Goal: Consume media (video, audio)

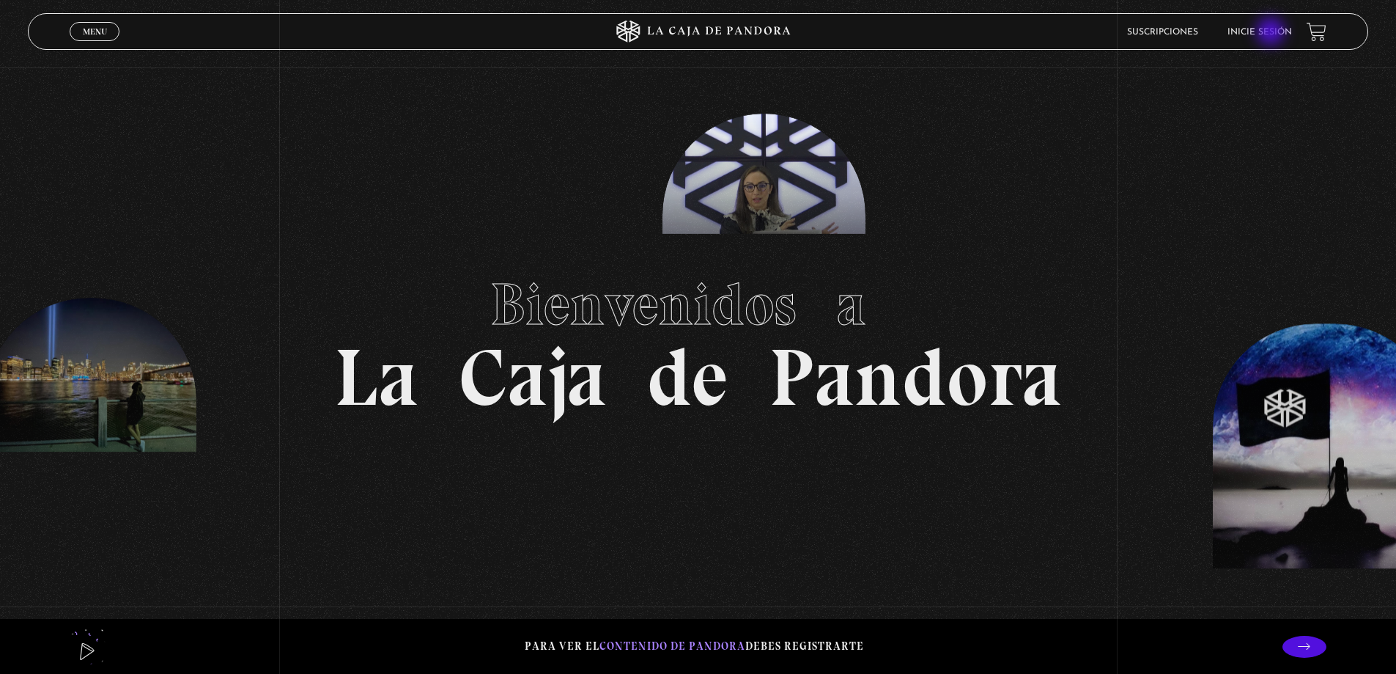
click at [1273, 33] on link "Inicie sesión" at bounding box center [1260, 32] width 65 height 9
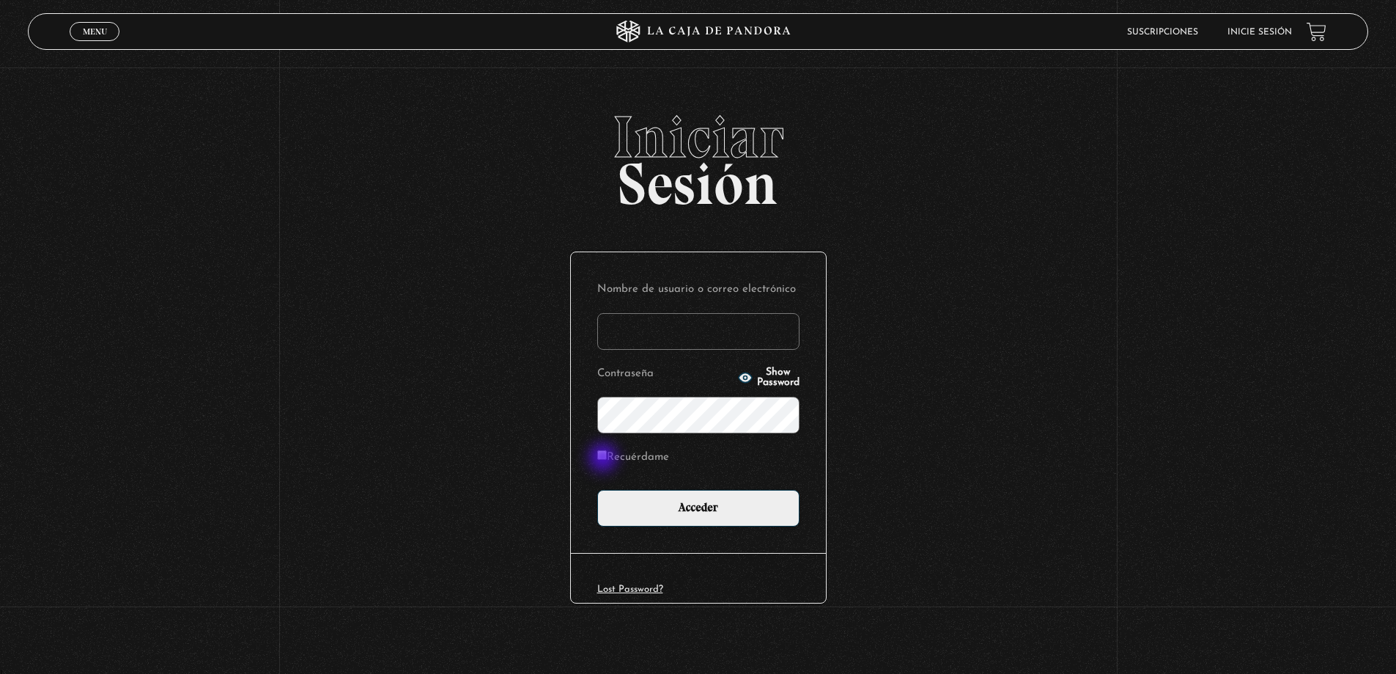
type input "lauris91019@gmail.com"
click at [605, 456] on input "Recuérdame" at bounding box center [602, 455] width 10 height 10
checkbox input "true"
click at [738, 373] on icon "button" at bounding box center [744, 377] width 13 height 10
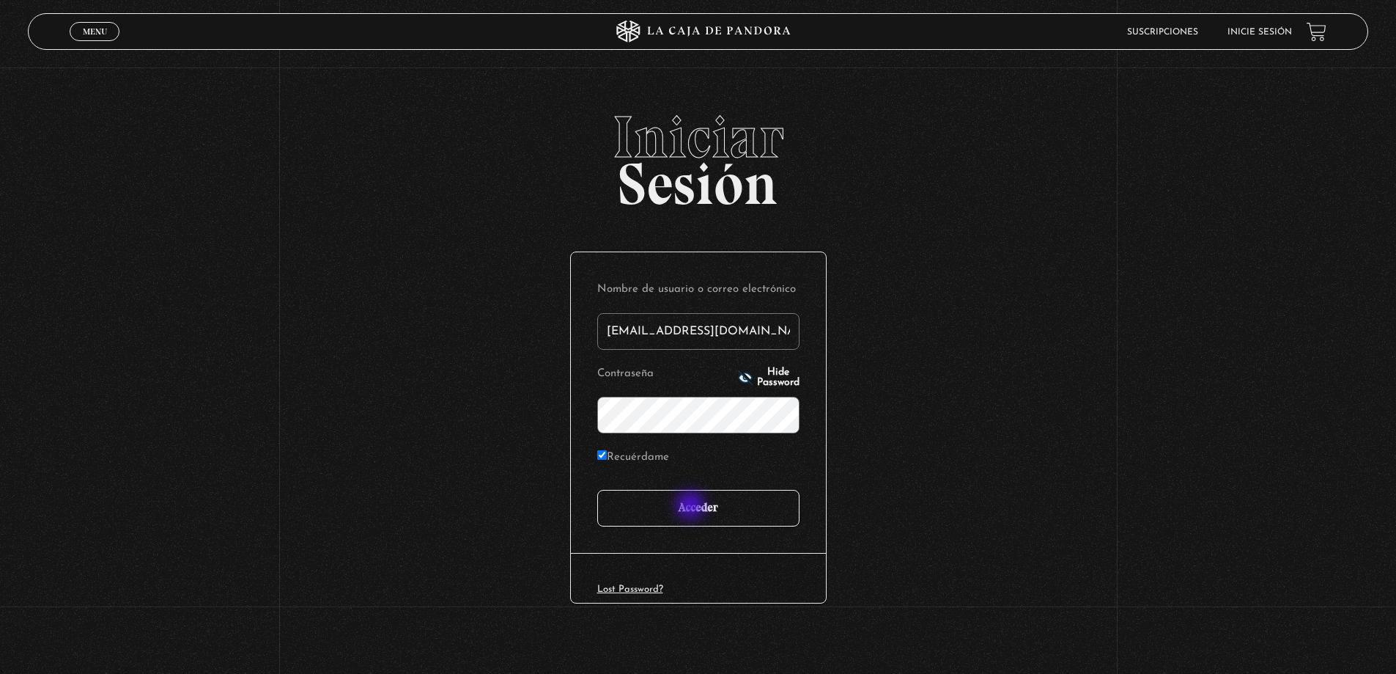
click at [692, 507] on input "Acceder" at bounding box center [698, 508] width 202 height 37
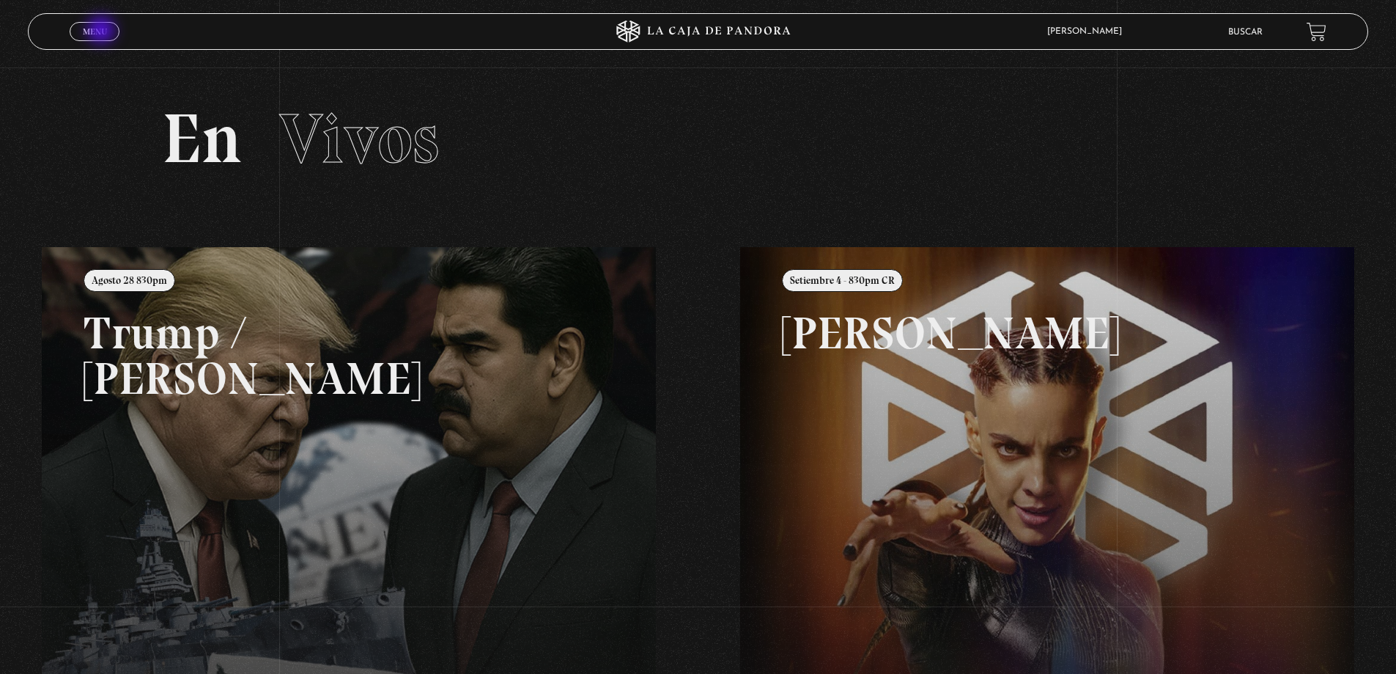
click at [103, 32] on span "Menu" at bounding box center [95, 31] width 24 height 9
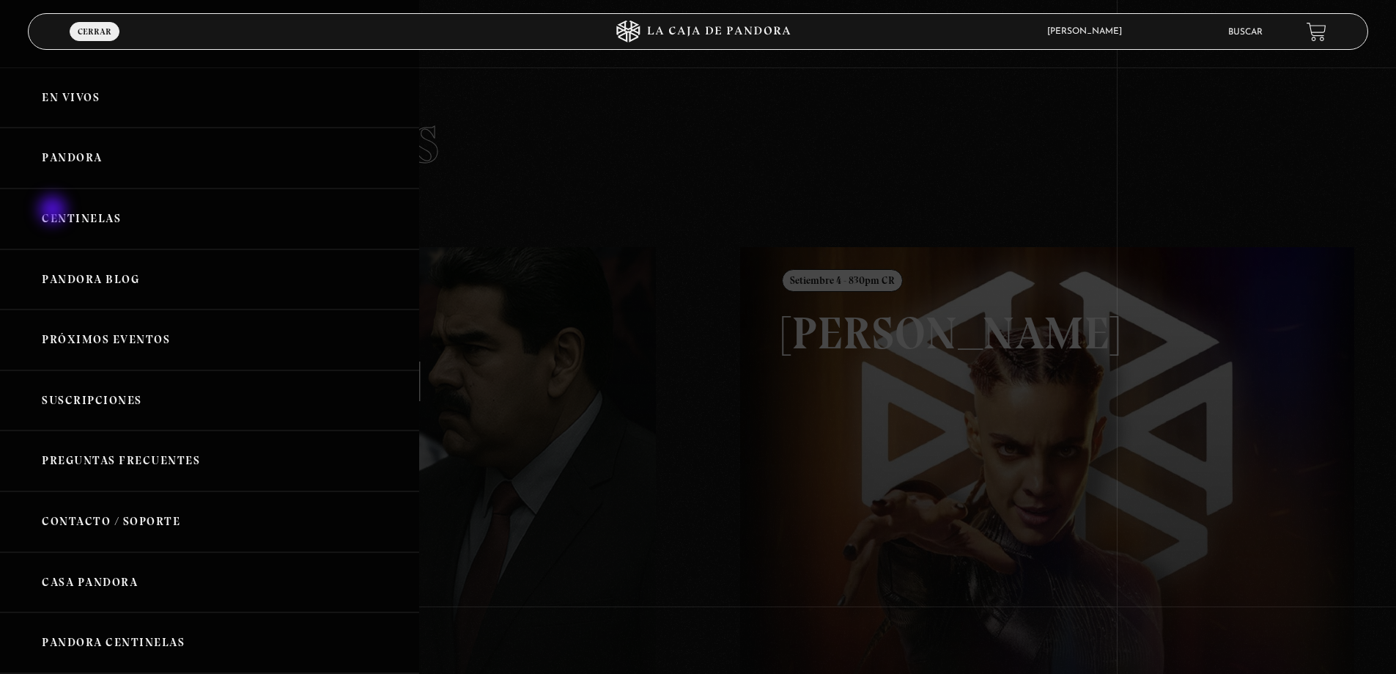
click at [54, 211] on link "Centinelas" at bounding box center [209, 218] width 419 height 61
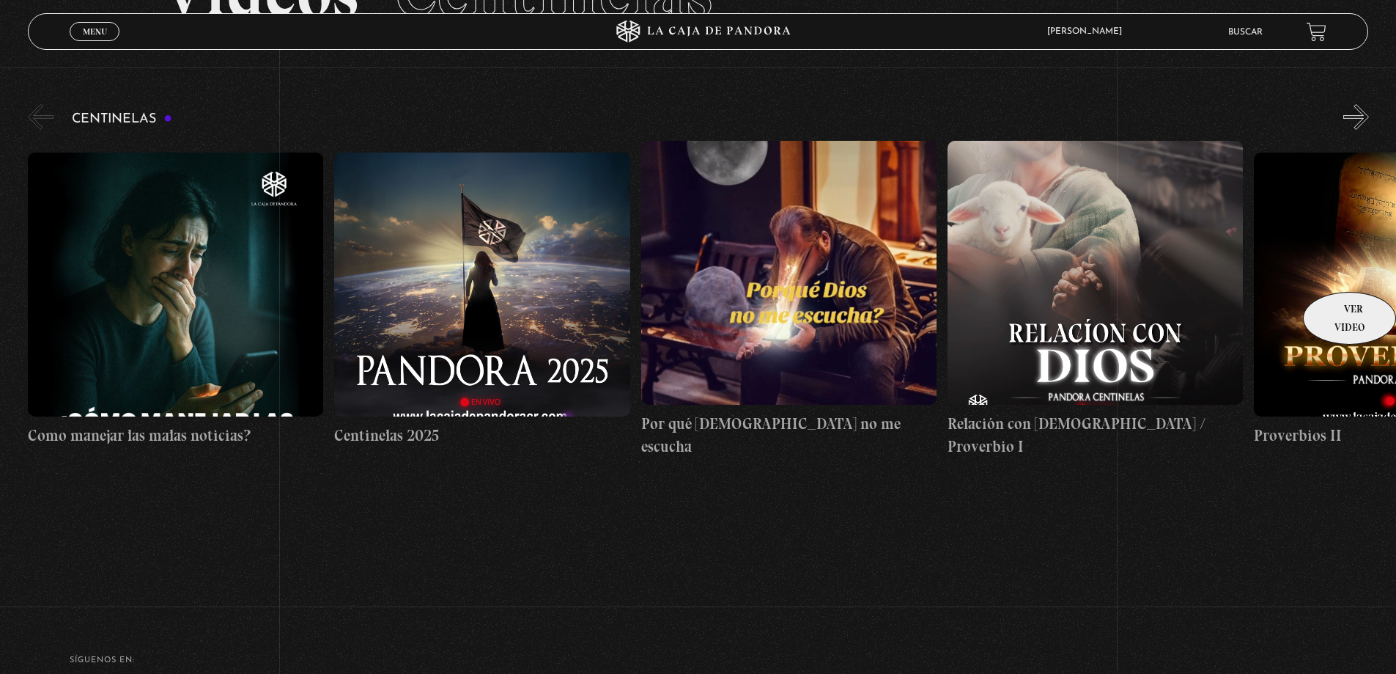
scroll to position [147, 0]
click at [1358, 113] on button "»" at bounding box center [1357, 116] width 26 height 26
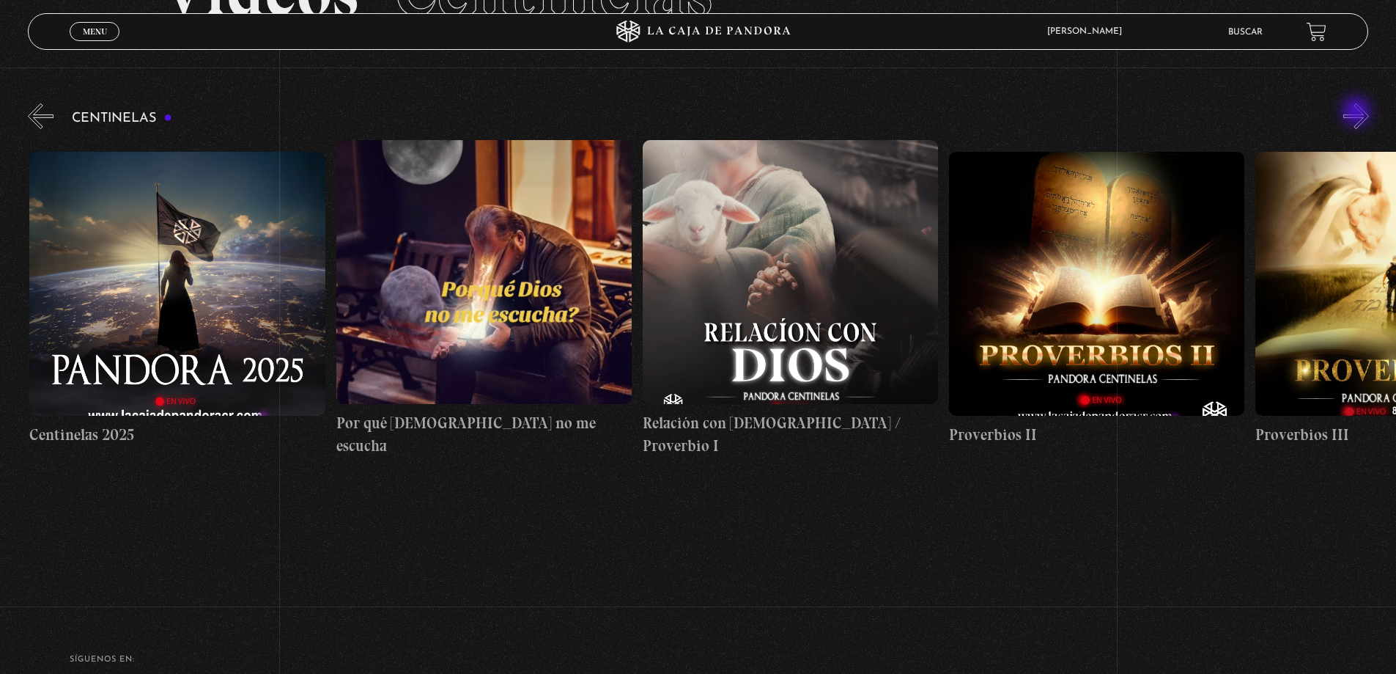
click at [1358, 113] on button "»" at bounding box center [1357, 116] width 26 height 26
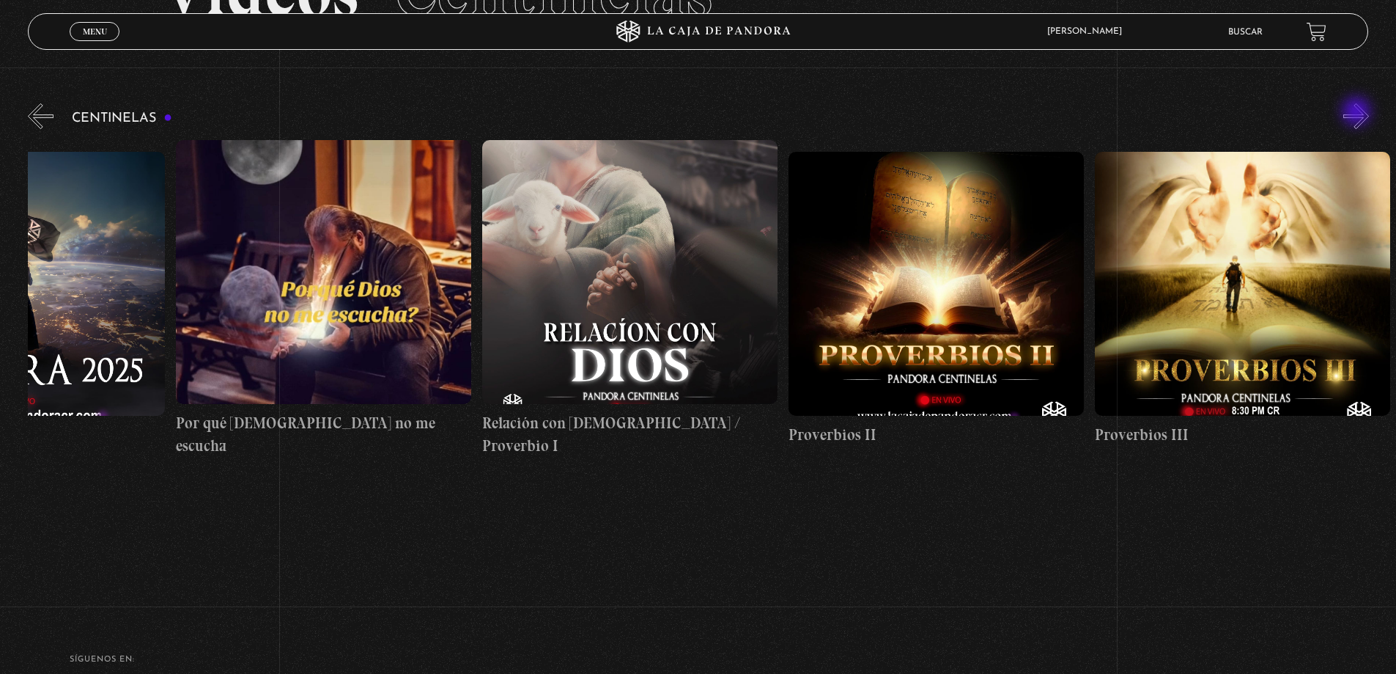
click at [1358, 113] on button "»" at bounding box center [1357, 116] width 26 height 26
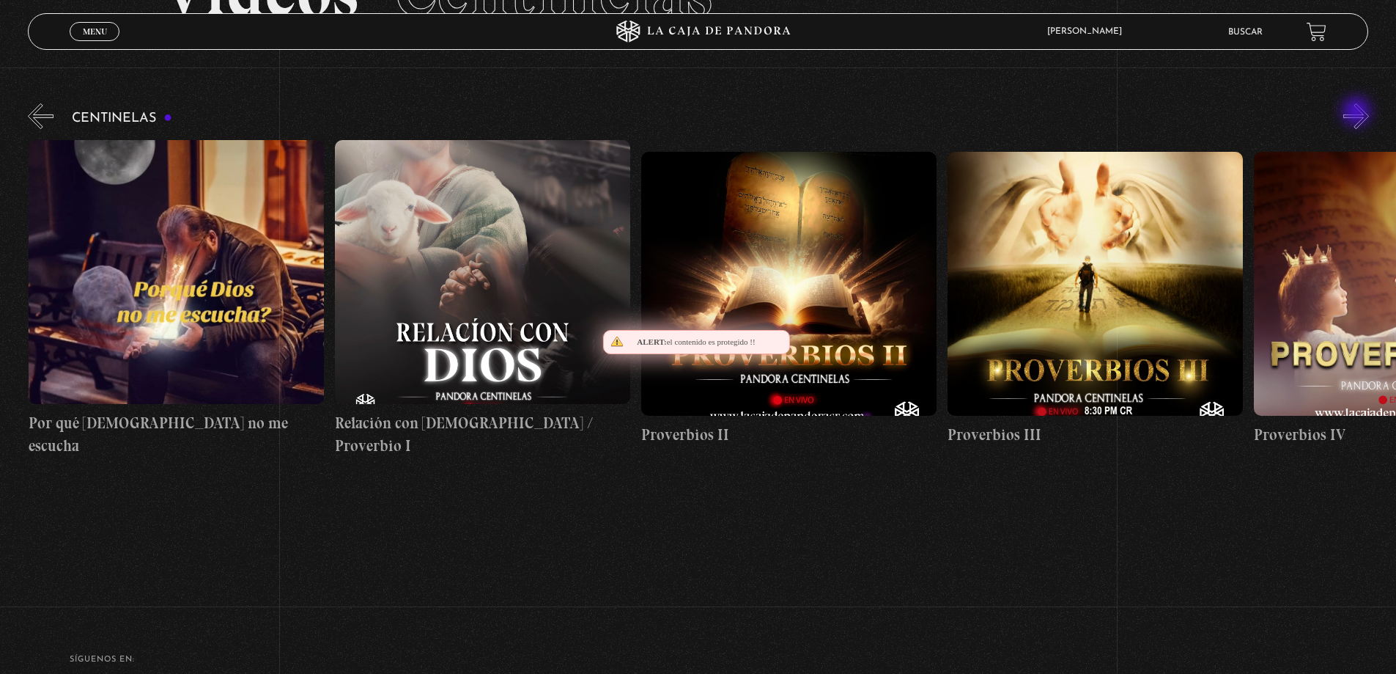
click at [1358, 113] on button "»" at bounding box center [1357, 116] width 26 height 26
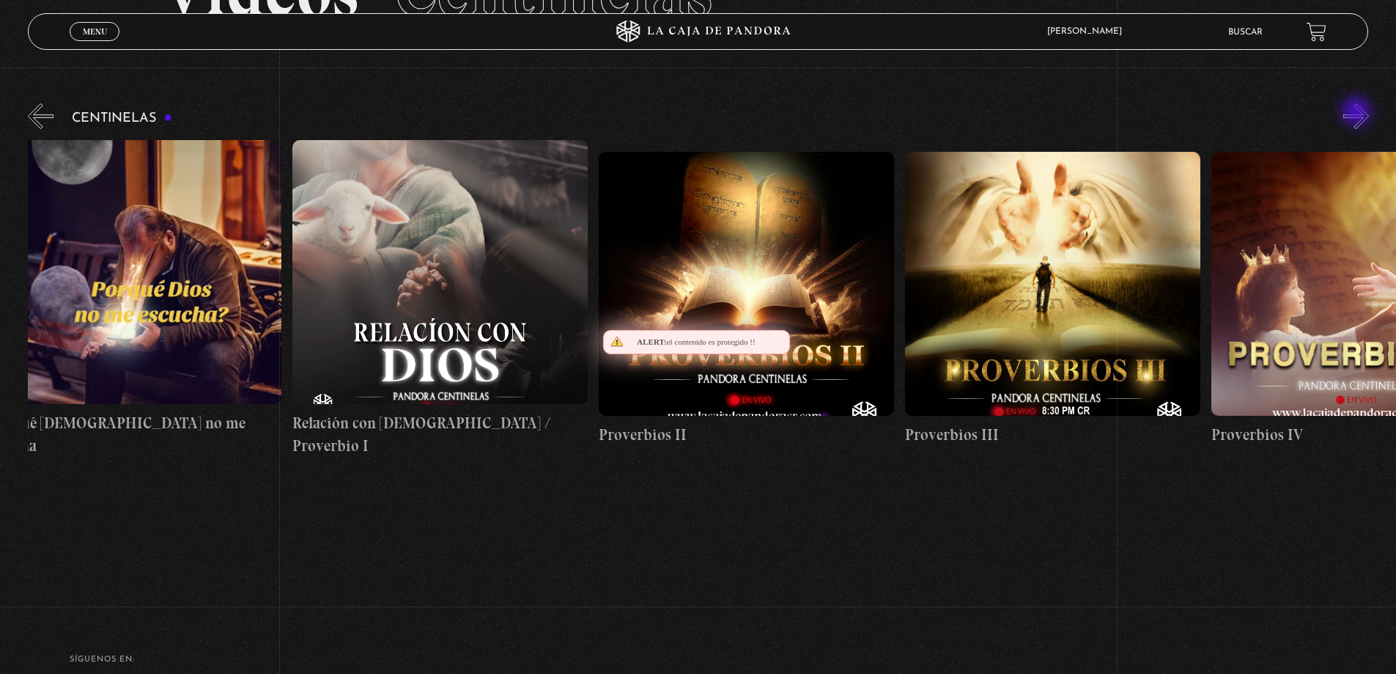
click at [1358, 113] on button "»" at bounding box center [1357, 116] width 26 height 26
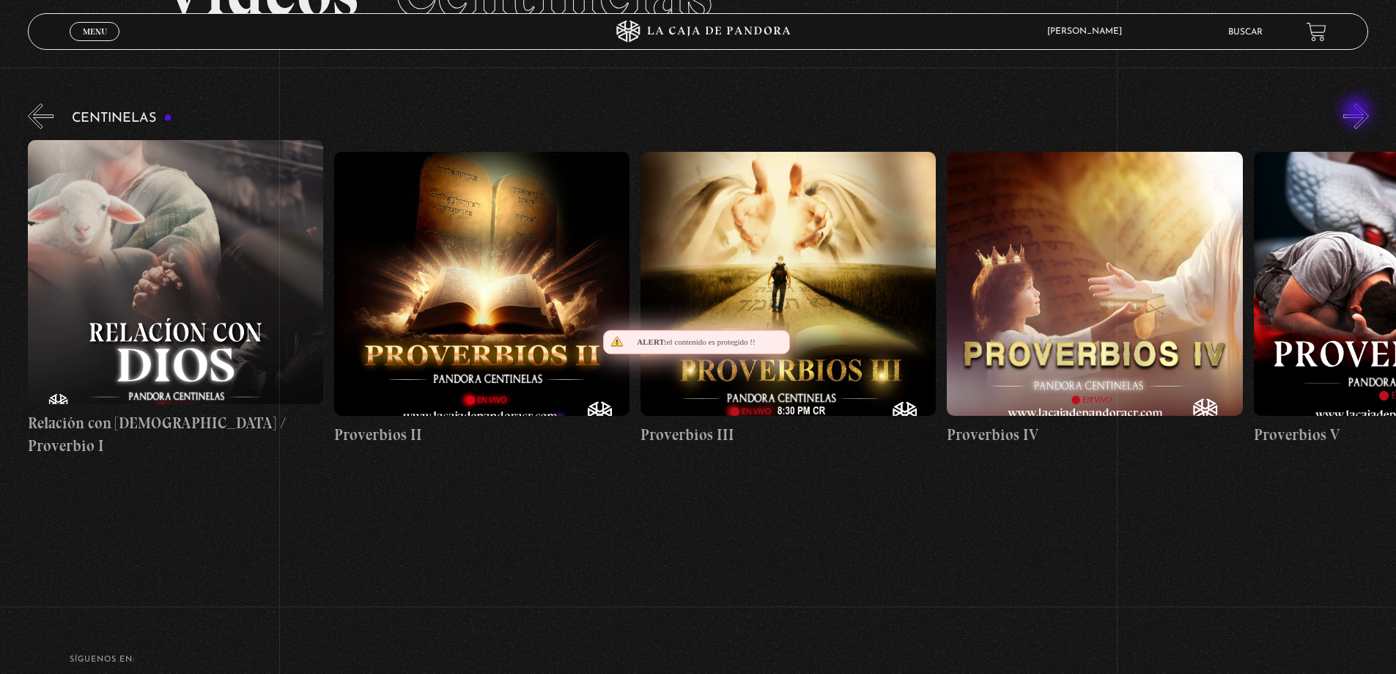
click at [1358, 113] on button "»" at bounding box center [1357, 116] width 26 height 26
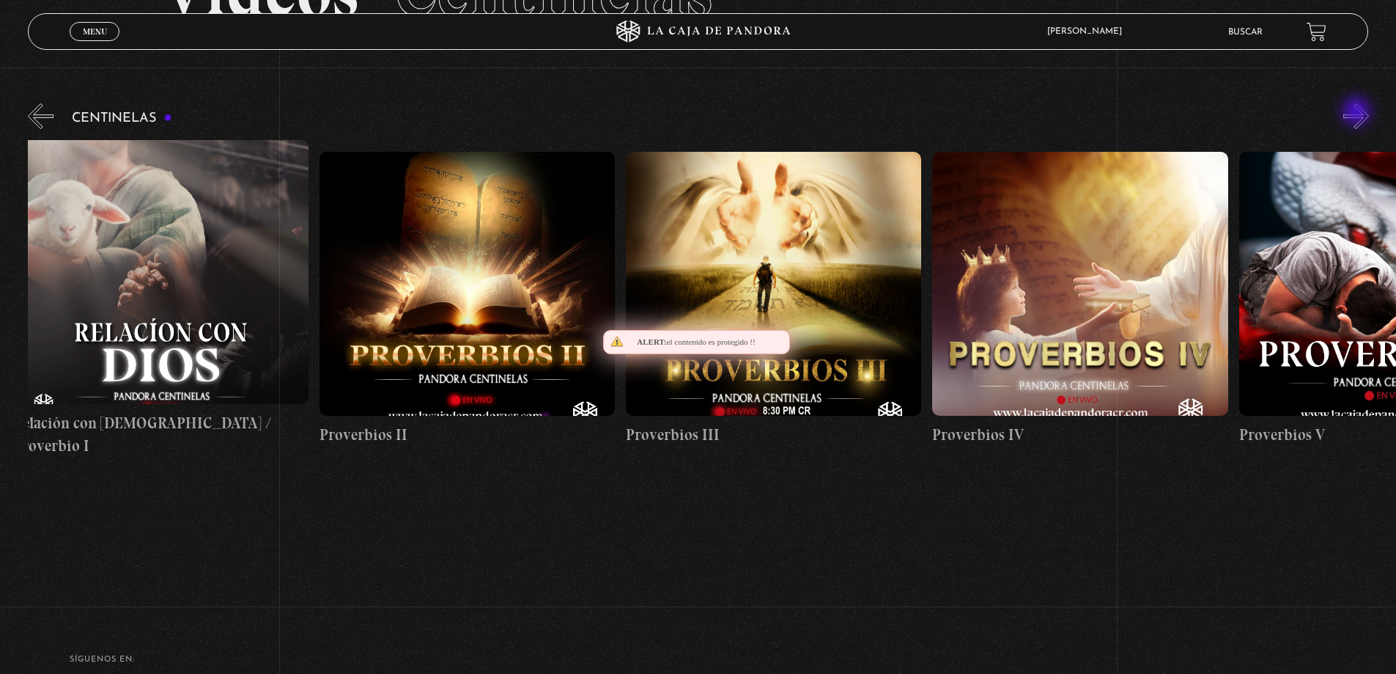
click at [1358, 113] on button "»" at bounding box center [1357, 116] width 26 height 26
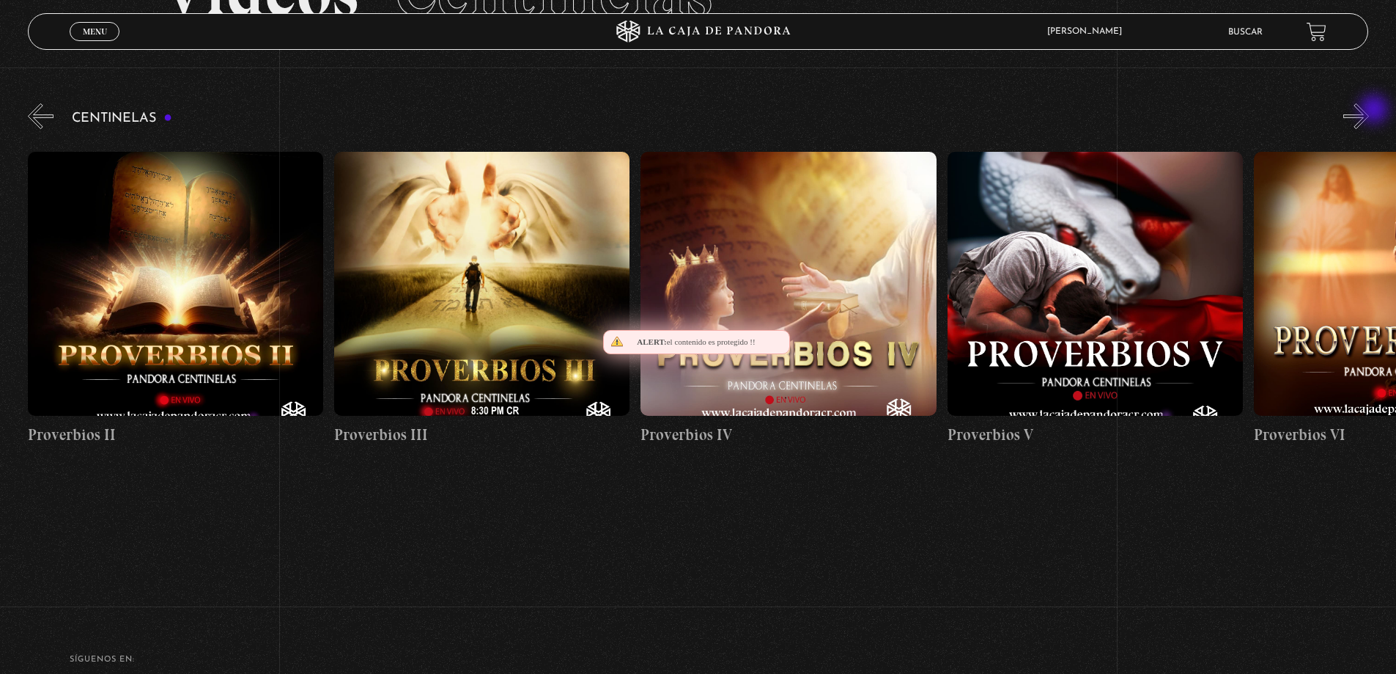
click at [1369, 111] on button "»" at bounding box center [1357, 116] width 26 height 26
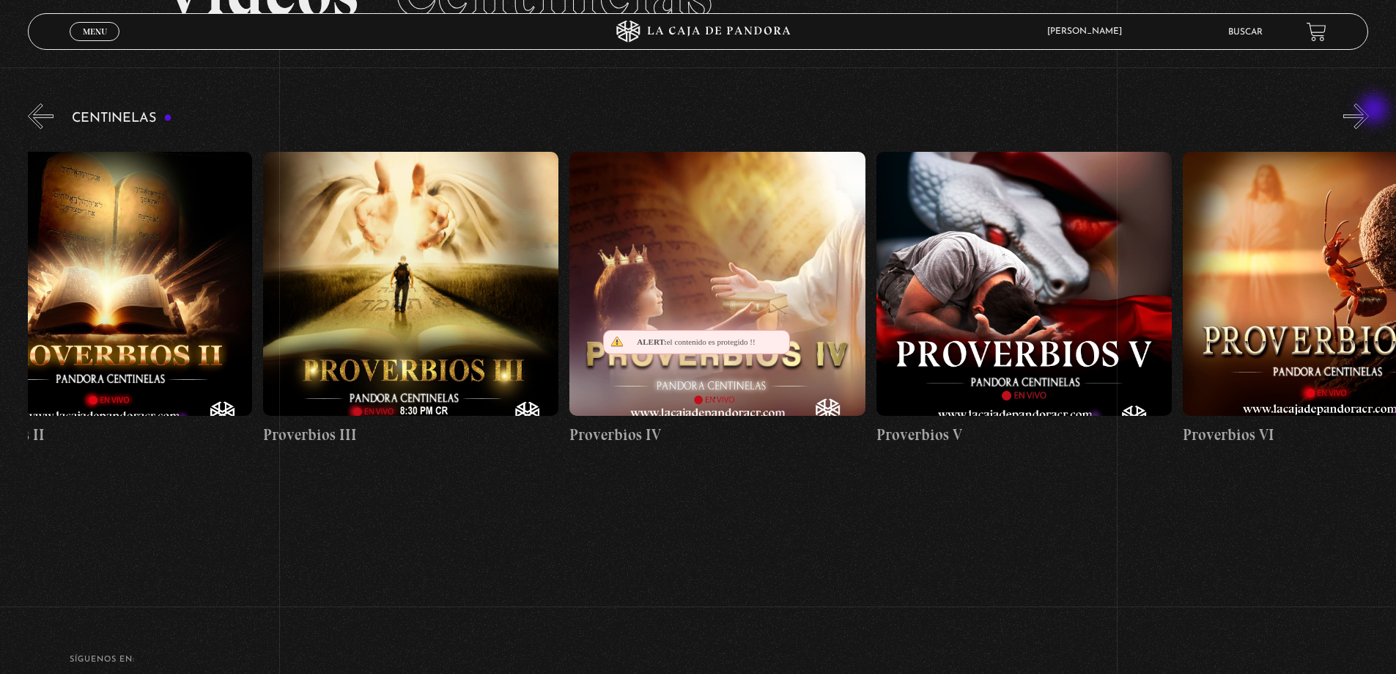
click at [1369, 111] on button "»" at bounding box center [1357, 116] width 26 height 26
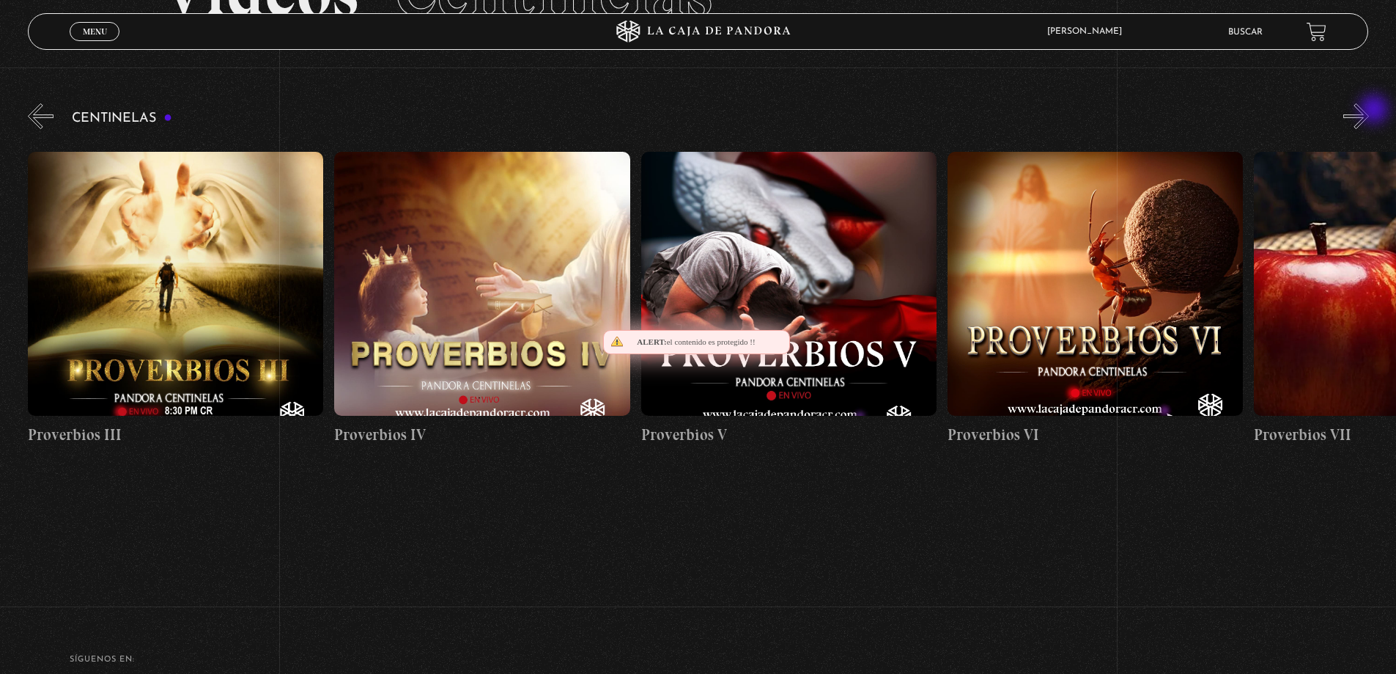
click at [1369, 111] on button "»" at bounding box center [1357, 116] width 26 height 26
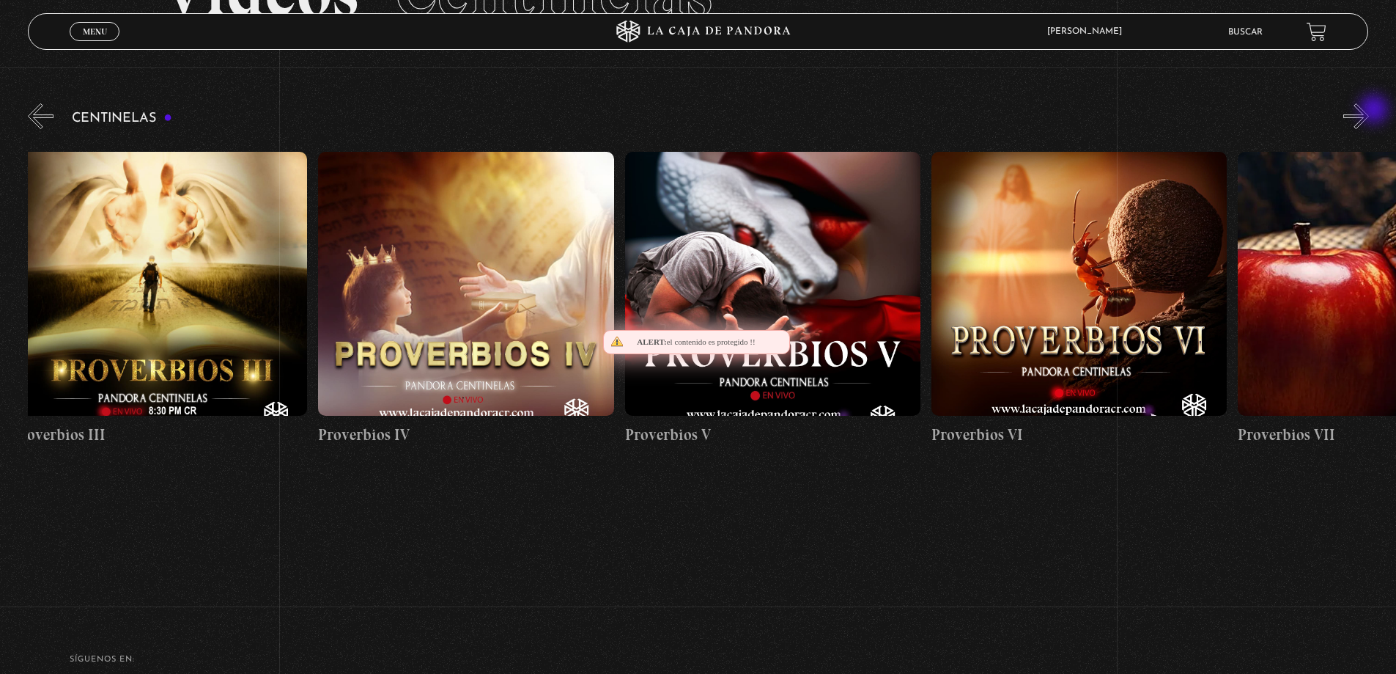
click at [1369, 111] on button "»" at bounding box center [1357, 116] width 26 height 26
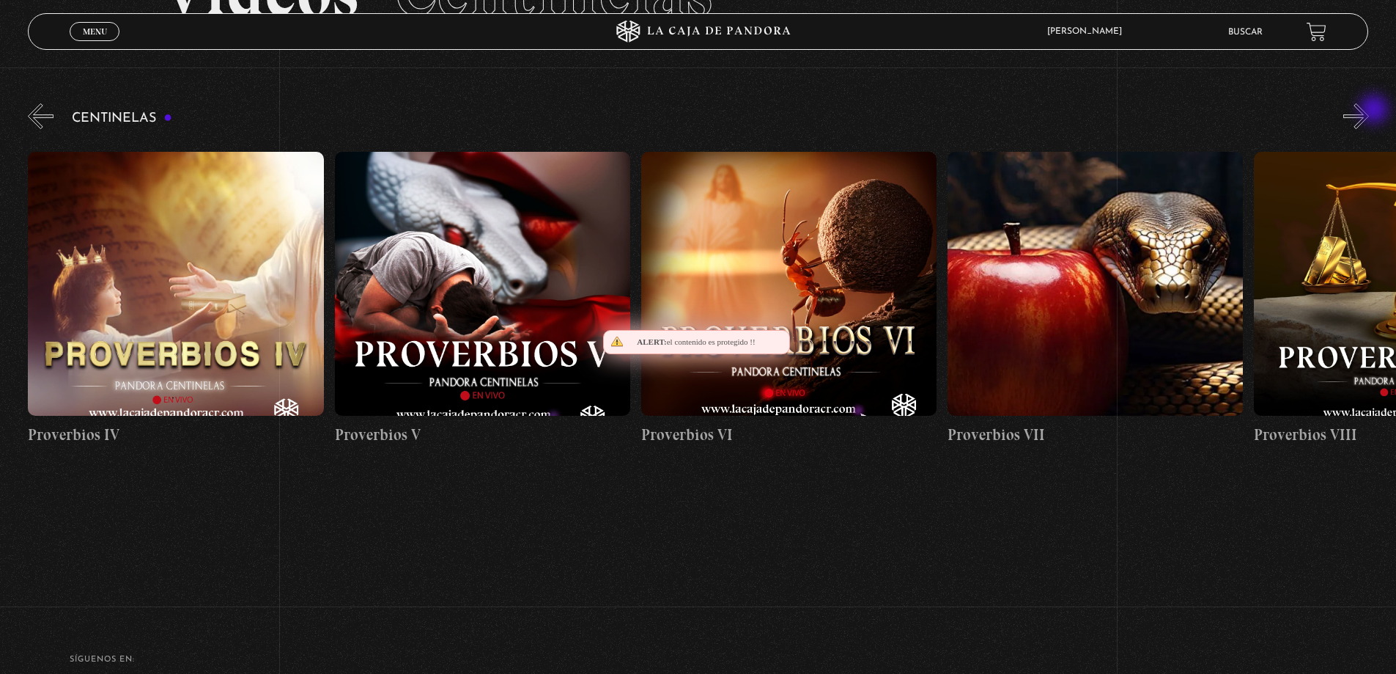
click at [1369, 111] on button "»" at bounding box center [1357, 116] width 26 height 26
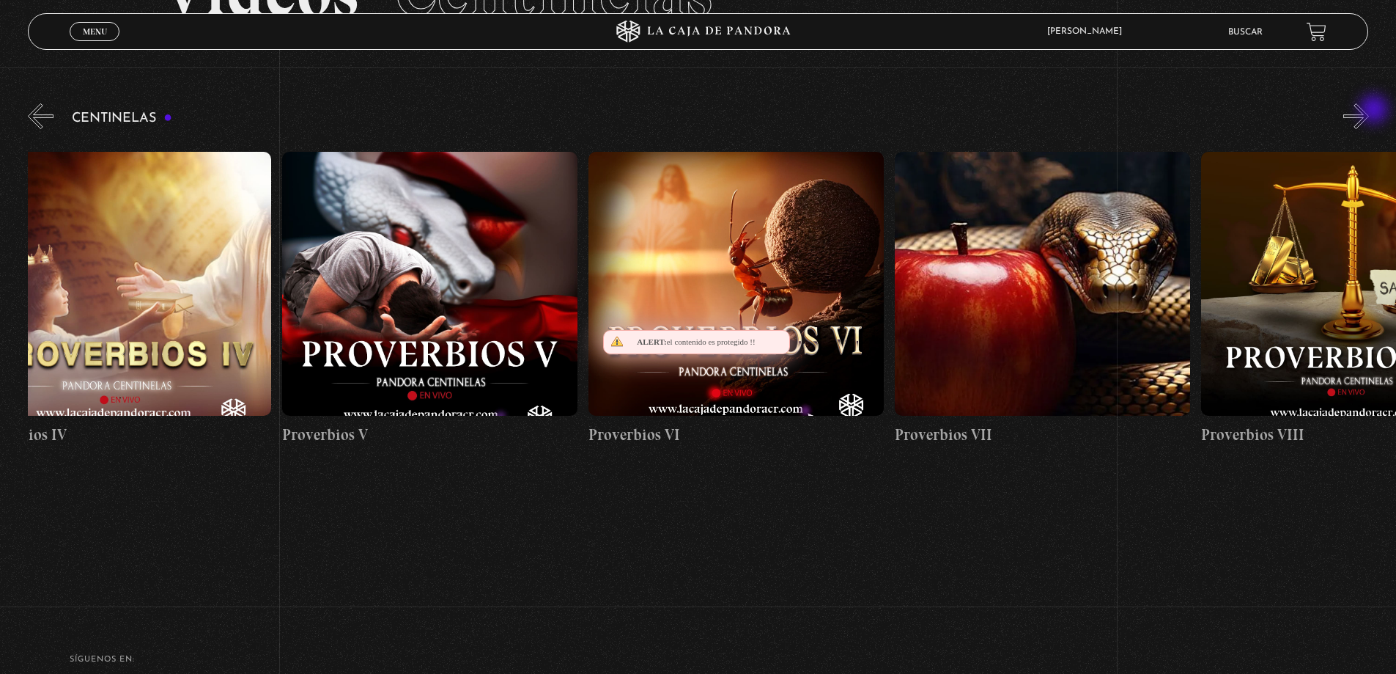
click at [1369, 111] on button "»" at bounding box center [1357, 116] width 26 height 26
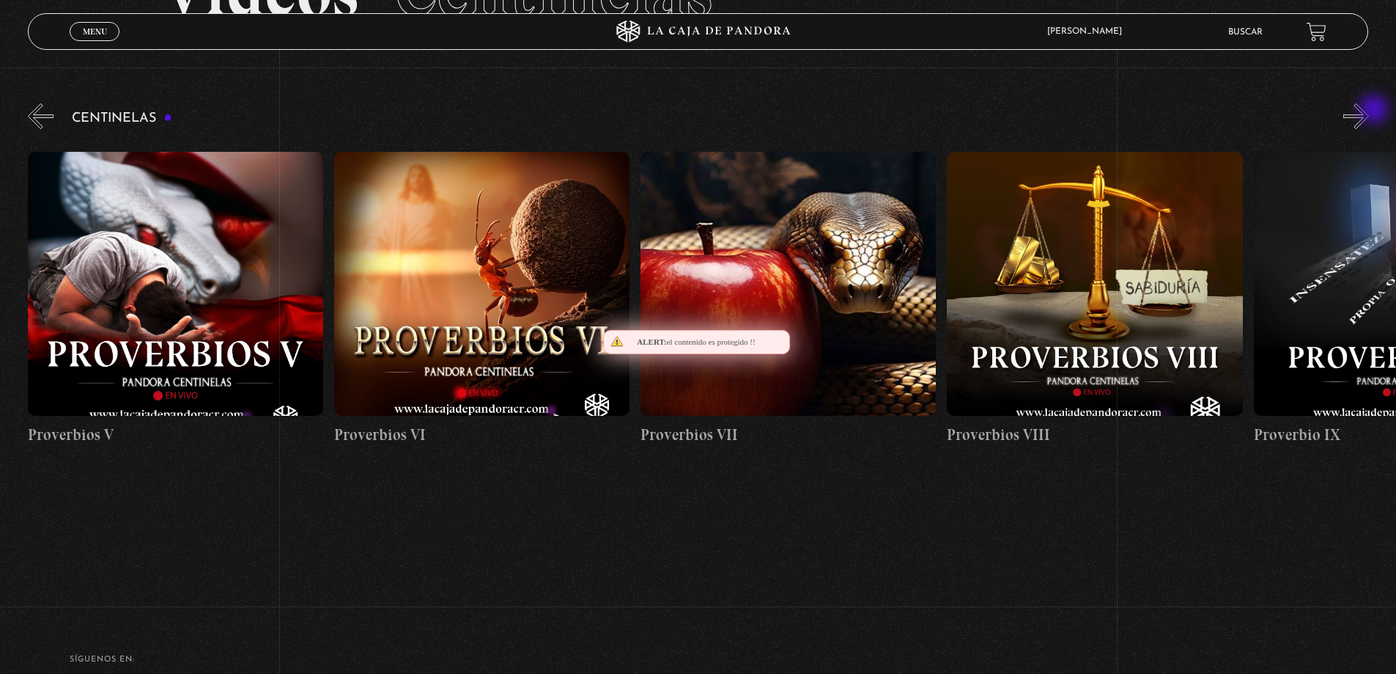
click at [1369, 111] on button "»" at bounding box center [1357, 116] width 26 height 26
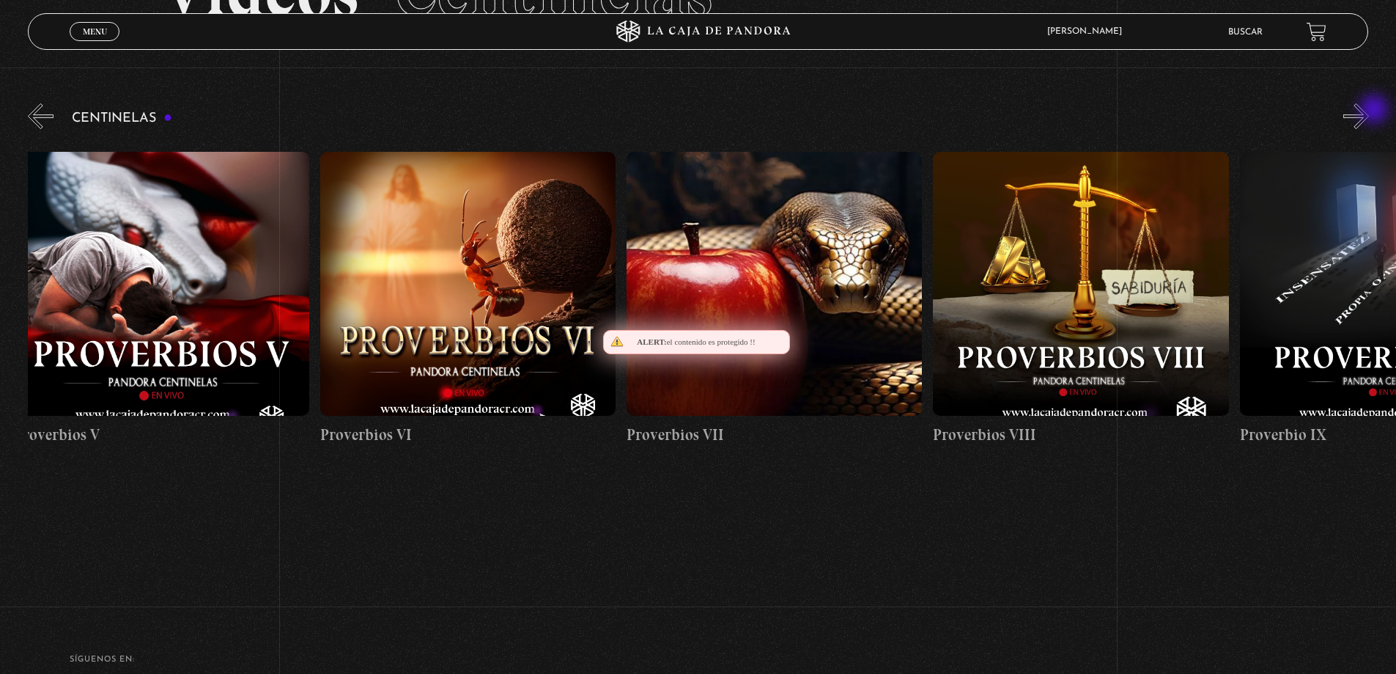
click at [1369, 111] on button "»" at bounding box center [1357, 116] width 26 height 26
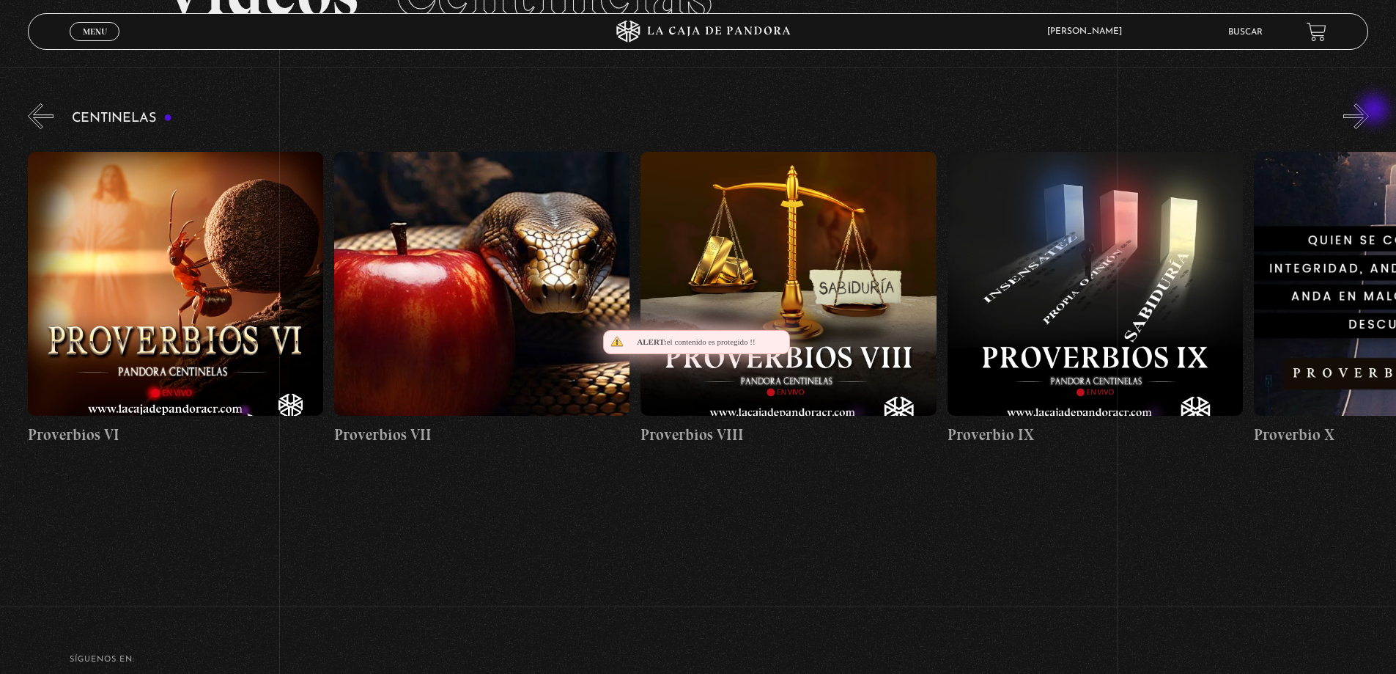
click at [1369, 111] on button "»" at bounding box center [1357, 116] width 26 height 26
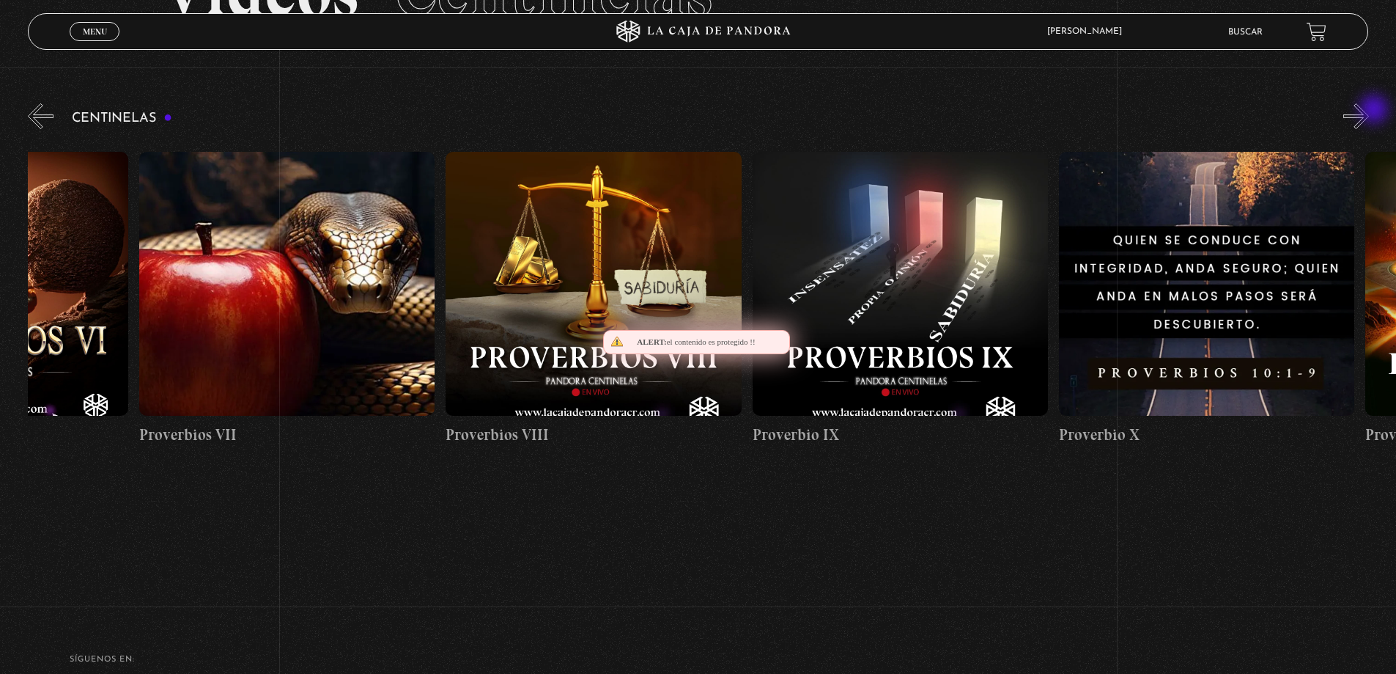
click at [1369, 111] on button "»" at bounding box center [1357, 116] width 26 height 26
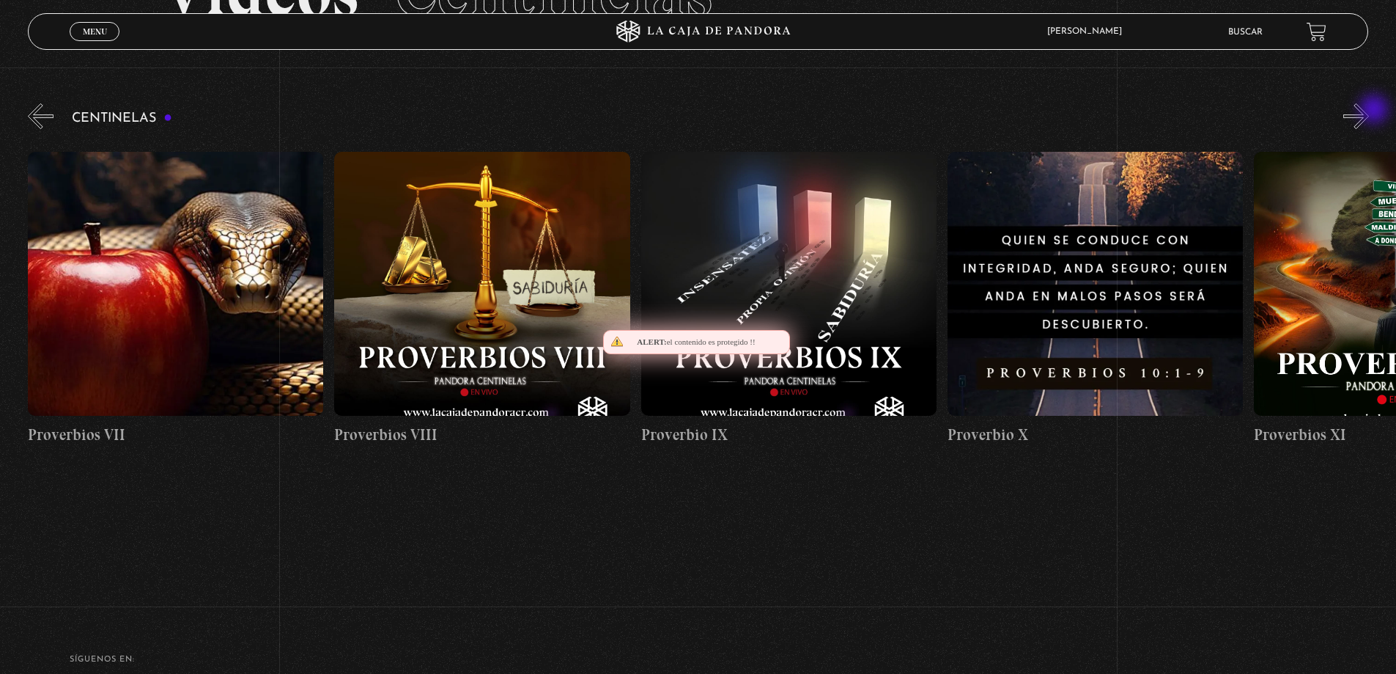
click at [1369, 111] on button "»" at bounding box center [1357, 116] width 26 height 26
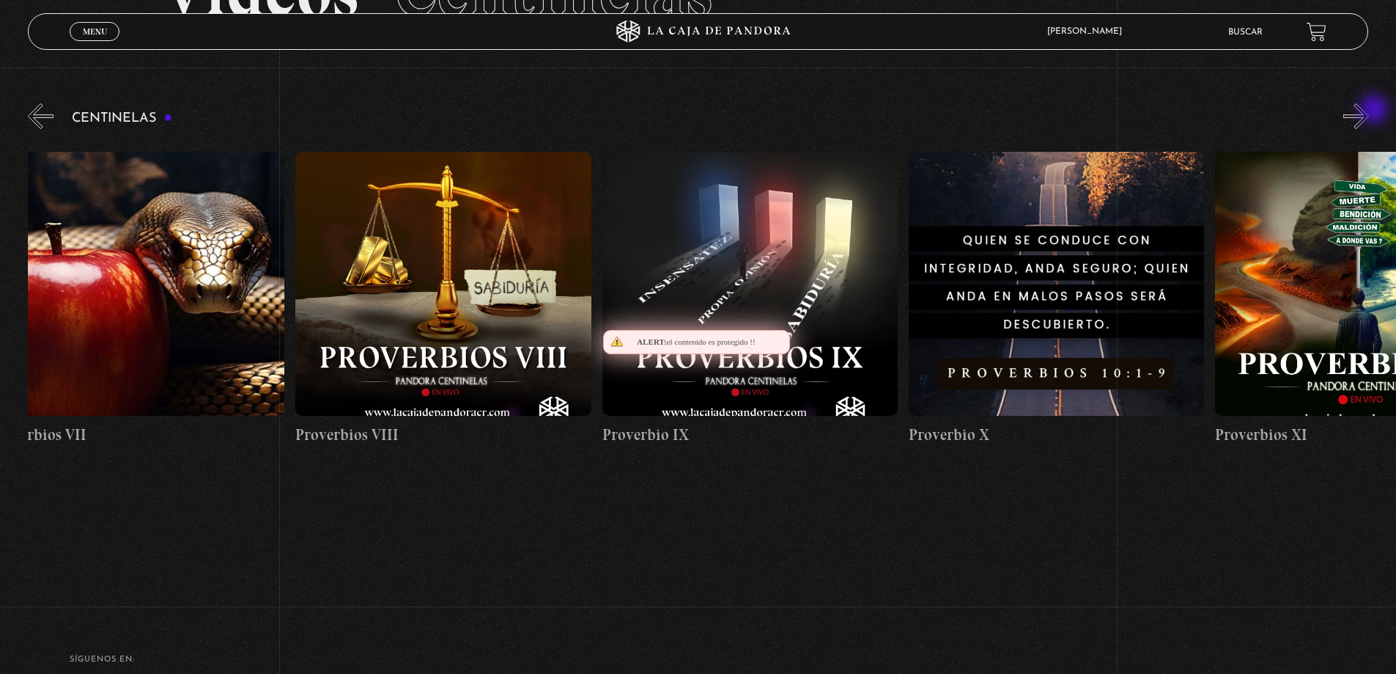
click at [1369, 111] on button "»" at bounding box center [1357, 116] width 26 height 26
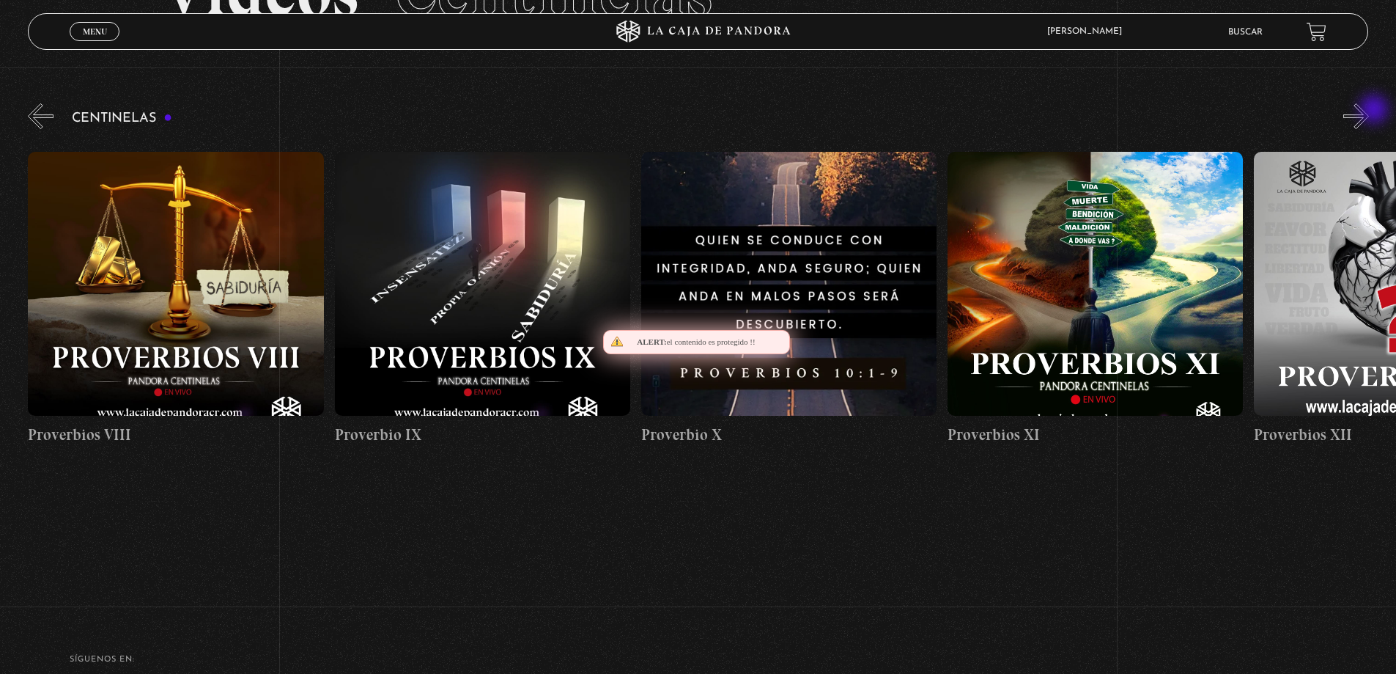
click at [1369, 111] on button "»" at bounding box center [1357, 116] width 26 height 26
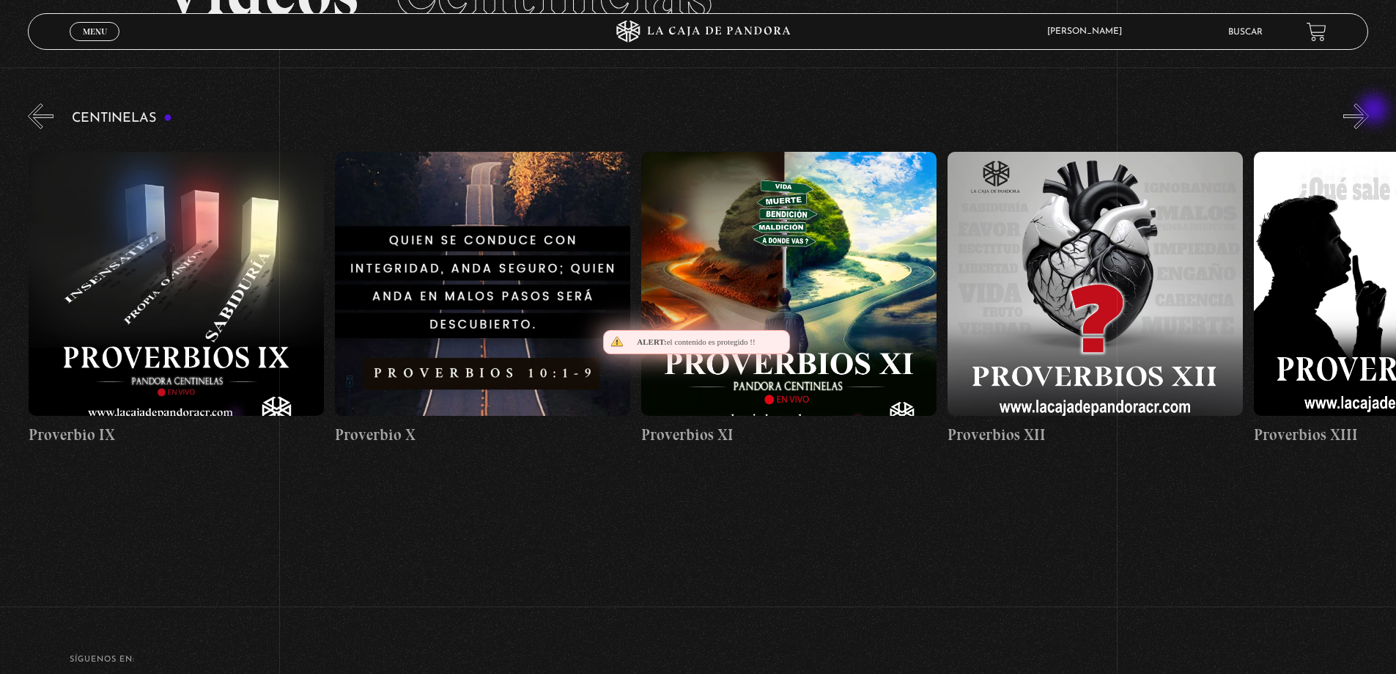
click at [1369, 111] on button "»" at bounding box center [1357, 116] width 26 height 26
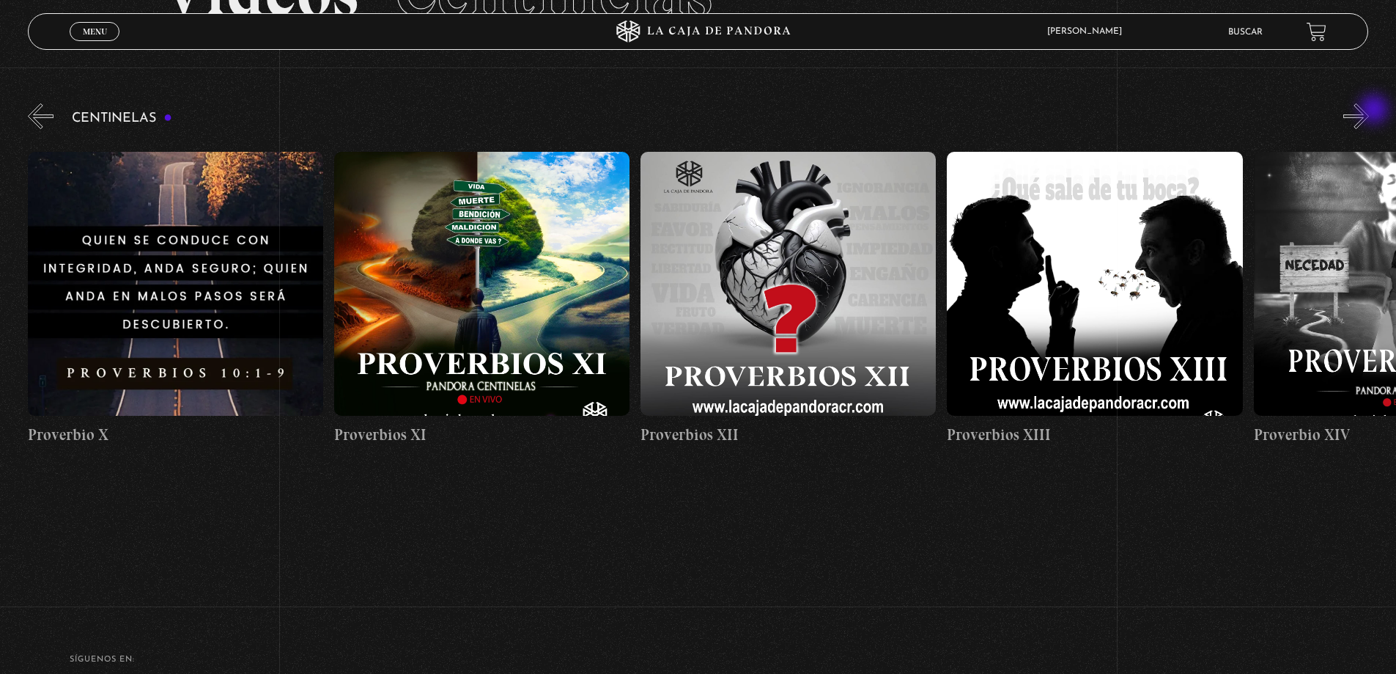
click at [1369, 111] on button "»" at bounding box center [1357, 116] width 26 height 26
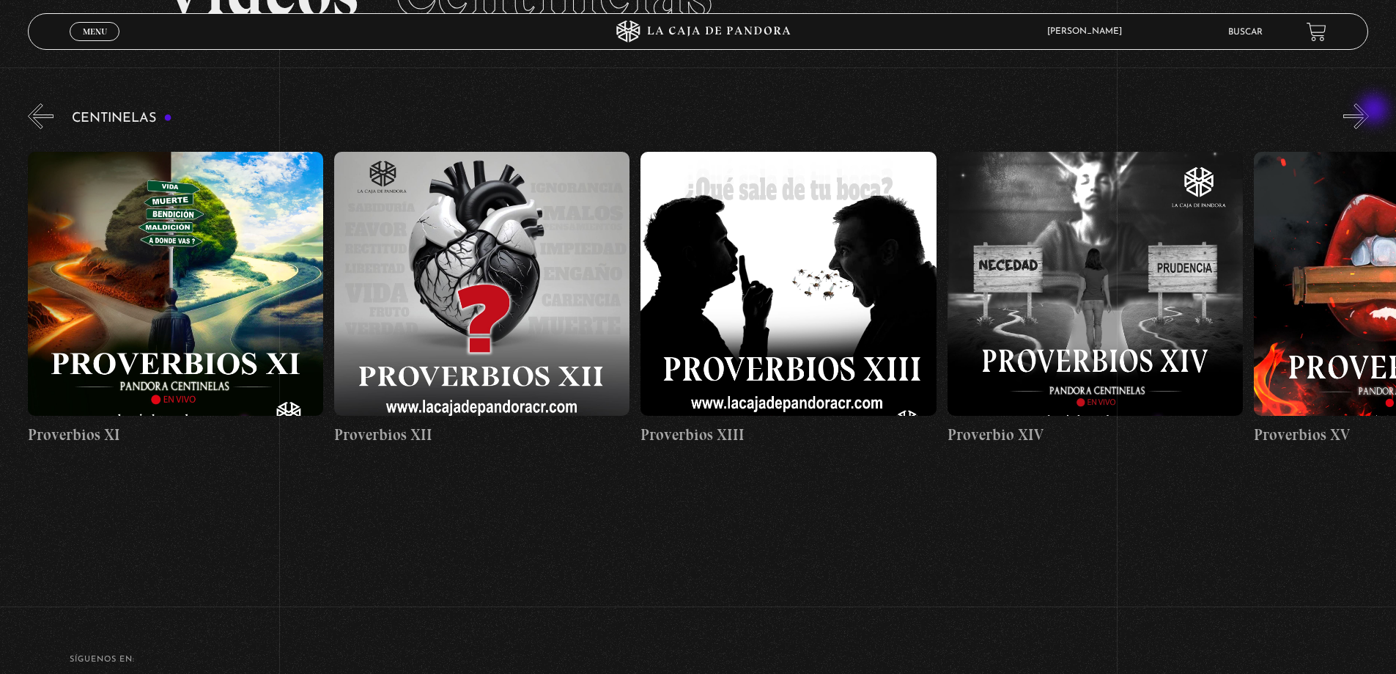
click at [1369, 111] on button "»" at bounding box center [1357, 116] width 26 height 26
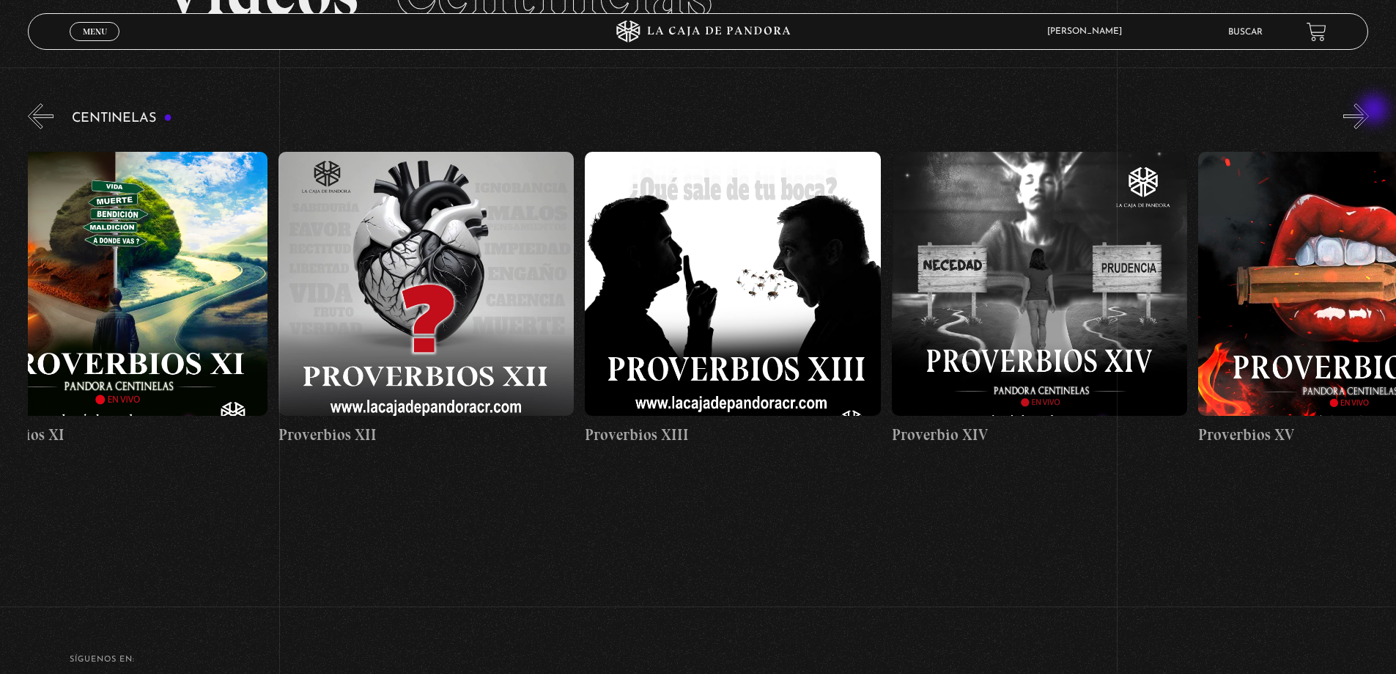
click at [1369, 111] on button "»" at bounding box center [1357, 116] width 26 height 26
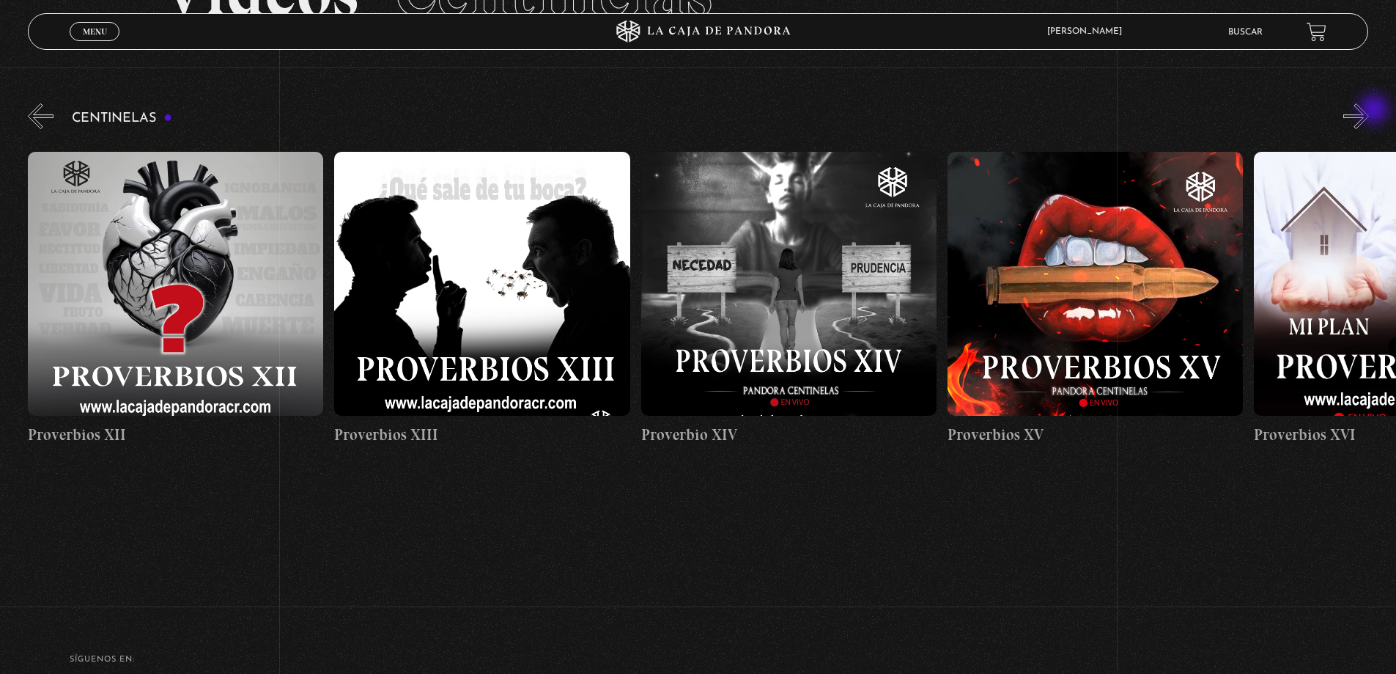
click at [1369, 111] on button "»" at bounding box center [1357, 116] width 26 height 26
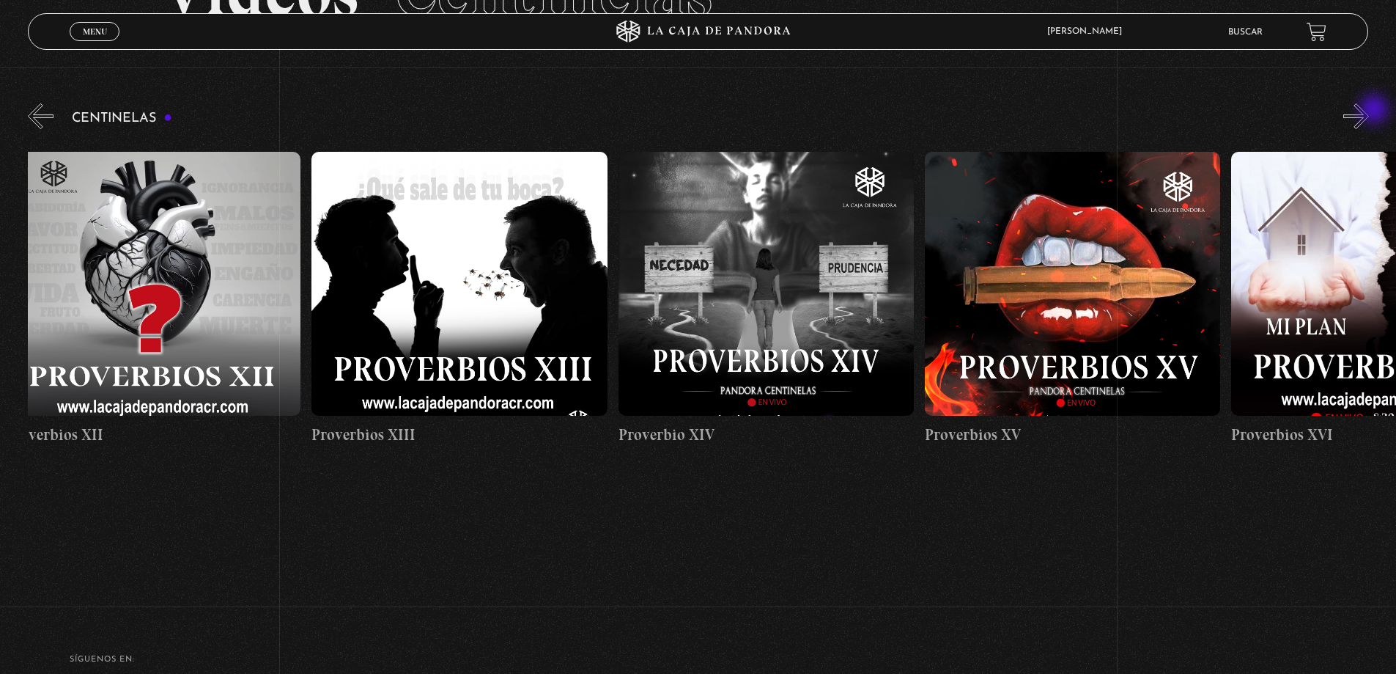
click at [1369, 111] on button "»" at bounding box center [1357, 116] width 26 height 26
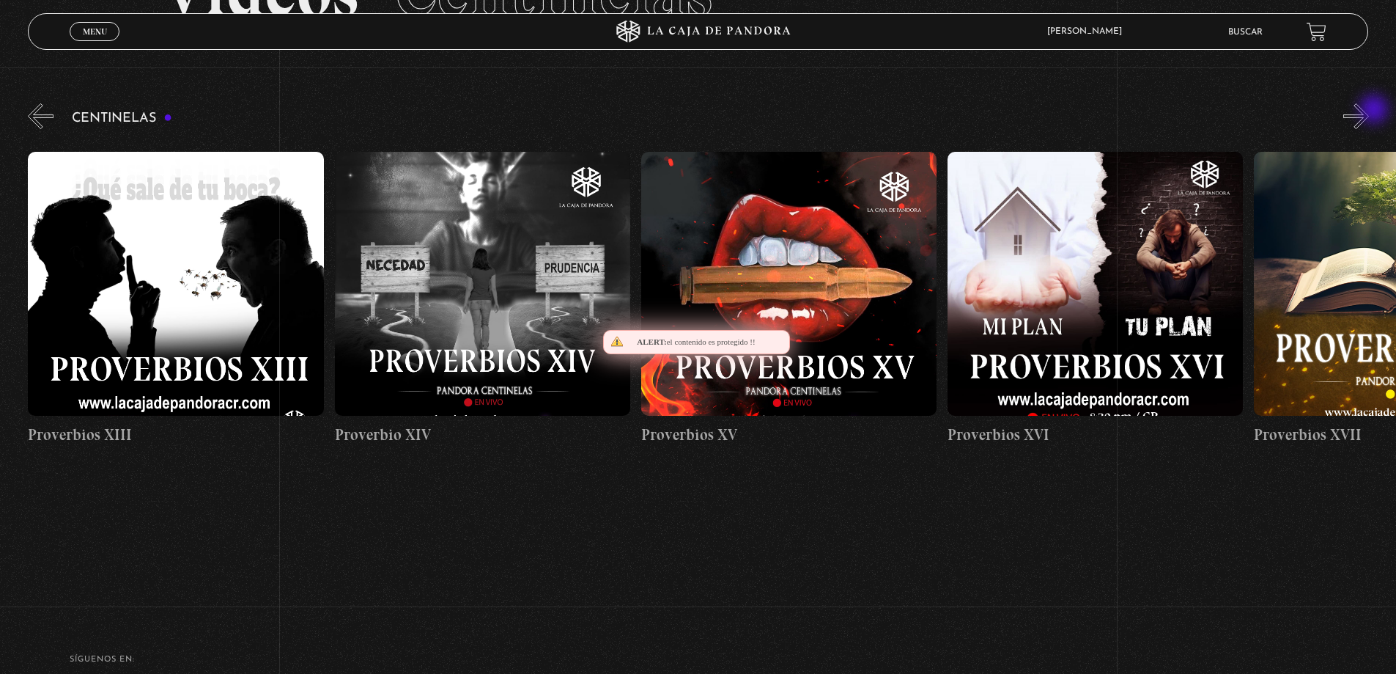
click at [1369, 111] on button "»" at bounding box center [1357, 116] width 26 height 26
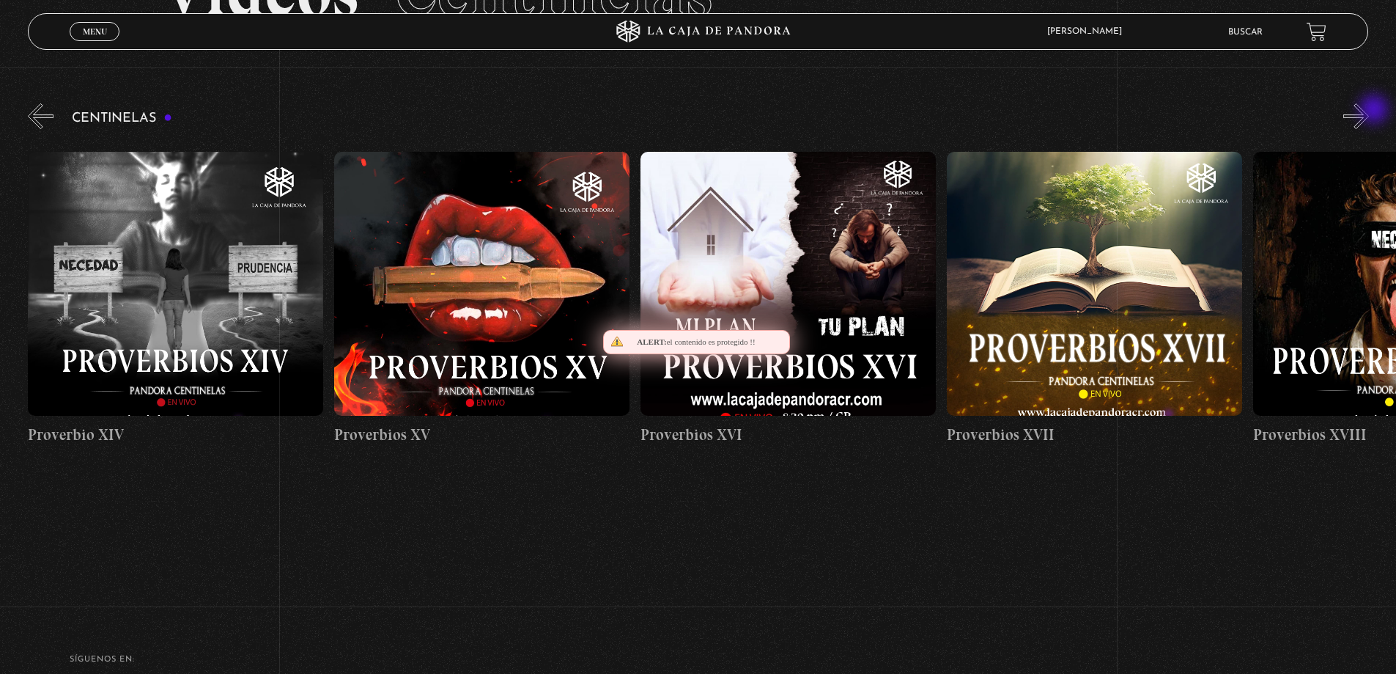
click at [1369, 111] on button "»" at bounding box center [1357, 116] width 26 height 26
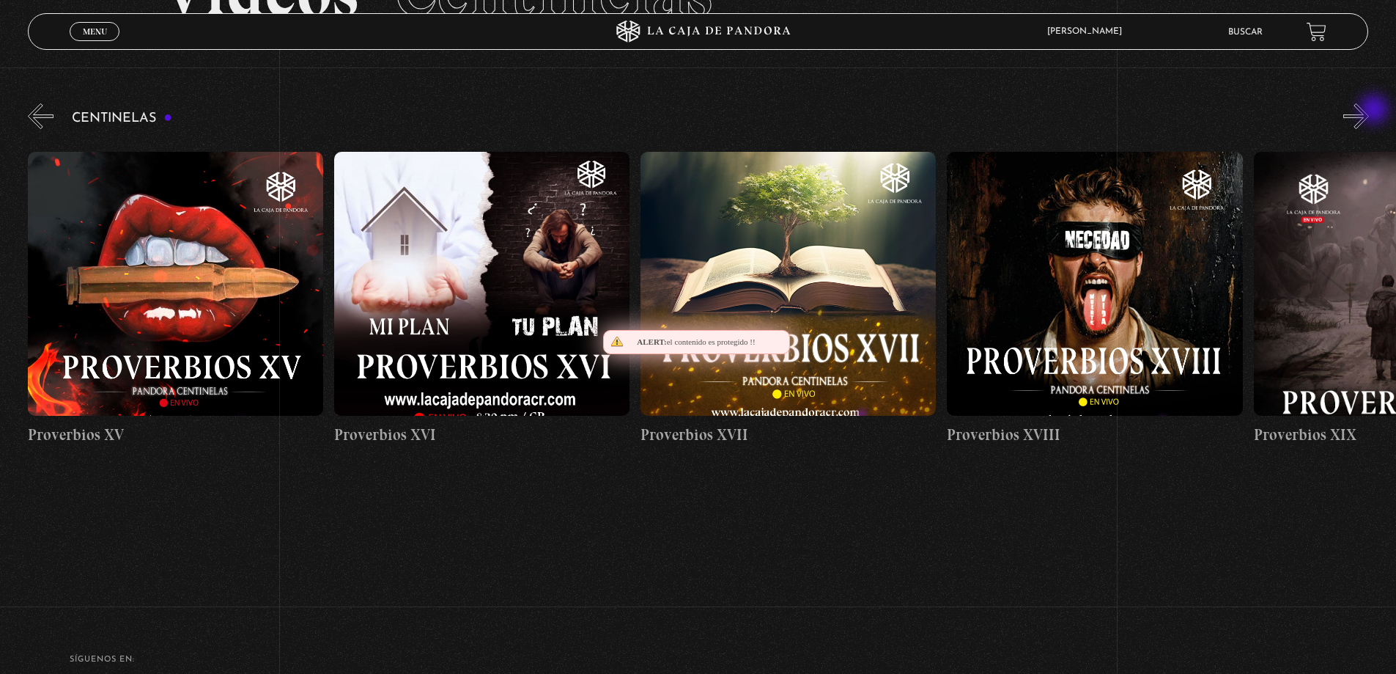
click at [1369, 111] on button "»" at bounding box center [1357, 116] width 26 height 26
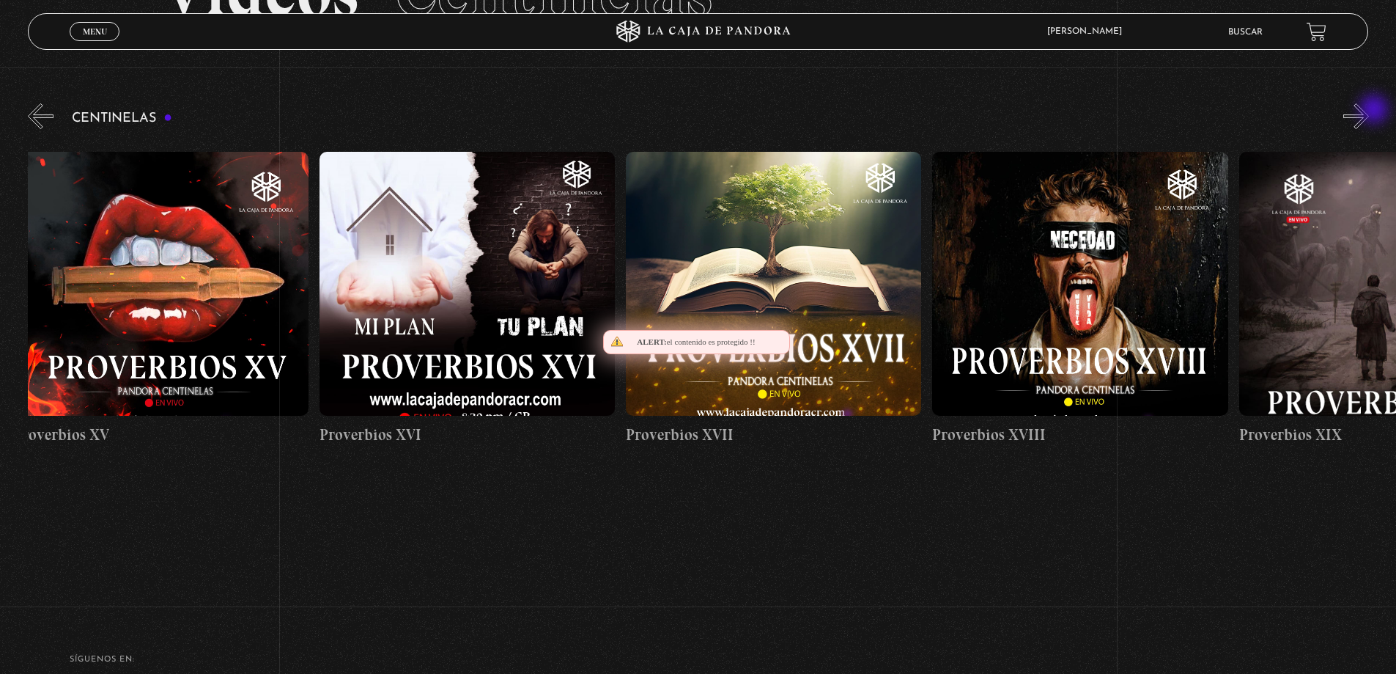
click at [1369, 111] on button "»" at bounding box center [1357, 116] width 26 height 26
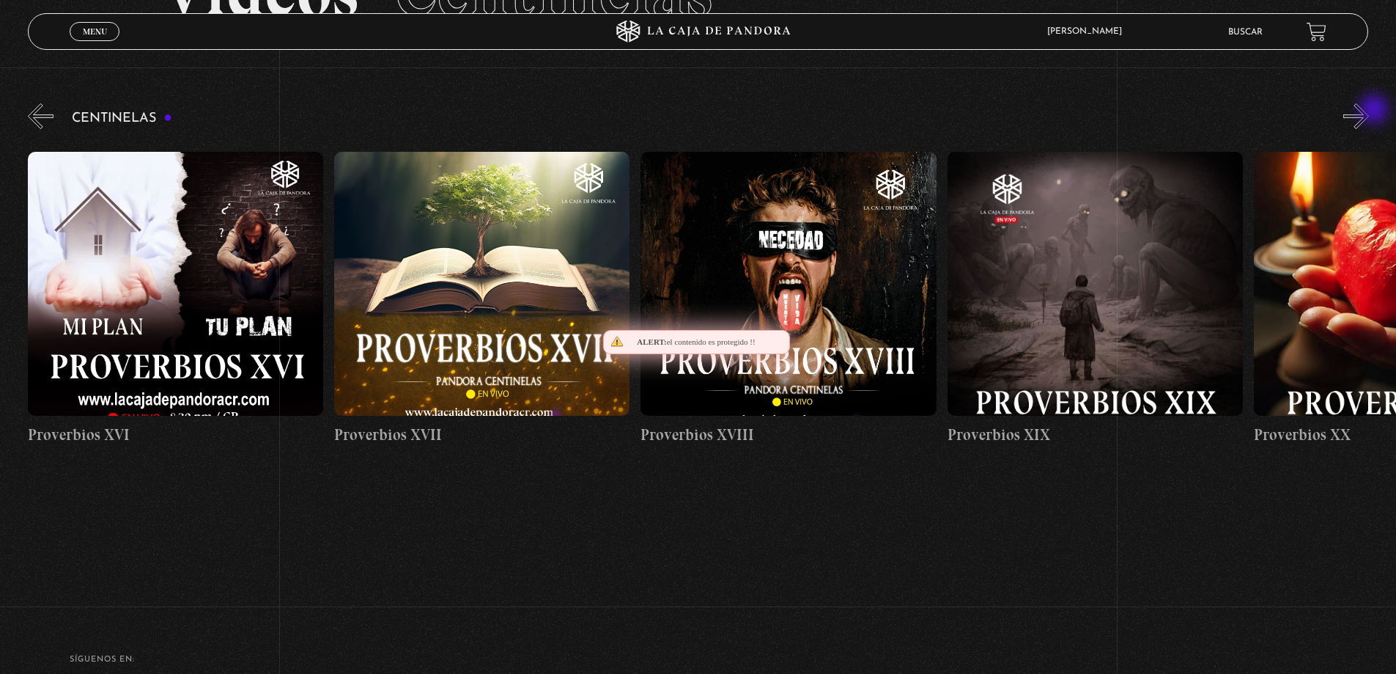
click at [1369, 111] on button "»" at bounding box center [1357, 116] width 26 height 26
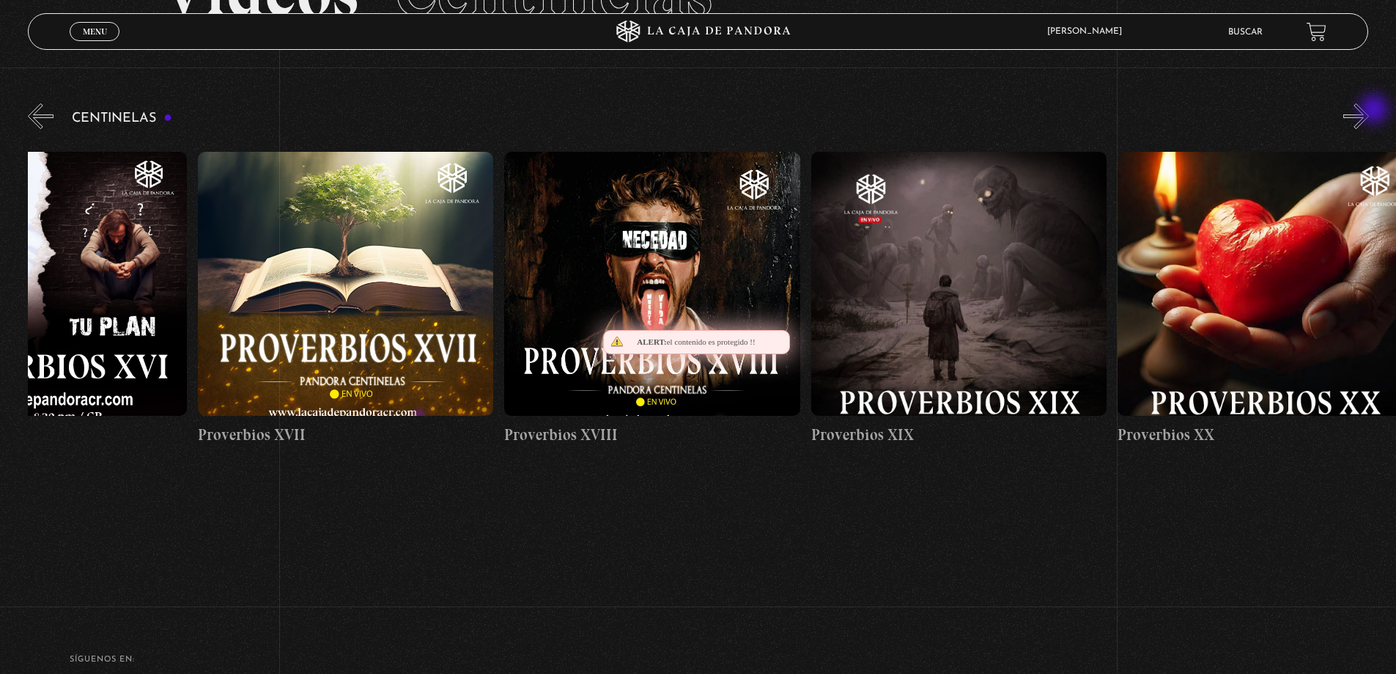
click at [1369, 111] on button "»" at bounding box center [1357, 116] width 26 height 26
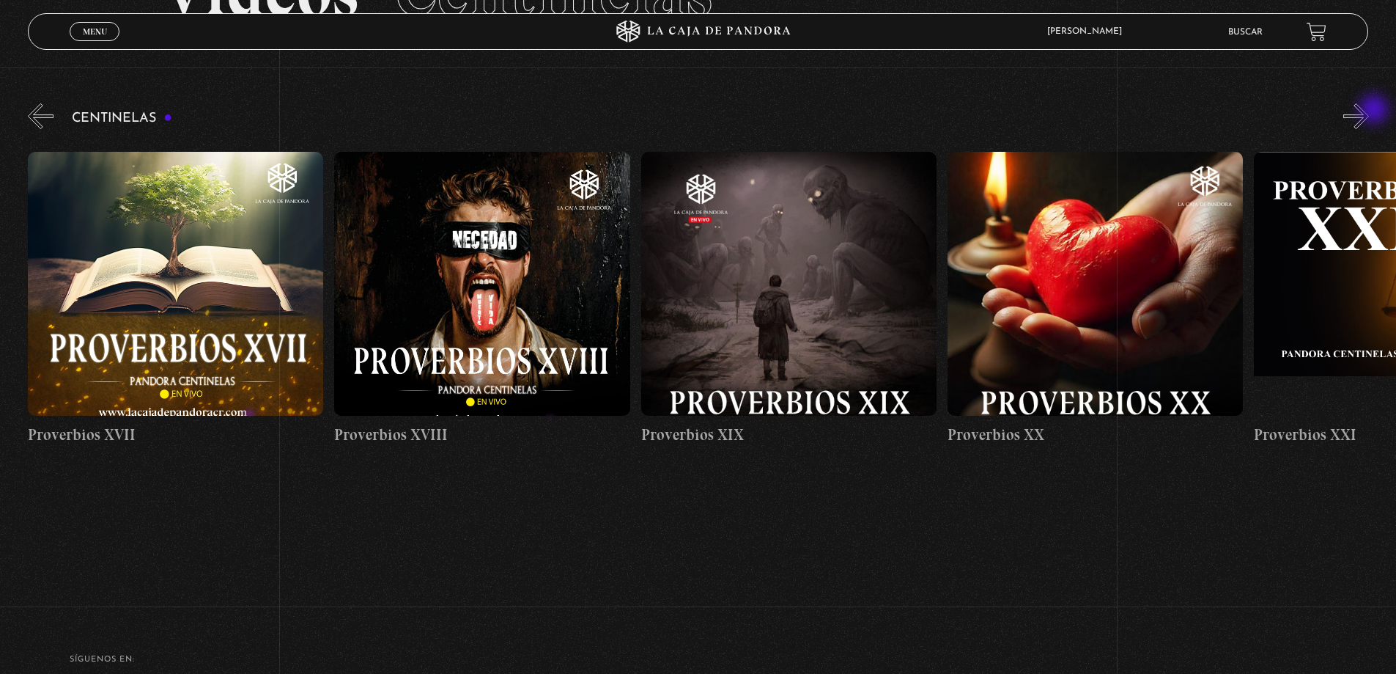
click at [1369, 111] on button "»" at bounding box center [1357, 116] width 26 height 26
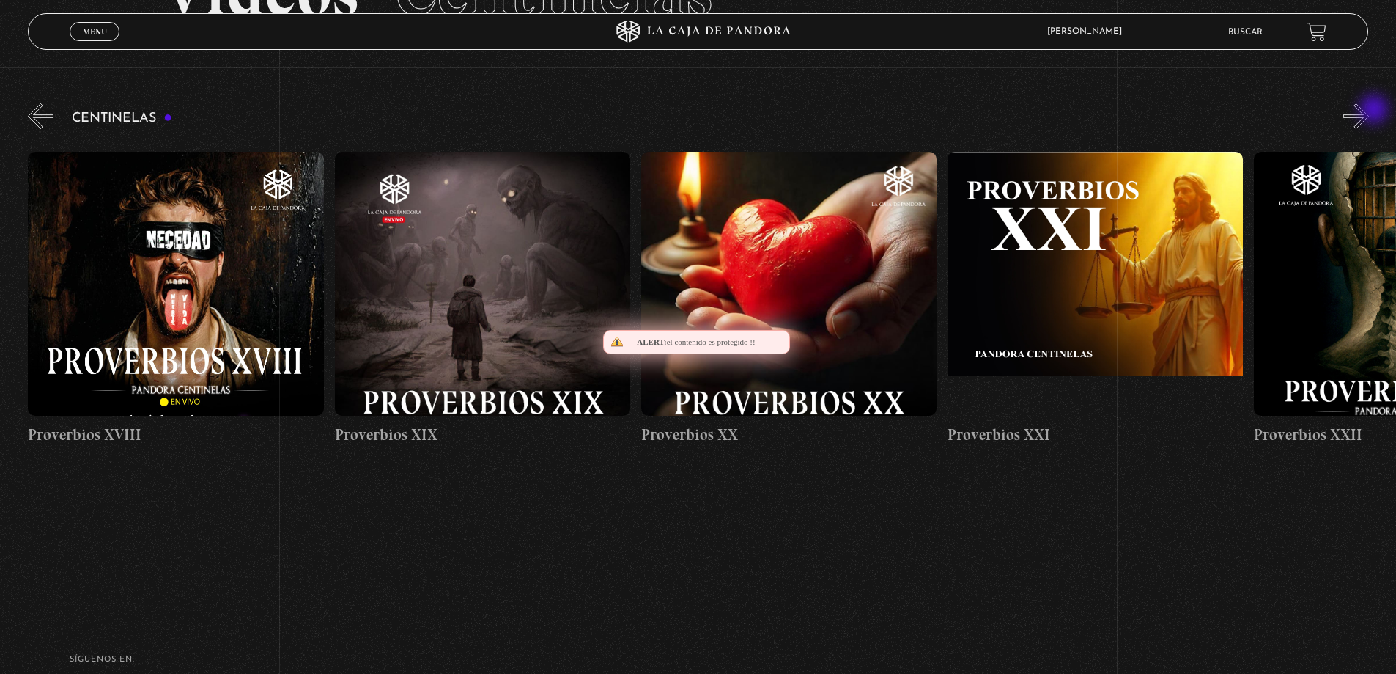
click at [1369, 111] on button "»" at bounding box center [1357, 116] width 26 height 26
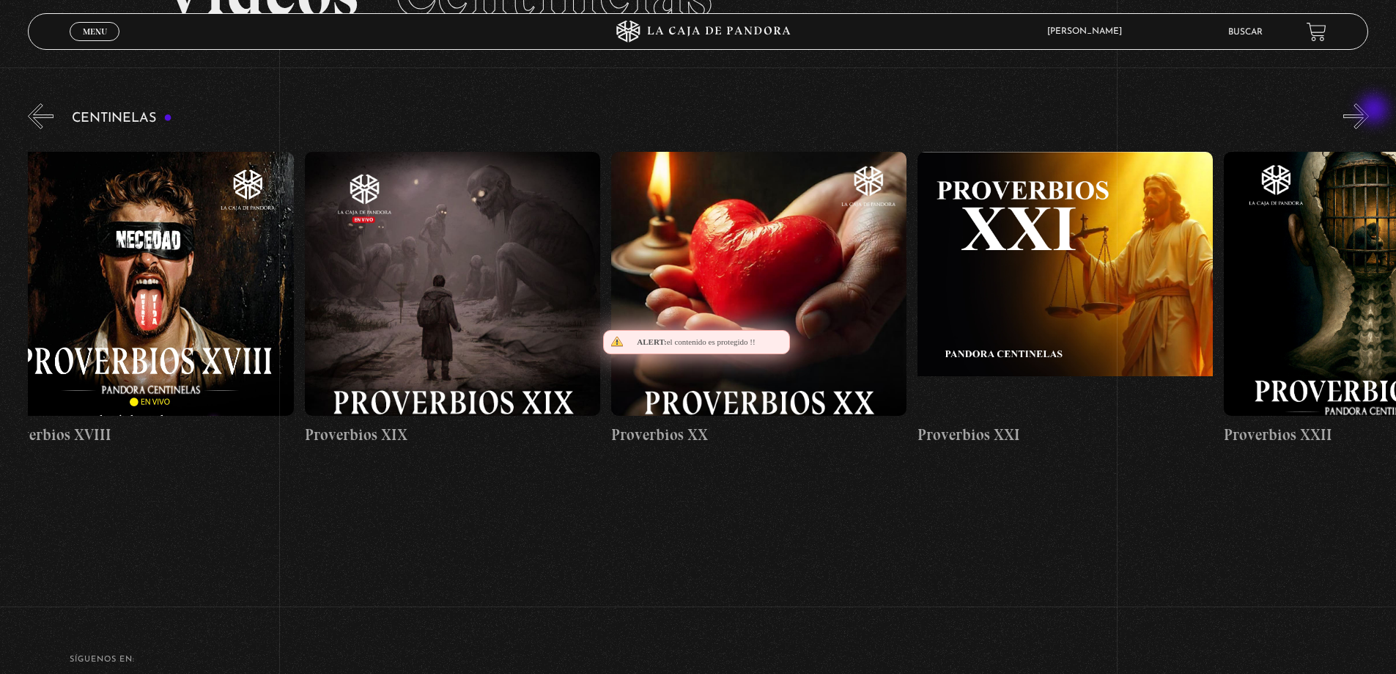
click at [1369, 111] on button "»" at bounding box center [1357, 116] width 26 height 26
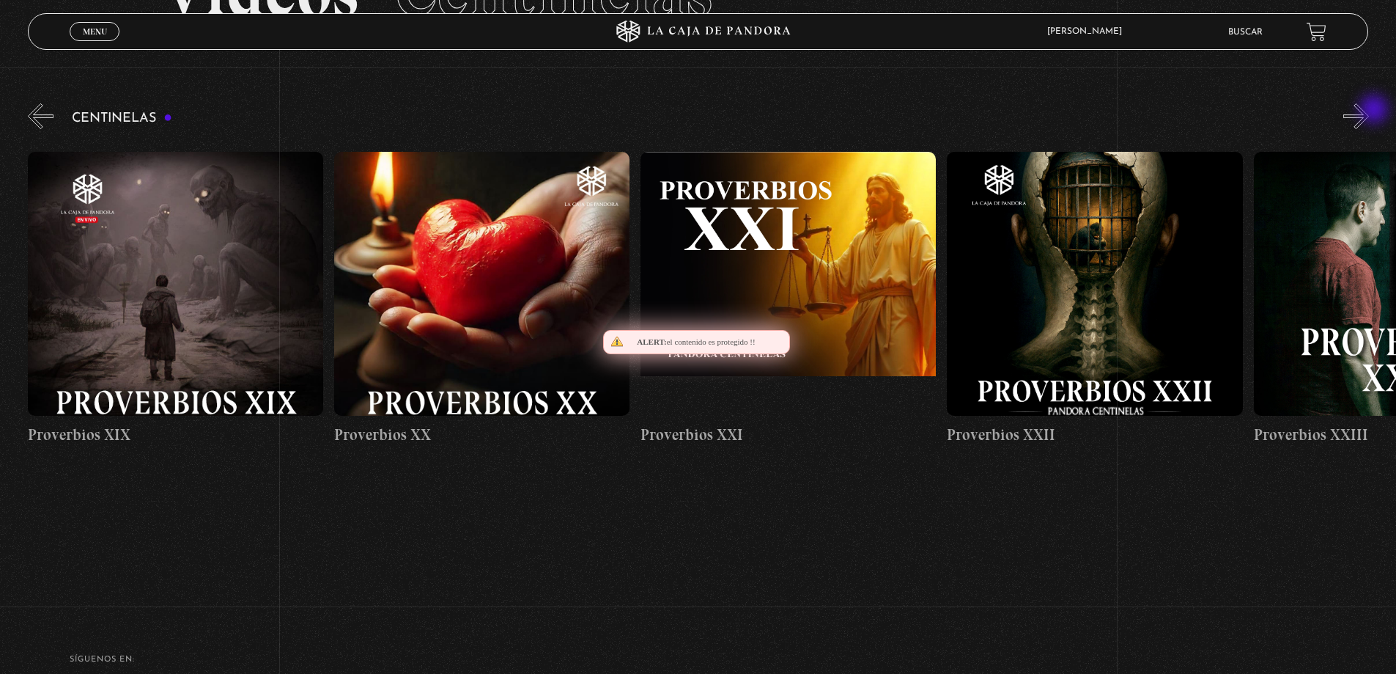
click at [1369, 111] on button "»" at bounding box center [1357, 116] width 26 height 26
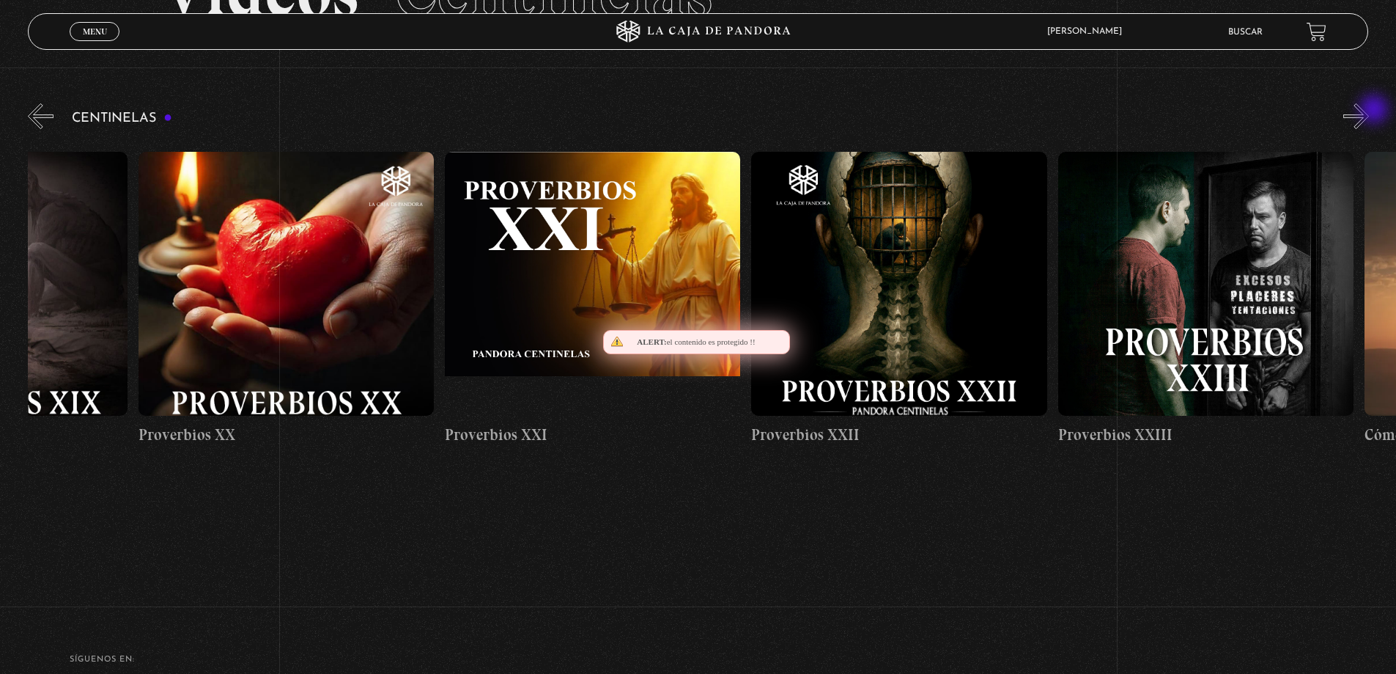
click at [1369, 111] on button "»" at bounding box center [1357, 116] width 26 height 26
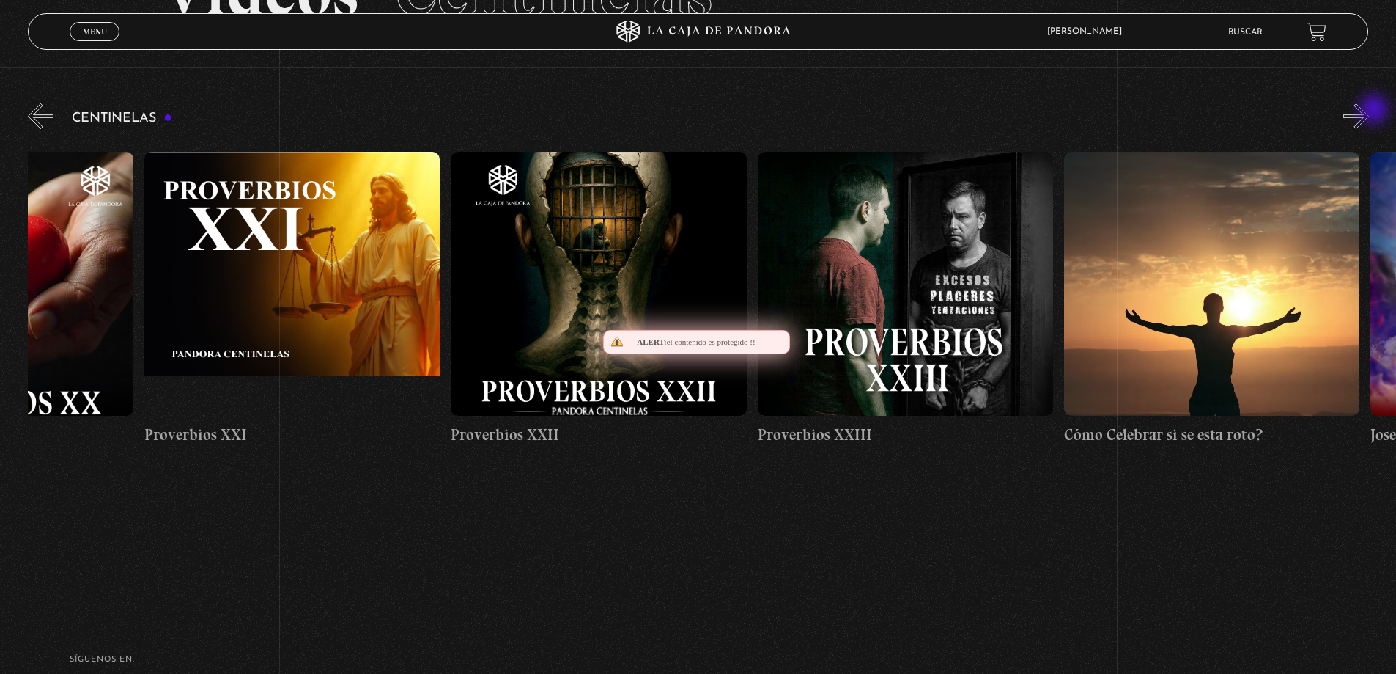
click at [1369, 111] on button "»" at bounding box center [1357, 116] width 26 height 26
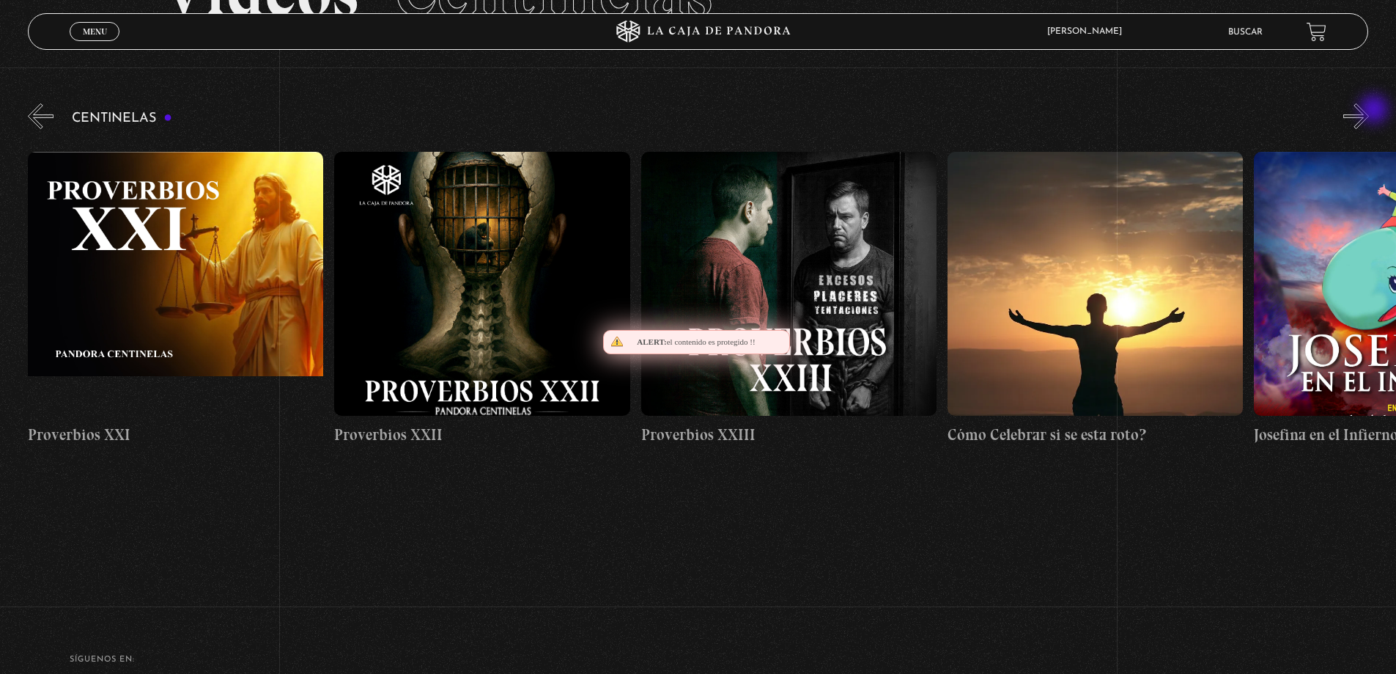
click at [1369, 111] on button "»" at bounding box center [1357, 116] width 26 height 26
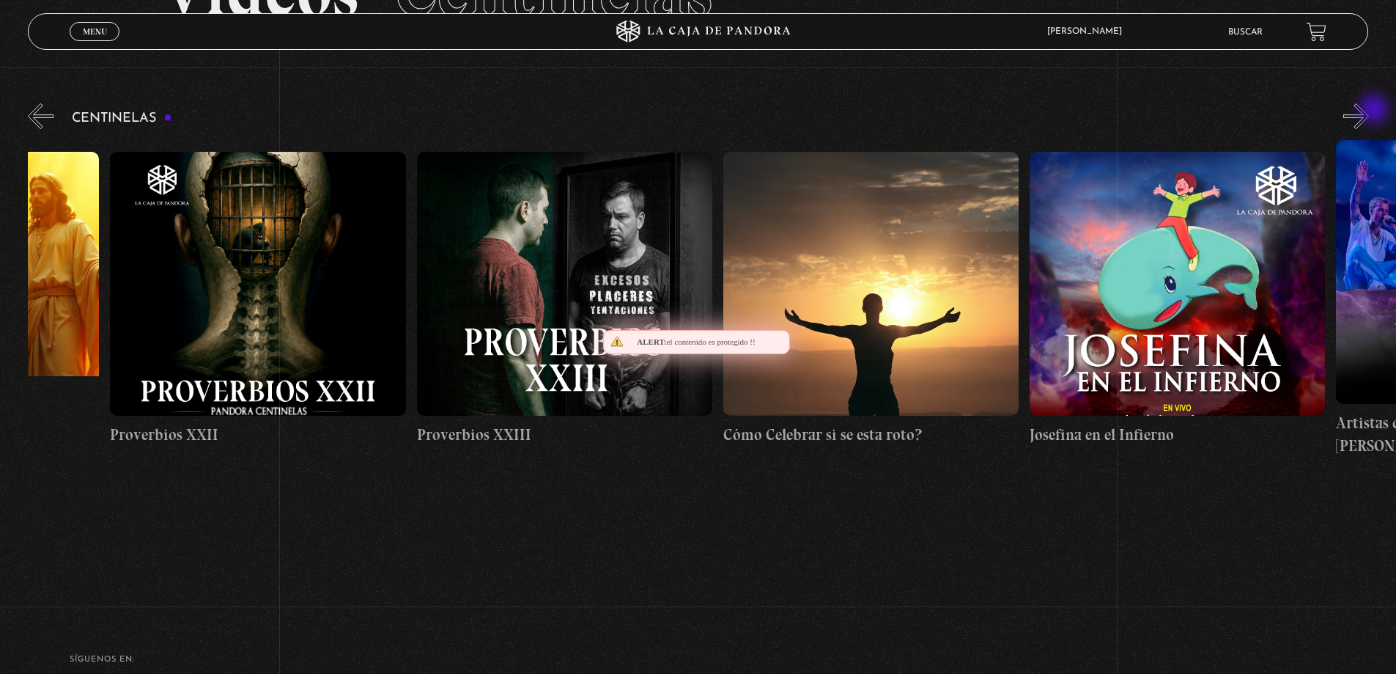
click at [1369, 111] on button "»" at bounding box center [1357, 116] width 26 height 26
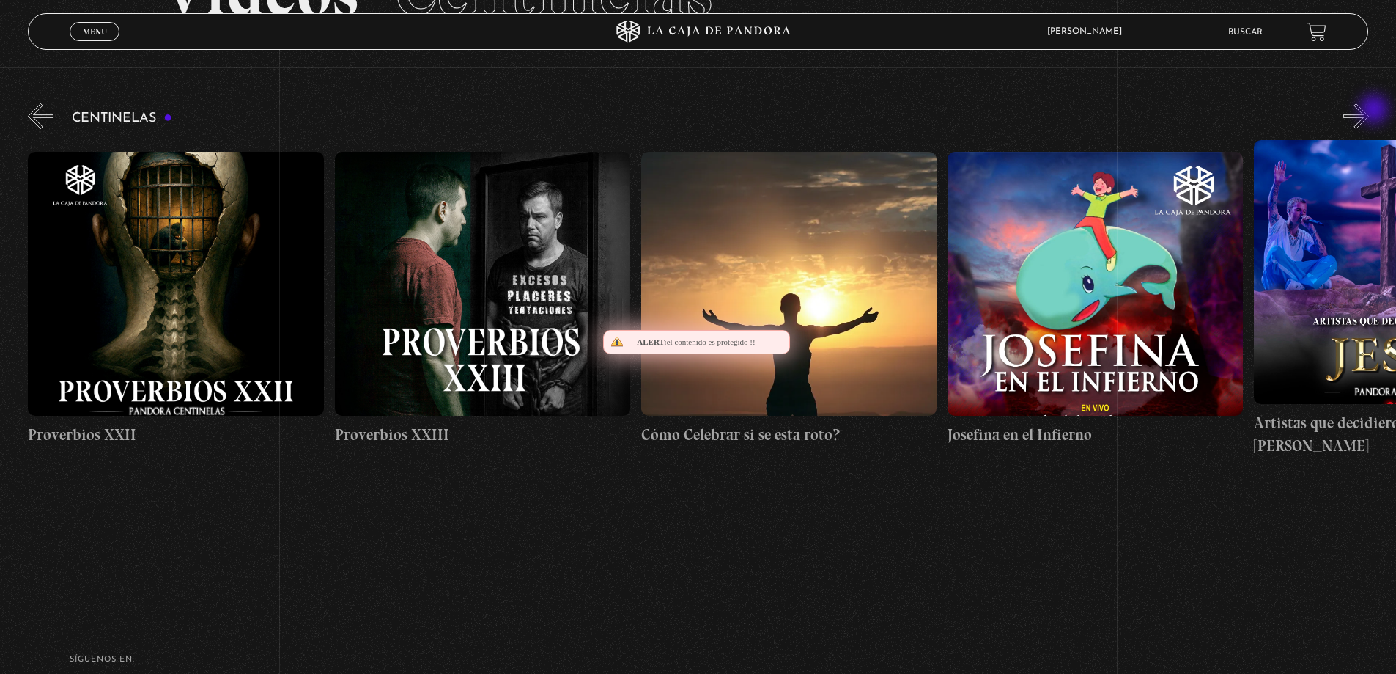
click at [1369, 111] on button "»" at bounding box center [1357, 116] width 26 height 26
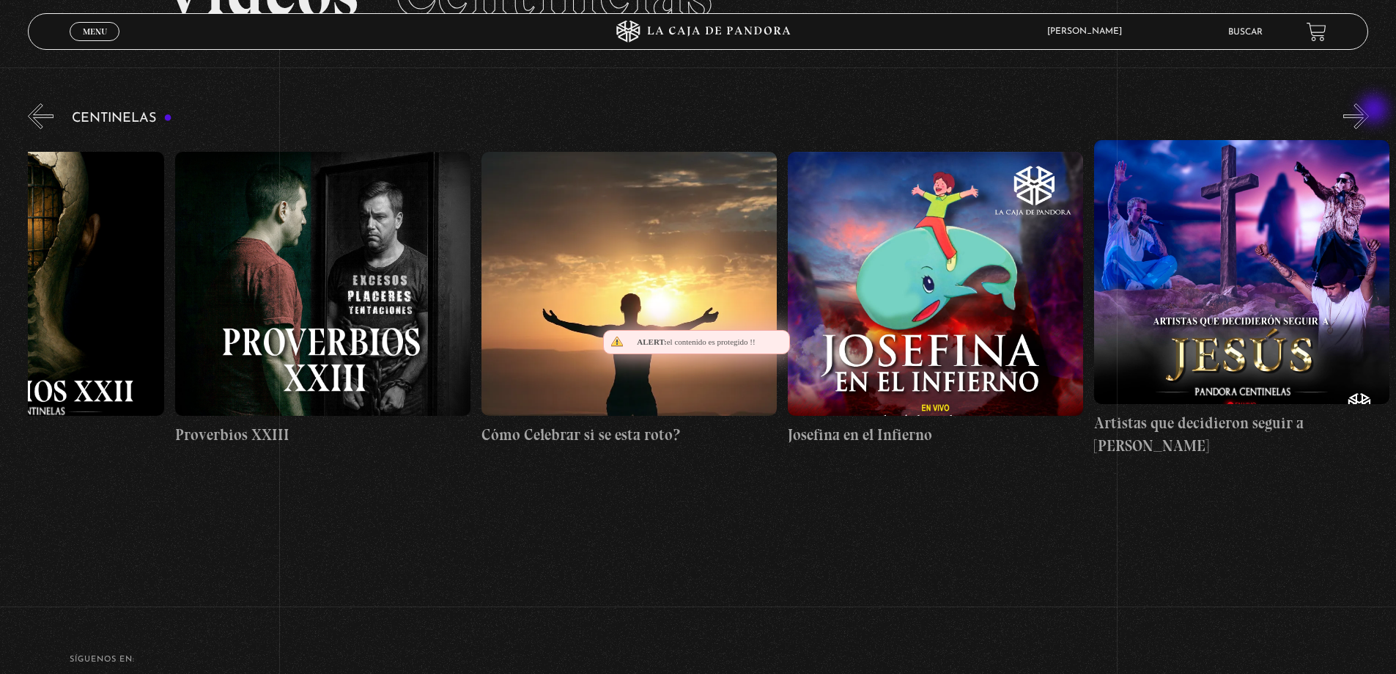
click at [1369, 111] on button "»" at bounding box center [1357, 116] width 26 height 26
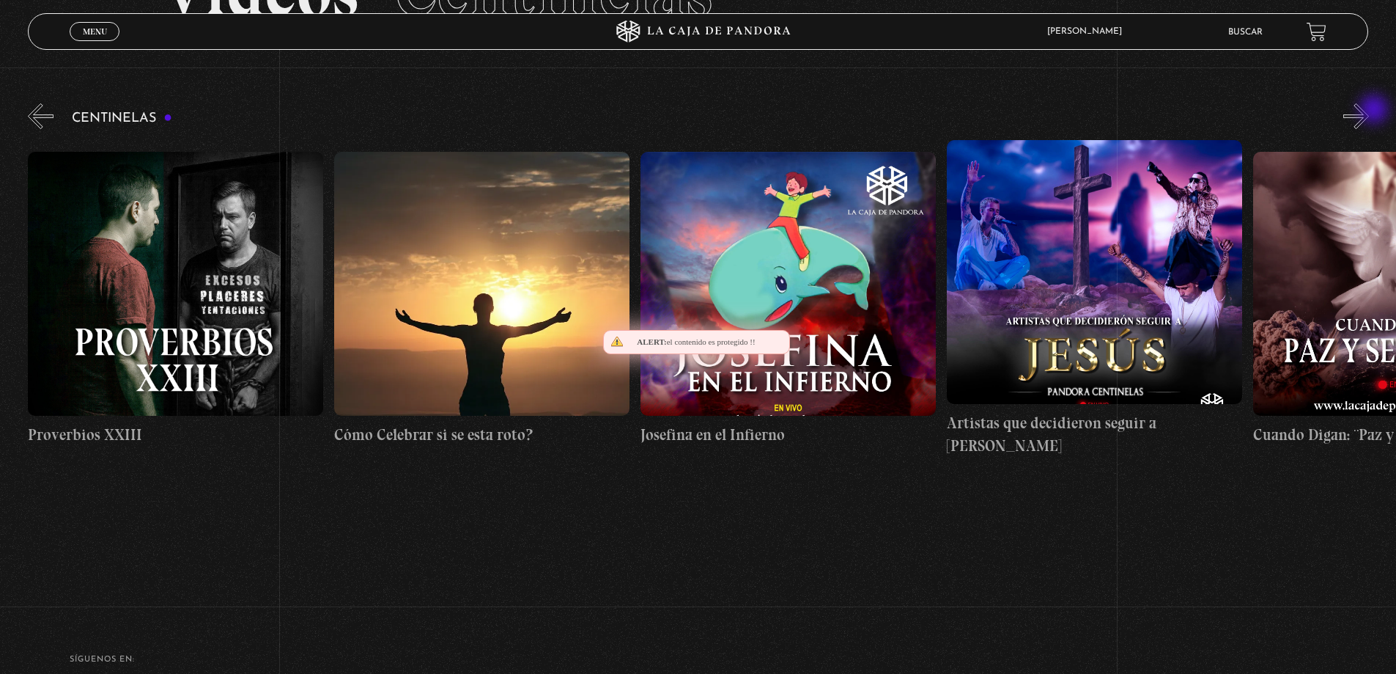
click at [1369, 111] on button "»" at bounding box center [1357, 116] width 26 height 26
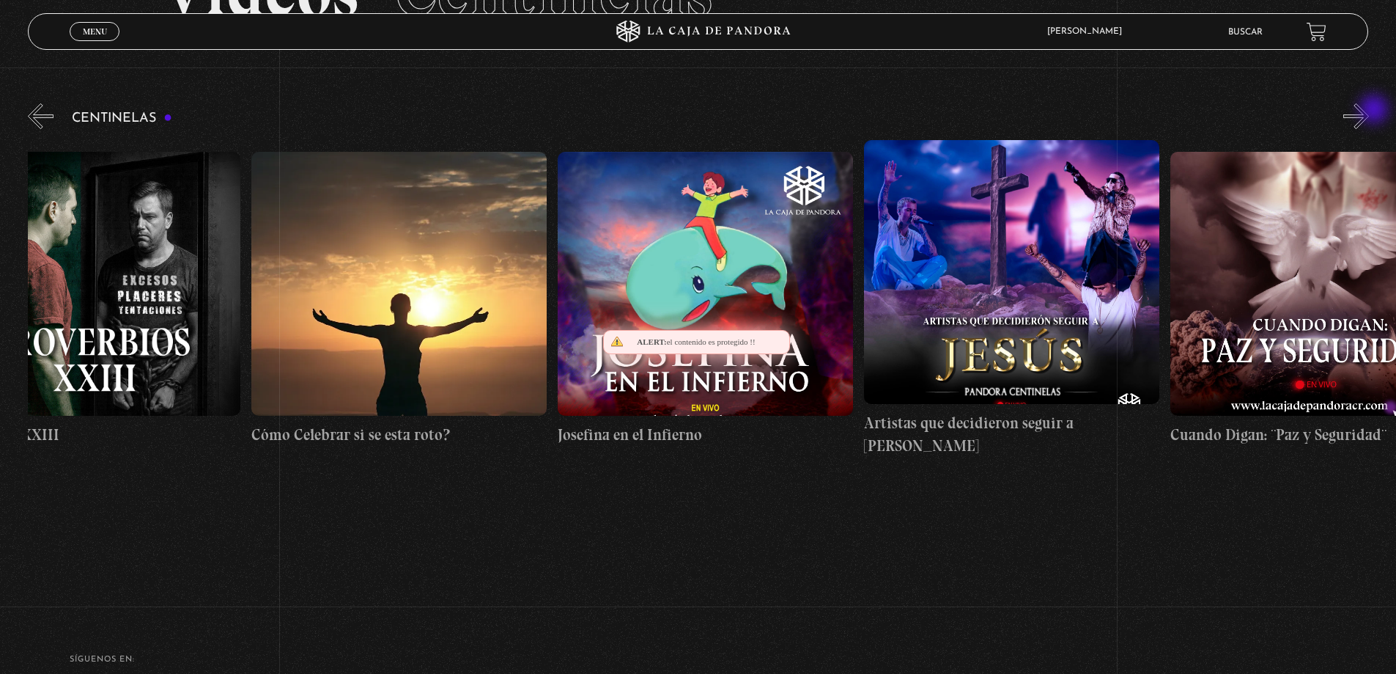
click at [1369, 111] on button "»" at bounding box center [1357, 116] width 26 height 26
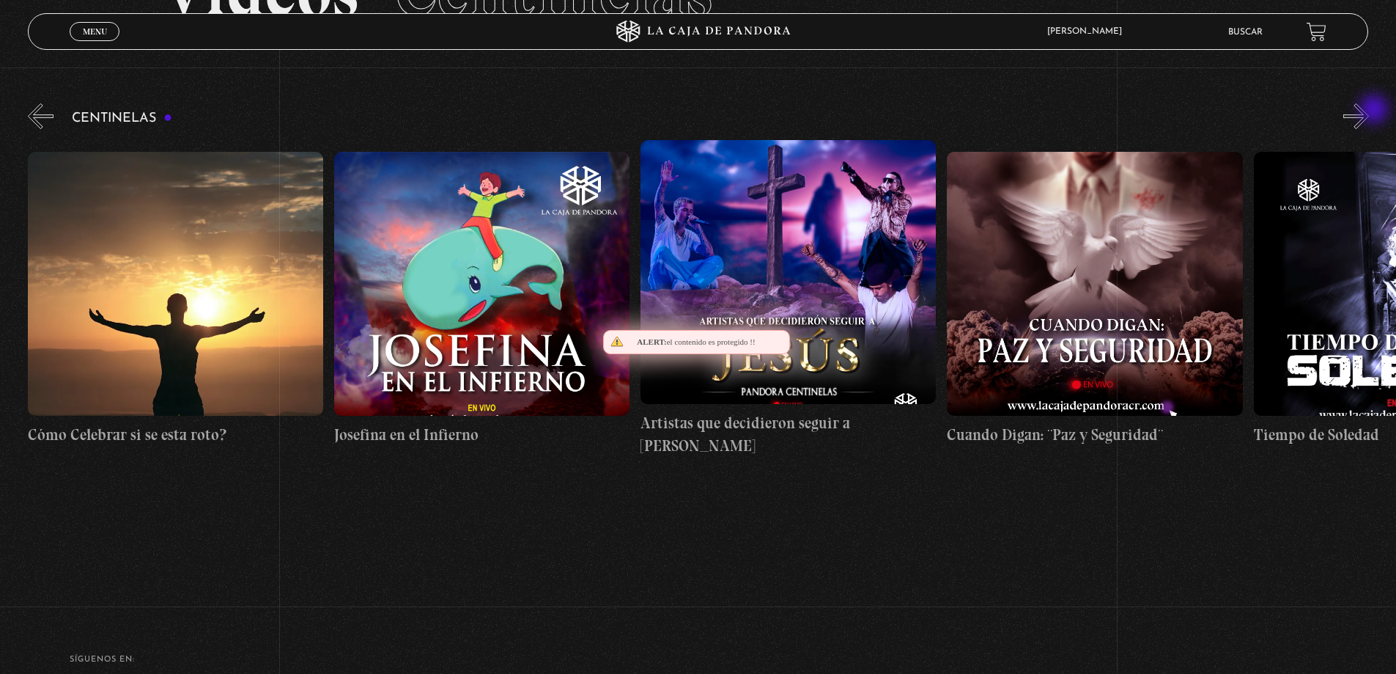
click at [1369, 111] on button "»" at bounding box center [1357, 116] width 26 height 26
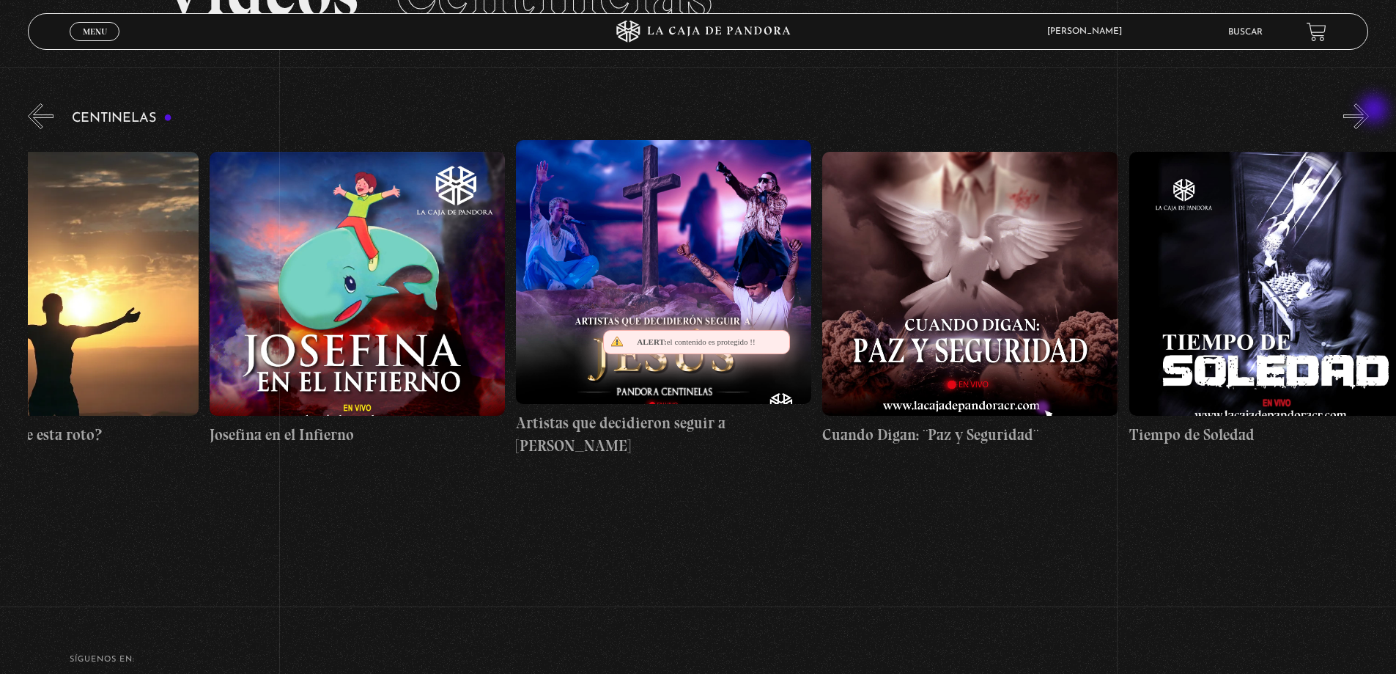
click at [1369, 111] on button "»" at bounding box center [1357, 116] width 26 height 26
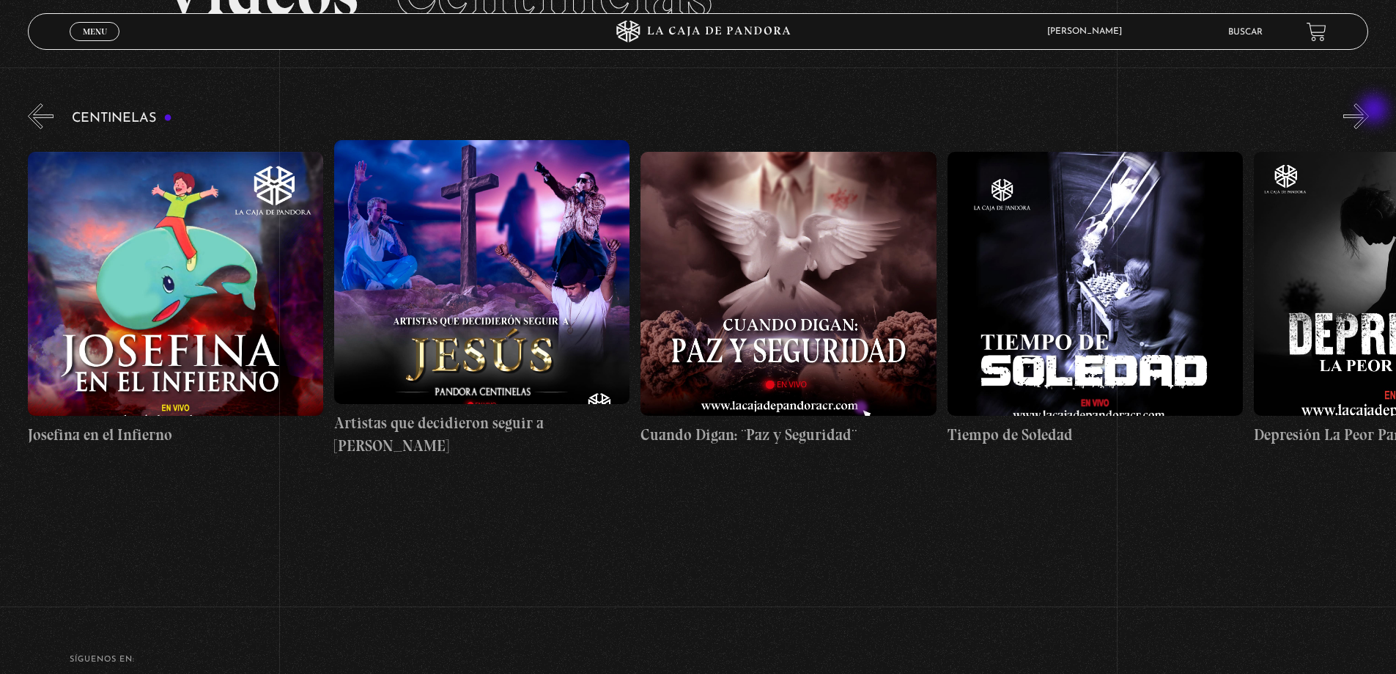
click at [1369, 111] on button "»" at bounding box center [1357, 116] width 26 height 26
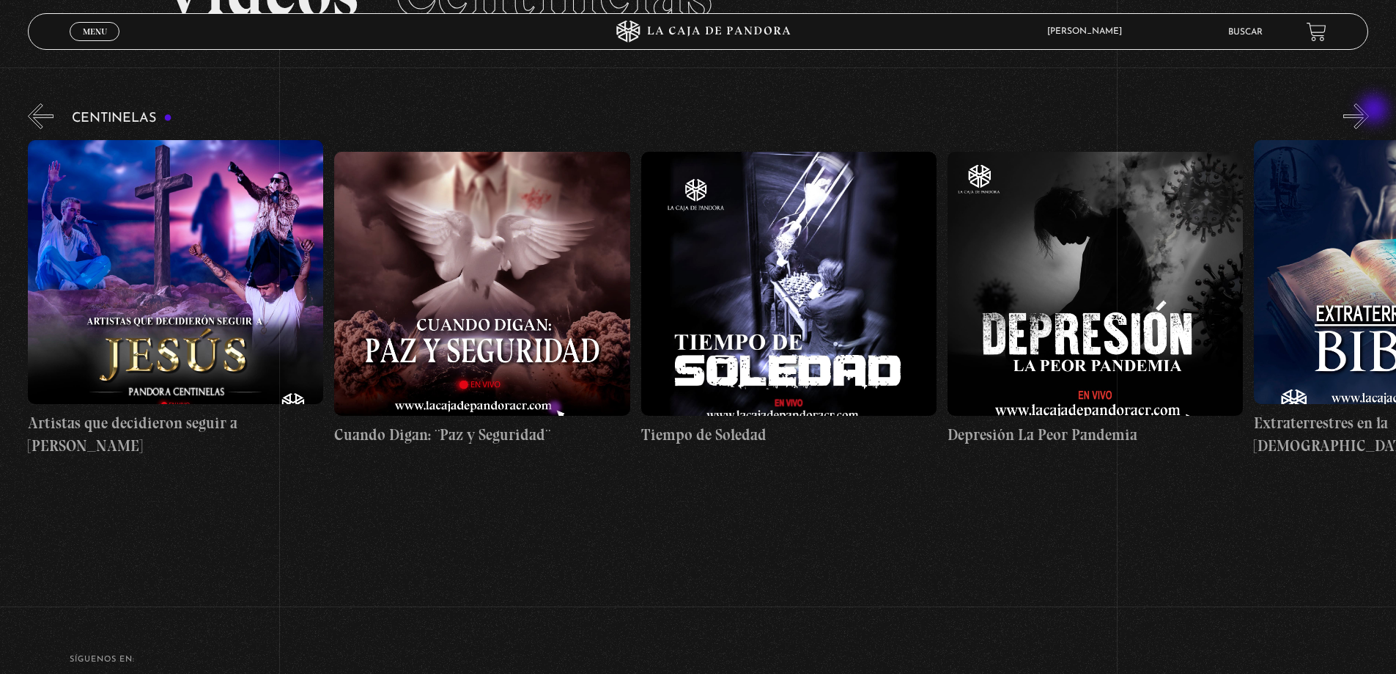
click at [1369, 111] on button "»" at bounding box center [1357, 116] width 26 height 26
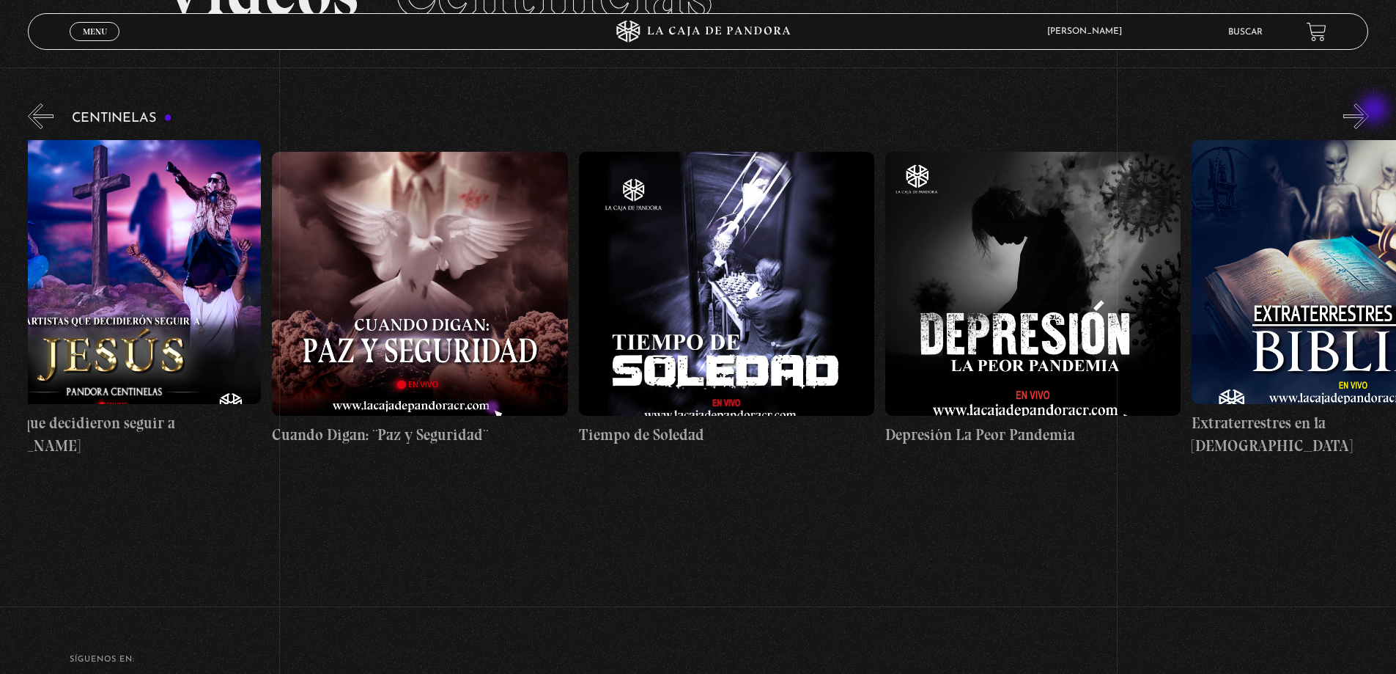
click at [1369, 111] on button "»" at bounding box center [1357, 116] width 26 height 26
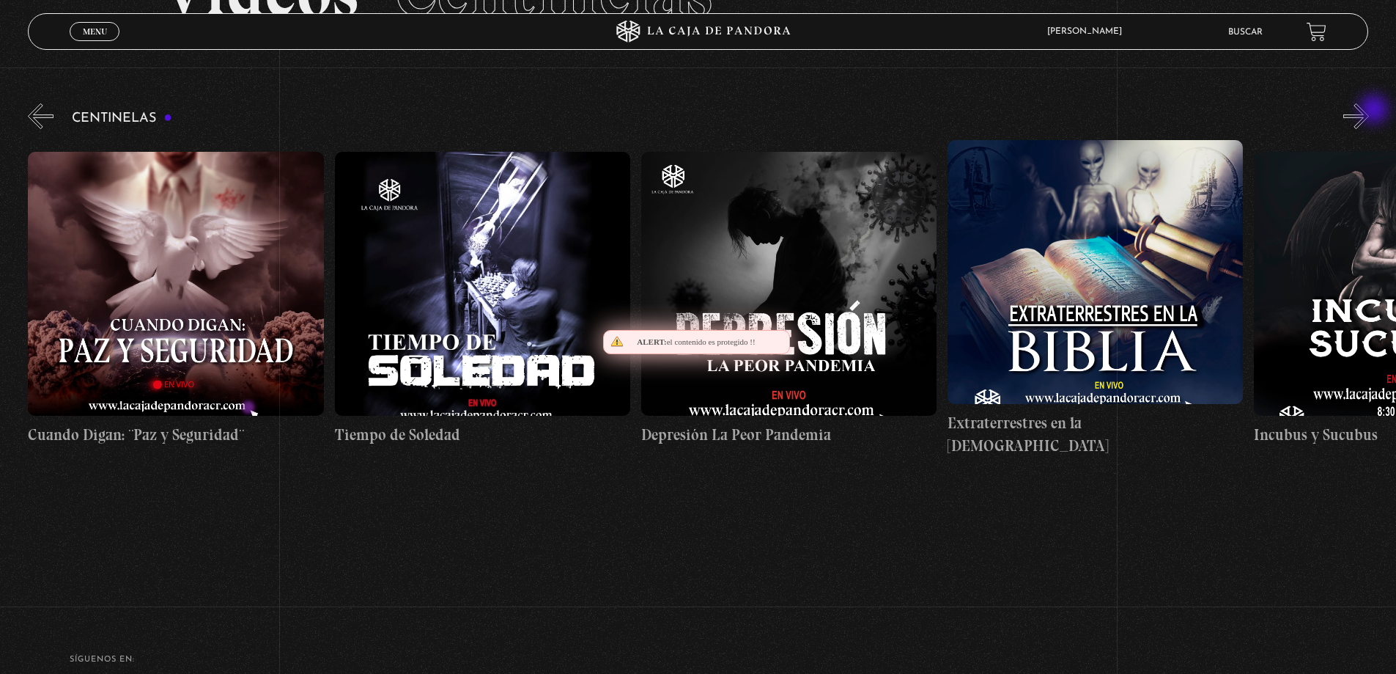
click at [1369, 111] on button "»" at bounding box center [1357, 116] width 26 height 26
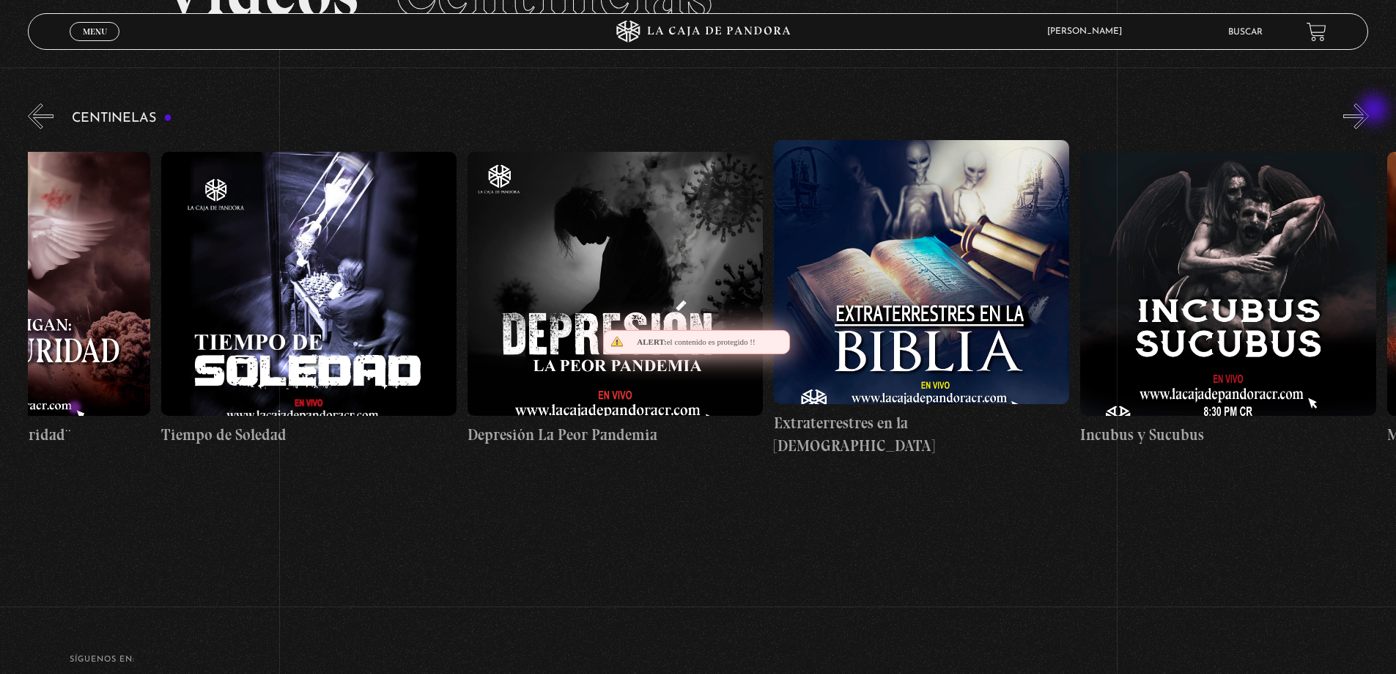
click at [1369, 111] on button "»" at bounding box center [1357, 116] width 26 height 26
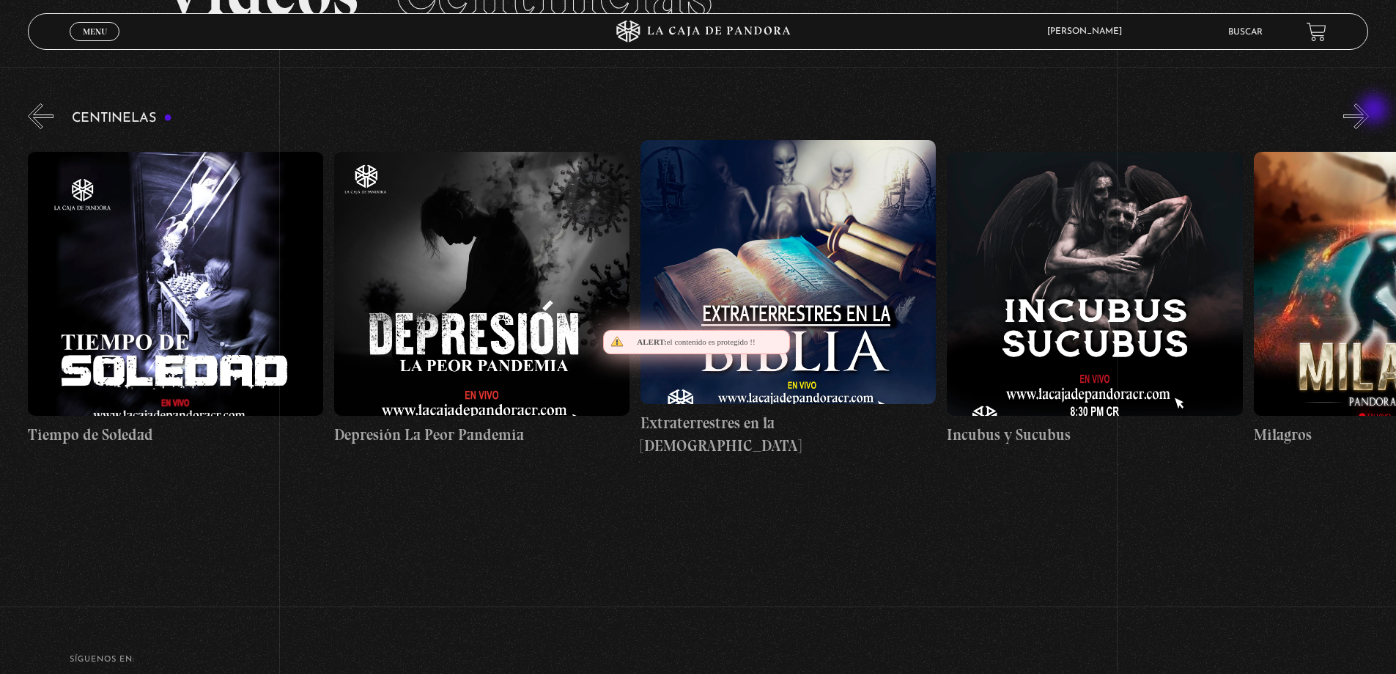
click at [1369, 111] on button "»" at bounding box center [1357, 116] width 26 height 26
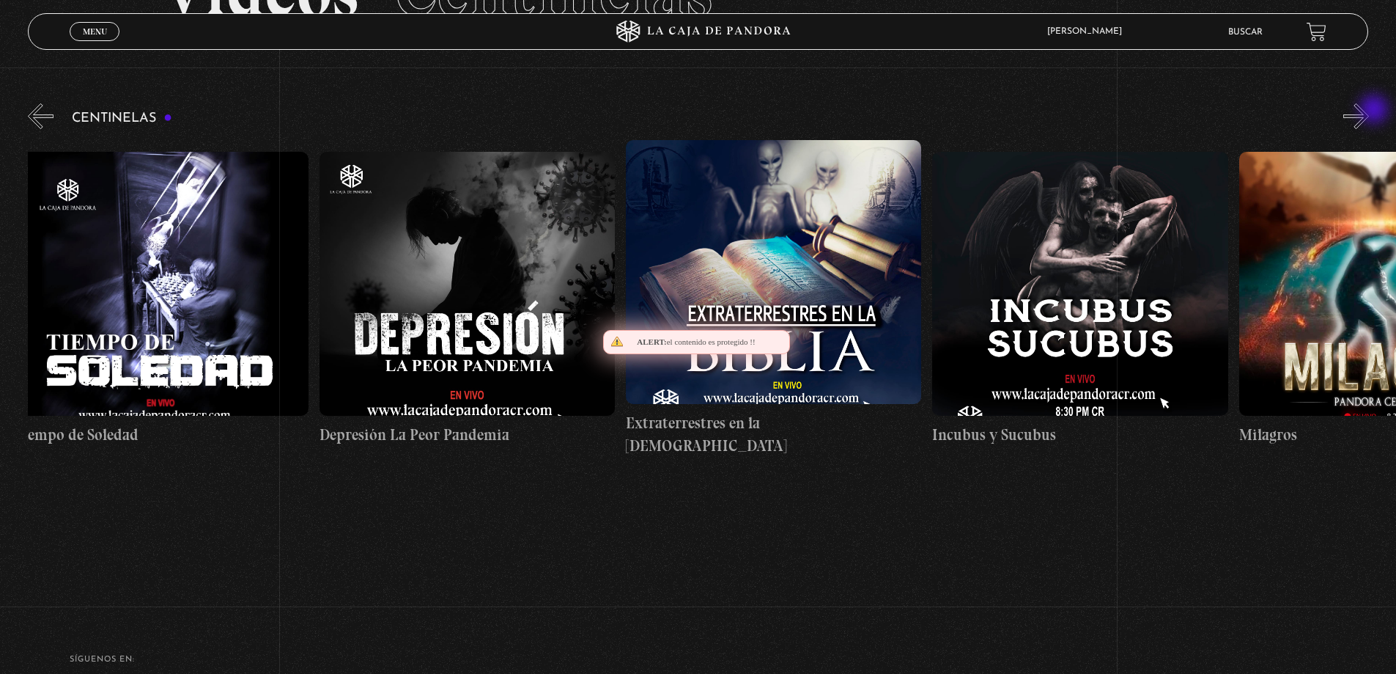
click at [1369, 111] on button "»" at bounding box center [1357, 116] width 26 height 26
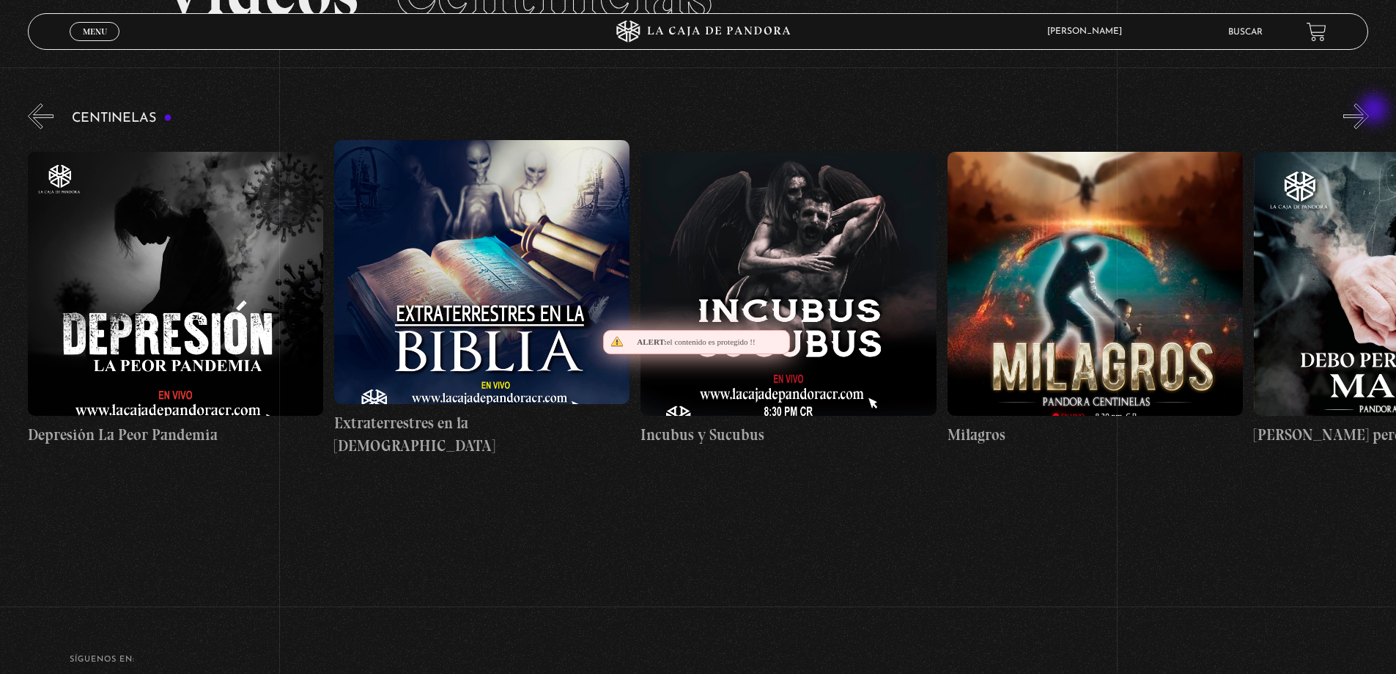
click at [1369, 111] on button "»" at bounding box center [1357, 116] width 26 height 26
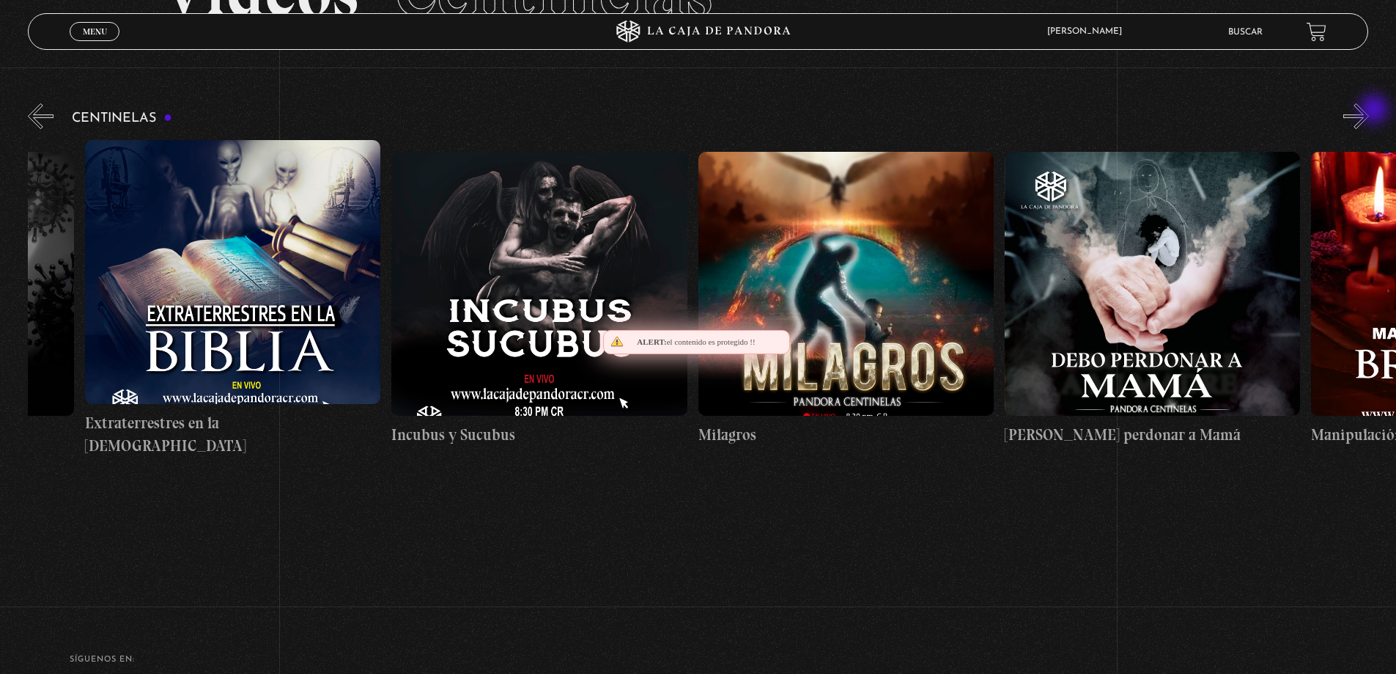
click at [1369, 111] on button "»" at bounding box center [1357, 116] width 26 height 26
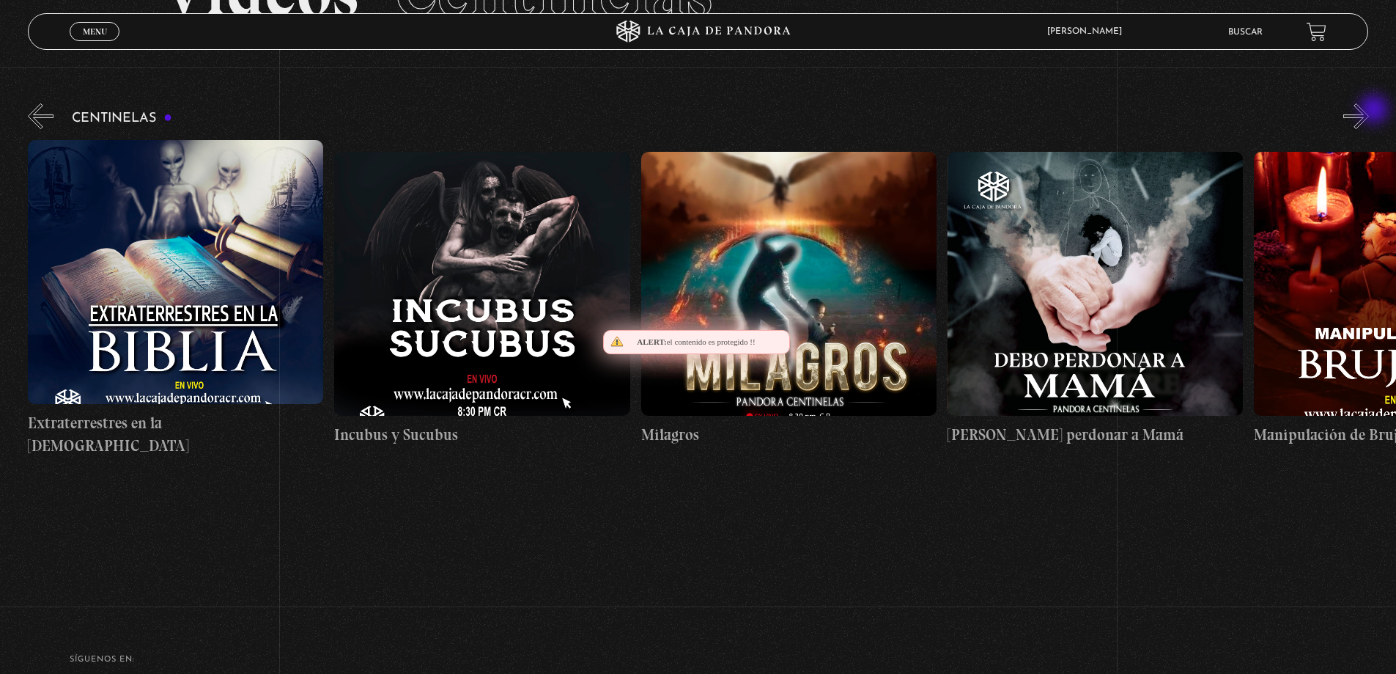
click at [1369, 111] on button "»" at bounding box center [1357, 116] width 26 height 26
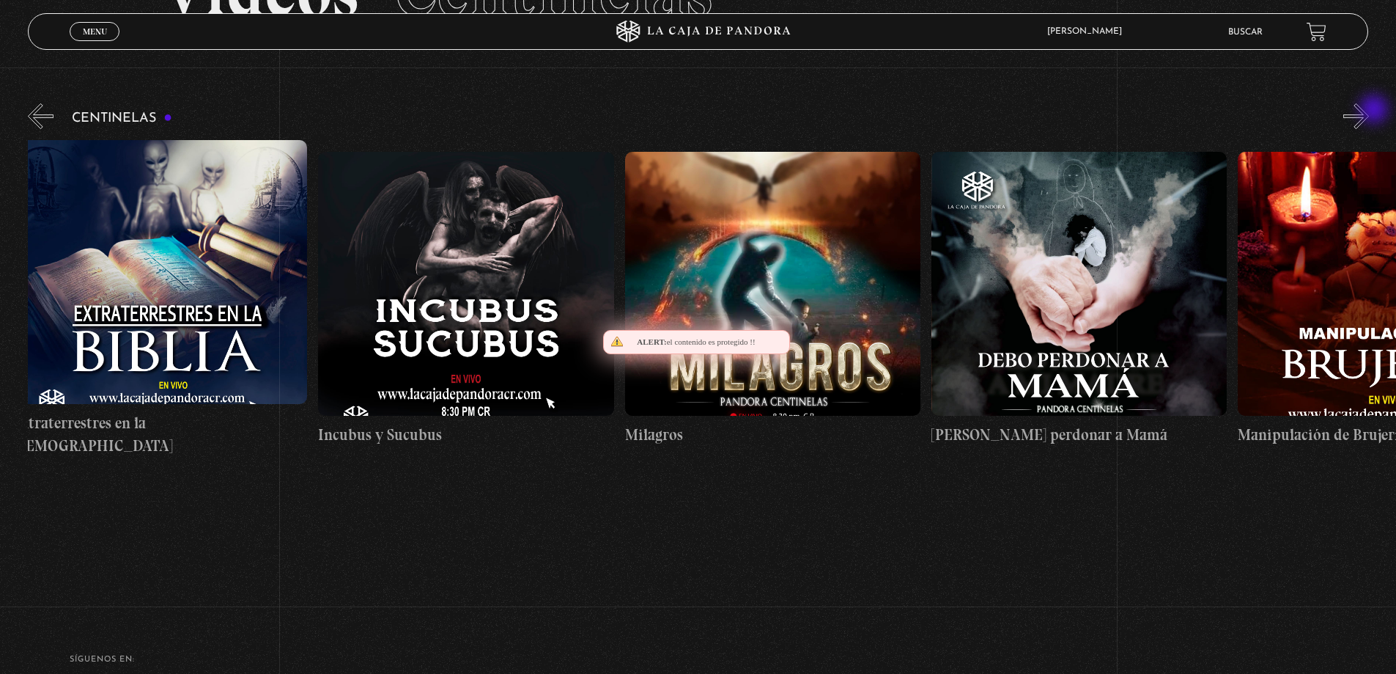
click at [1369, 111] on button "»" at bounding box center [1357, 116] width 26 height 26
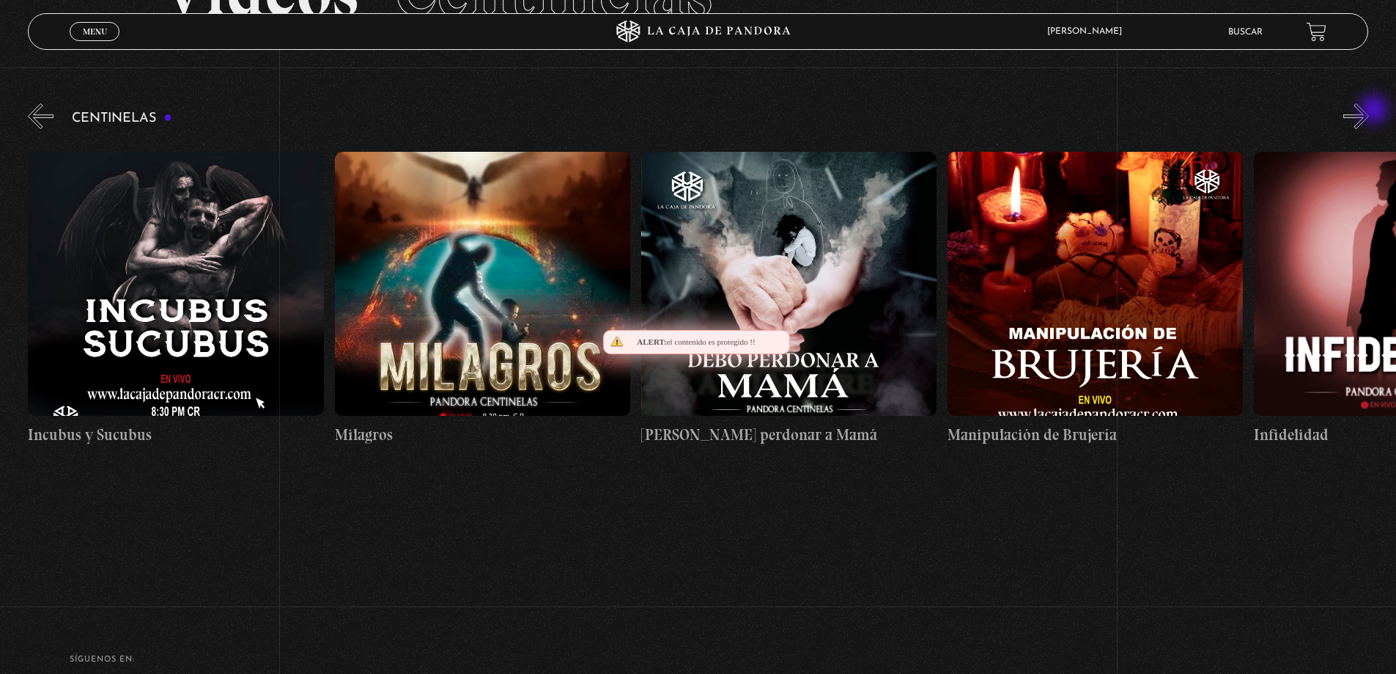
click at [1369, 111] on button "»" at bounding box center [1357, 116] width 26 height 26
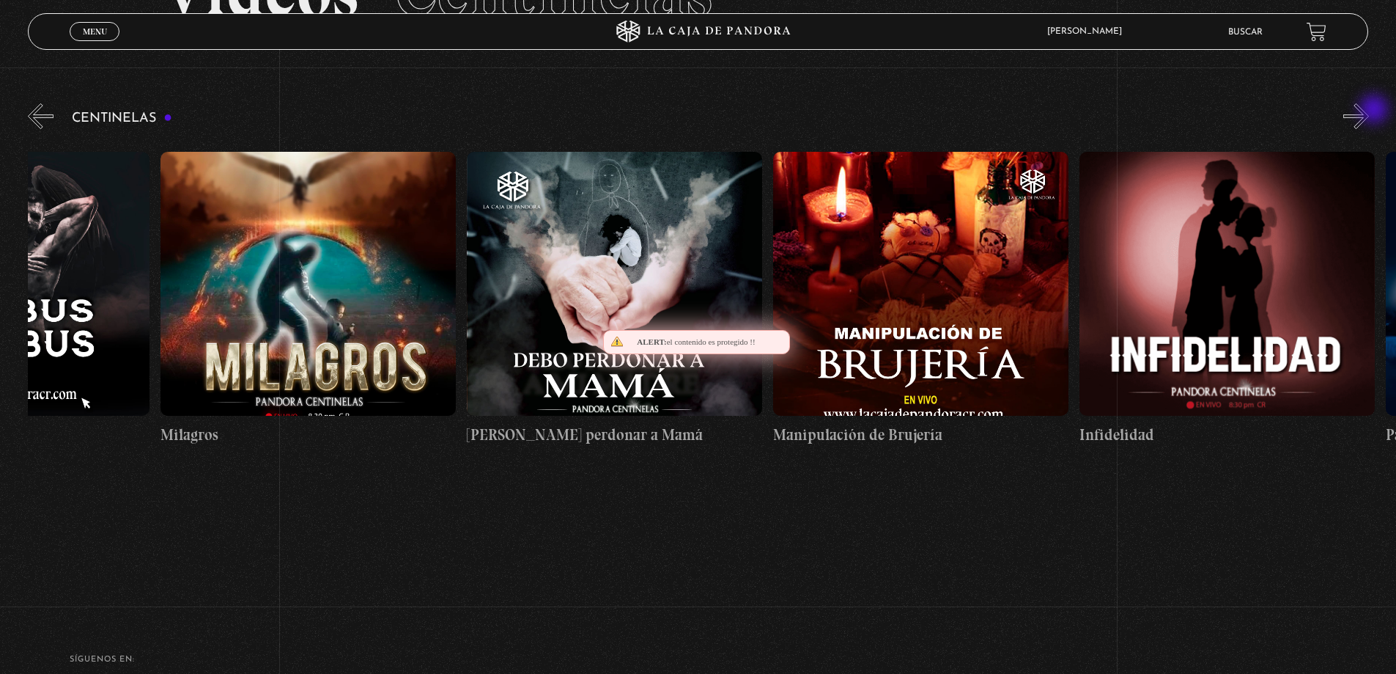
click at [1369, 111] on button "»" at bounding box center [1357, 116] width 26 height 26
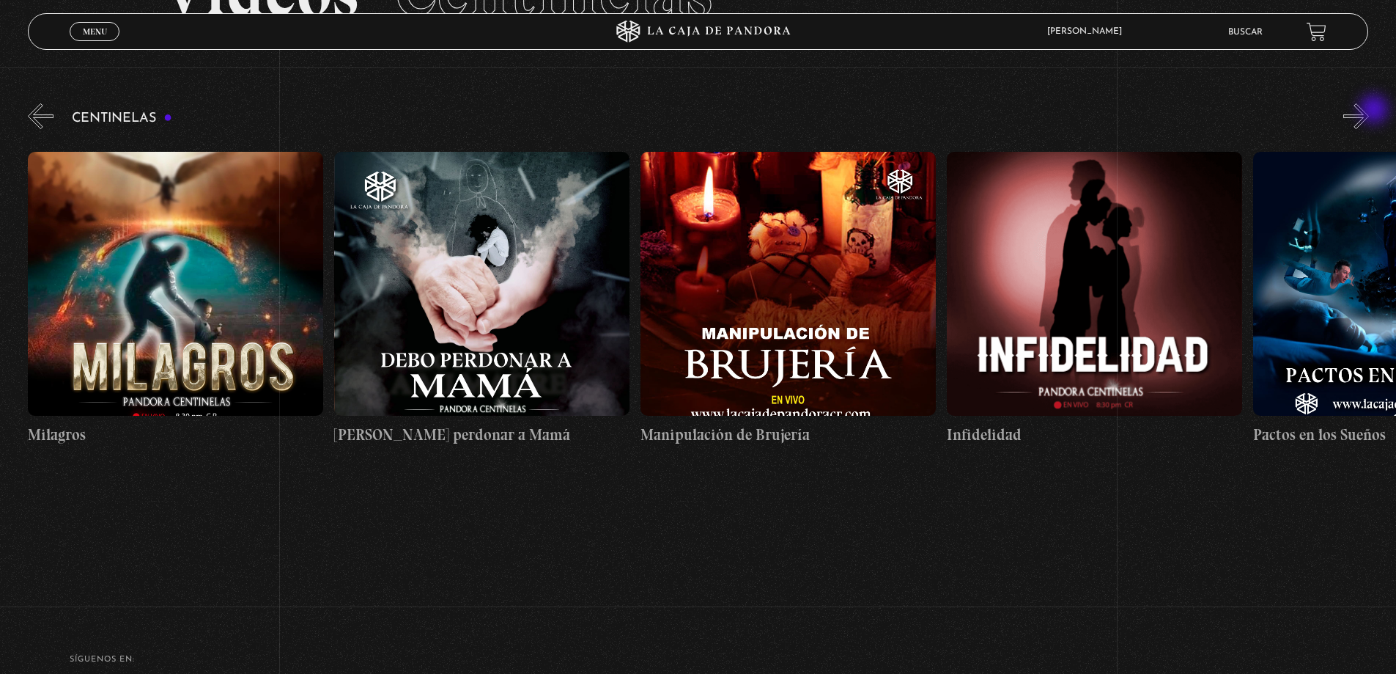
click at [1369, 111] on button "»" at bounding box center [1357, 116] width 26 height 26
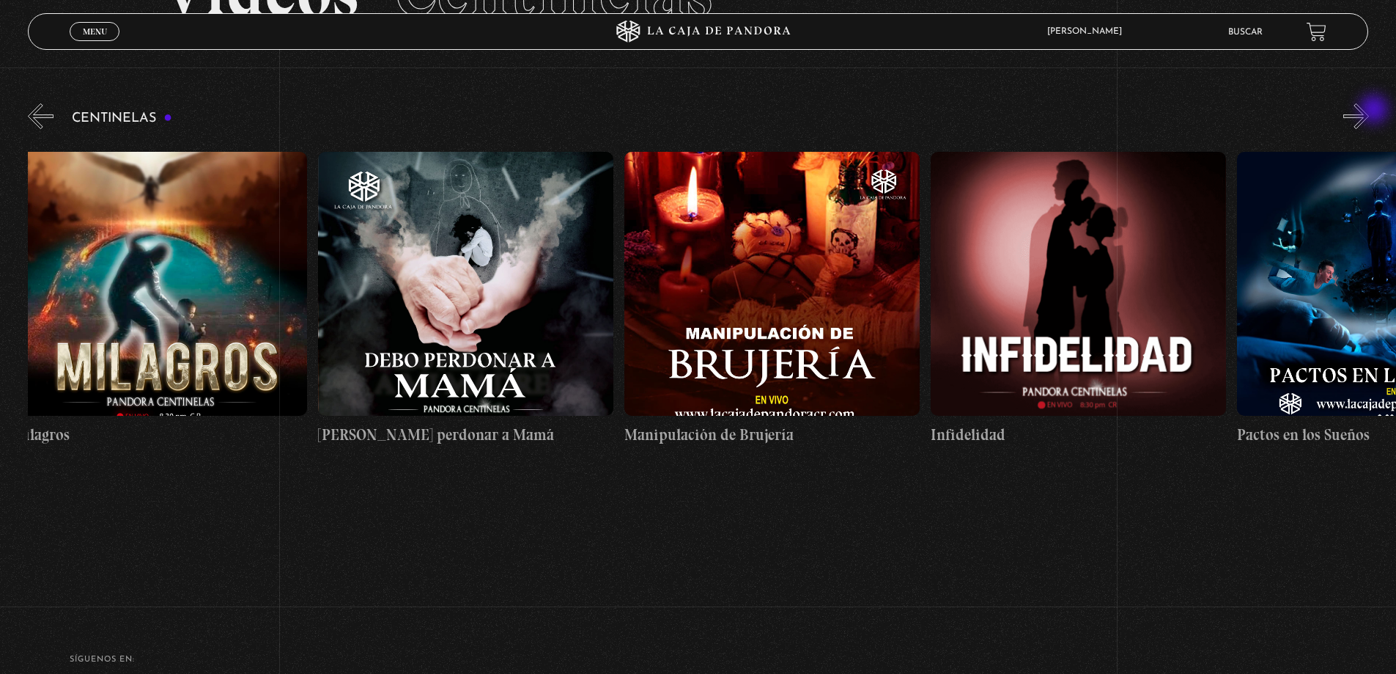
click at [1369, 111] on button "»" at bounding box center [1357, 116] width 26 height 26
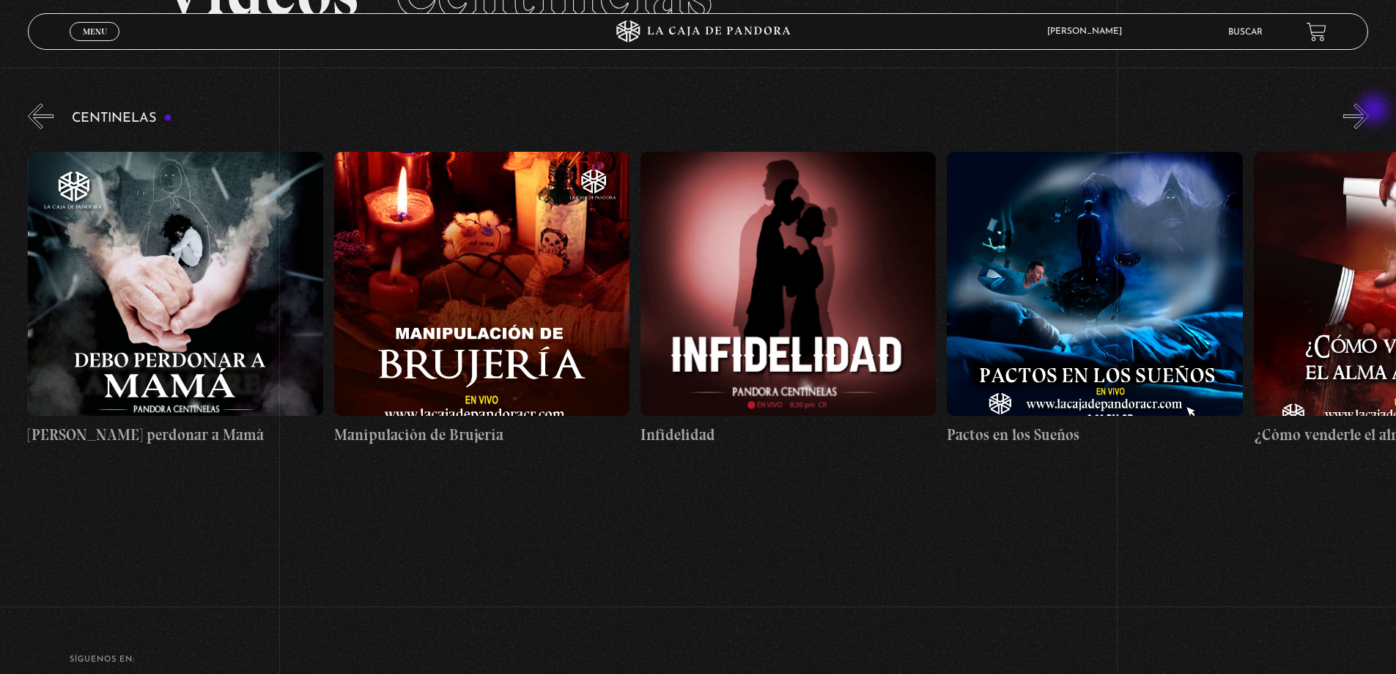
click at [1369, 111] on button "»" at bounding box center [1357, 116] width 26 height 26
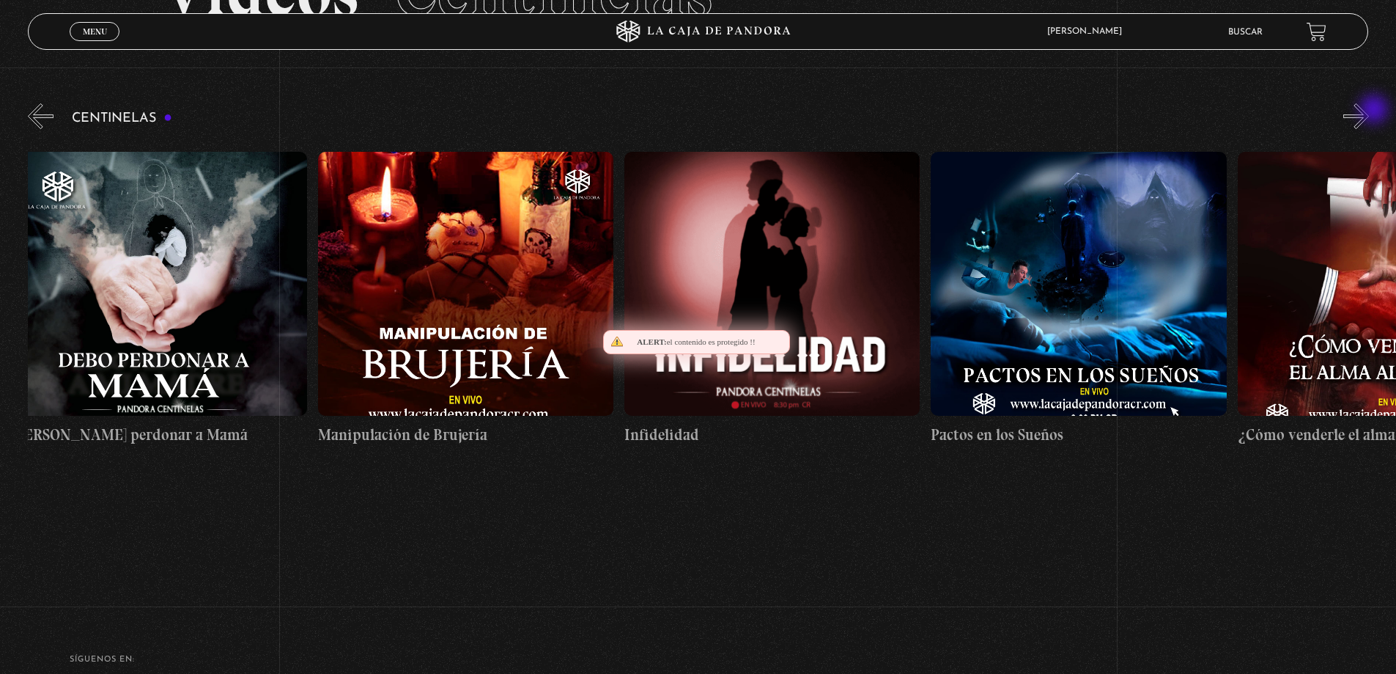
click at [1369, 111] on button "»" at bounding box center [1357, 116] width 26 height 26
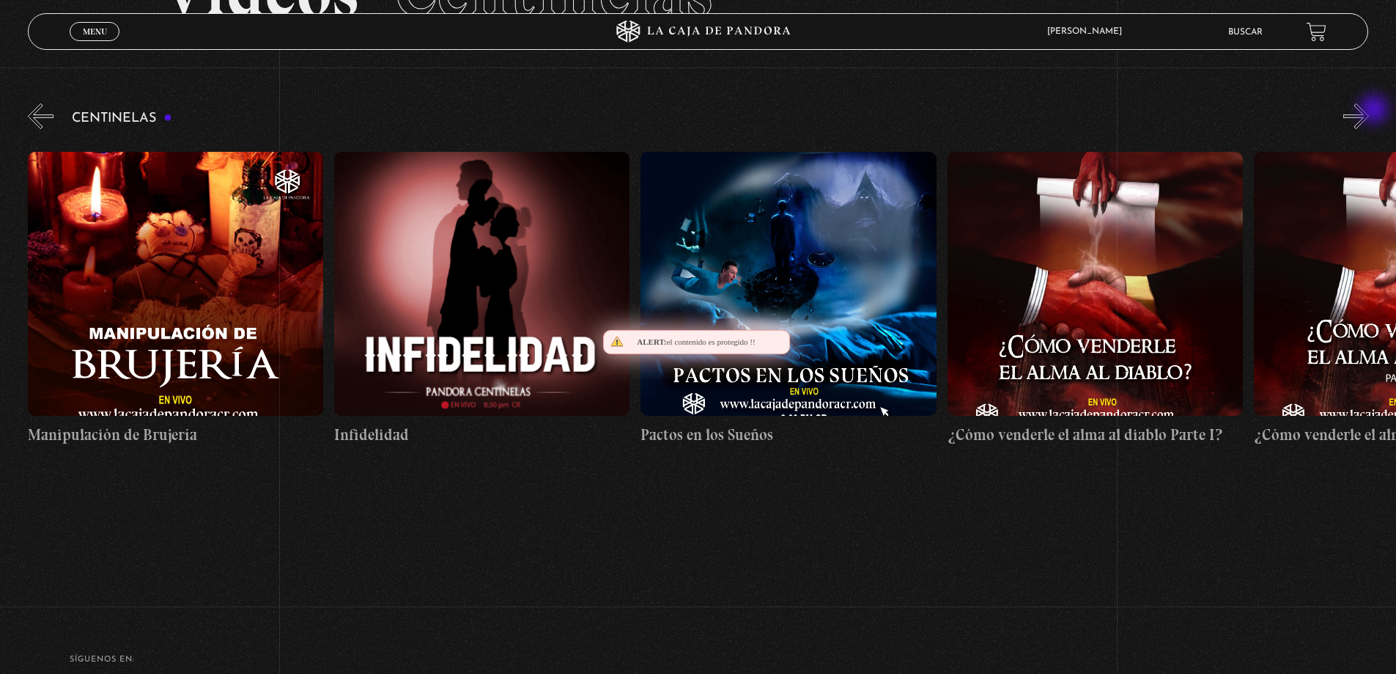
click at [1369, 111] on button "»" at bounding box center [1357, 116] width 26 height 26
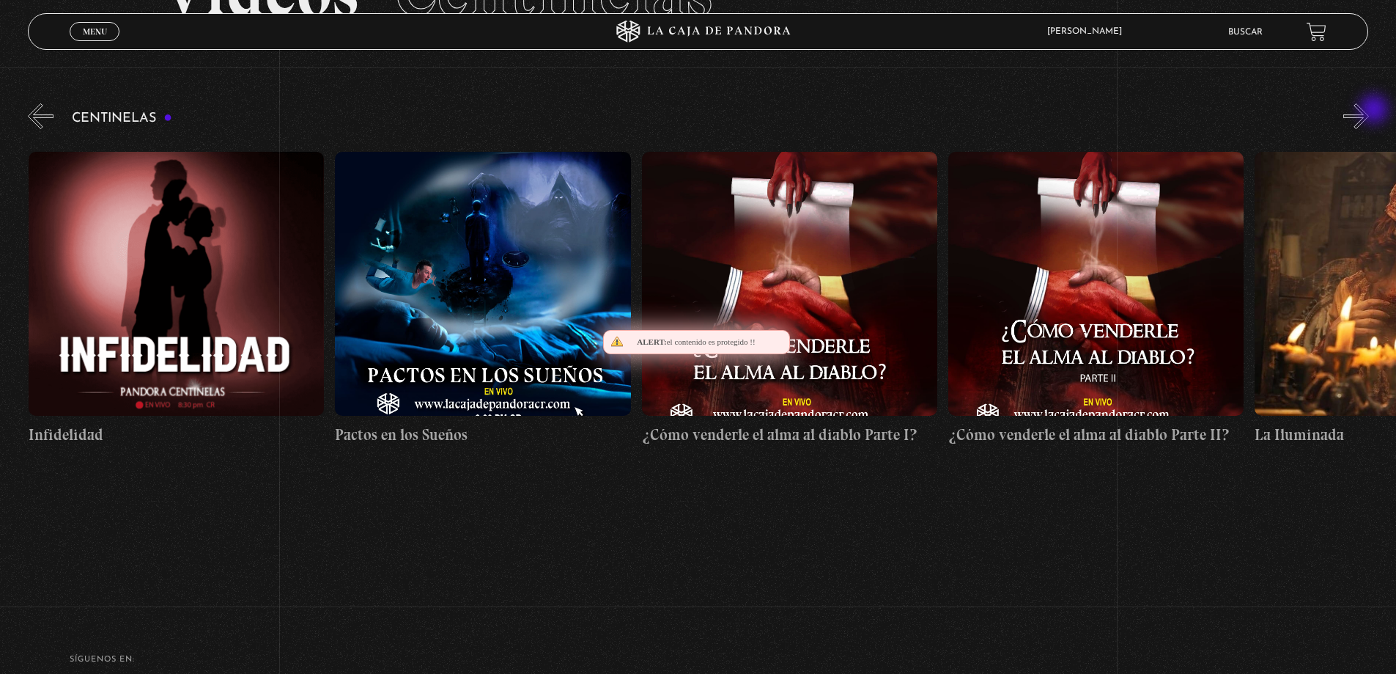
click at [1369, 111] on button "»" at bounding box center [1357, 116] width 26 height 26
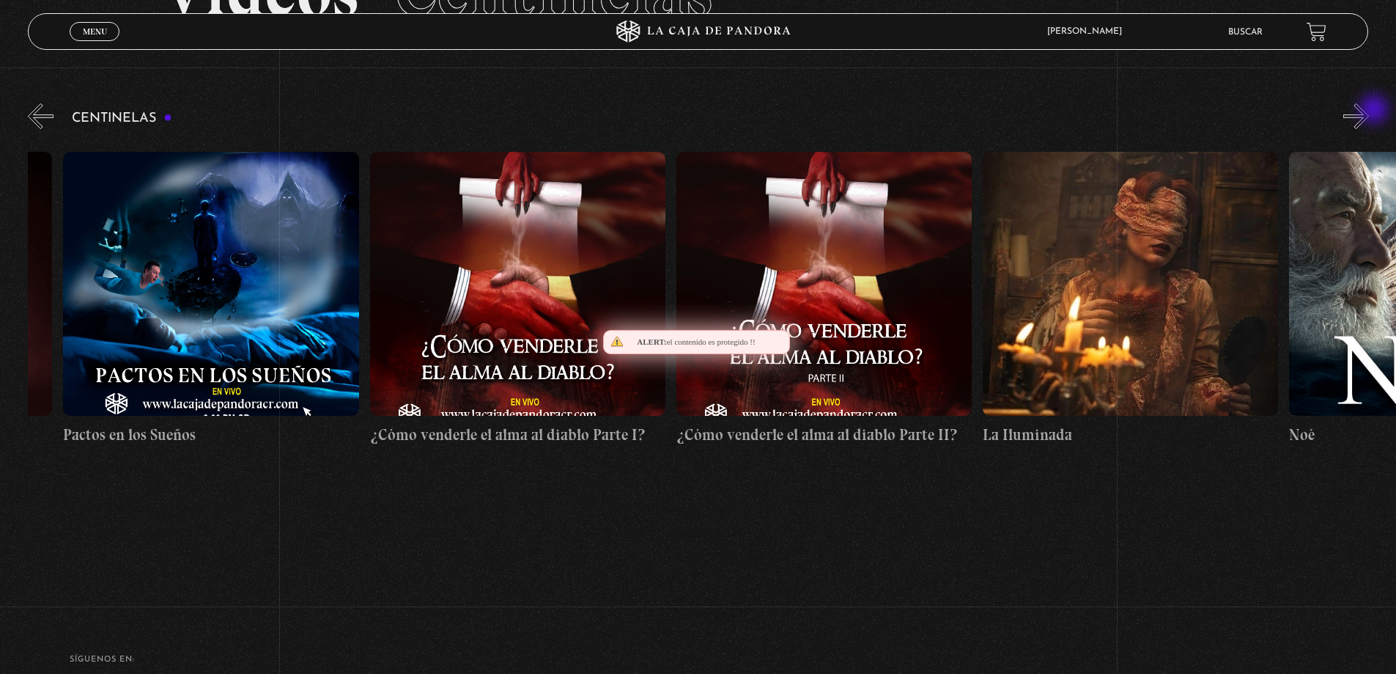
click at [1369, 111] on button "»" at bounding box center [1357, 116] width 26 height 26
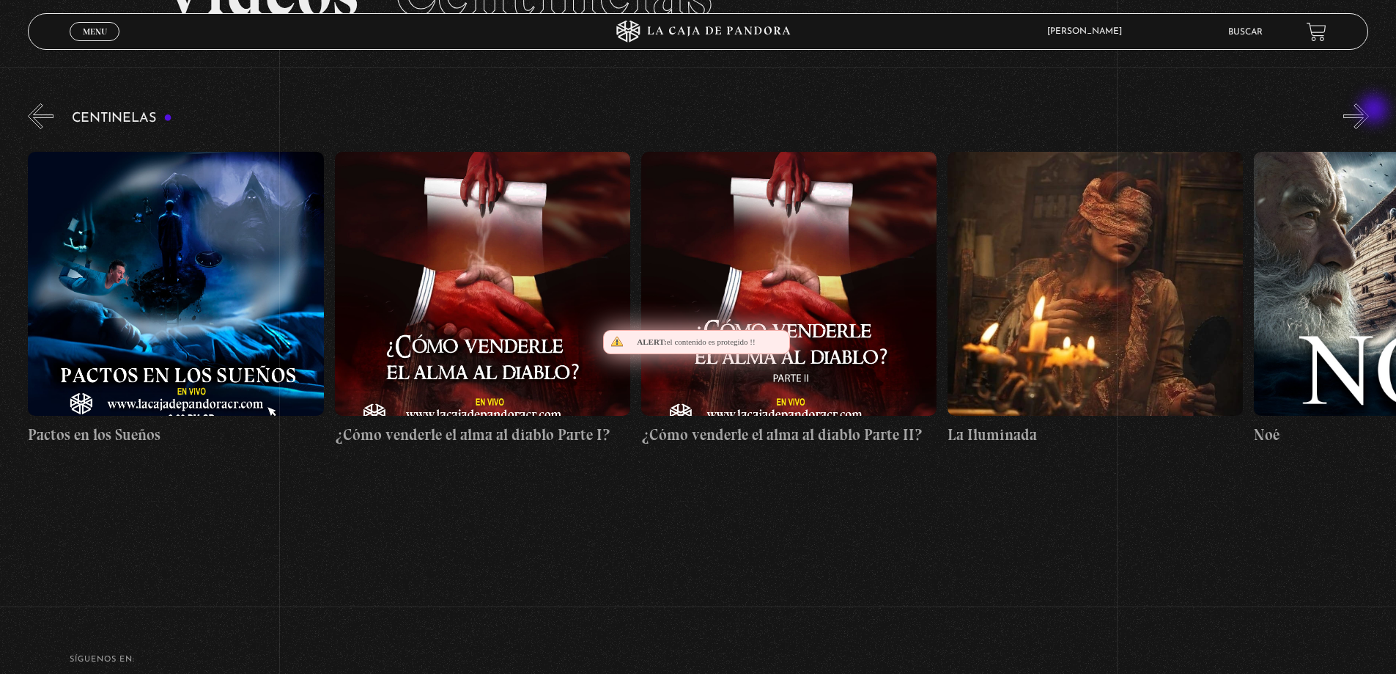
click at [1369, 111] on button "»" at bounding box center [1357, 116] width 26 height 26
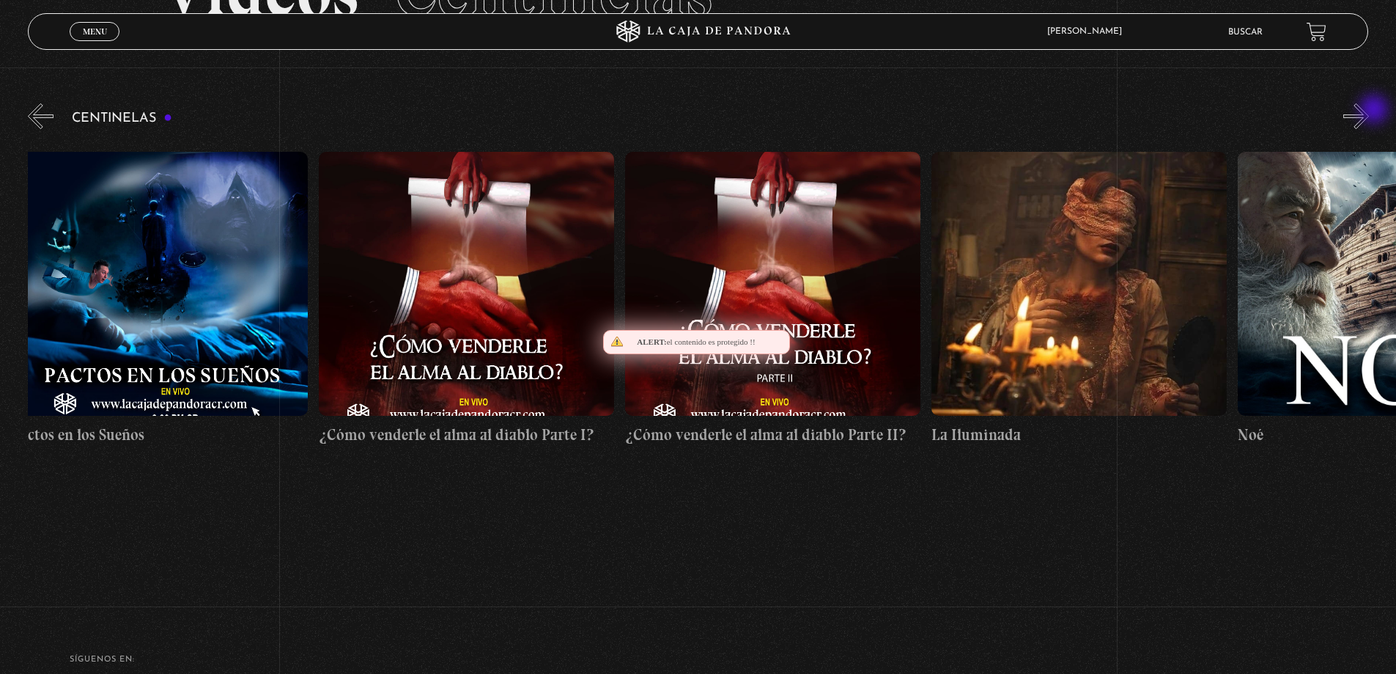
click at [1369, 111] on button "»" at bounding box center [1357, 116] width 26 height 26
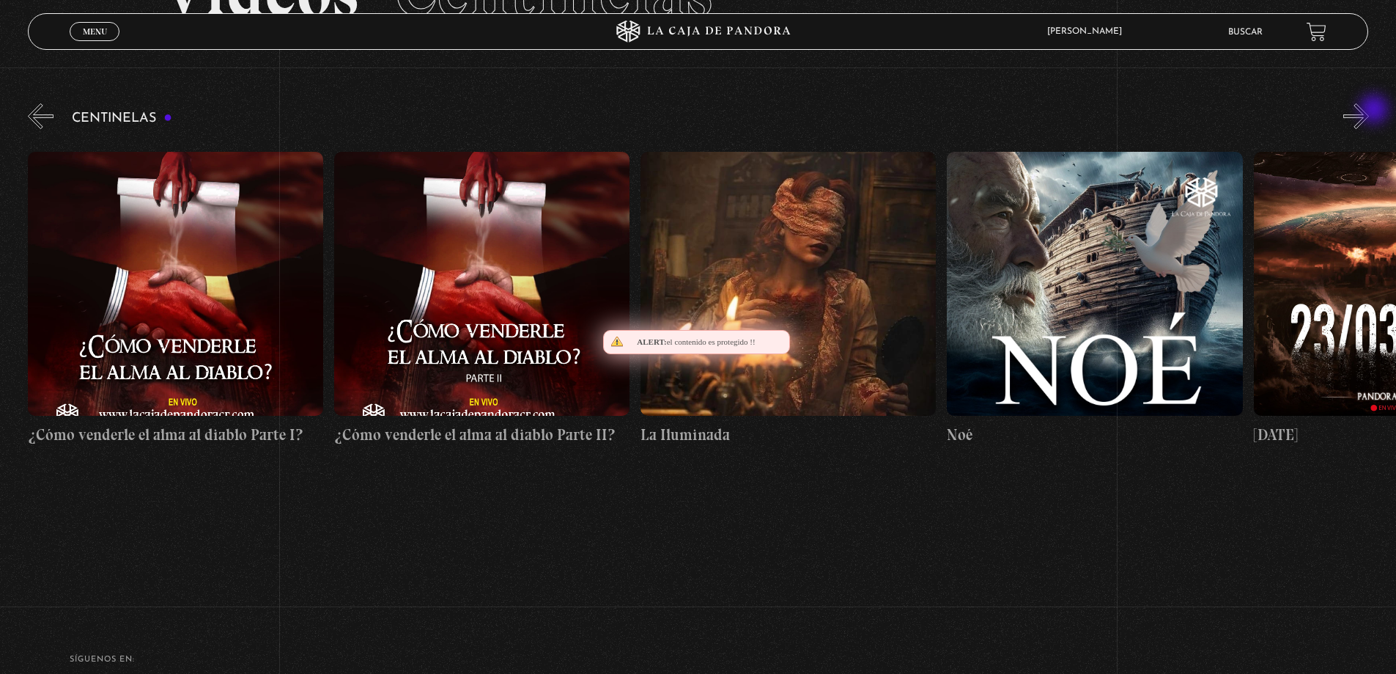
click at [1369, 111] on button "»" at bounding box center [1357, 116] width 26 height 26
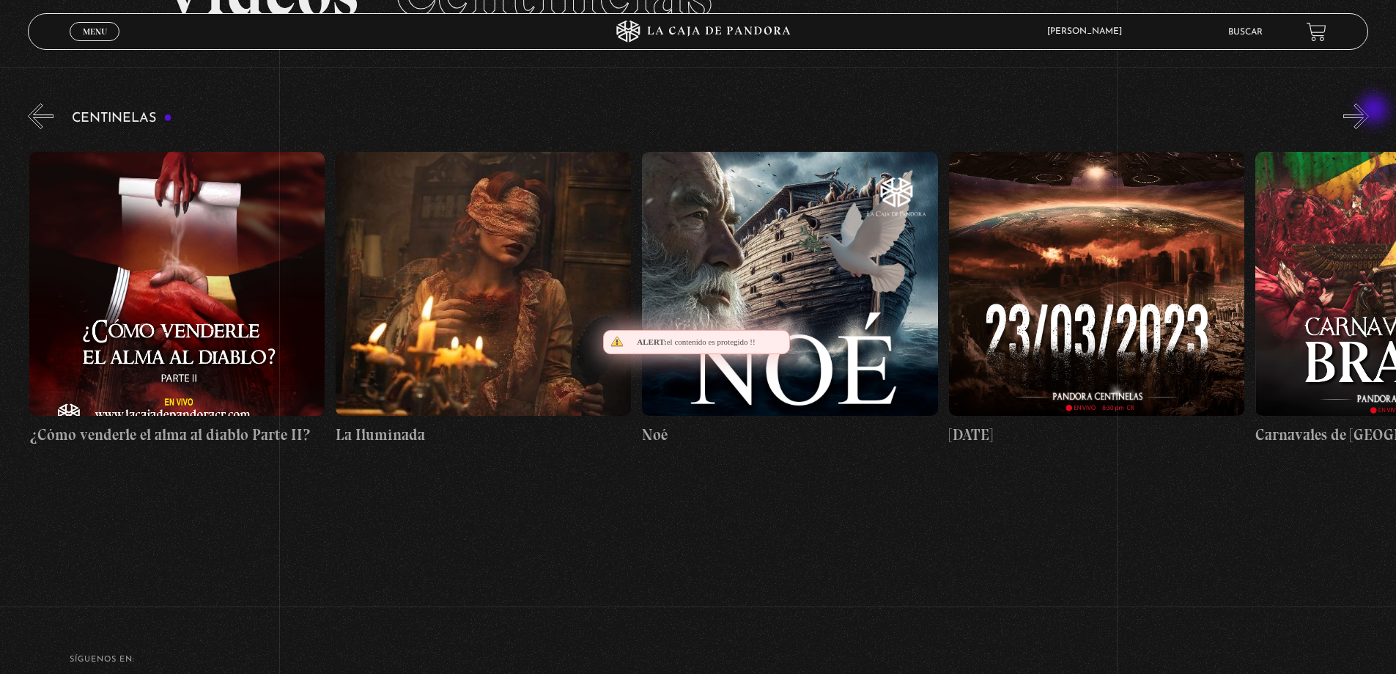
click at [1369, 111] on button "»" at bounding box center [1357, 116] width 26 height 26
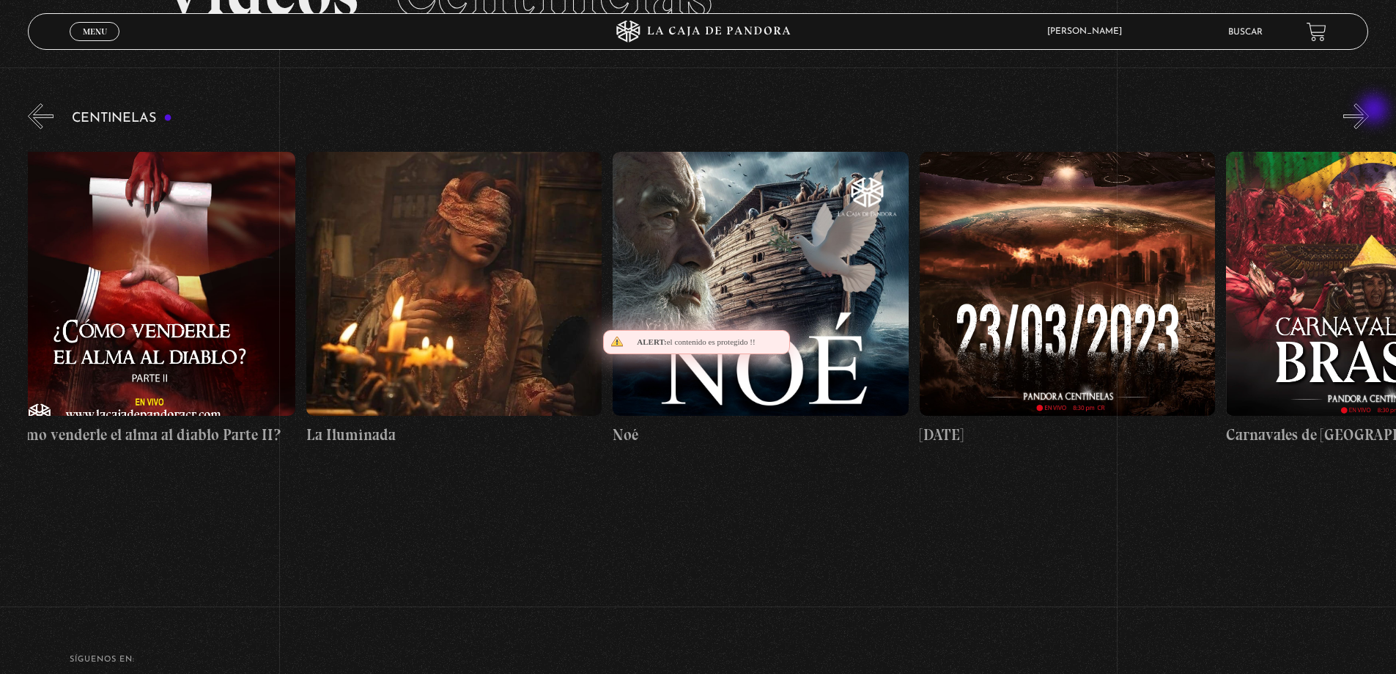
click at [1369, 111] on button "»" at bounding box center [1357, 116] width 26 height 26
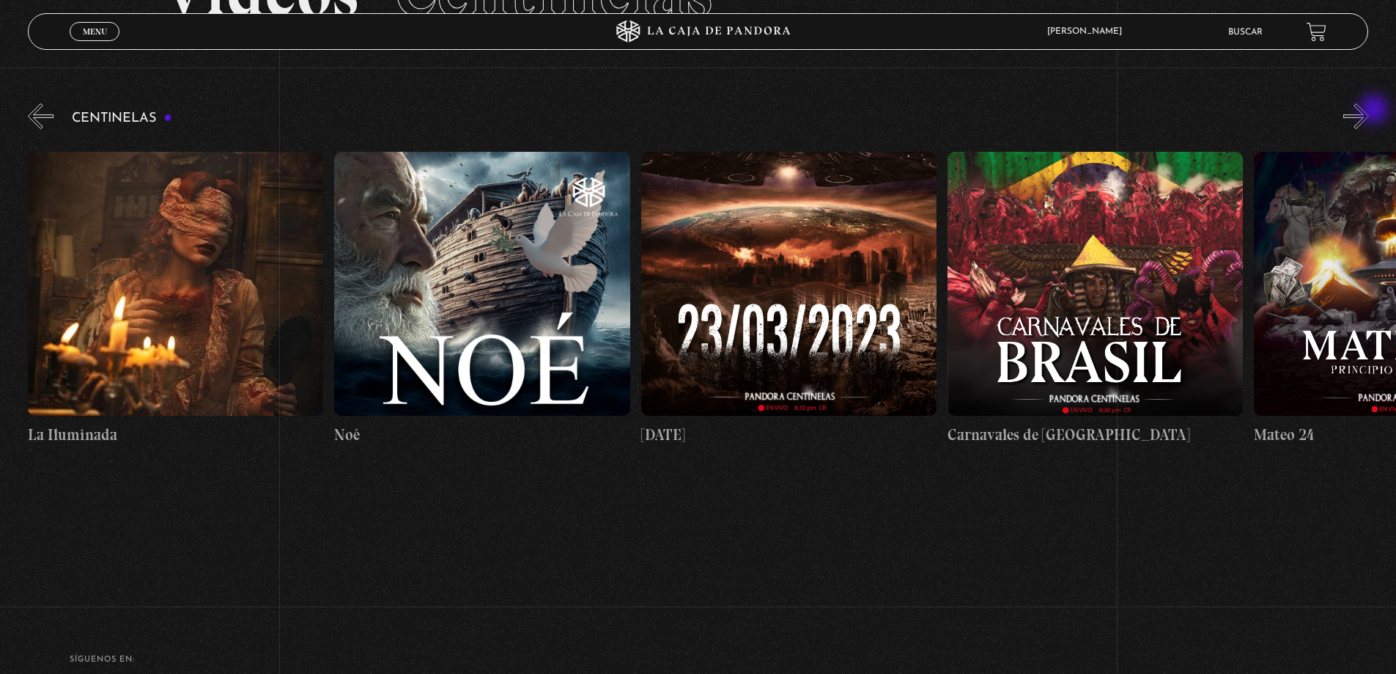
click at [1369, 111] on button "»" at bounding box center [1357, 116] width 26 height 26
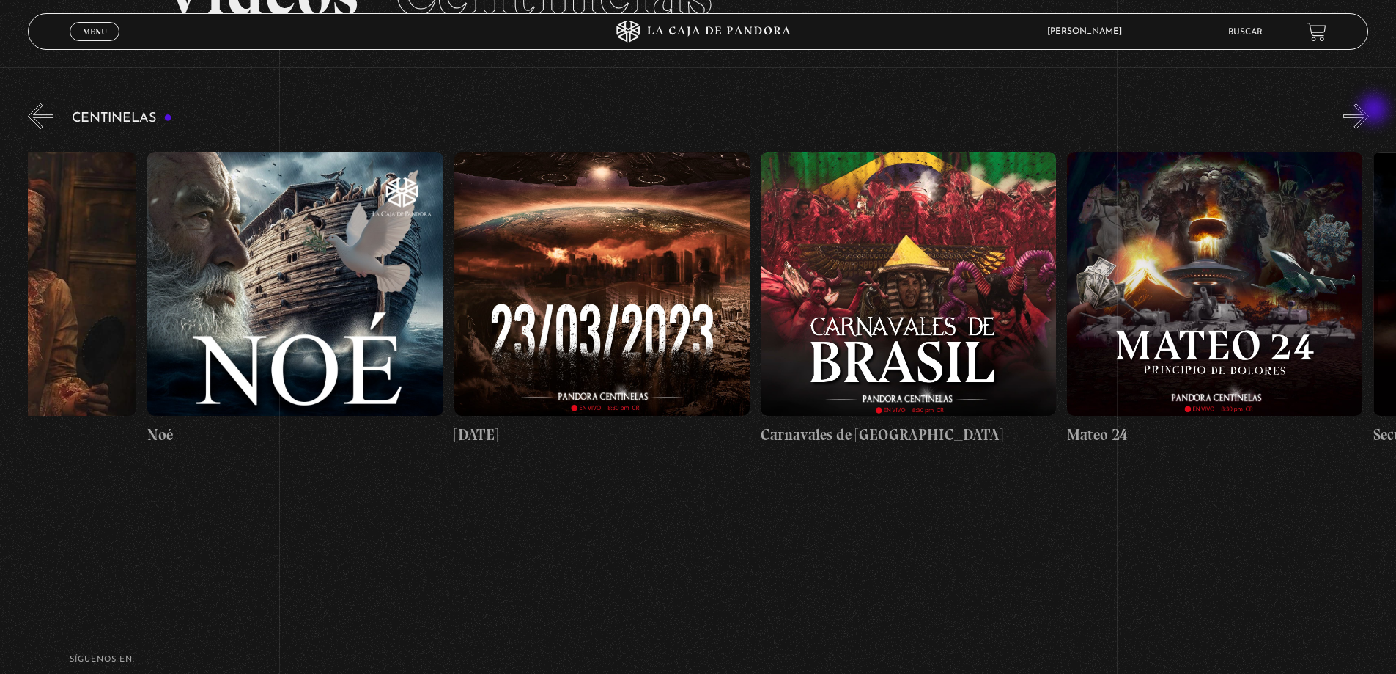
click at [1369, 111] on button "»" at bounding box center [1357, 116] width 26 height 26
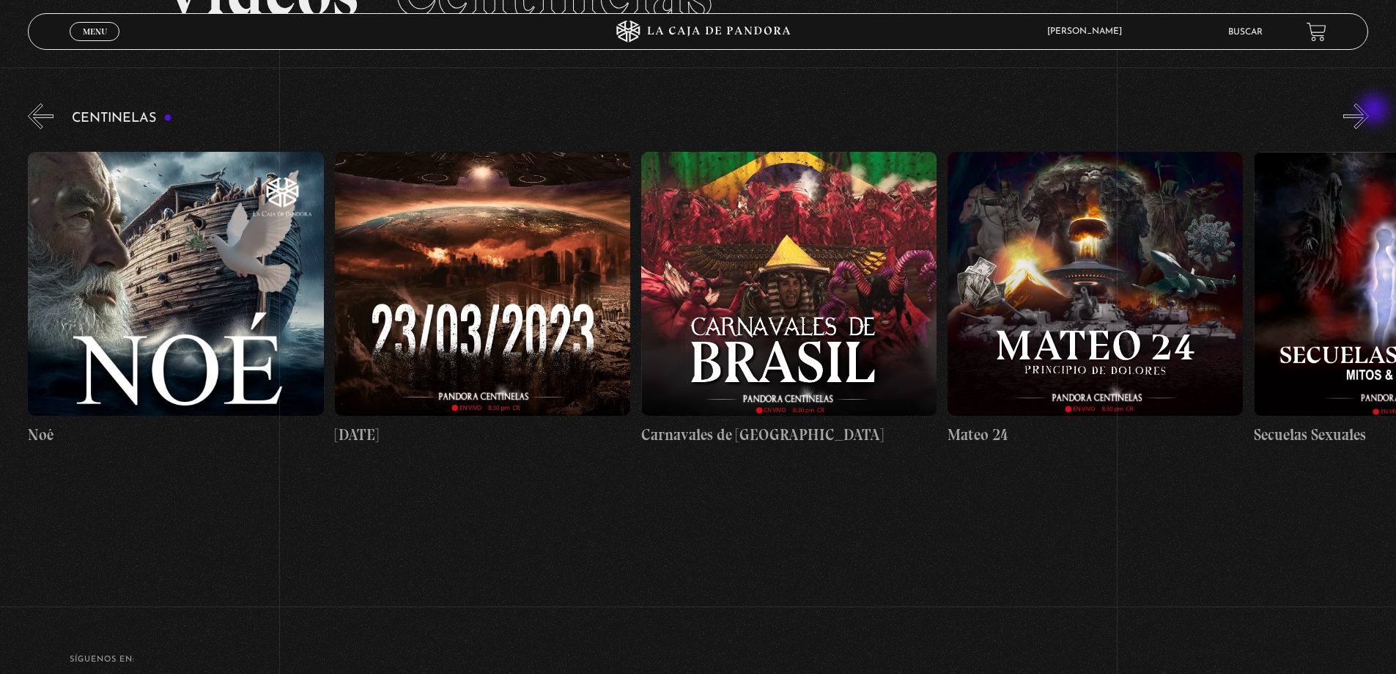
click at [1369, 111] on button "»" at bounding box center [1357, 116] width 26 height 26
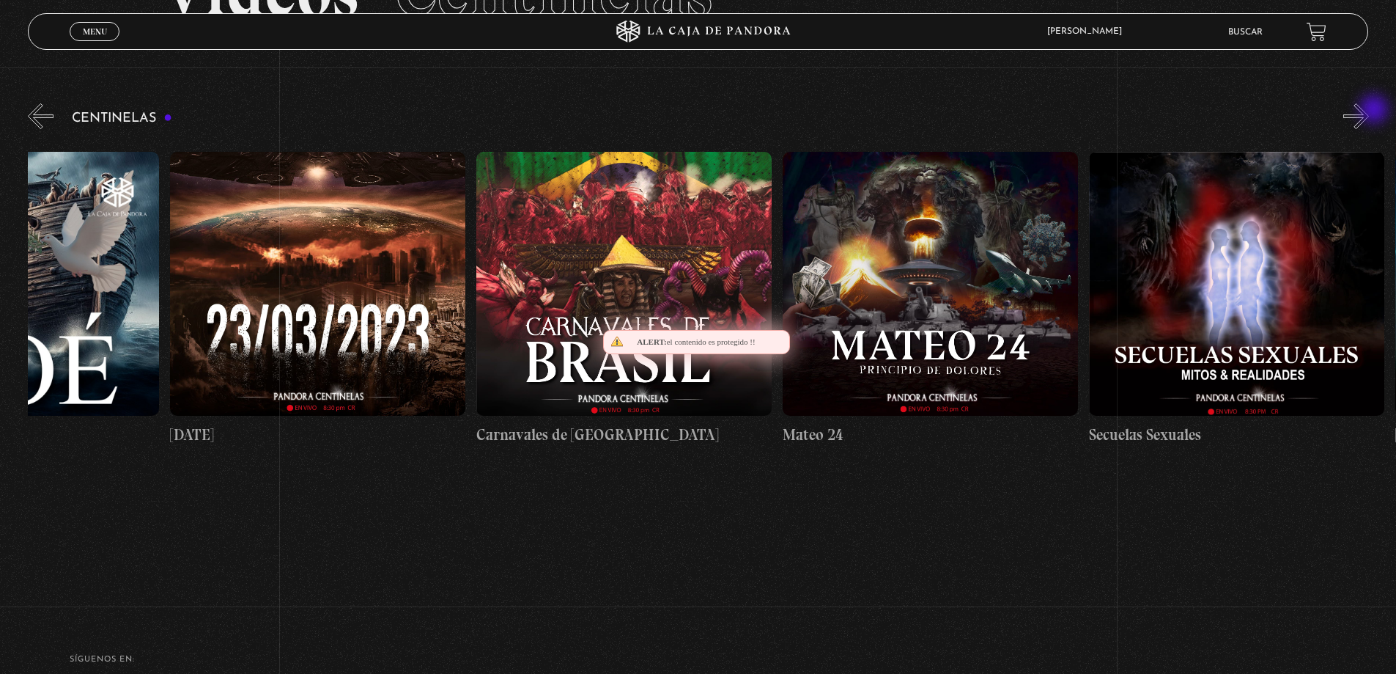
click at [1369, 111] on button "»" at bounding box center [1357, 116] width 26 height 26
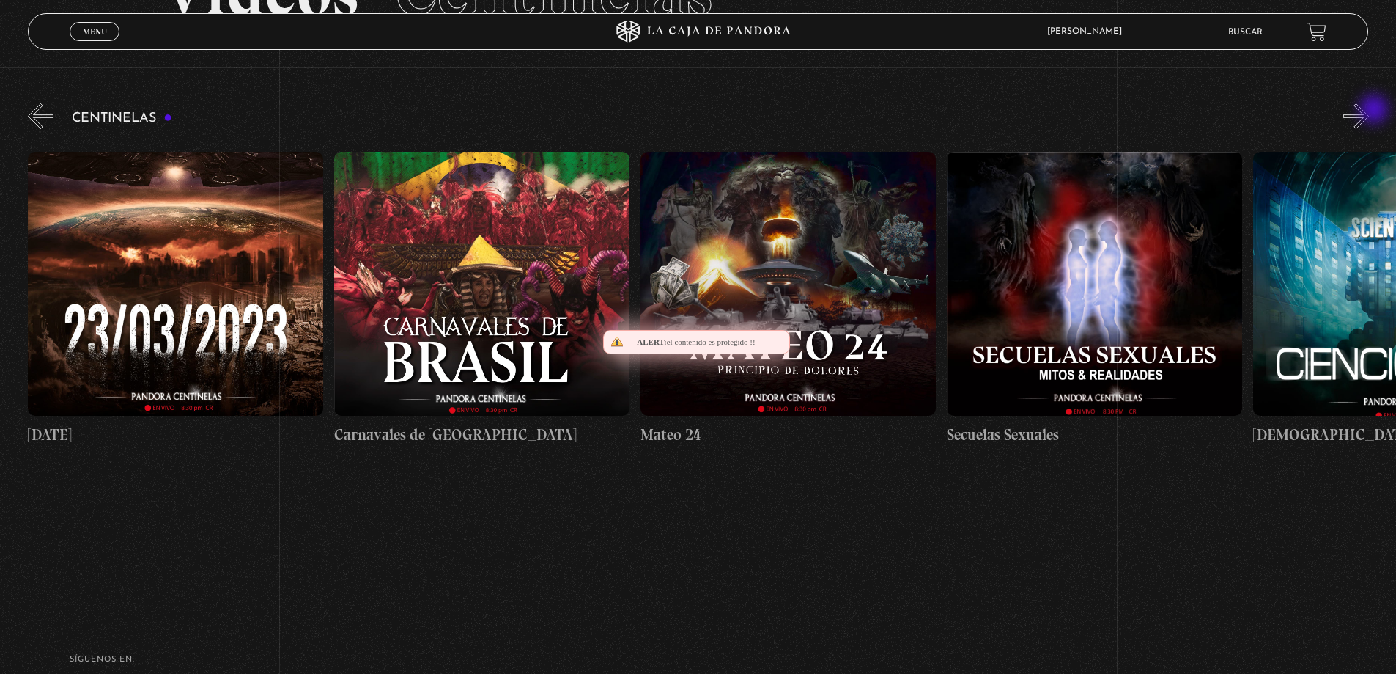
click at [1369, 111] on button "»" at bounding box center [1357, 116] width 26 height 26
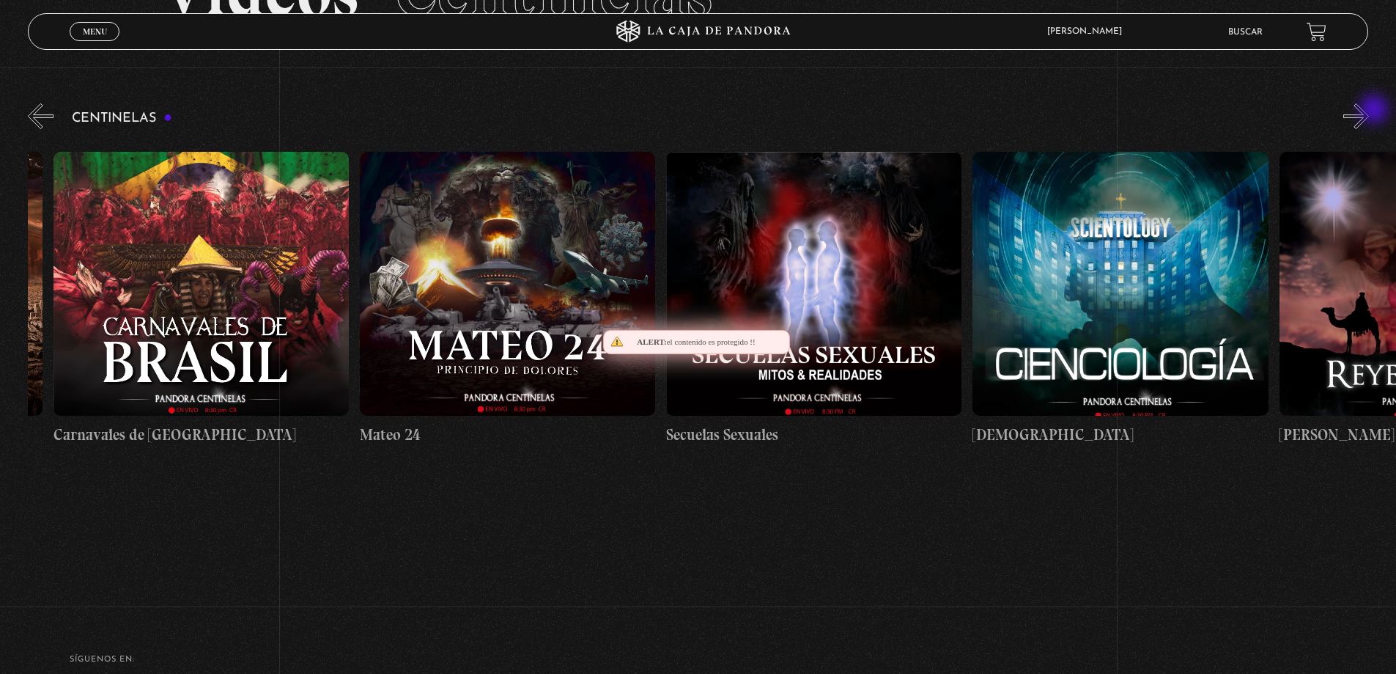
click at [1369, 111] on button "»" at bounding box center [1357, 116] width 26 height 26
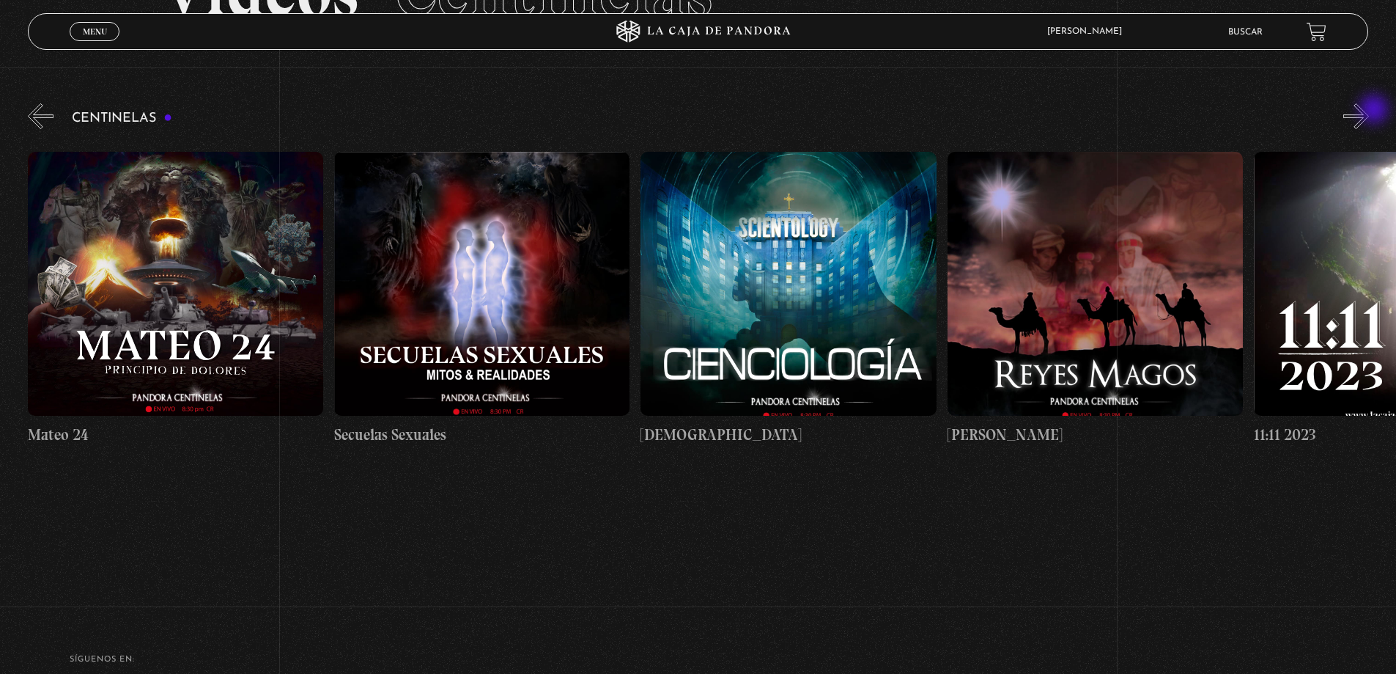
click at [1369, 111] on button "»" at bounding box center [1357, 116] width 26 height 26
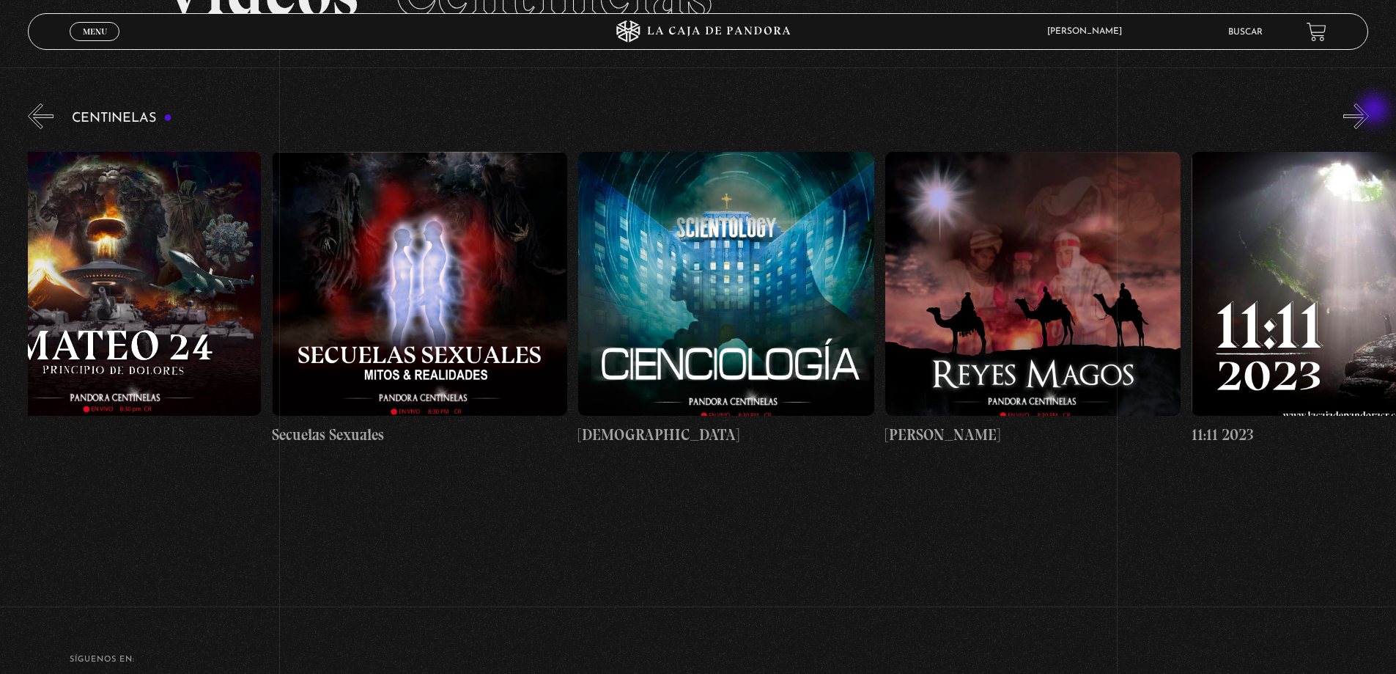
click at [1369, 111] on button "»" at bounding box center [1357, 116] width 26 height 26
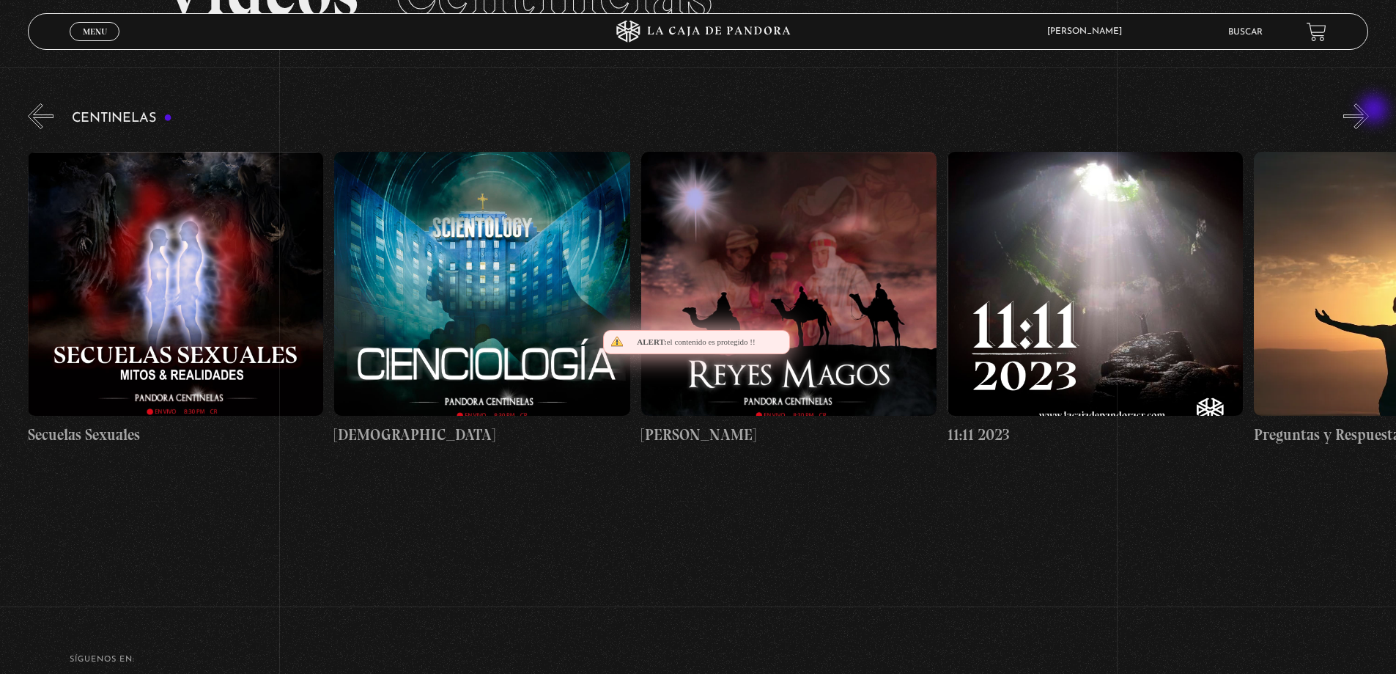
click at [1369, 111] on button "»" at bounding box center [1357, 116] width 26 height 26
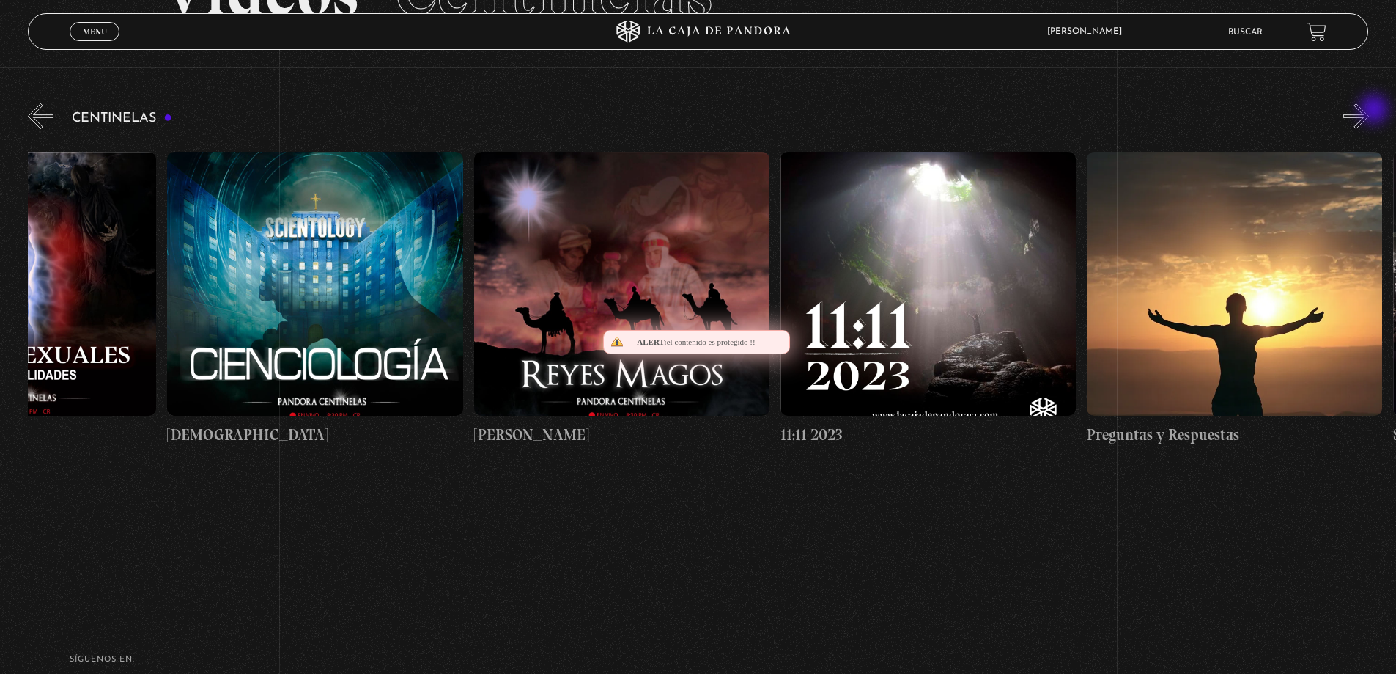
click at [1369, 111] on button "»" at bounding box center [1357, 116] width 26 height 26
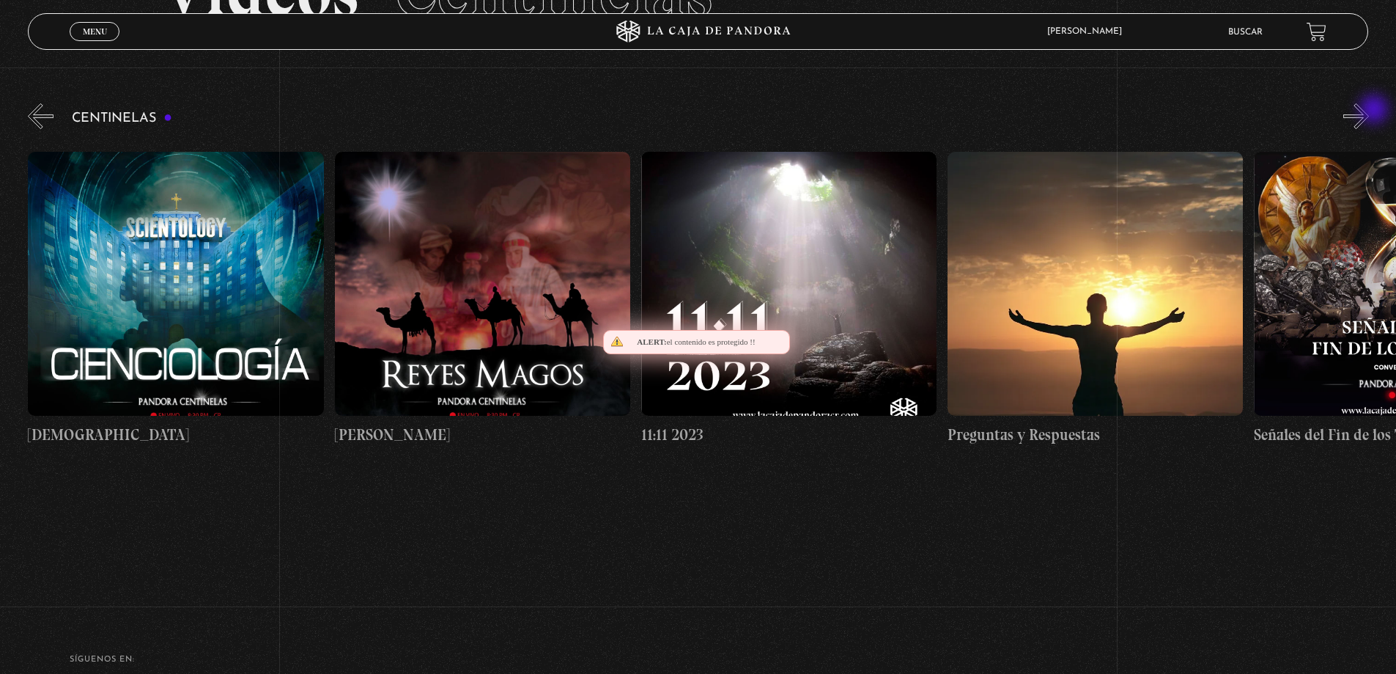
click at [1369, 111] on button "»" at bounding box center [1357, 116] width 26 height 26
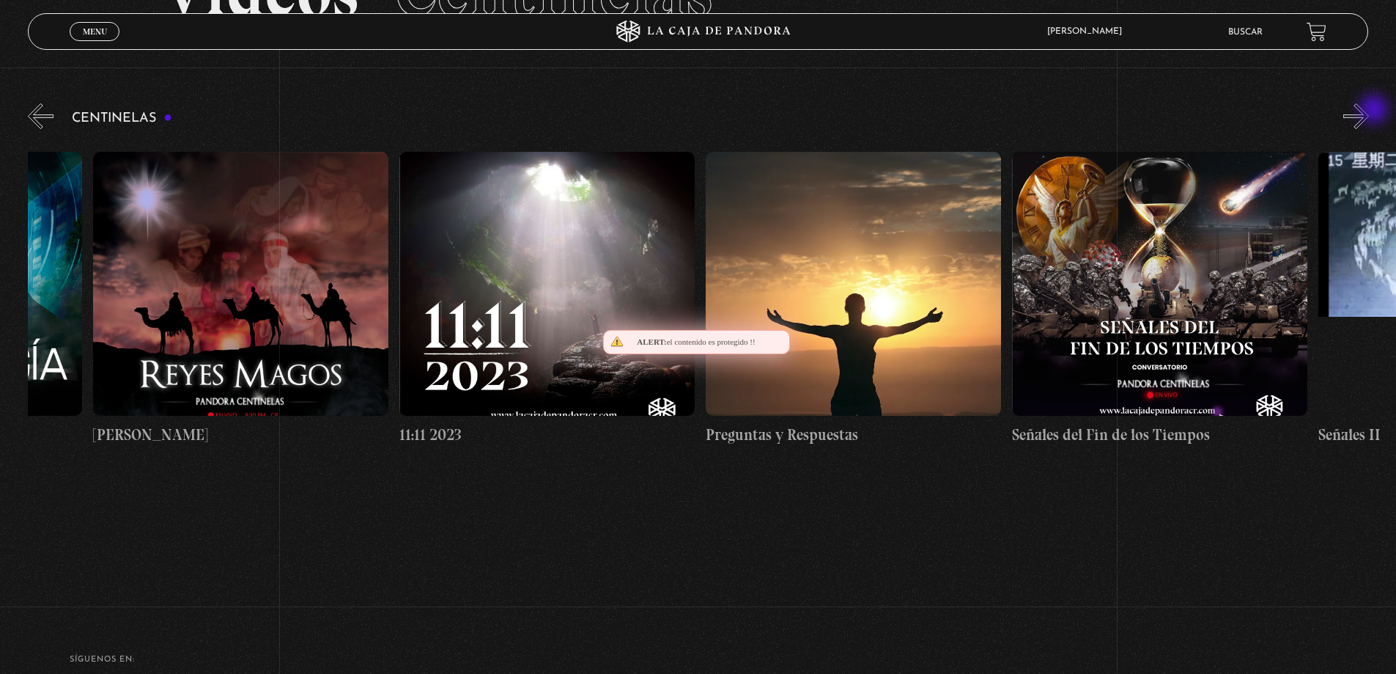
click at [1369, 111] on button "»" at bounding box center [1357, 116] width 26 height 26
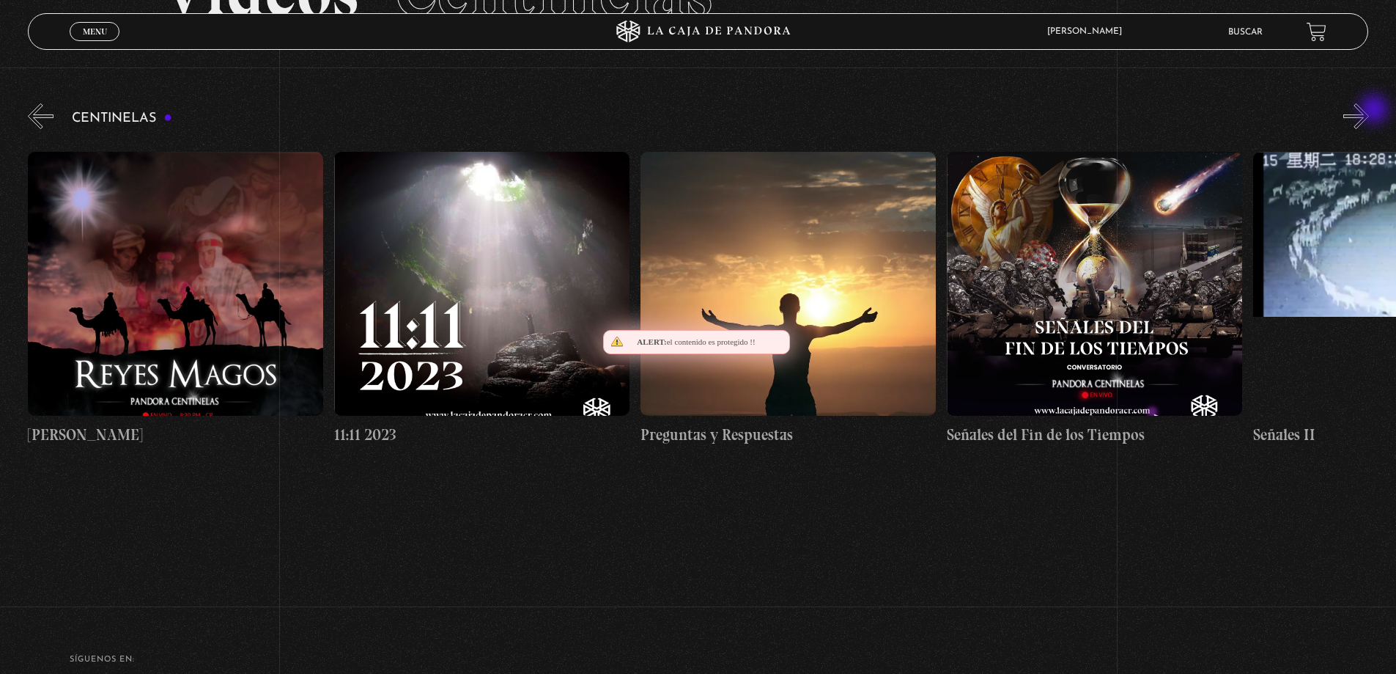
click at [1369, 111] on button "»" at bounding box center [1357, 116] width 26 height 26
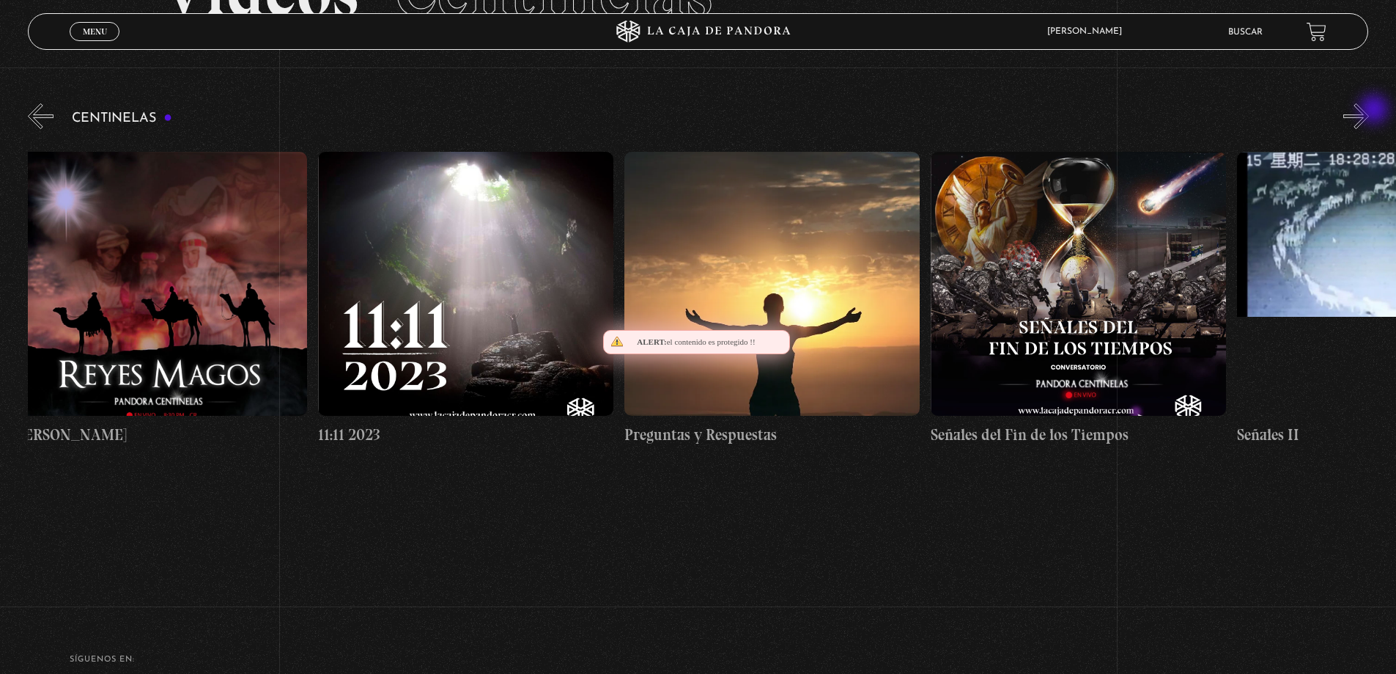
click at [1369, 111] on button "»" at bounding box center [1357, 116] width 26 height 26
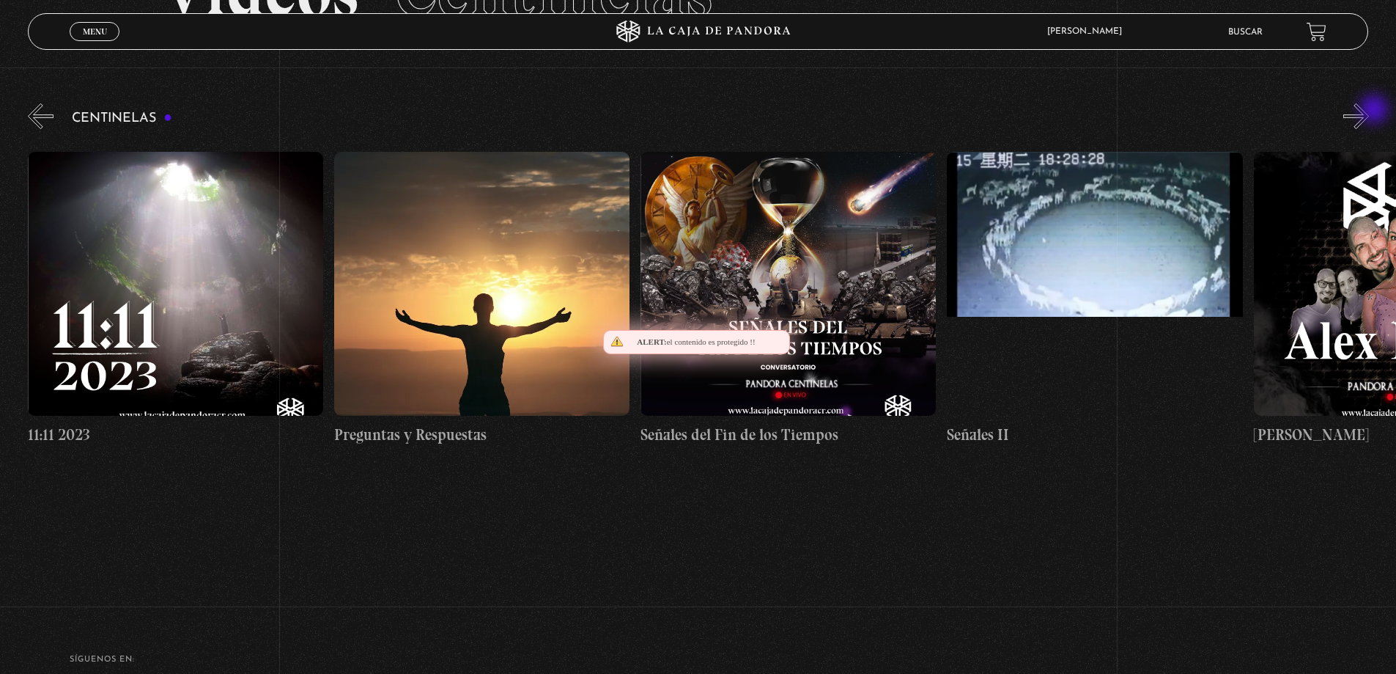
scroll to position [0, 15022]
click at [1369, 111] on button "»" at bounding box center [1357, 116] width 26 height 26
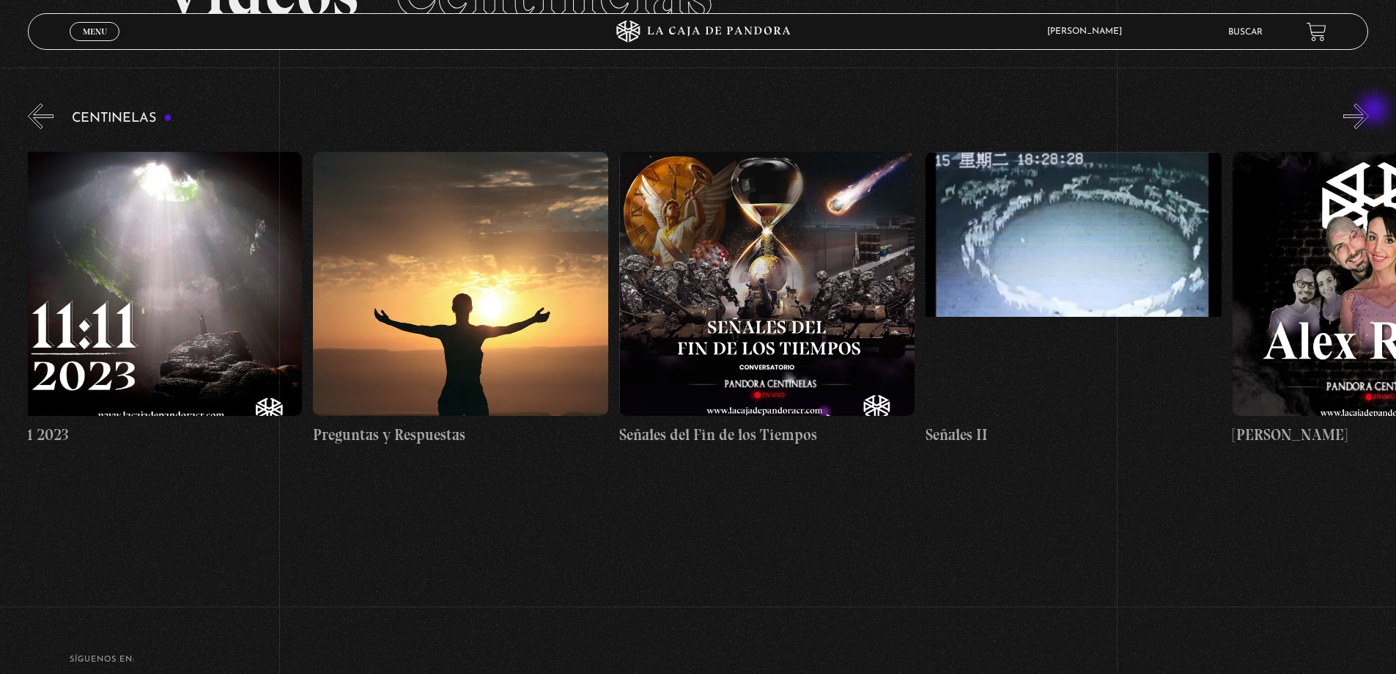
click at [1369, 111] on button "»" at bounding box center [1357, 116] width 26 height 26
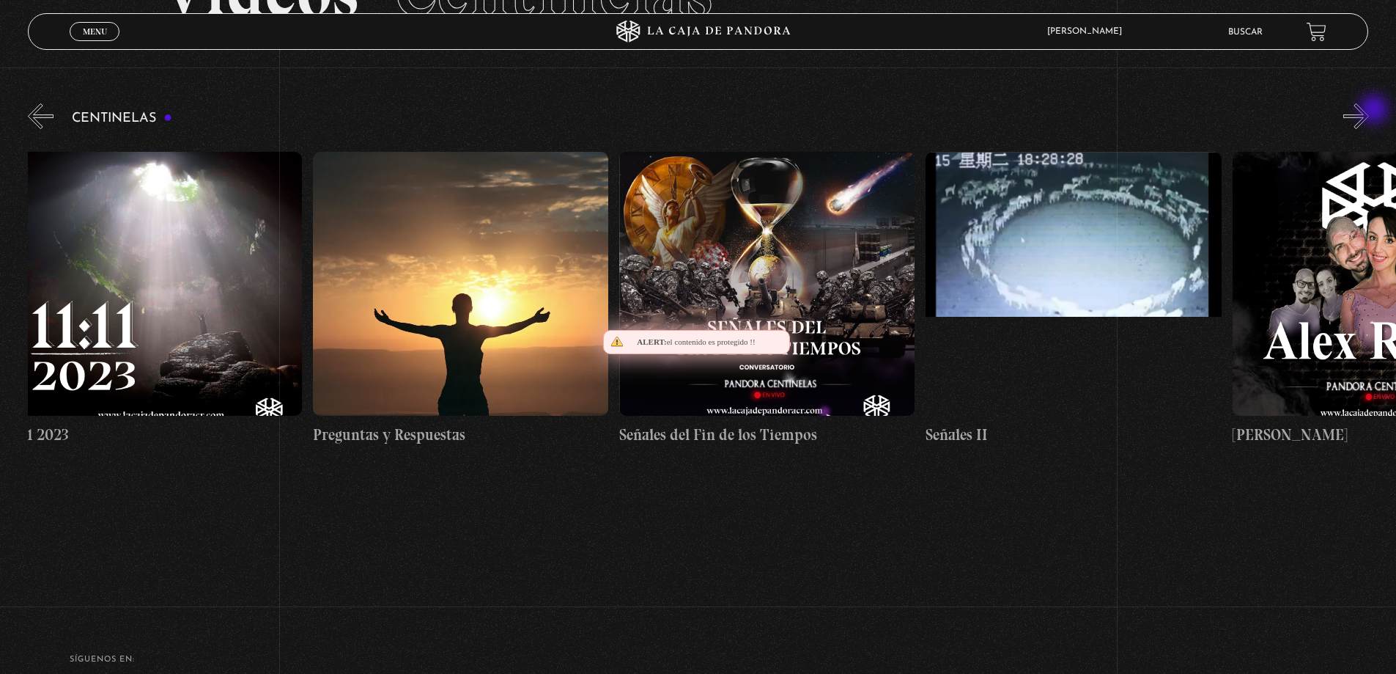
scroll to position [0, 15328]
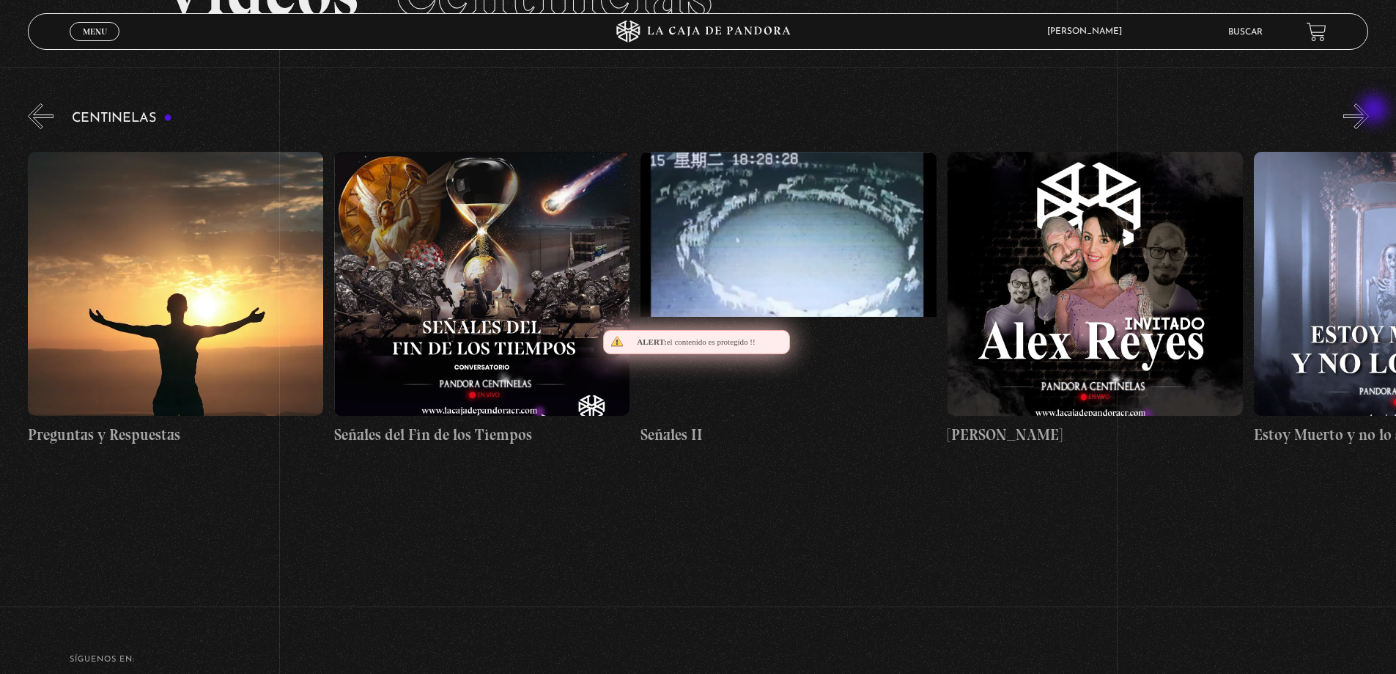
click at [1369, 111] on button "»" at bounding box center [1357, 116] width 26 height 26
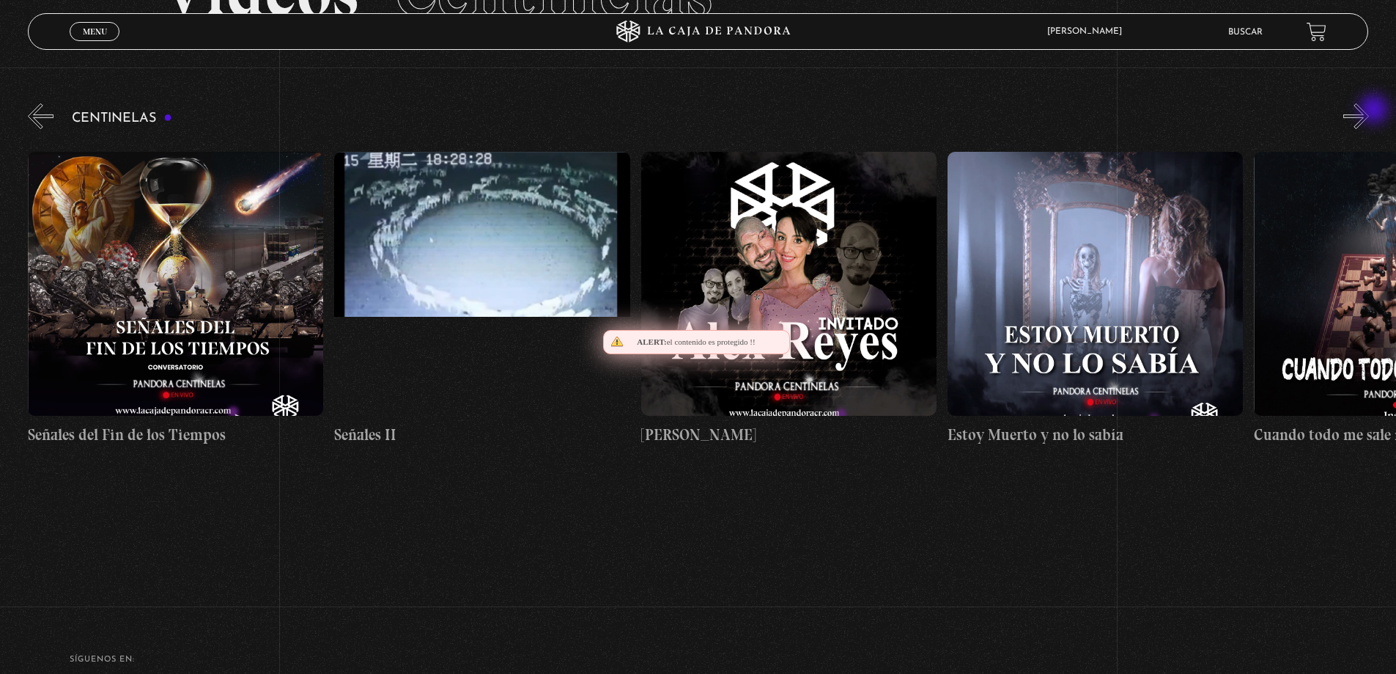
click at [1369, 111] on button "»" at bounding box center [1357, 116] width 26 height 26
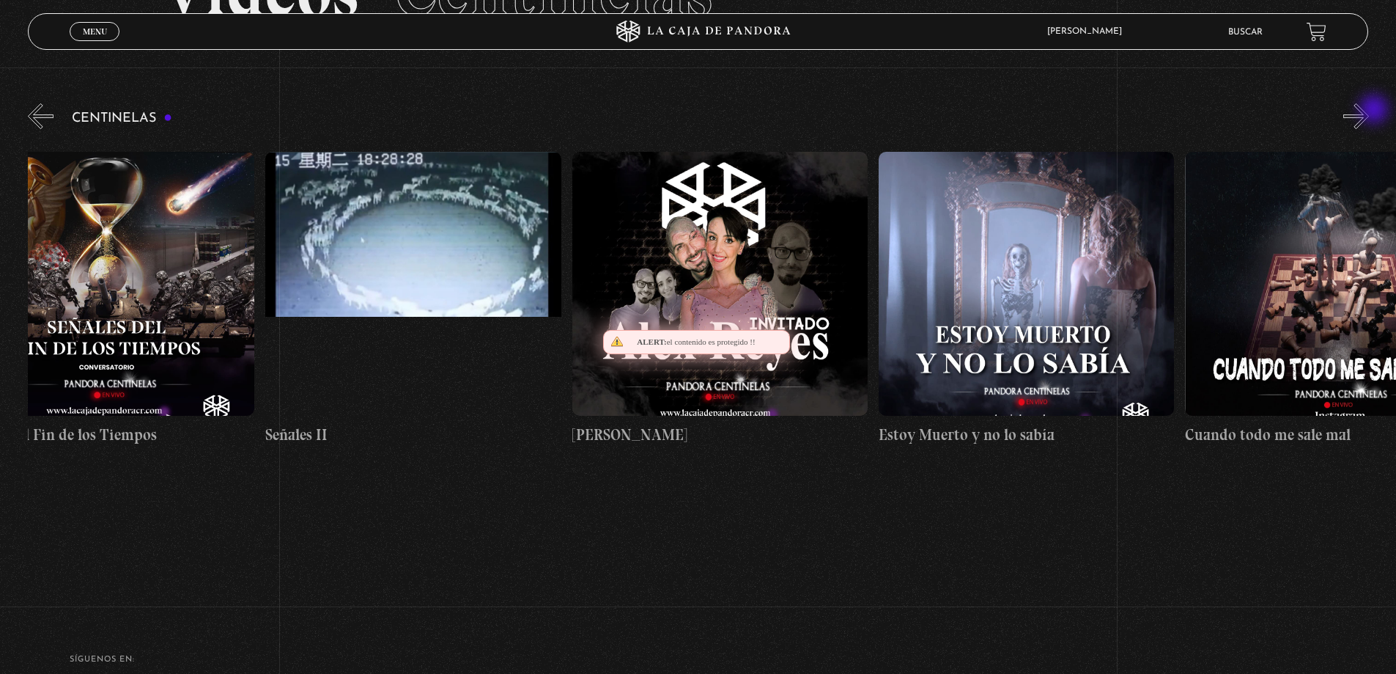
click at [1369, 111] on button "»" at bounding box center [1357, 116] width 26 height 26
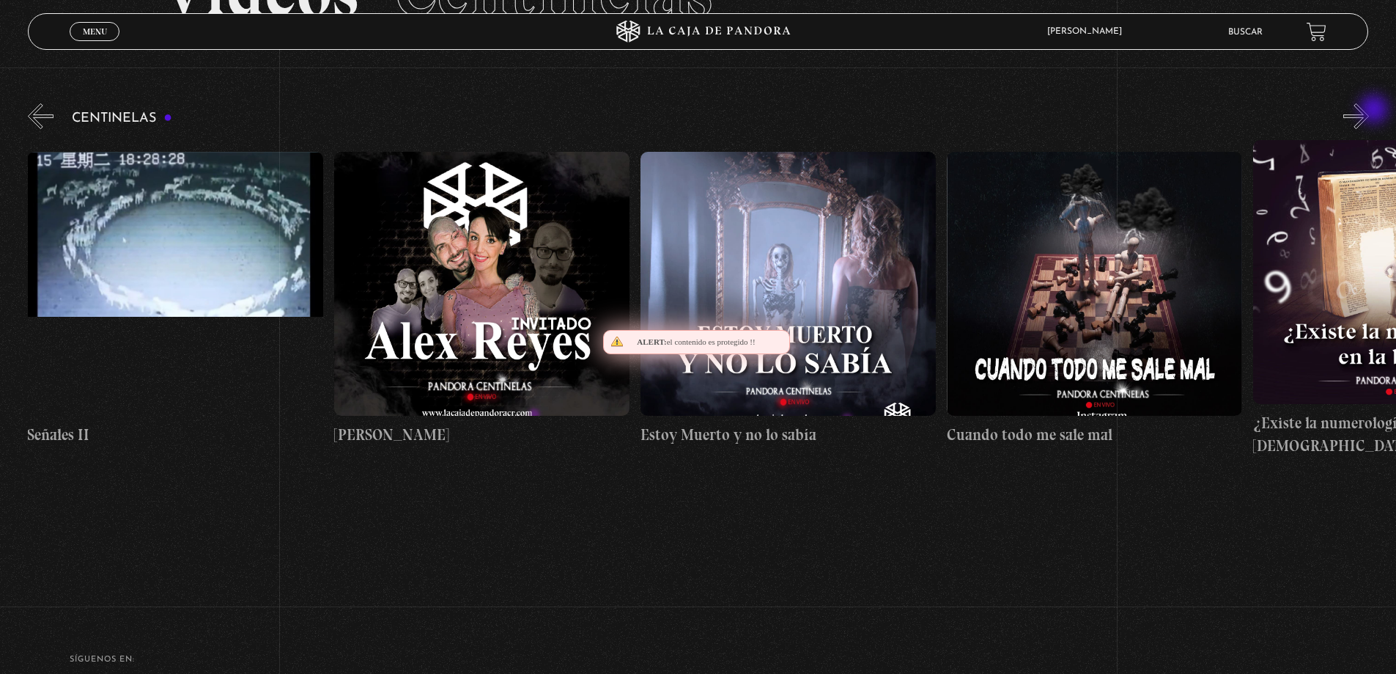
click at [1369, 111] on button "»" at bounding box center [1357, 116] width 26 height 26
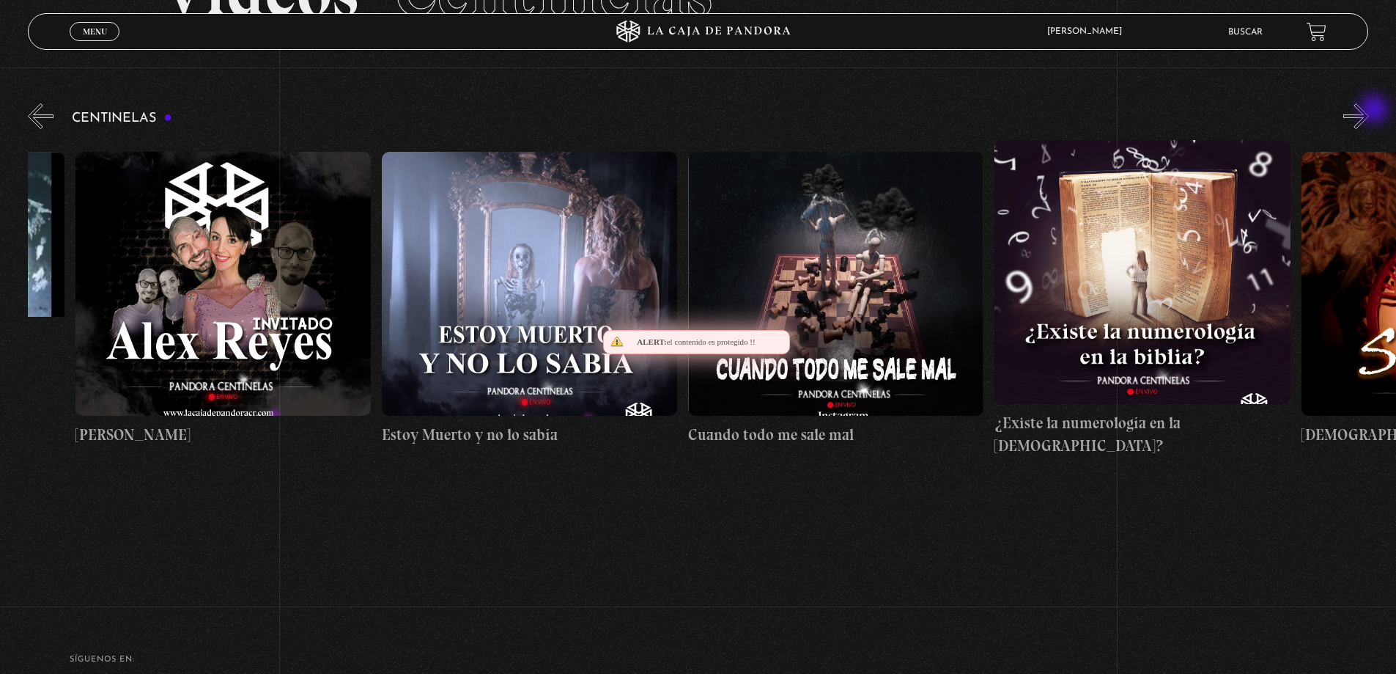
click at [1369, 111] on button "»" at bounding box center [1357, 116] width 26 height 26
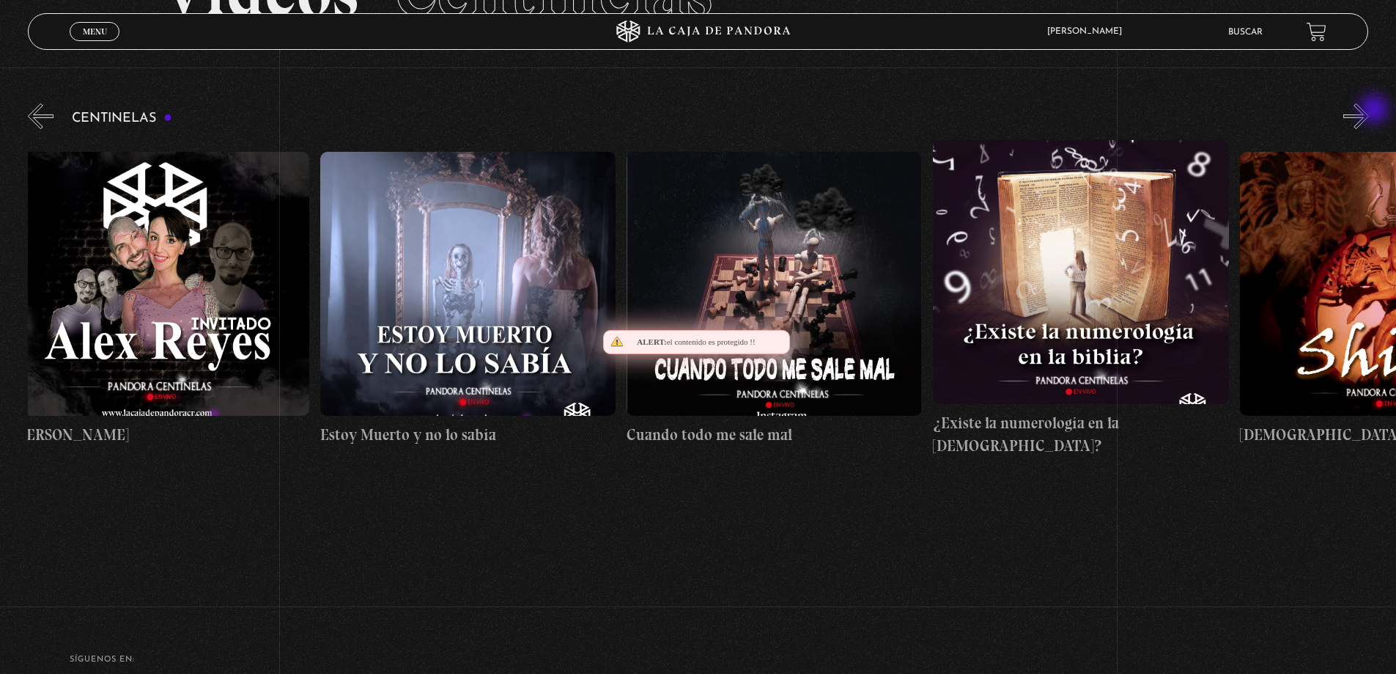
click at [1369, 111] on button "»" at bounding box center [1357, 116] width 26 height 26
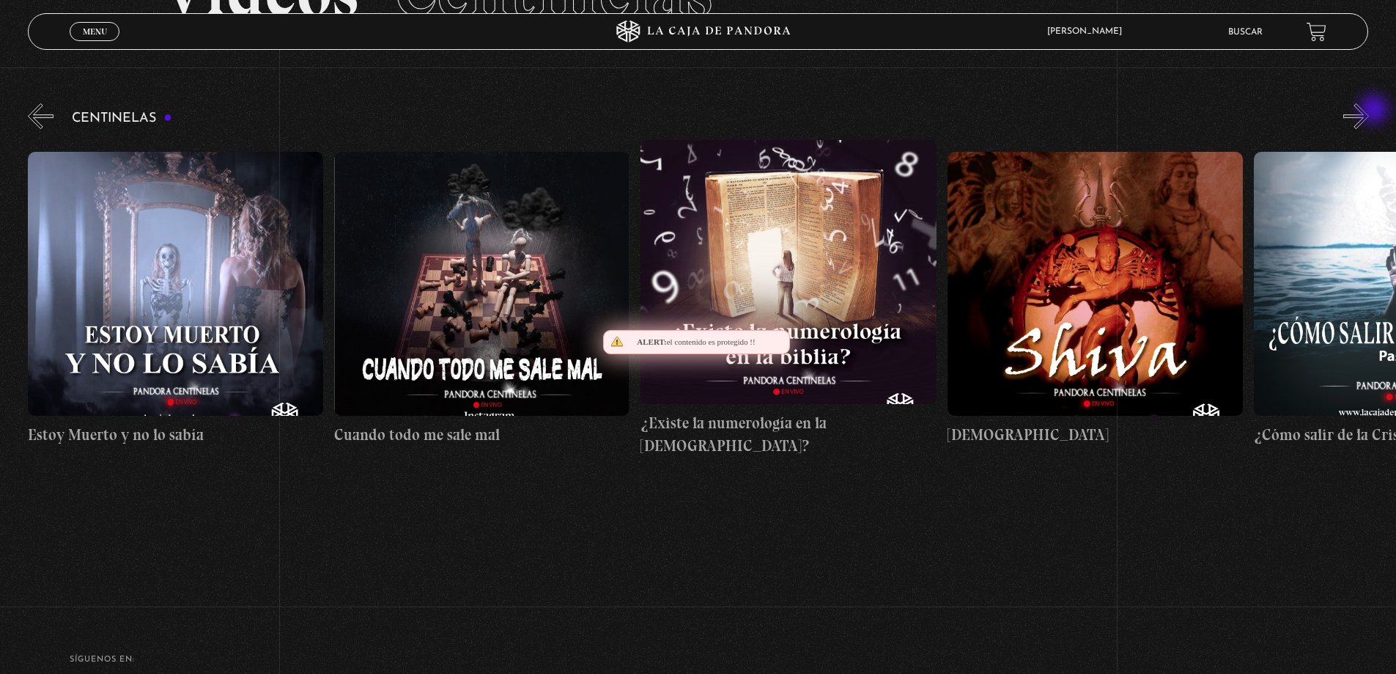
click at [1369, 111] on button "»" at bounding box center [1357, 116] width 26 height 26
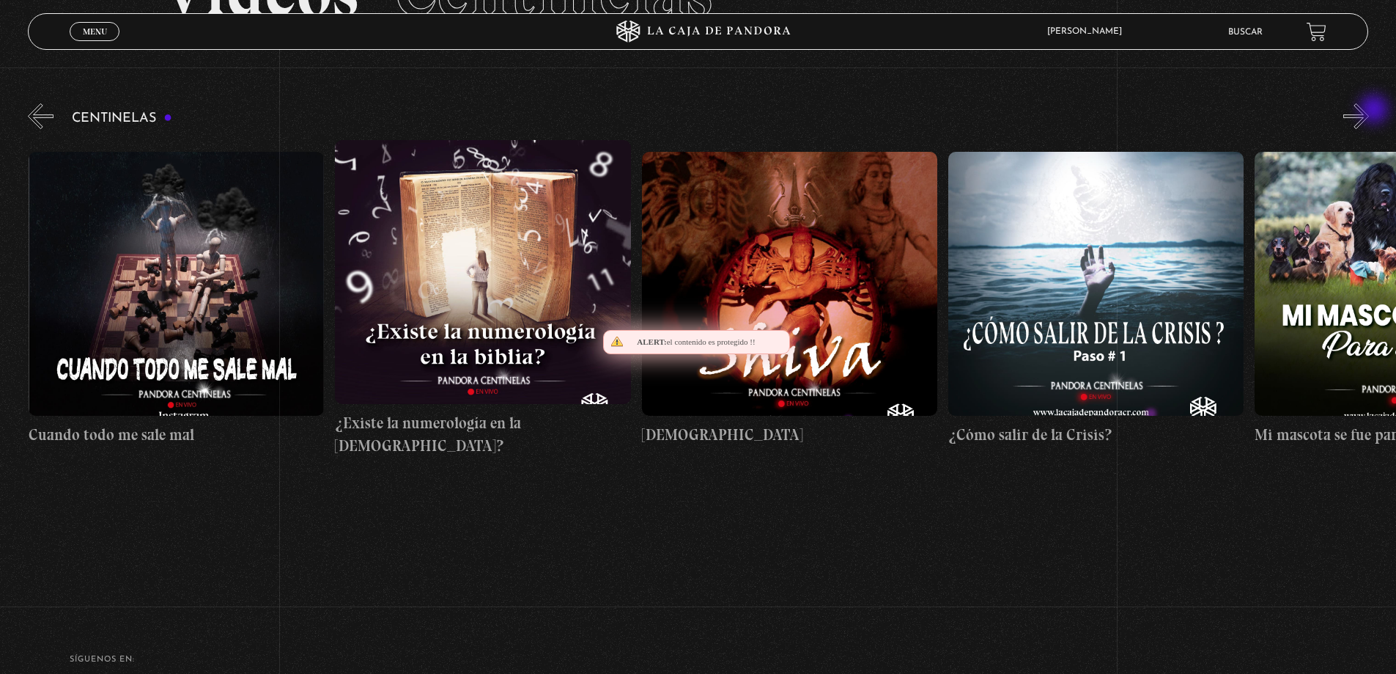
click at [1369, 111] on button "»" at bounding box center [1357, 116] width 26 height 26
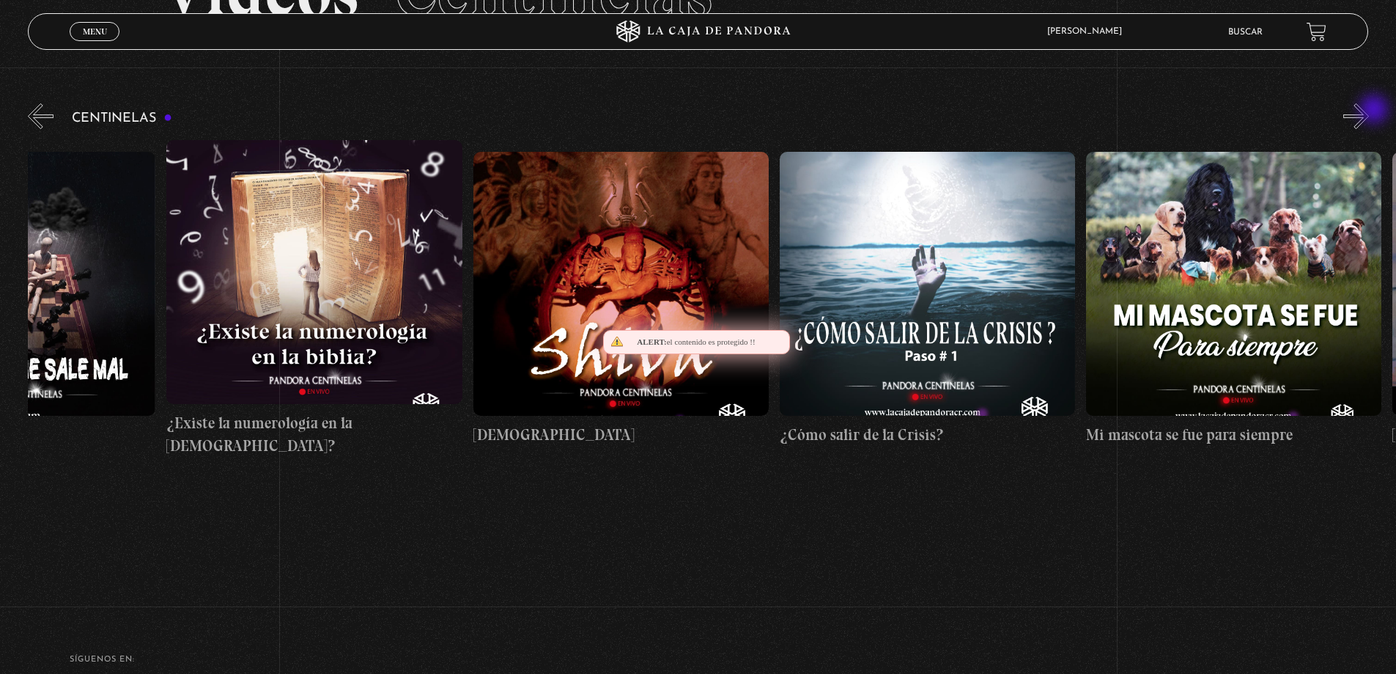
click at [1369, 111] on button "»" at bounding box center [1357, 116] width 26 height 26
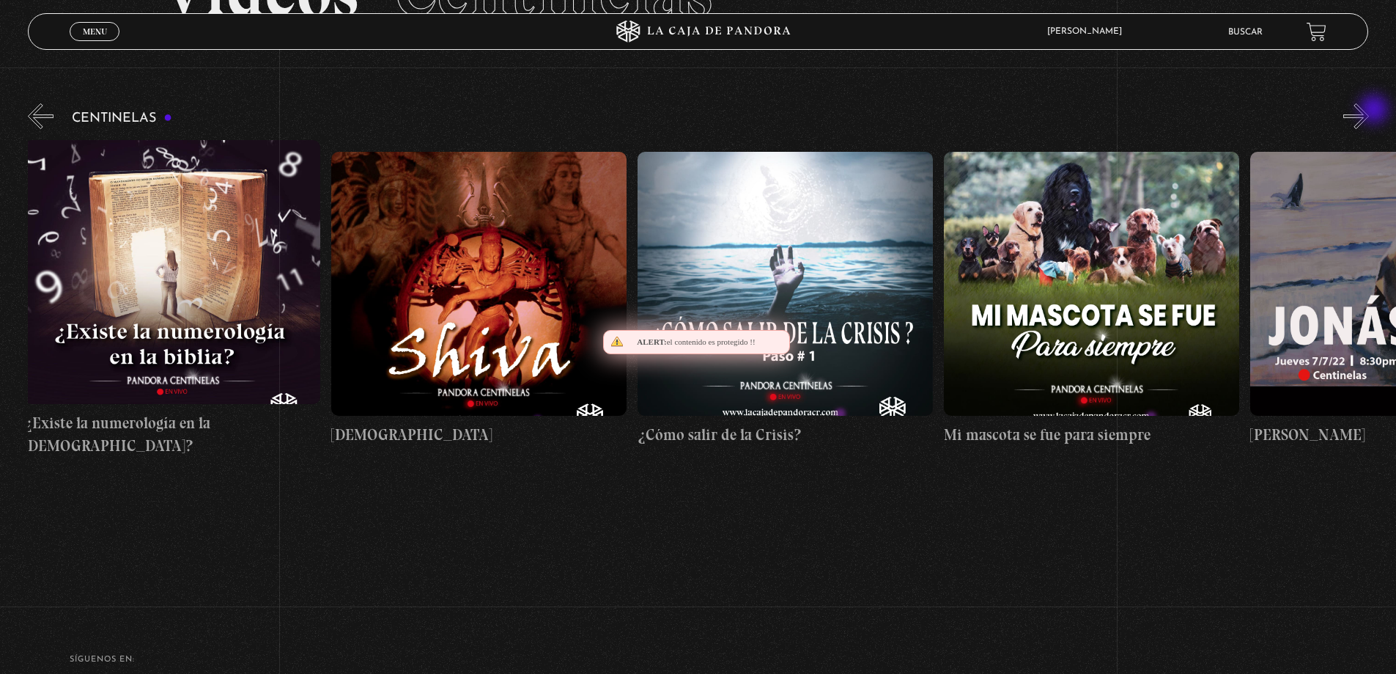
scroll to position [0, 17474]
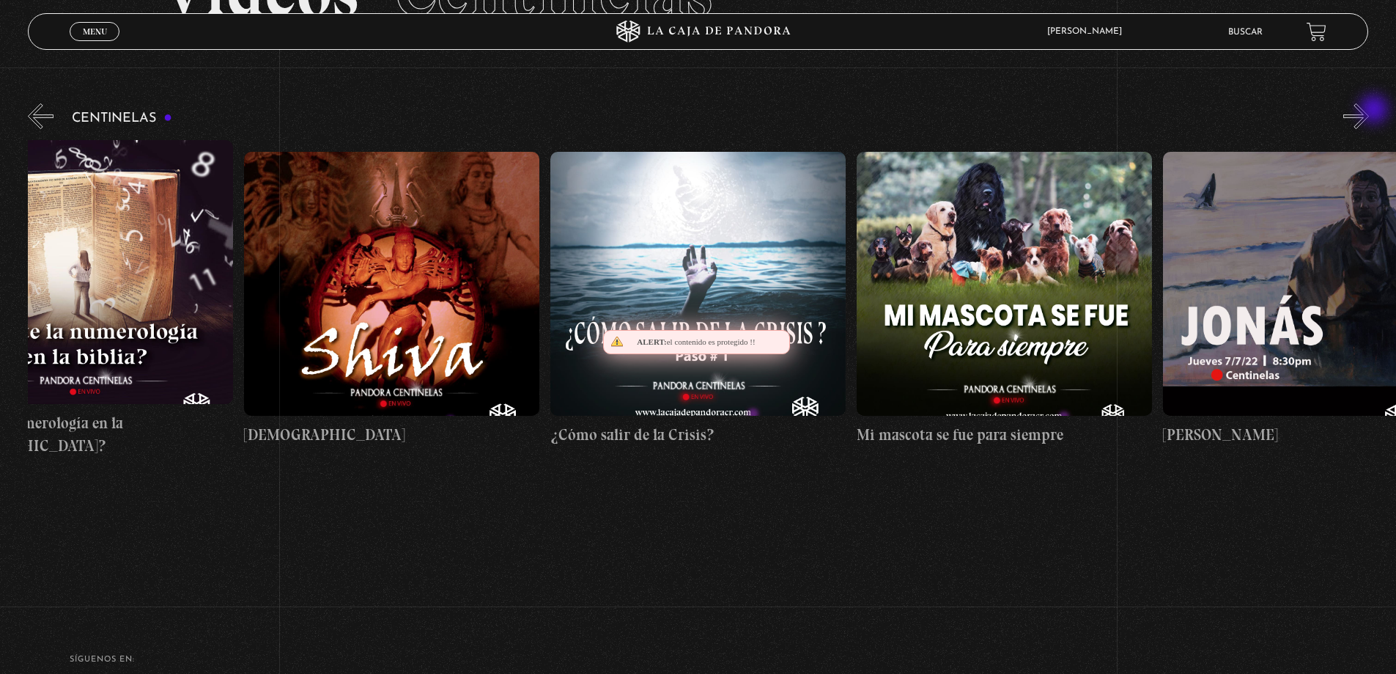
click at [1369, 111] on button "»" at bounding box center [1357, 116] width 26 height 26
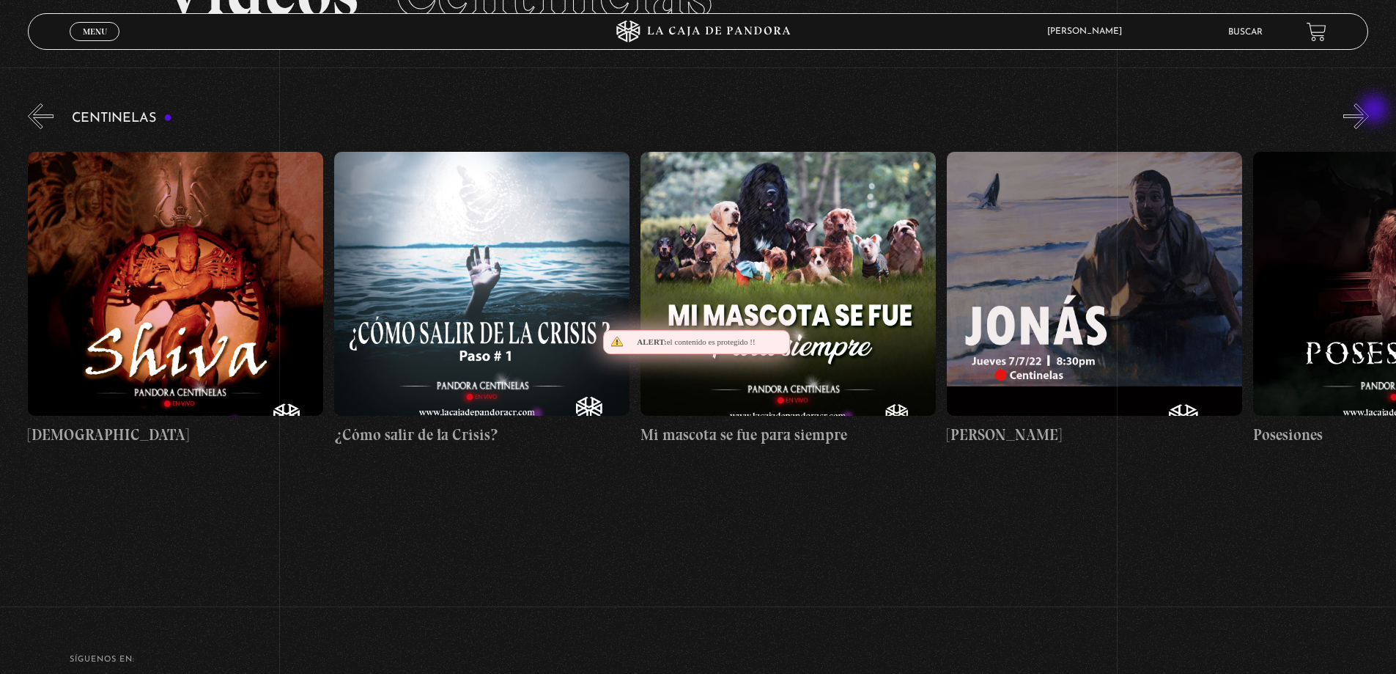
click at [1369, 111] on button "»" at bounding box center [1357, 116] width 26 height 26
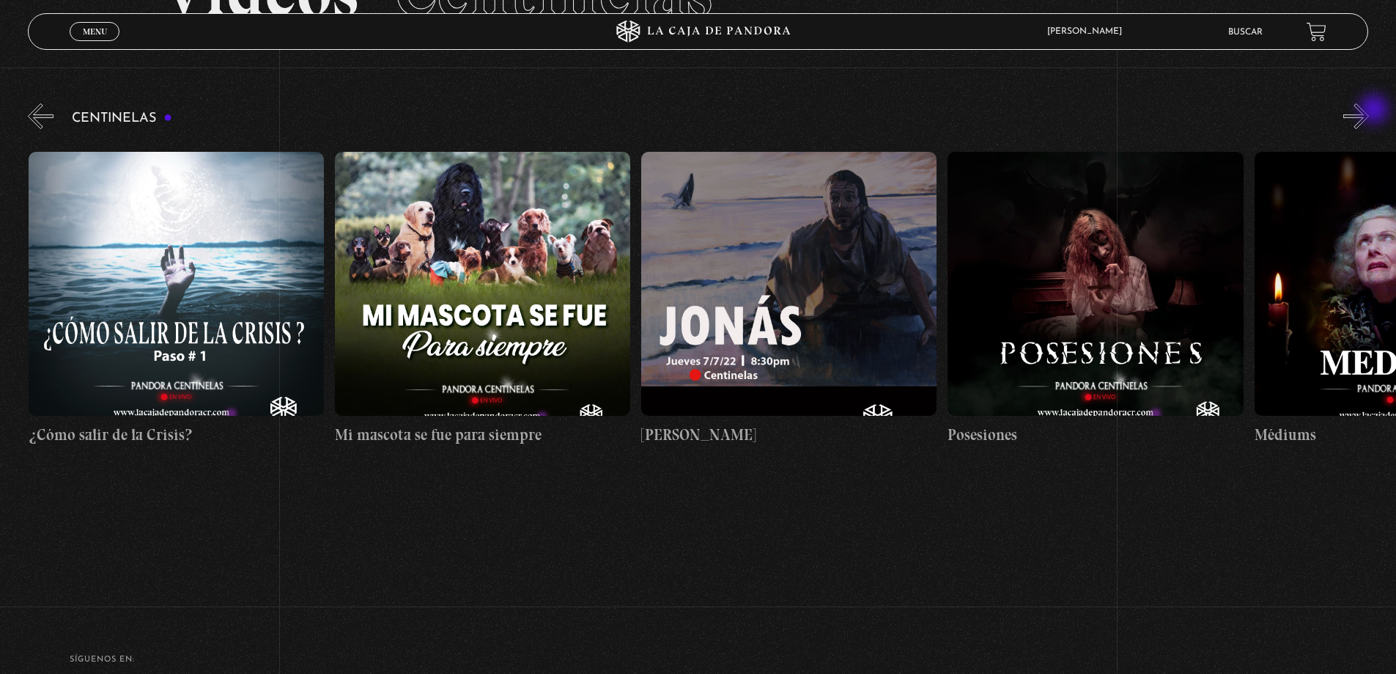
click at [1369, 111] on button "»" at bounding box center [1357, 116] width 26 height 26
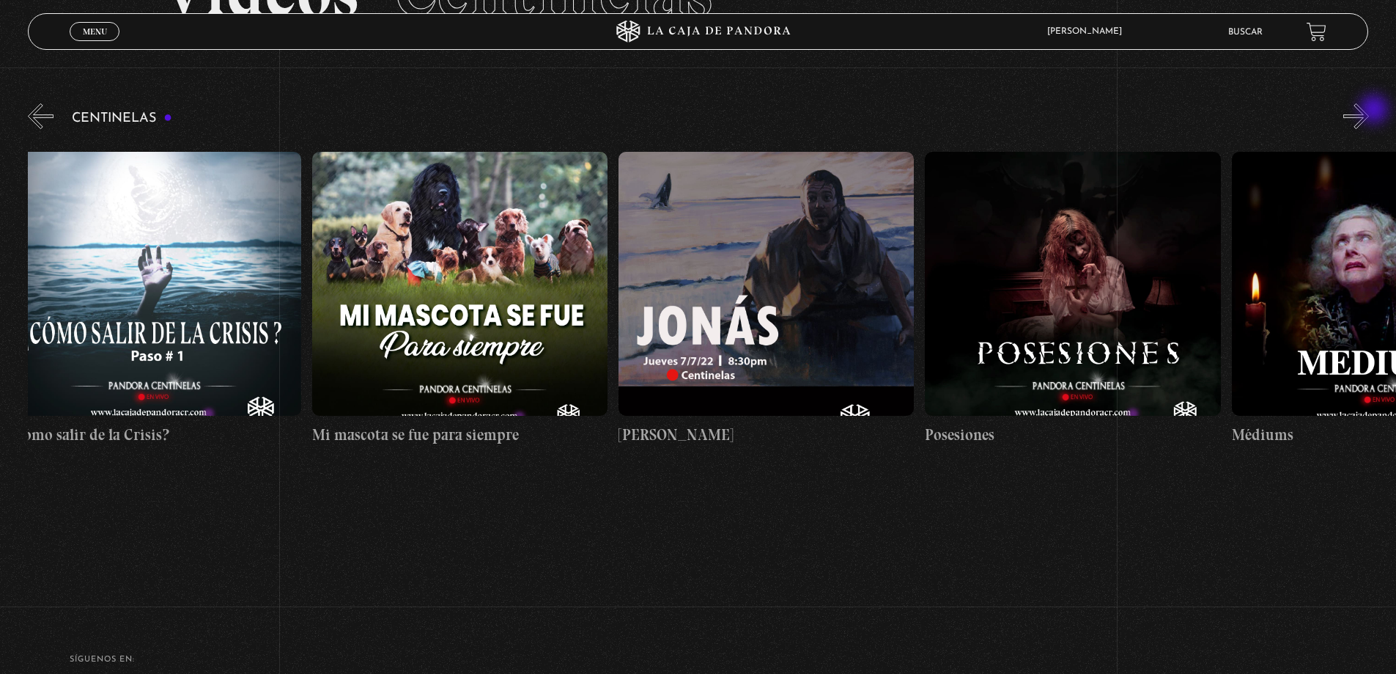
click at [1369, 111] on button "»" at bounding box center [1357, 116] width 26 height 26
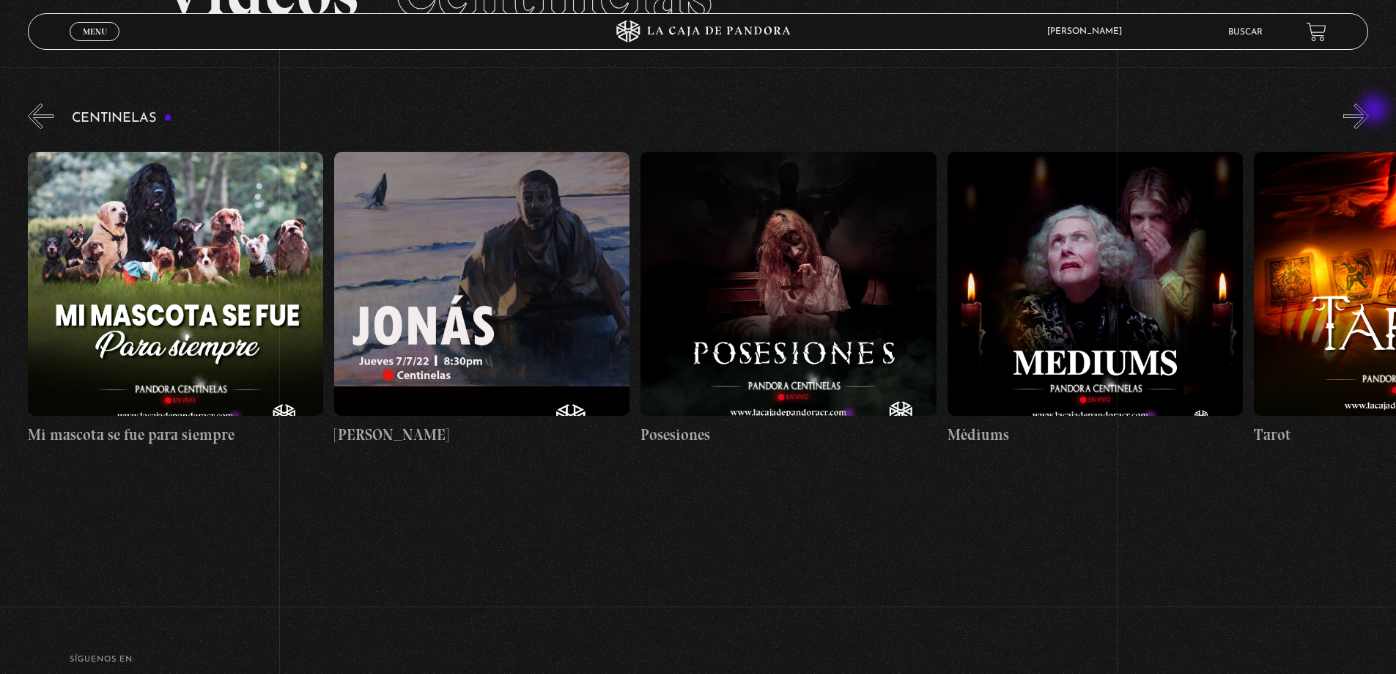
click at [1369, 111] on button "»" at bounding box center [1357, 116] width 26 height 26
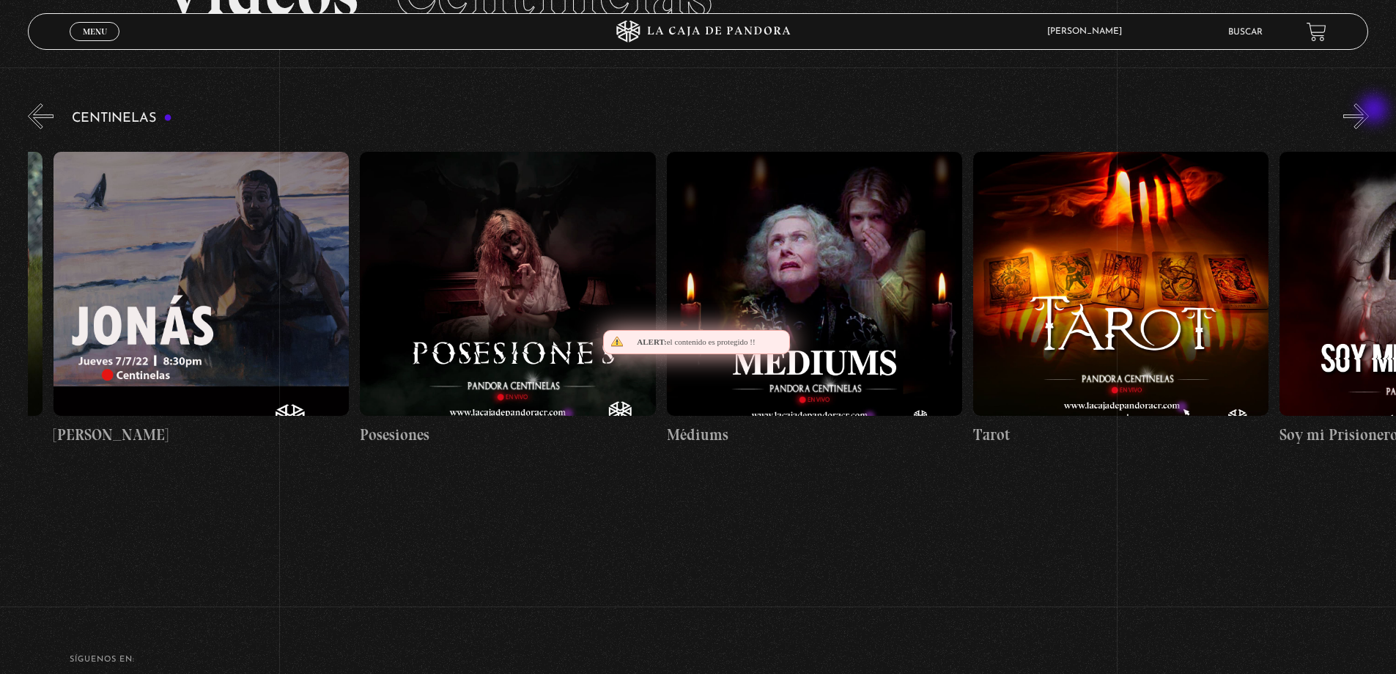
click at [1369, 111] on button "»" at bounding box center [1357, 116] width 26 height 26
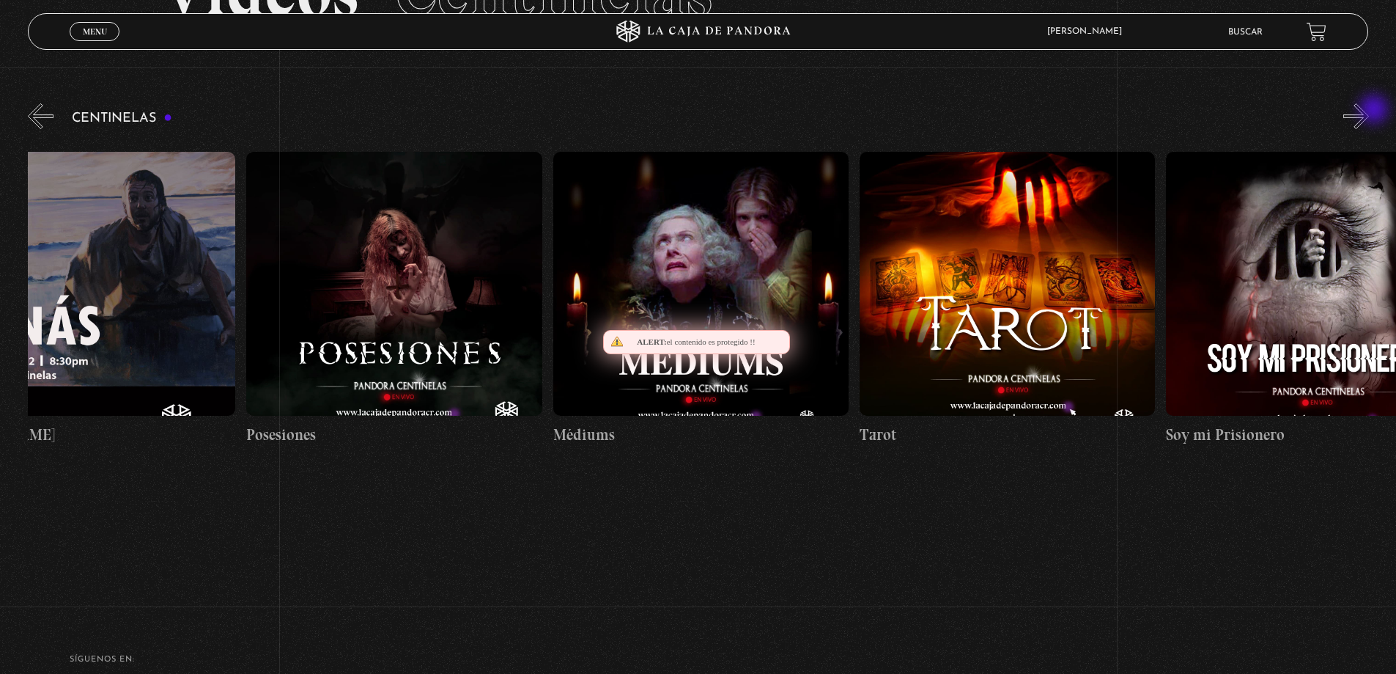
click at [1369, 111] on button "»" at bounding box center [1357, 116] width 26 height 26
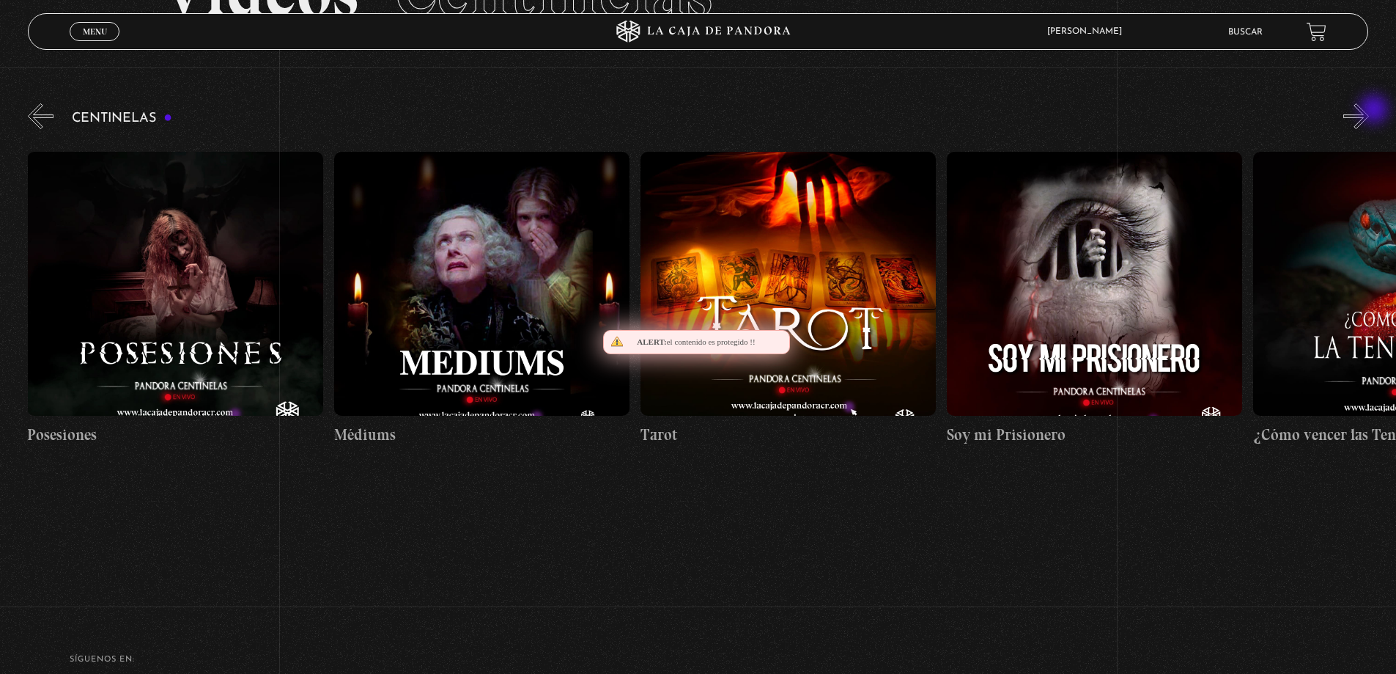
click at [1369, 111] on button "»" at bounding box center [1357, 116] width 26 height 26
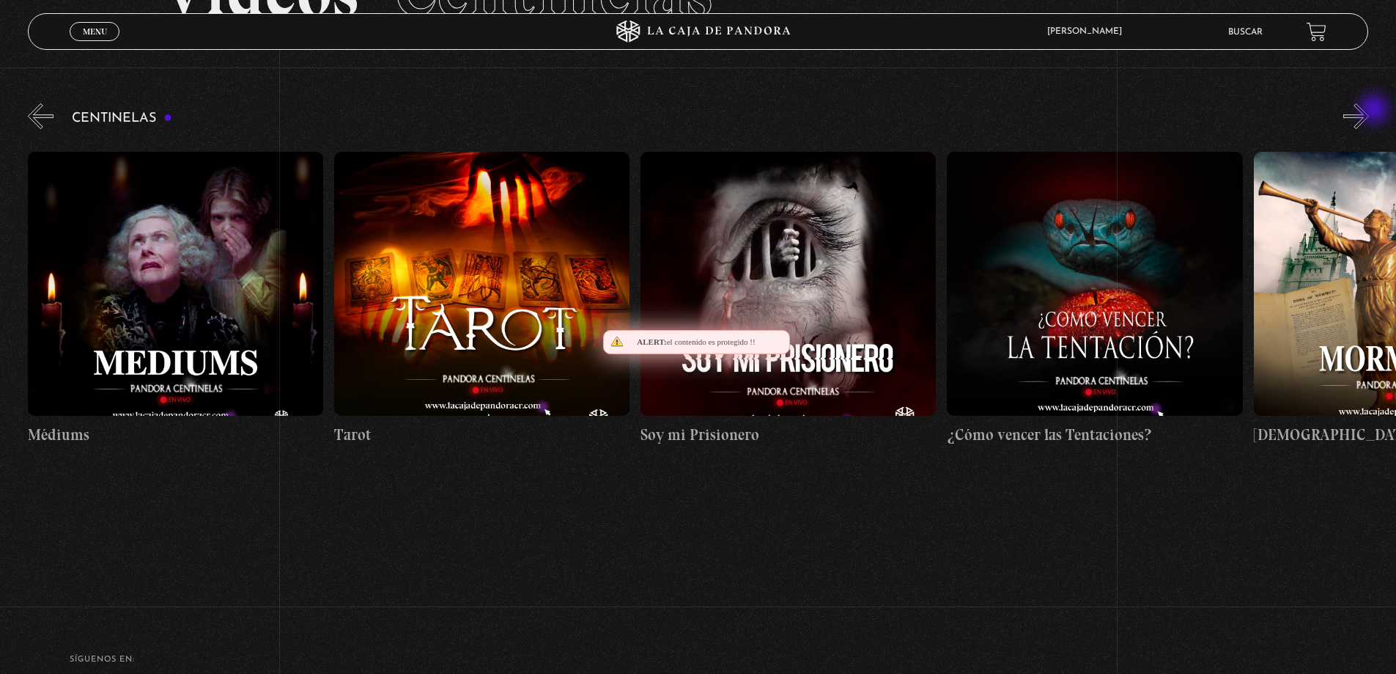
click at [1369, 111] on button "»" at bounding box center [1357, 116] width 26 height 26
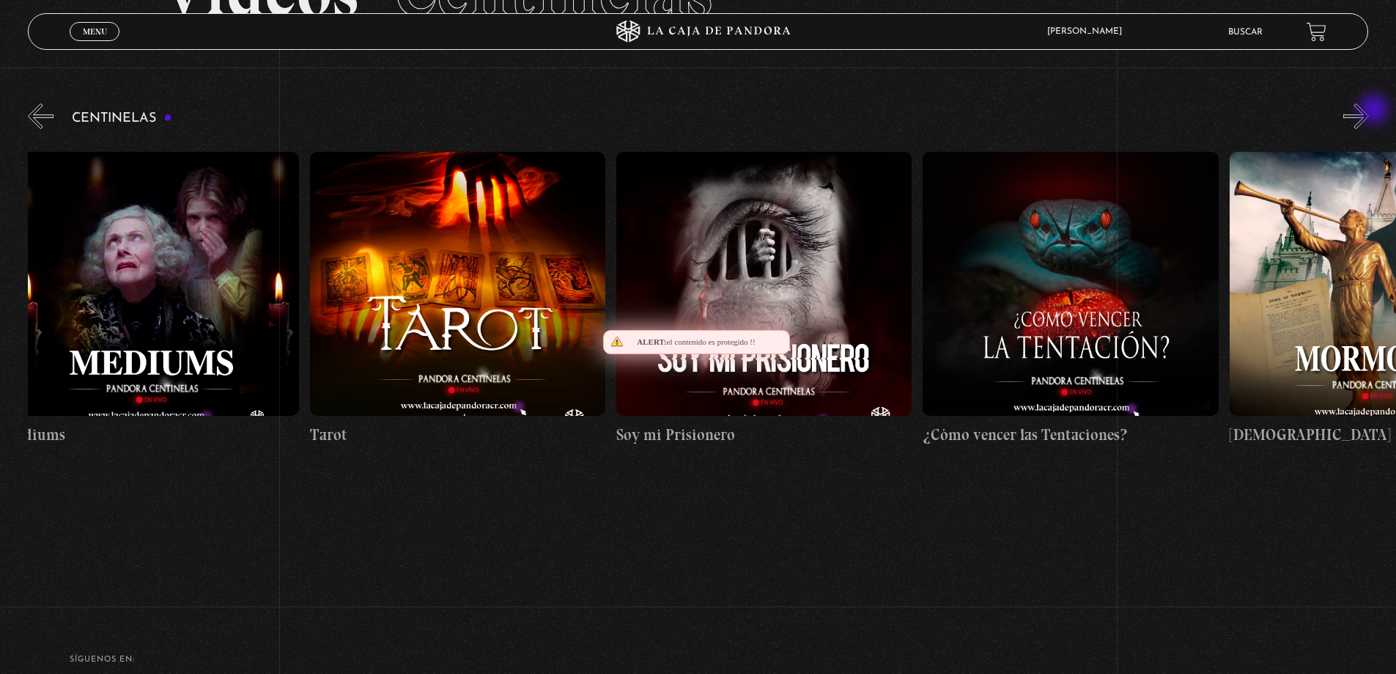
click at [1369, 111] on button "»" at bounding box center [1357, 116] width 26 height 26
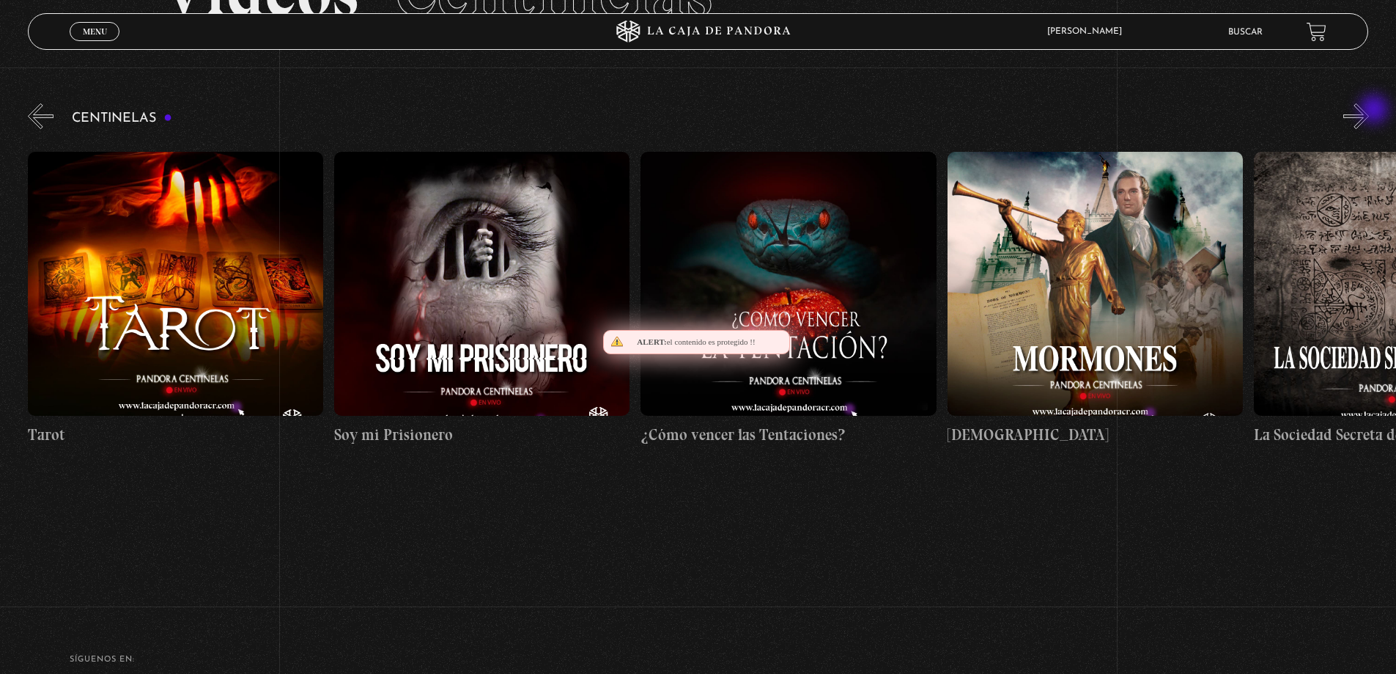
click at [1369, 111] on button "»" at bounding box center [1357, 116] width 26 height 26
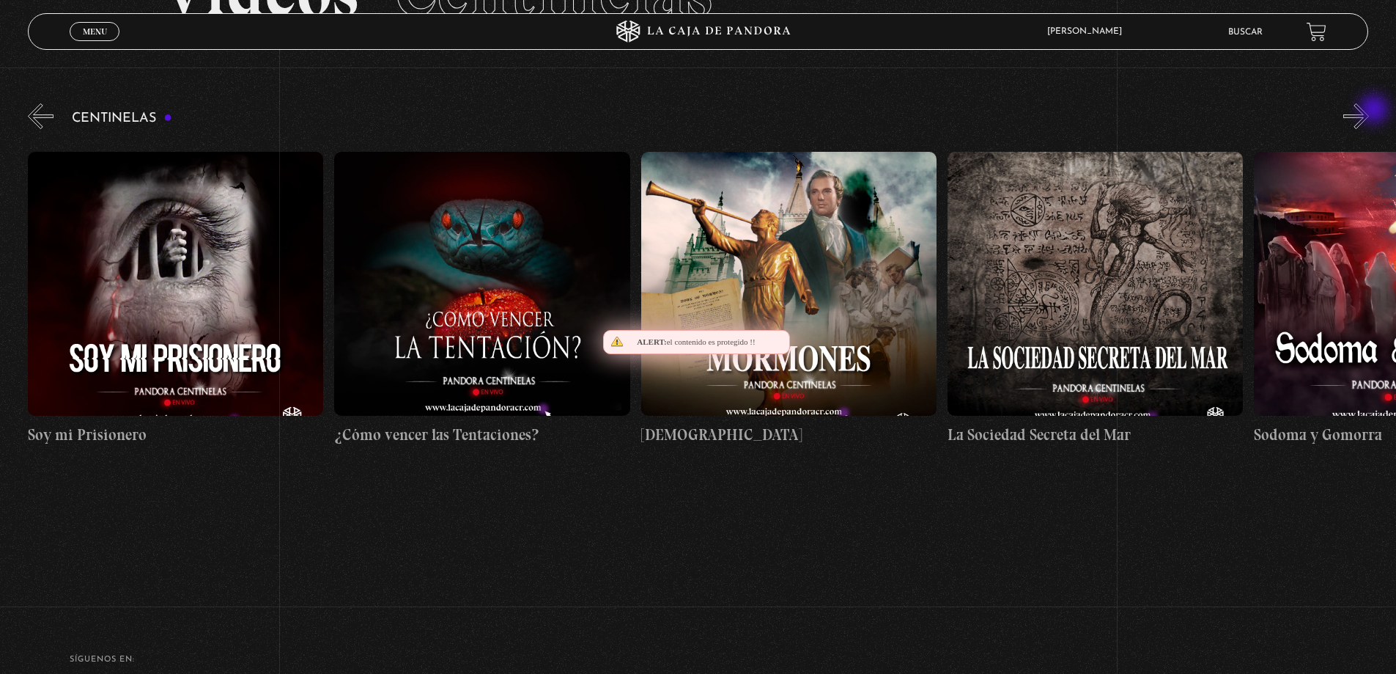
click at [1369, 111] on button "»" at bounding box center [1357, 116] width 26 height 26
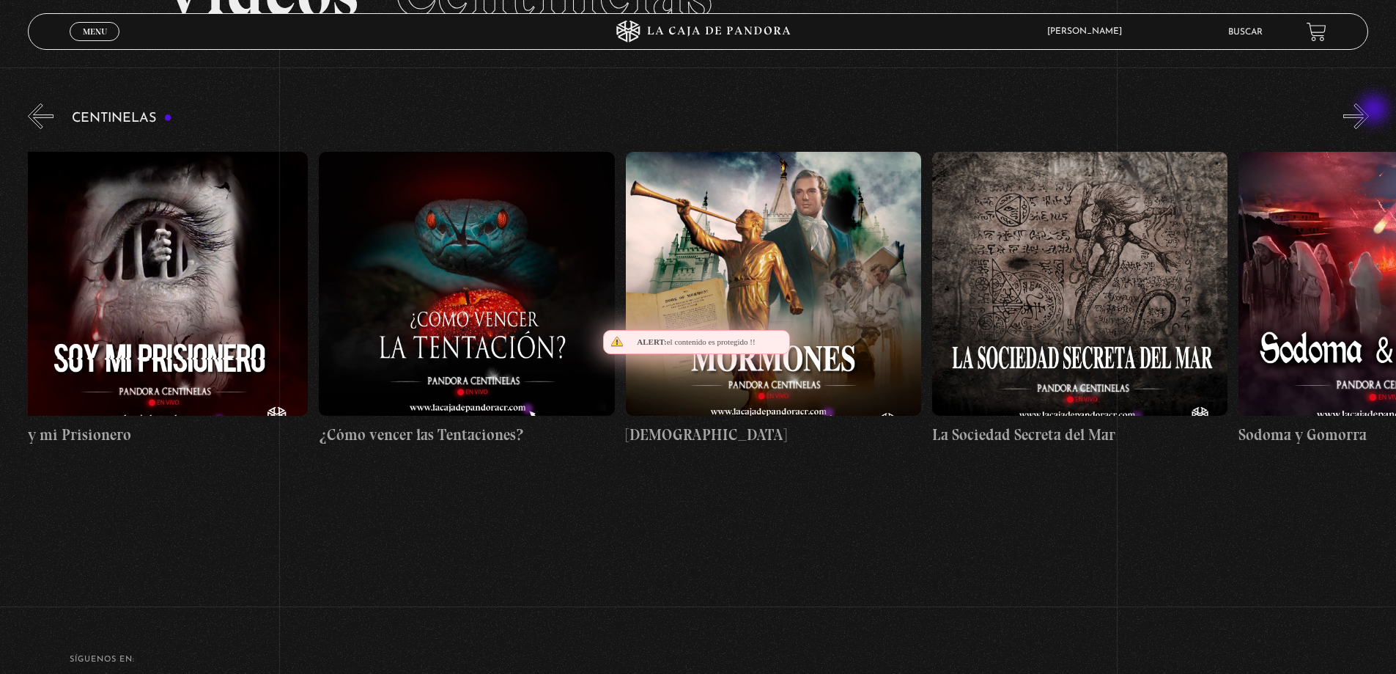
click at [1369, 111] on button "»" at bounding box center [1357, 116] width 26 height 26
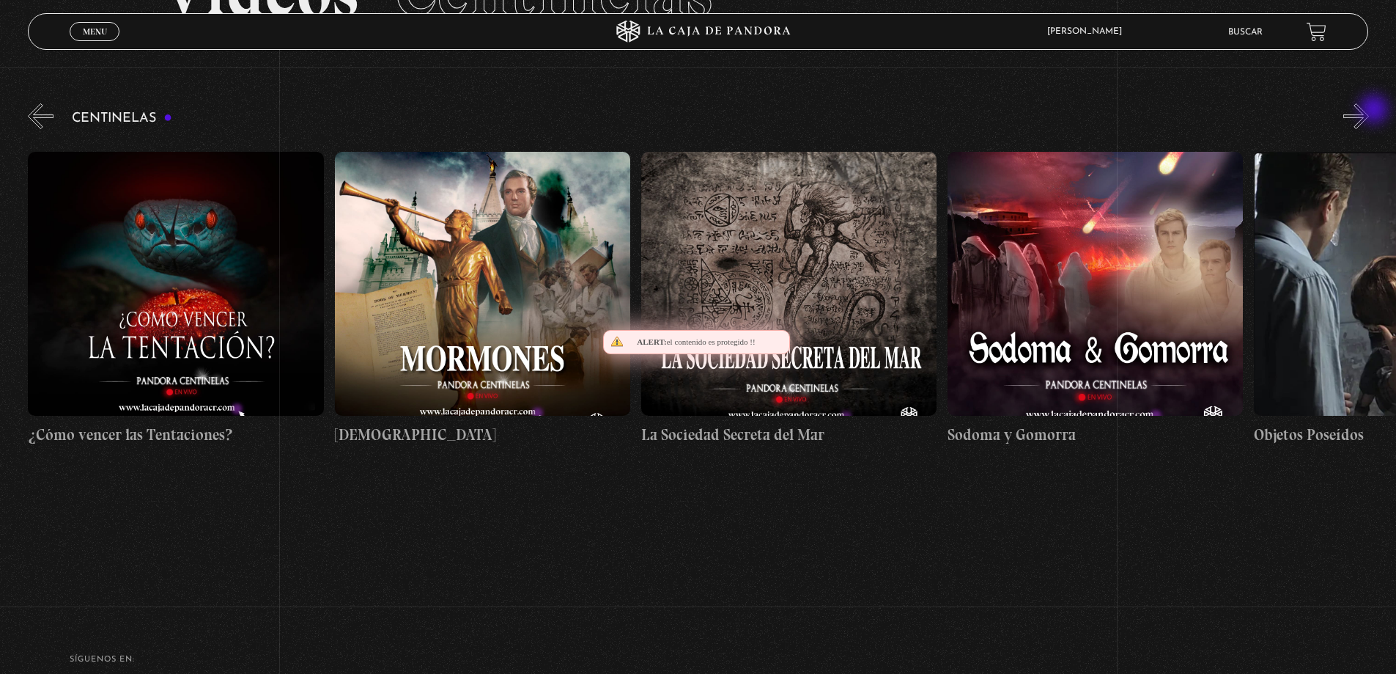
click at [1369, 111] on button "»" at bounding box center [1357, 116] width 26 height 26
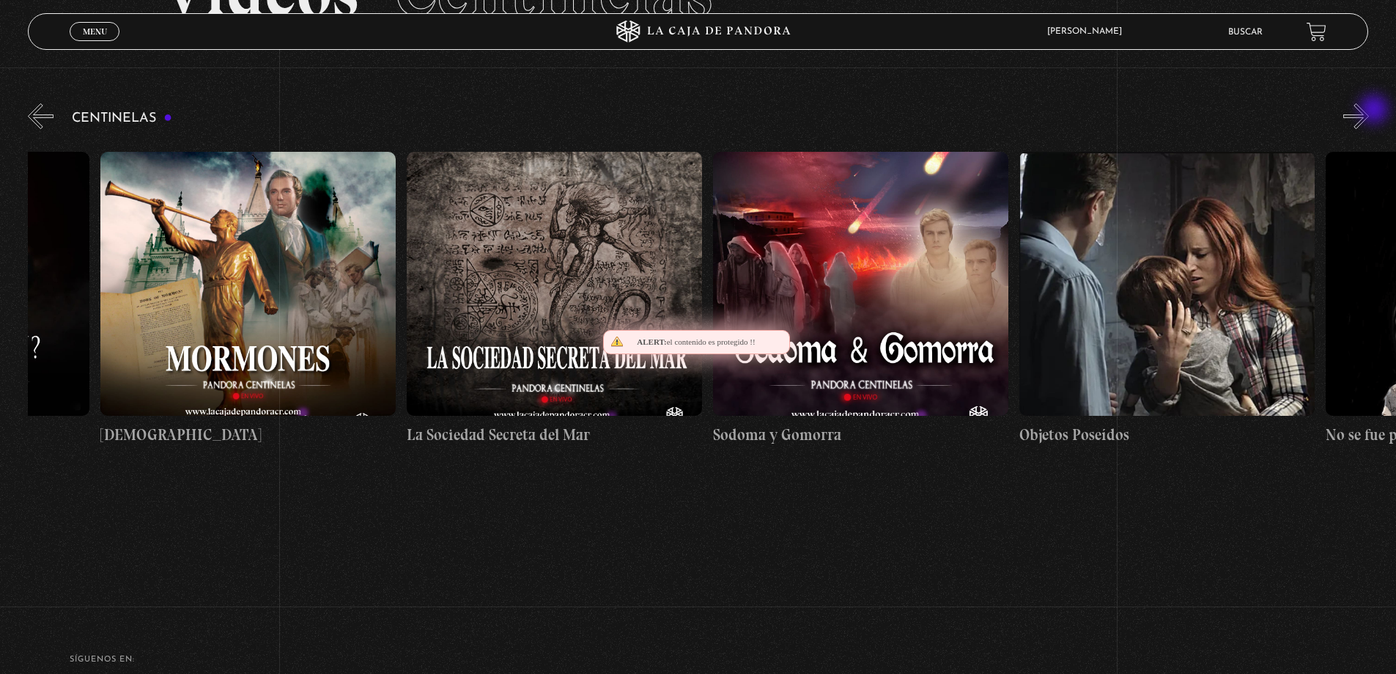
click at [1369, 111] on button "»" at bounding box center [1357, 116] width 26 height 26
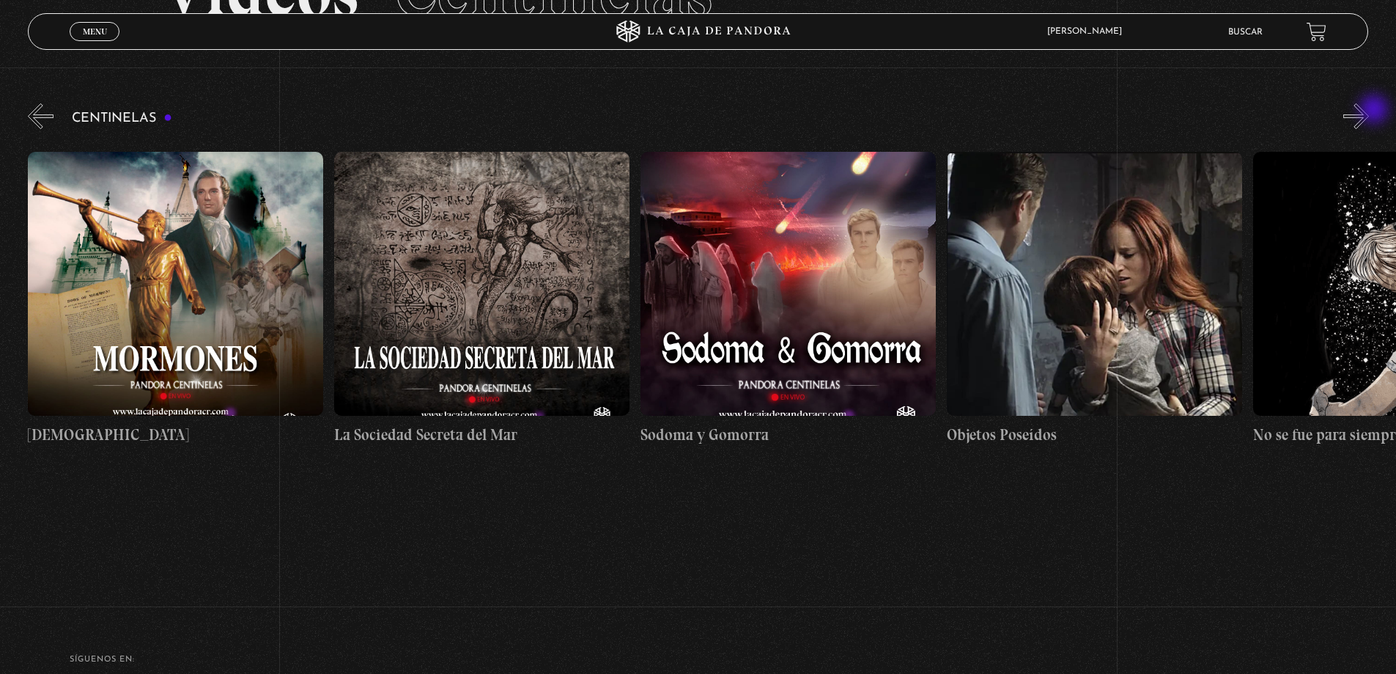
click at [1369, 111] on button "»" at bounding box center [1357, 116] width 26 height 26
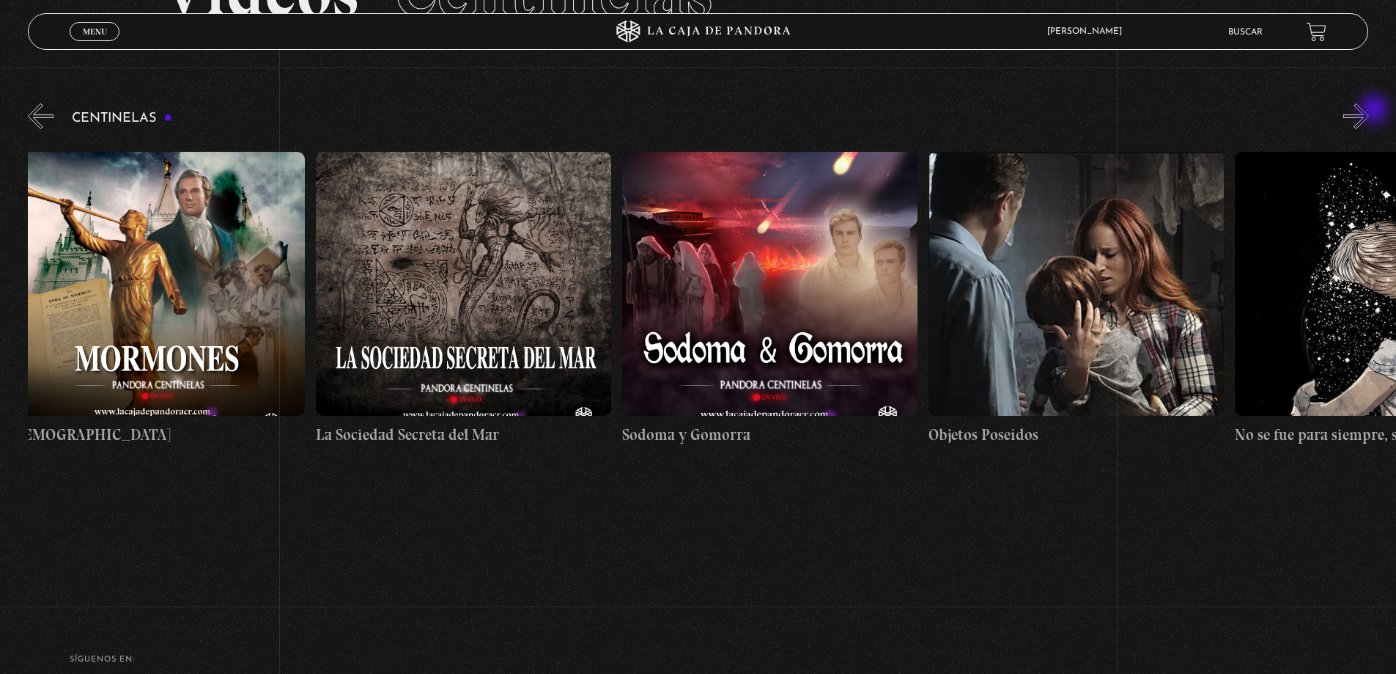
click at [1369, 111] on button "»" at bounding box center [1357, 116] width 26 height 26
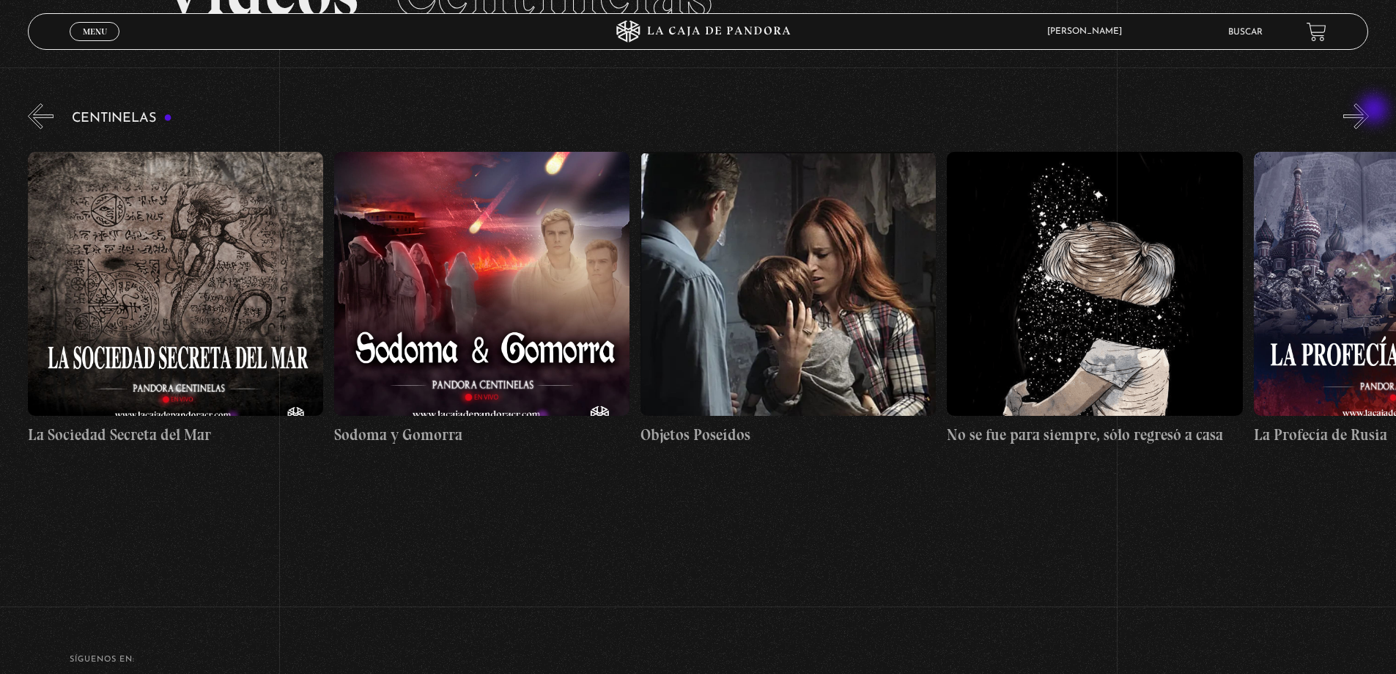
click at [1369, 111] on button "»" at bounding box center [1357, 116] width 26 height 26
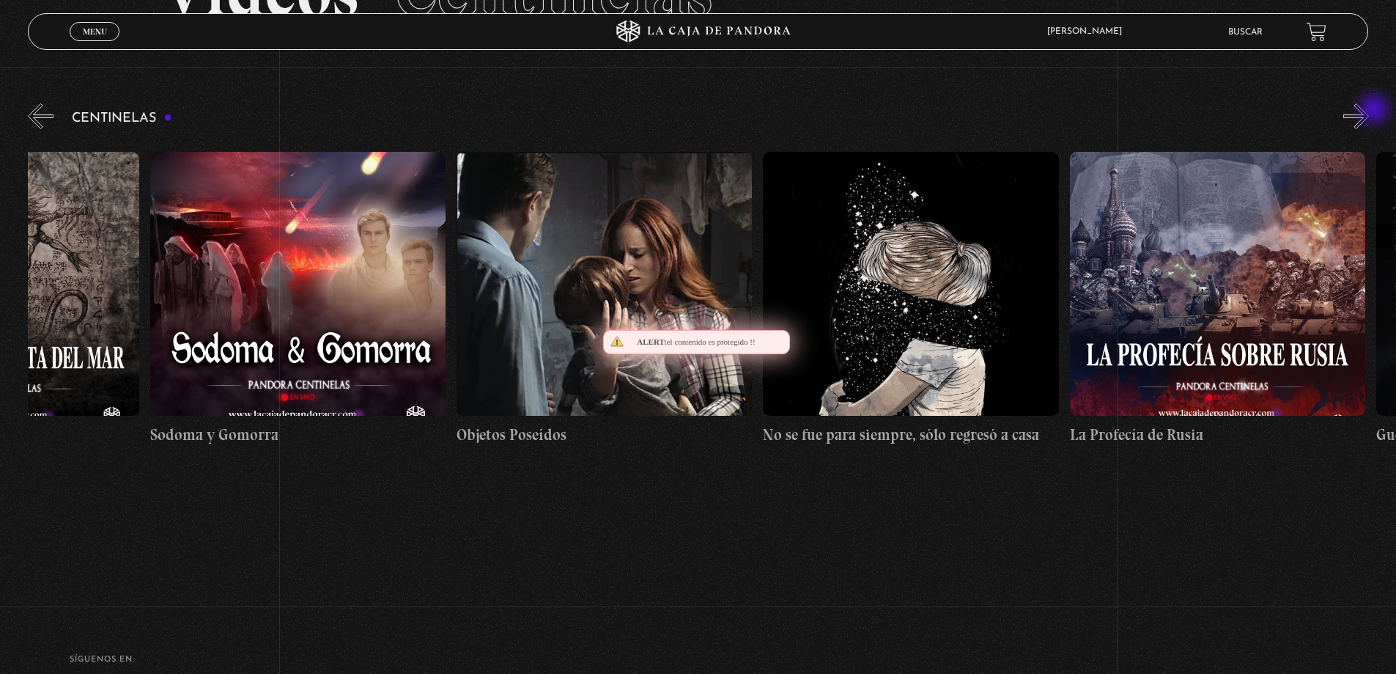
click at [1369, 111] on button "»" at bounding box center [1357, 116] width 26 height 26
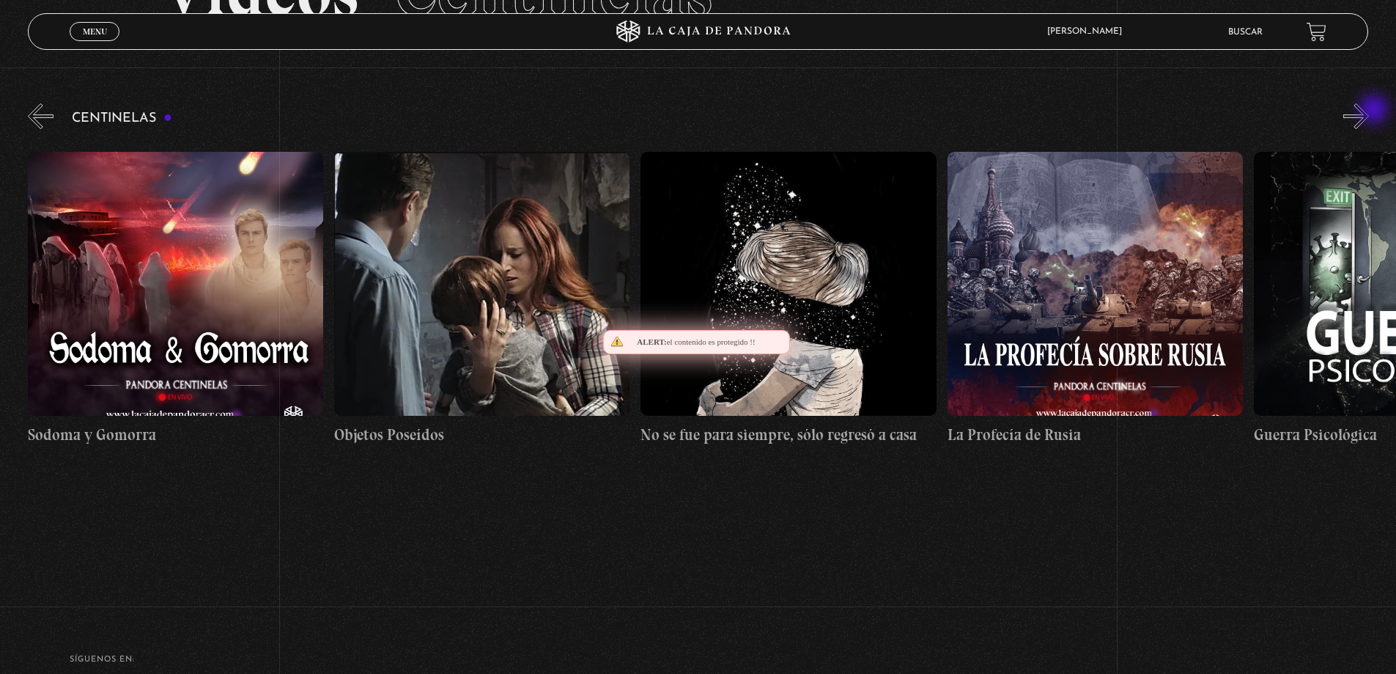
click at [1369, 111] on button "»" at bounding box center [1357, 116] width 26 height 26
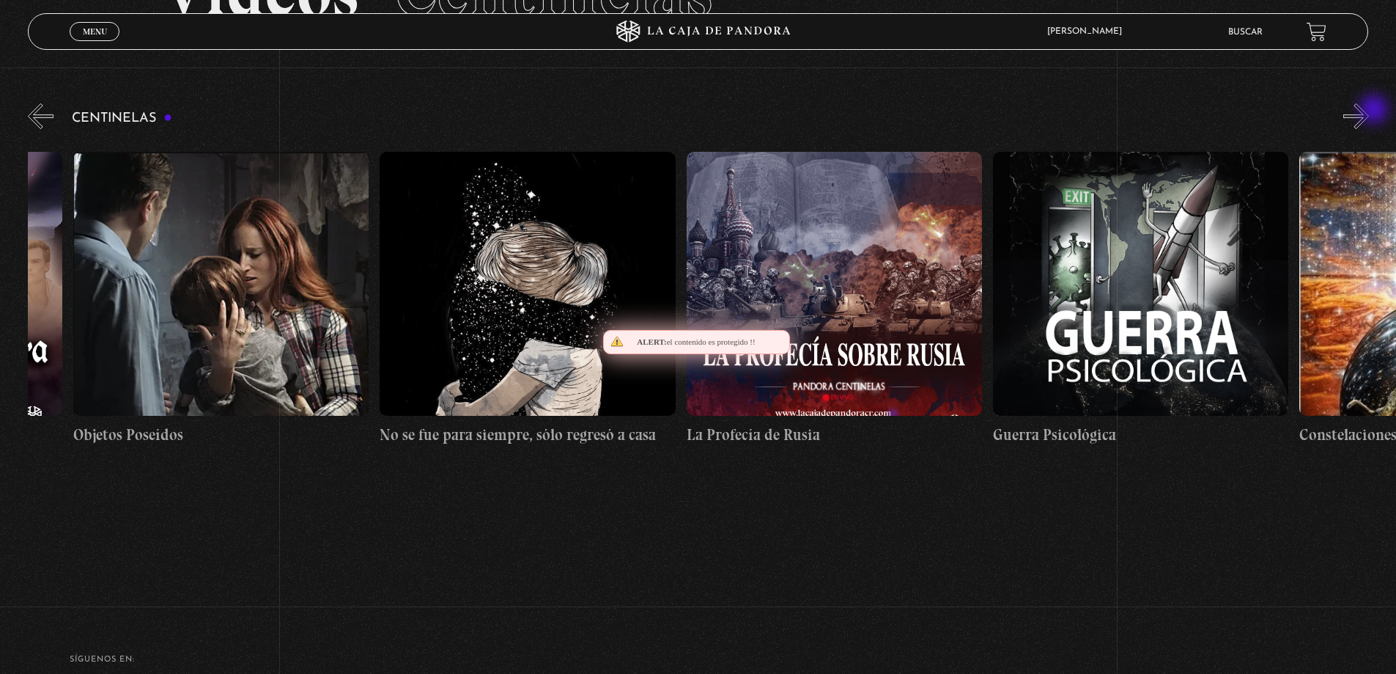
click at [1369, 111] on button "»" at bounding box center [1357, 116] width 26 height 26
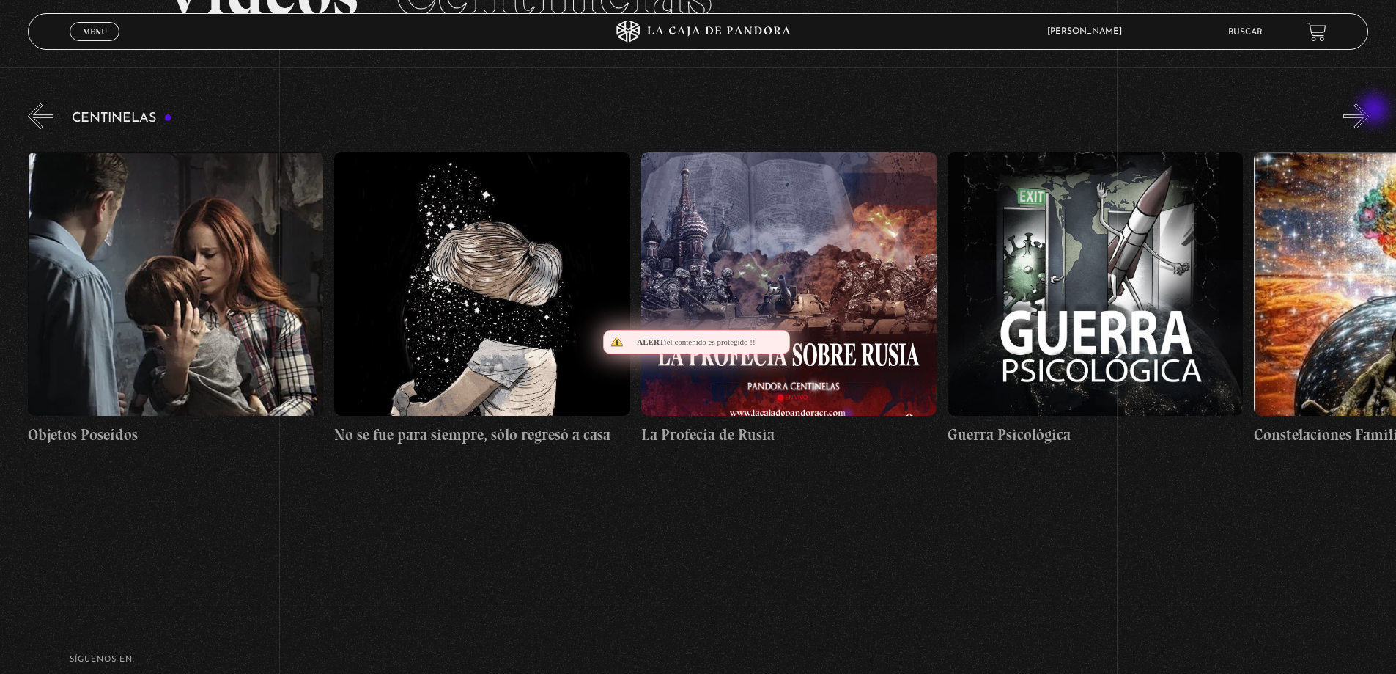
scroll to position [0, 21152]
click at [1369, 111] on button "»" at bounding box center [1357, 116] width 26 height 26
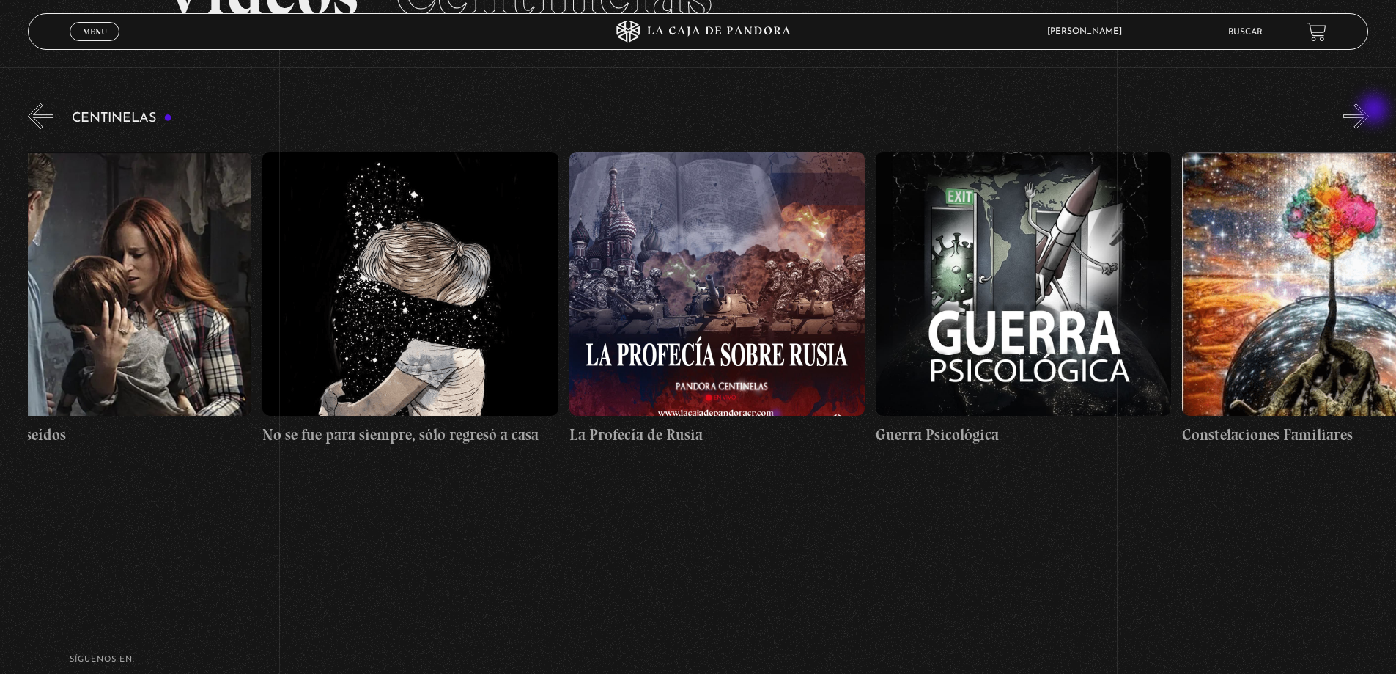
click at [1369, 111] on button "»" at bounding box center [1357, 116] width 26 height 26
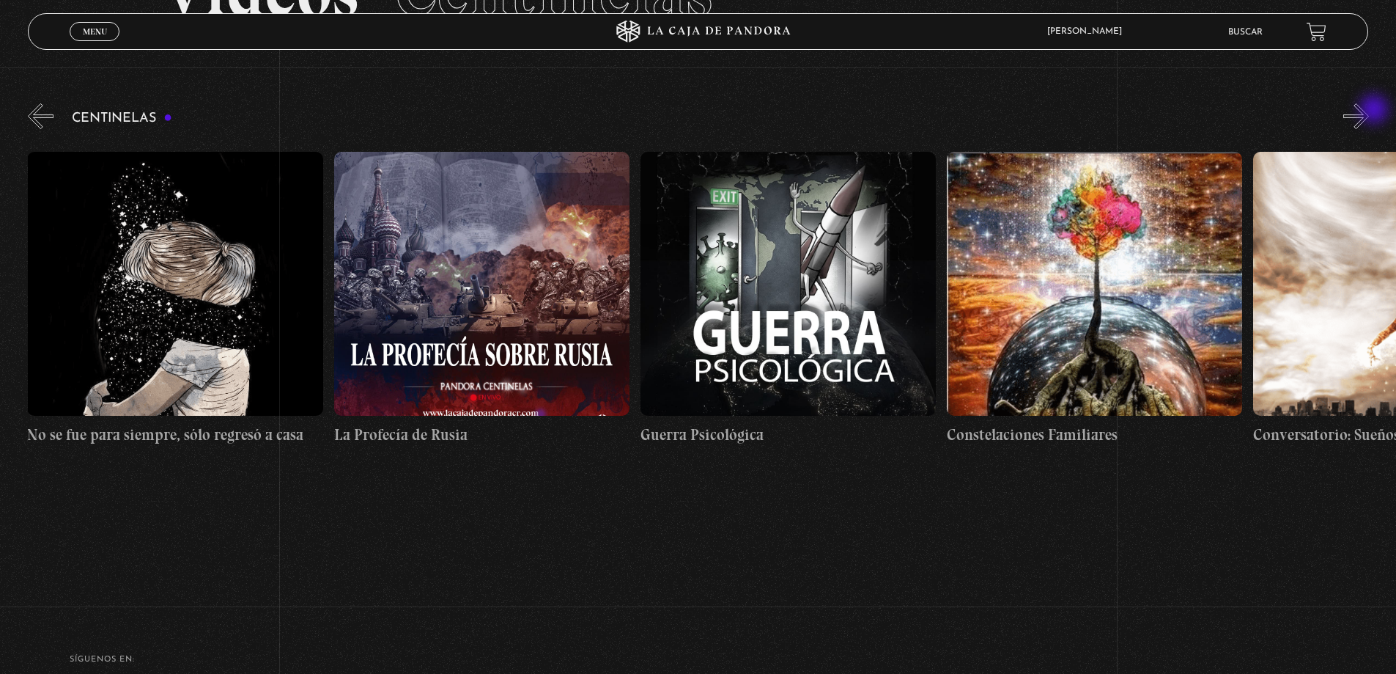
click at [1369, 111] on button "»" at bounding box center [1357, 116] width 26 height 26
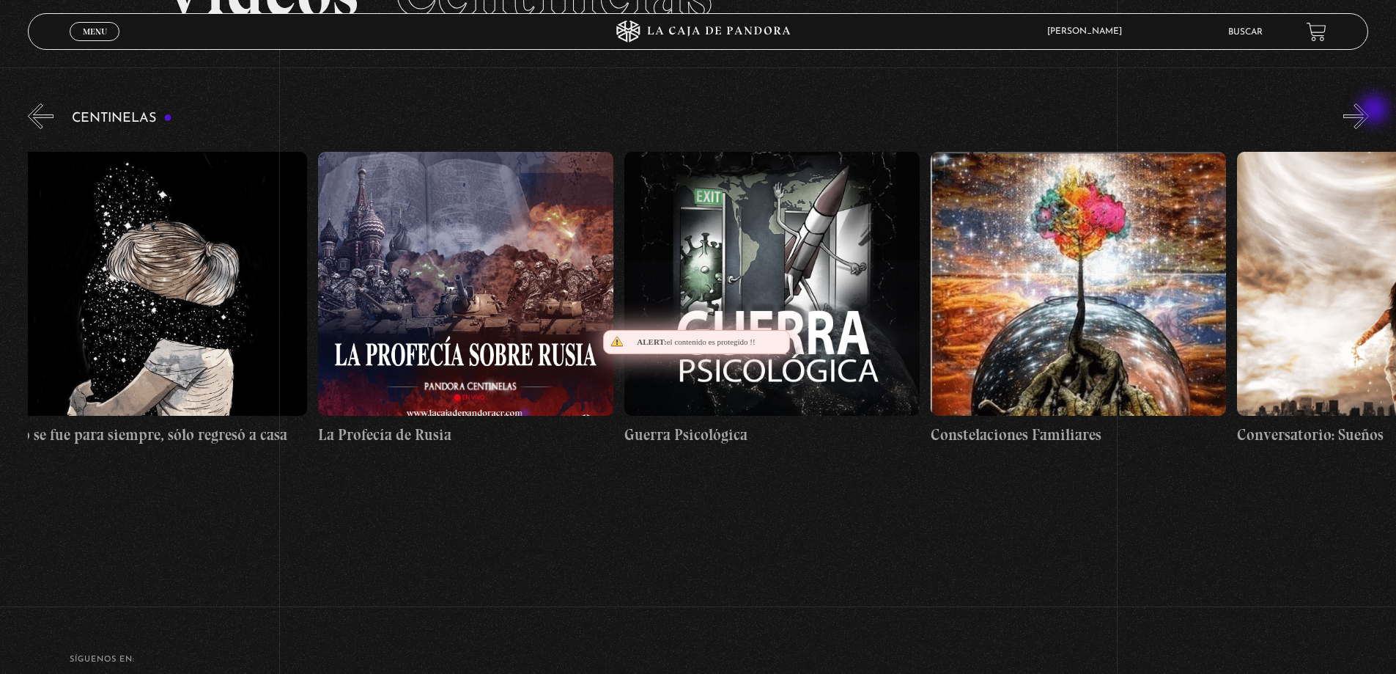
click at [1369, 111] on button "»" at bounding box center [1357, 116] width 26 height 26
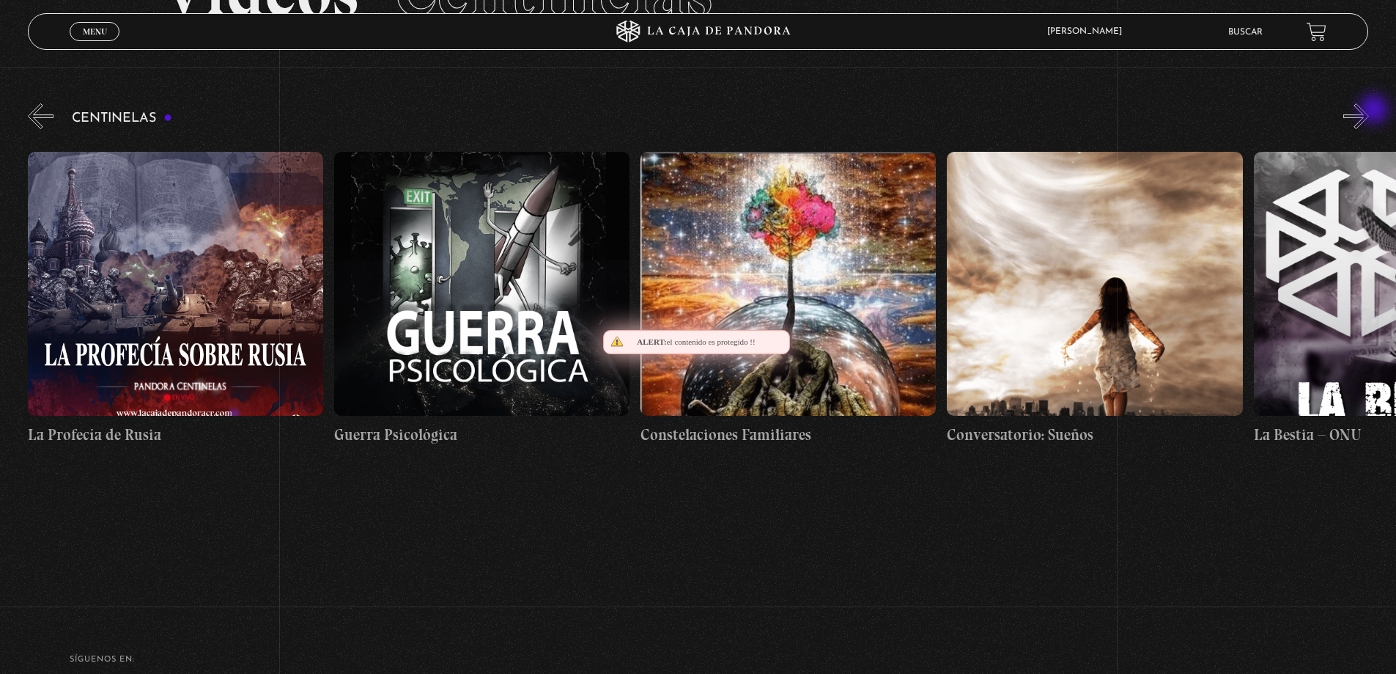
click at [1369, 111] on button "»" at bounding box center [1357, 116] width 26 height 26
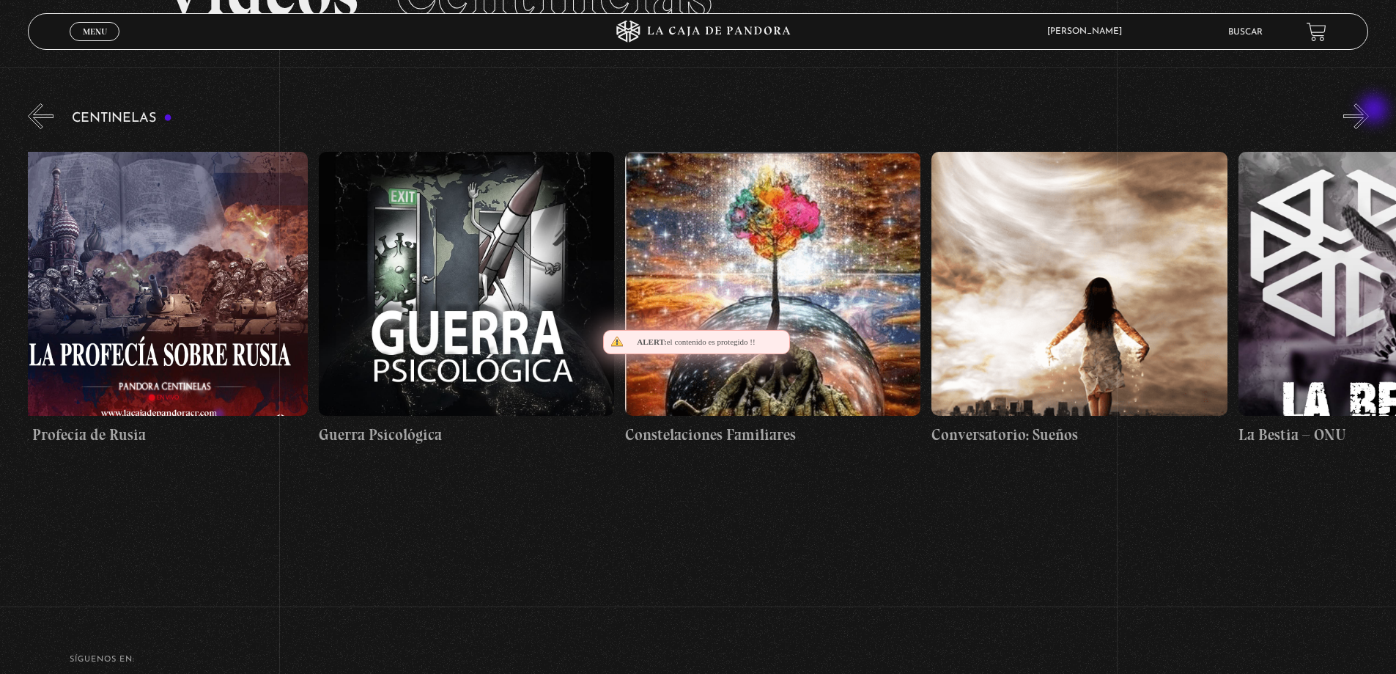
click at [1369, 111] on button "»" at bounding box center [1357, 116] width 26 height 26
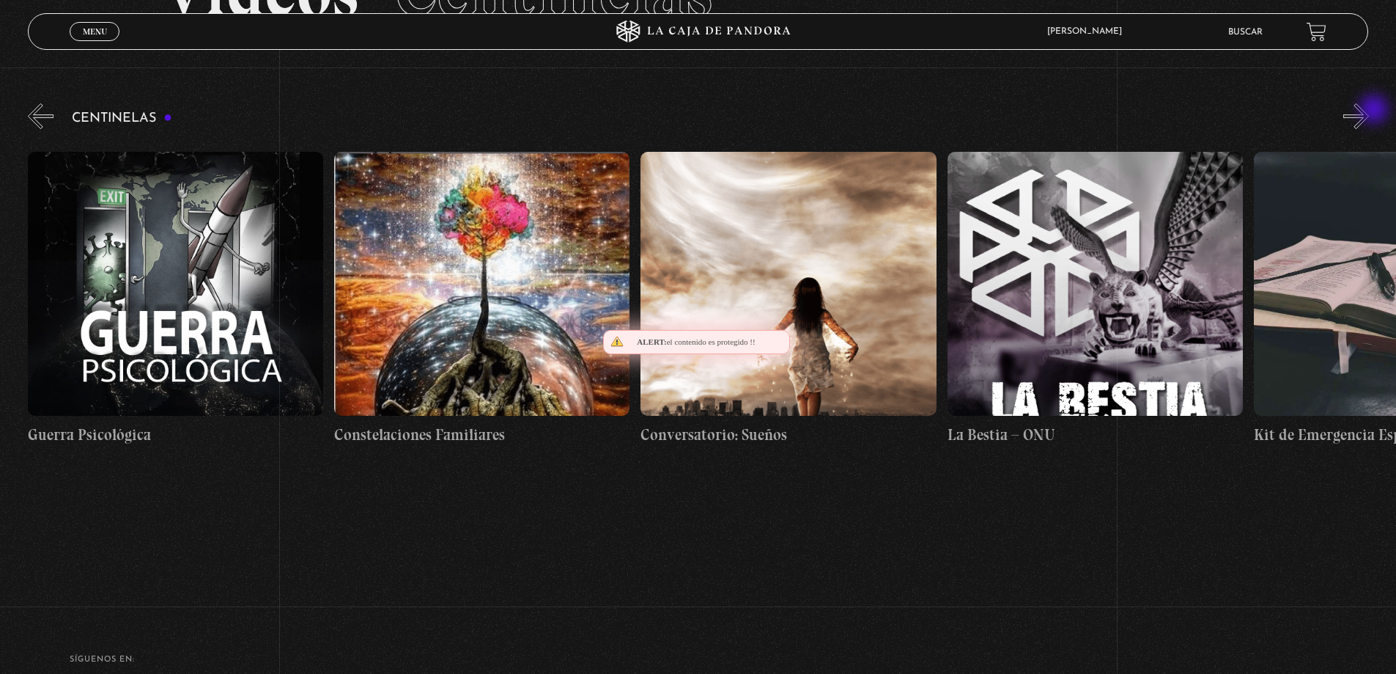
click at [1369, 111] on button "»" at bounding box center [1357, 116] width 26 height 26
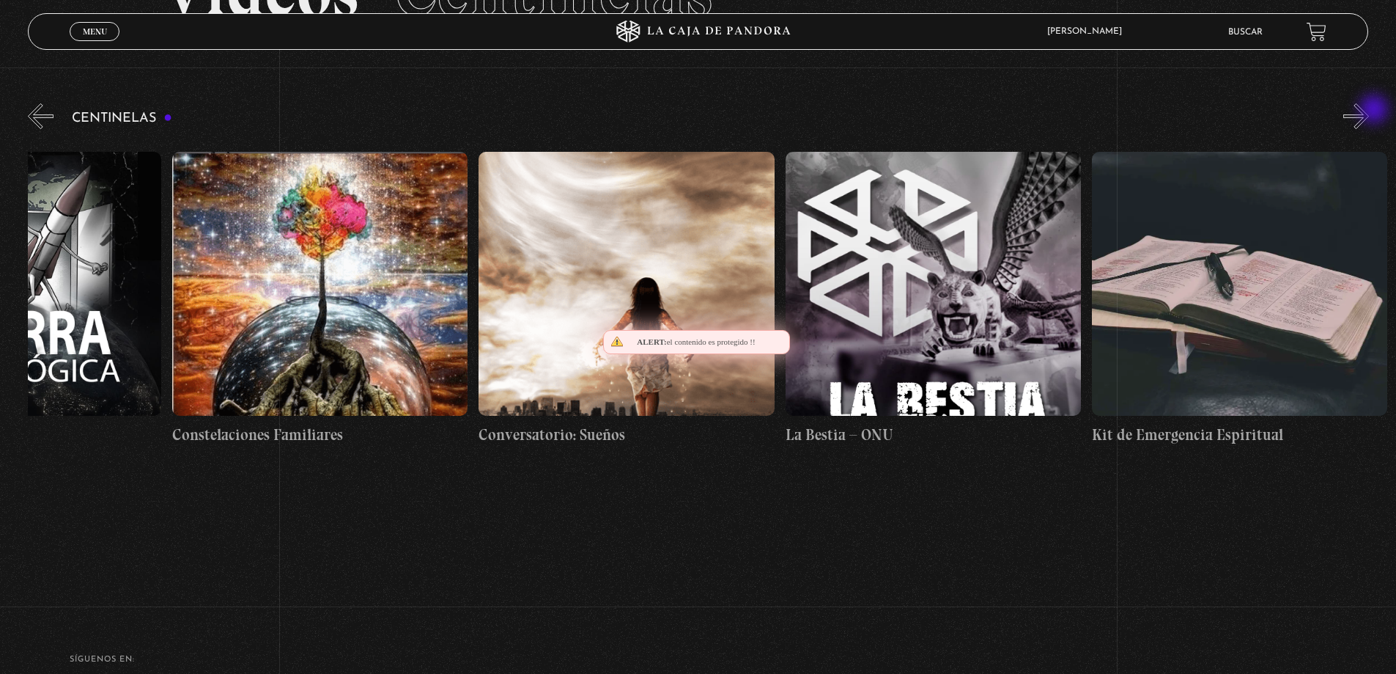
click at [1369, 111] on button "»" at bounding box center [1357, 116] width 26 height 26
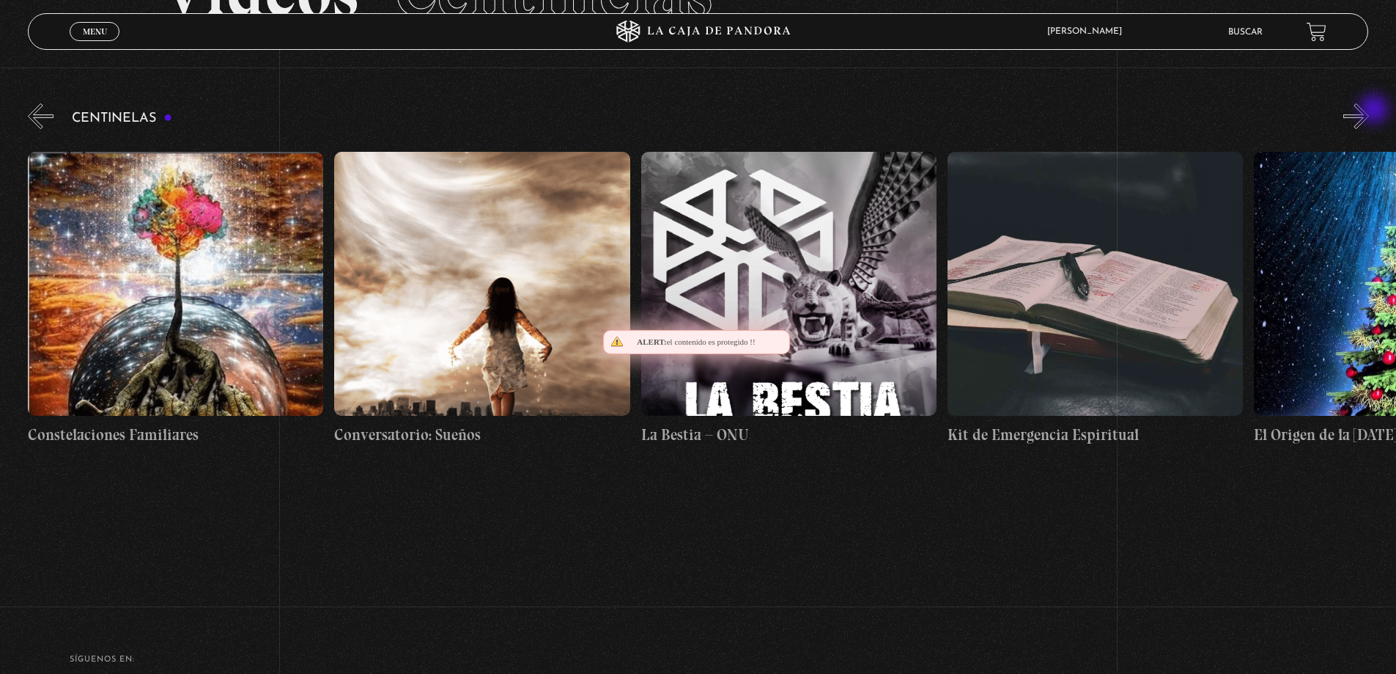
click at [1369, 111] on button "»" at bounding box center [1357, 116] width 26 height 26
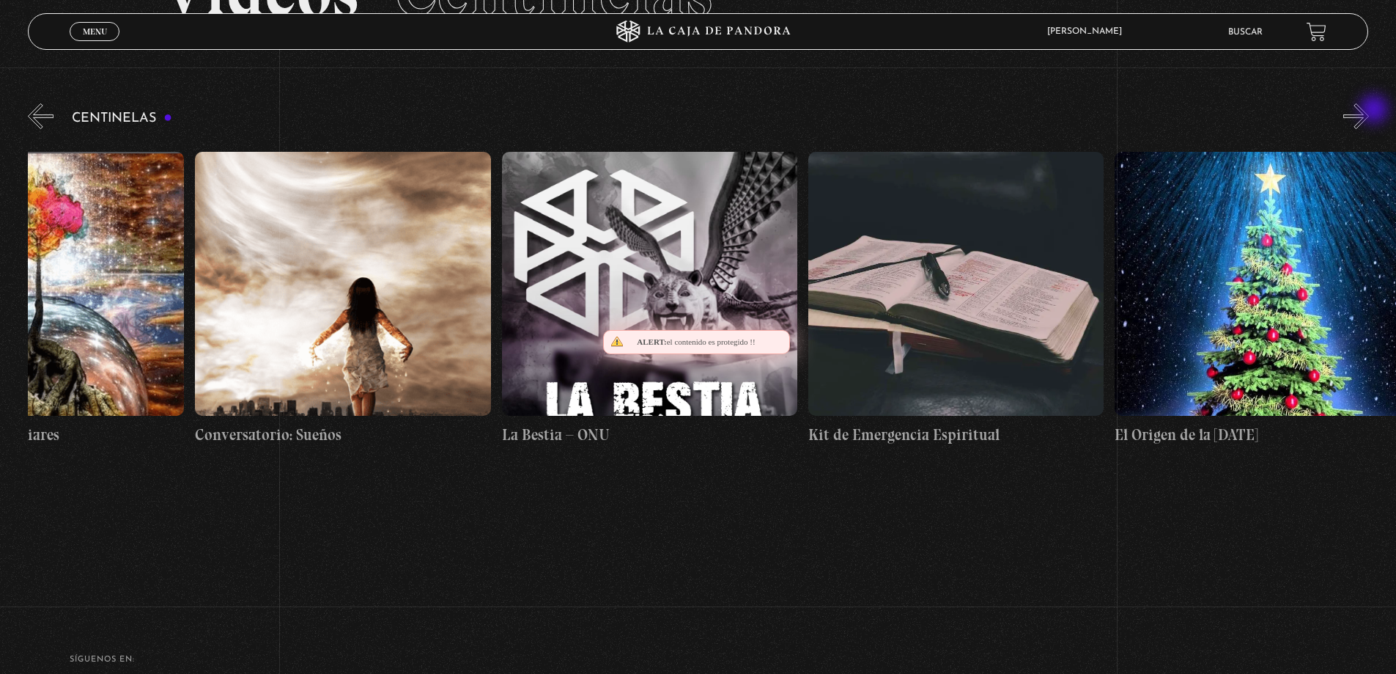
click at [1369, 111] on button "»" at bounding box center [1357, 116] width 26 height 26
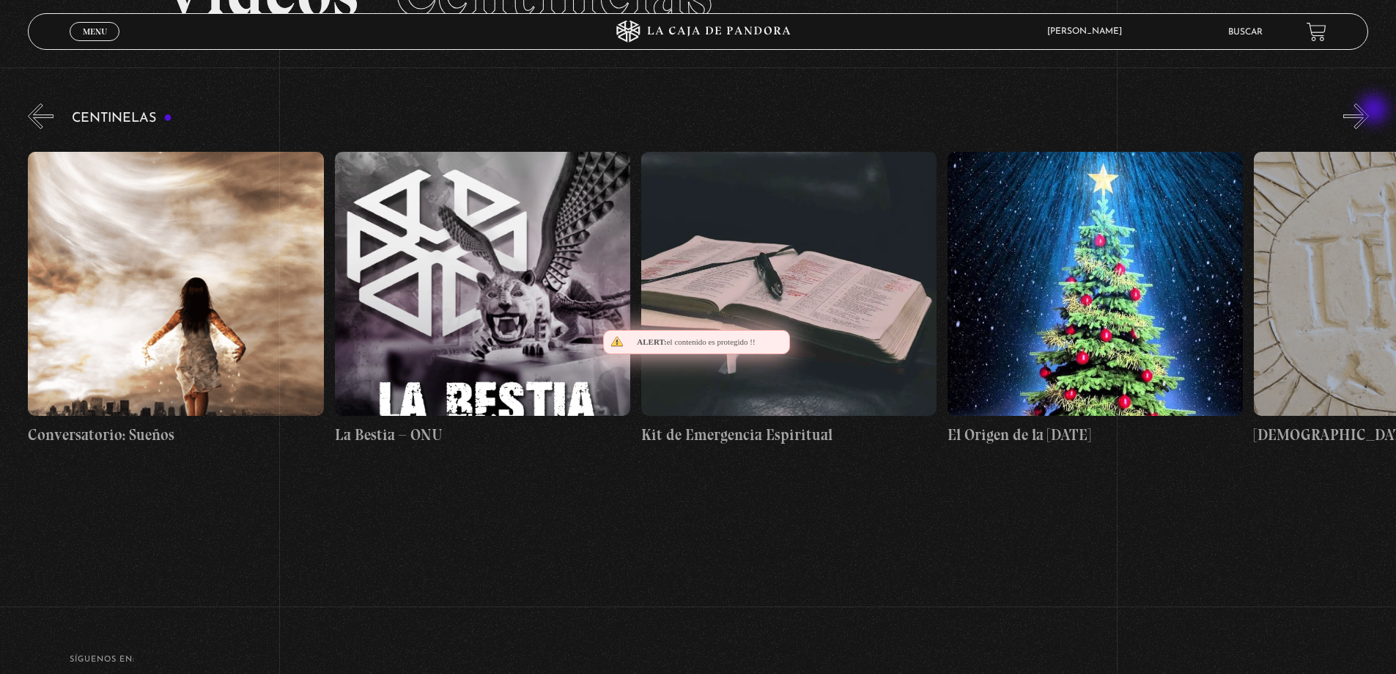
click at [1369, 111] on button "»" at bounding box center [1357, 116] width 26 height 26
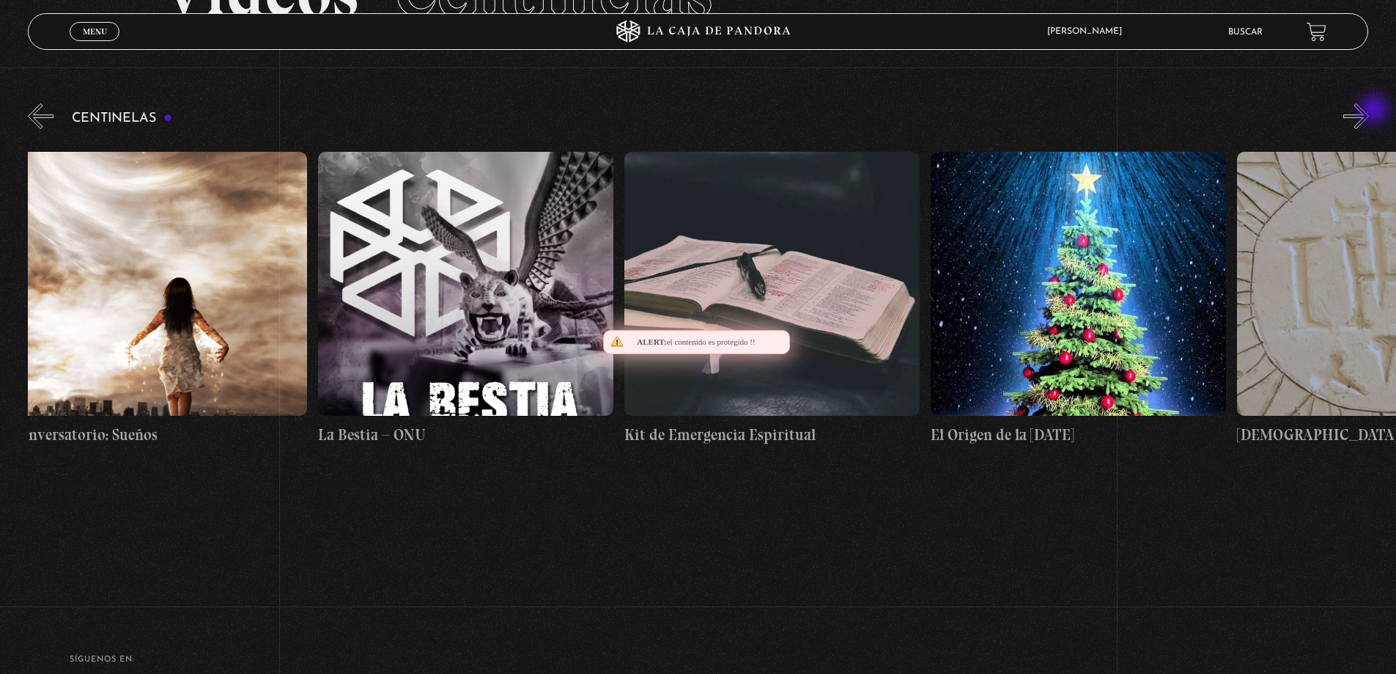
click at [1369, 111] on button "»" at bounding box center [1357, 116] width 26 height 26
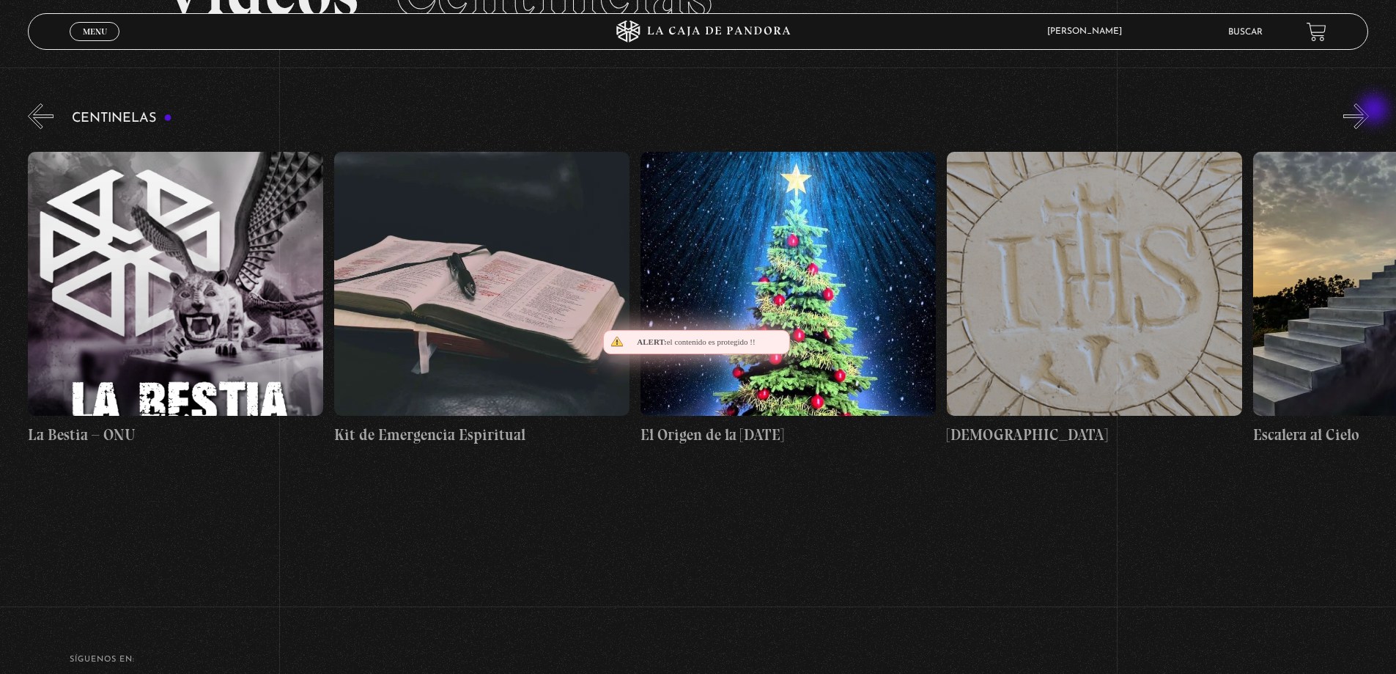
click at [1369, 111] on button "»" at bounding box center [1357, 116] width 26 height 26
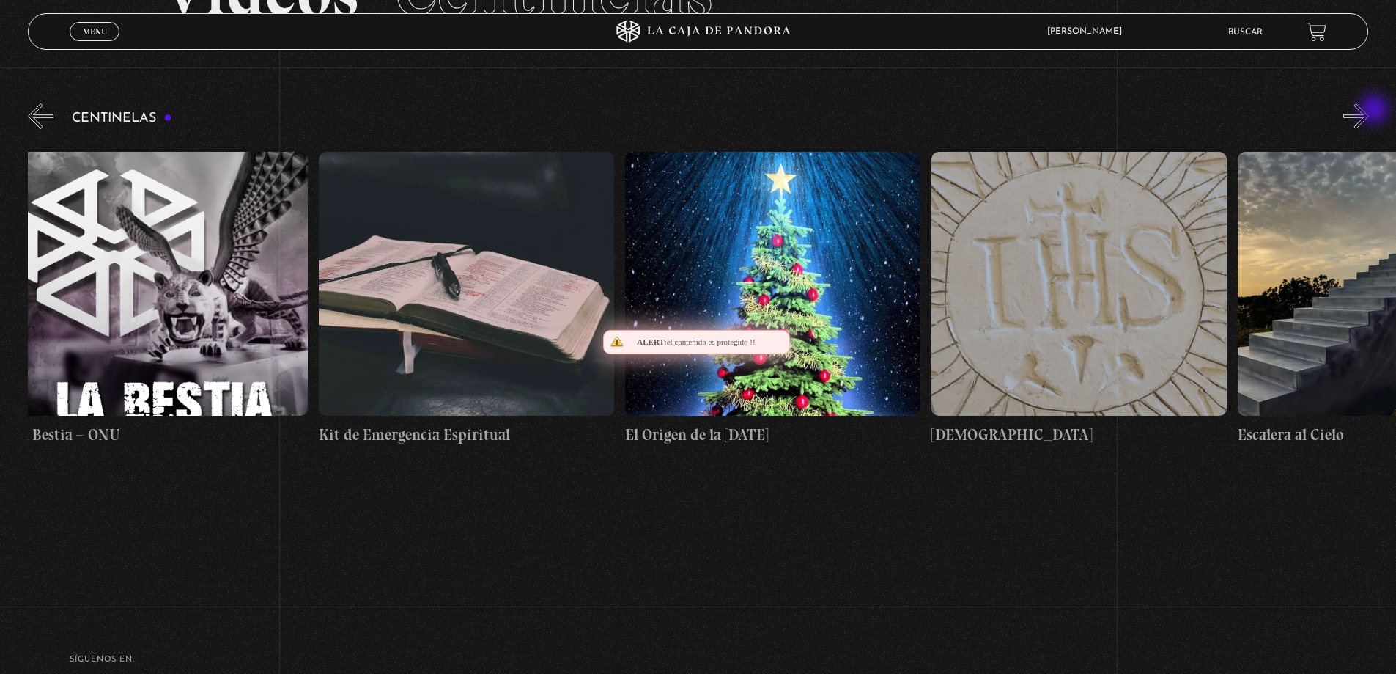
click at [1369, 111] on button "»" at bounding box center [1357, 116] width 26 height 26
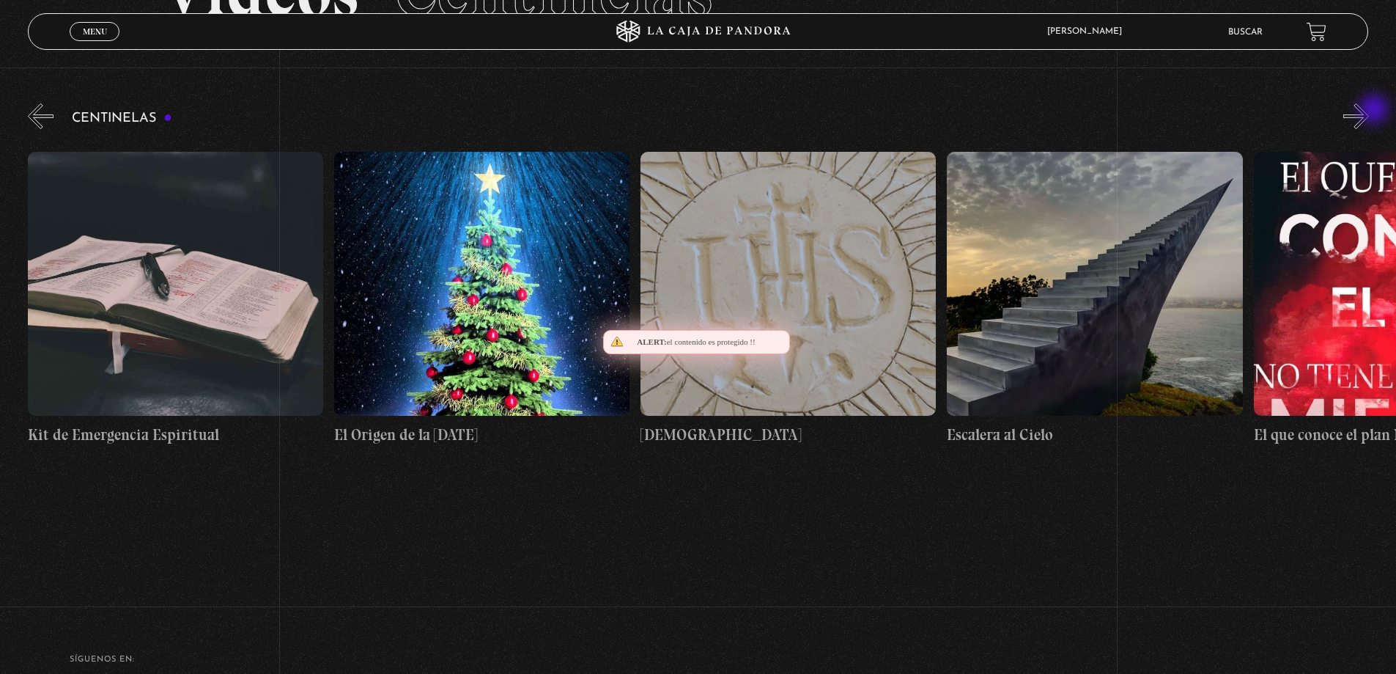
click at [1369, 111] on button "»" at bounding box center [1357, 116] width 26 height 26
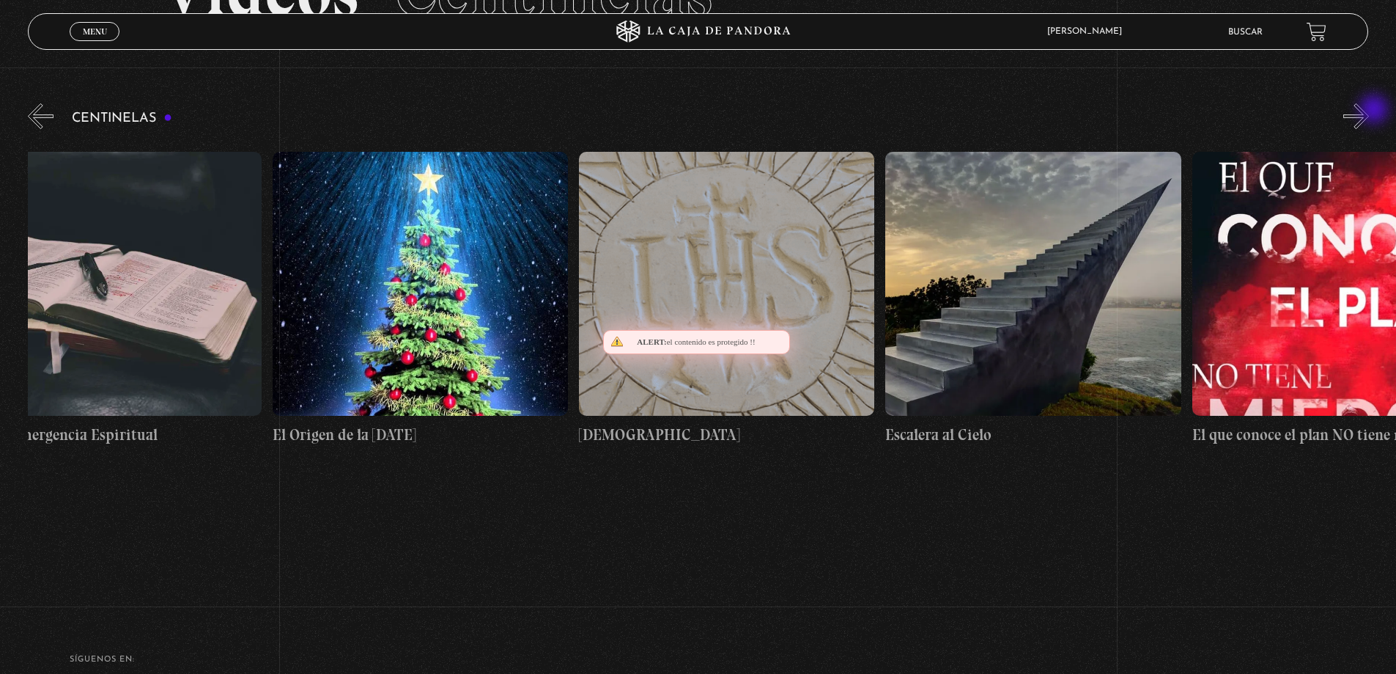
click at [1369, 111] on button "»" at bounding box center [1357, 116] width 26 height 26
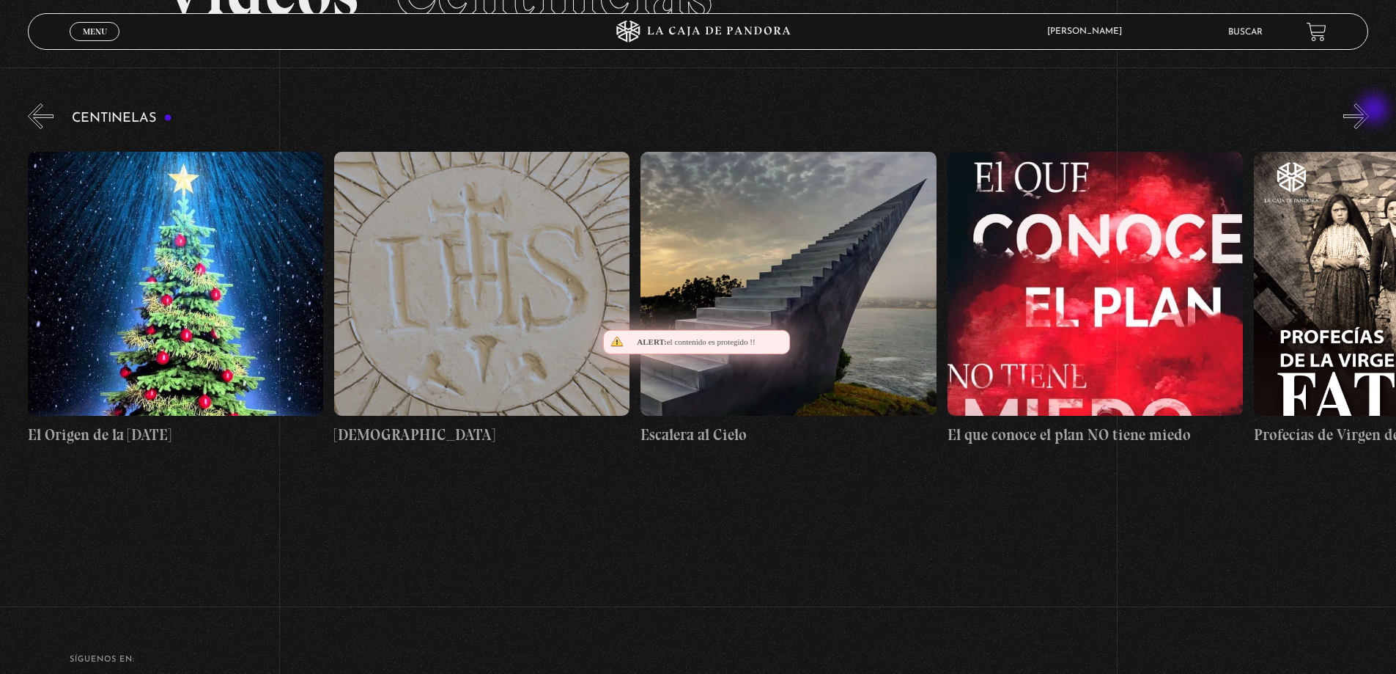
click at [1369, 111] on button "»" at bounding box center [1357, 116] width 26 height 26
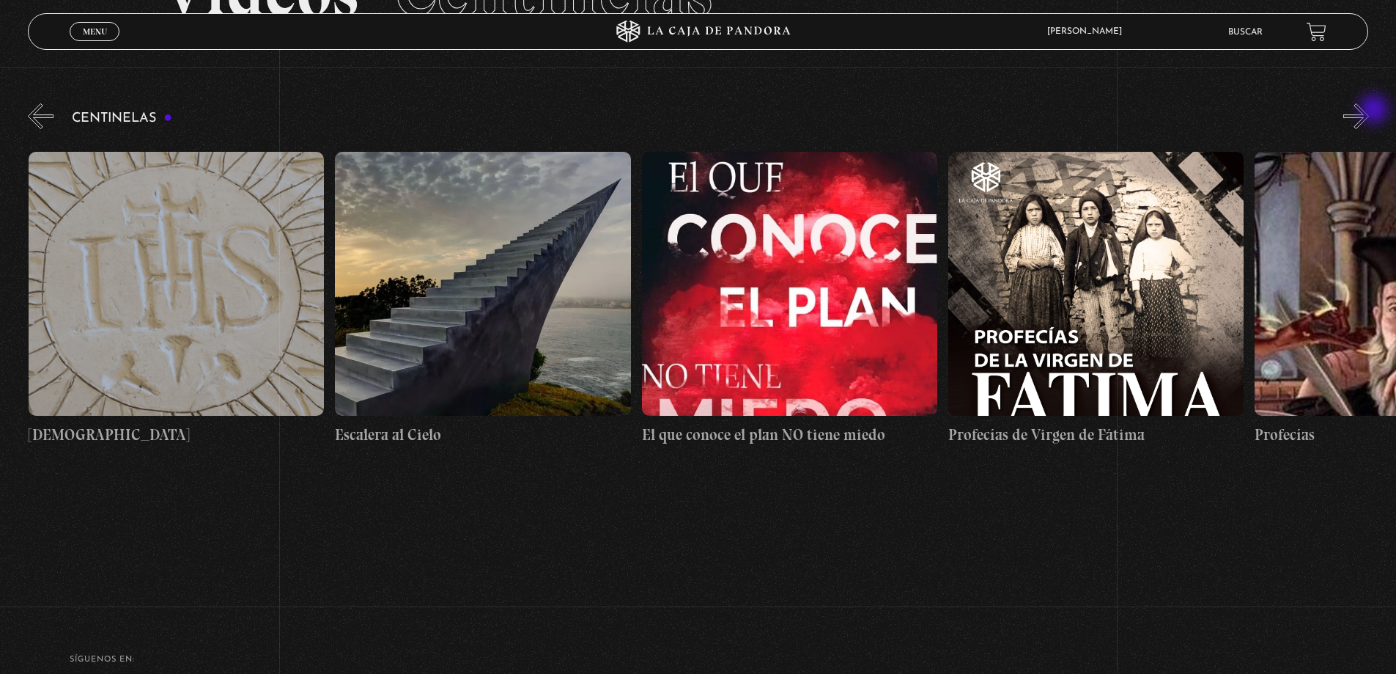
scroll to position [0, 23912]
click at [1369, 111] on button "»" at bounding box center [1357, 116] width 26 height 26
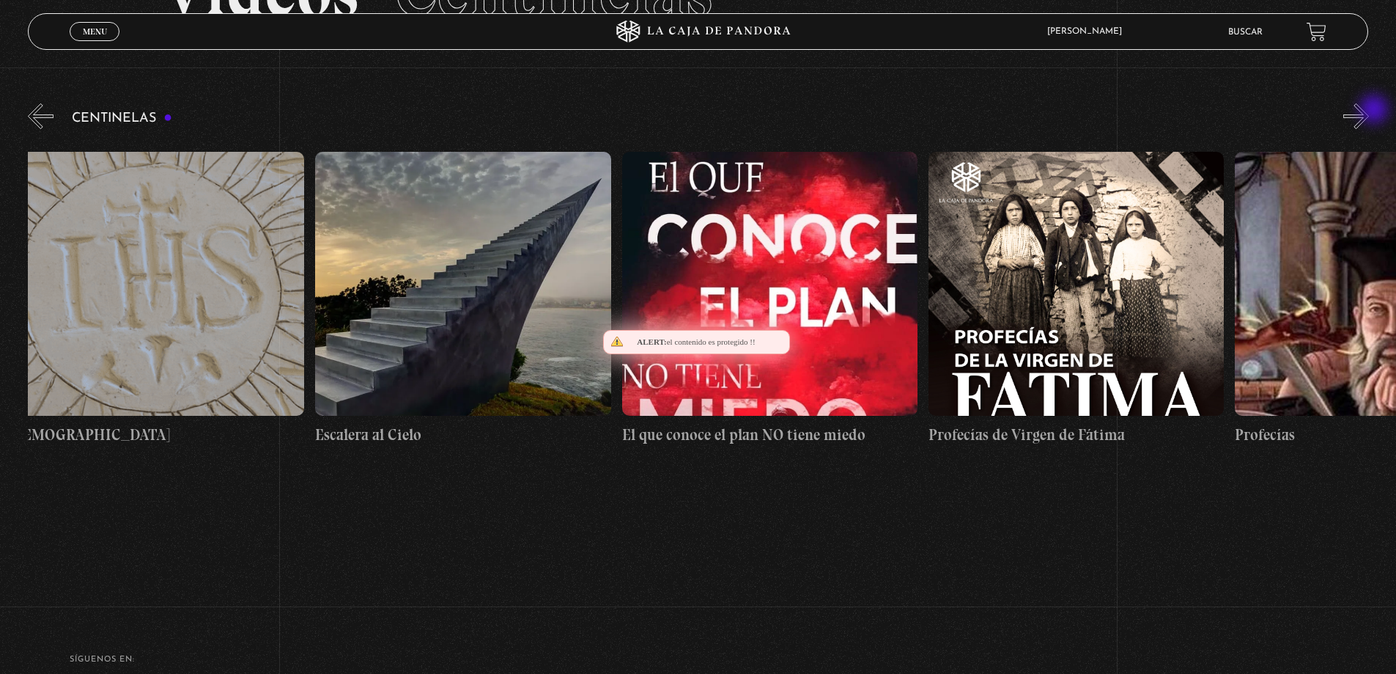
click at [1369, 111] on button "»" at bounding box center [1357, 116] width 26 height 26
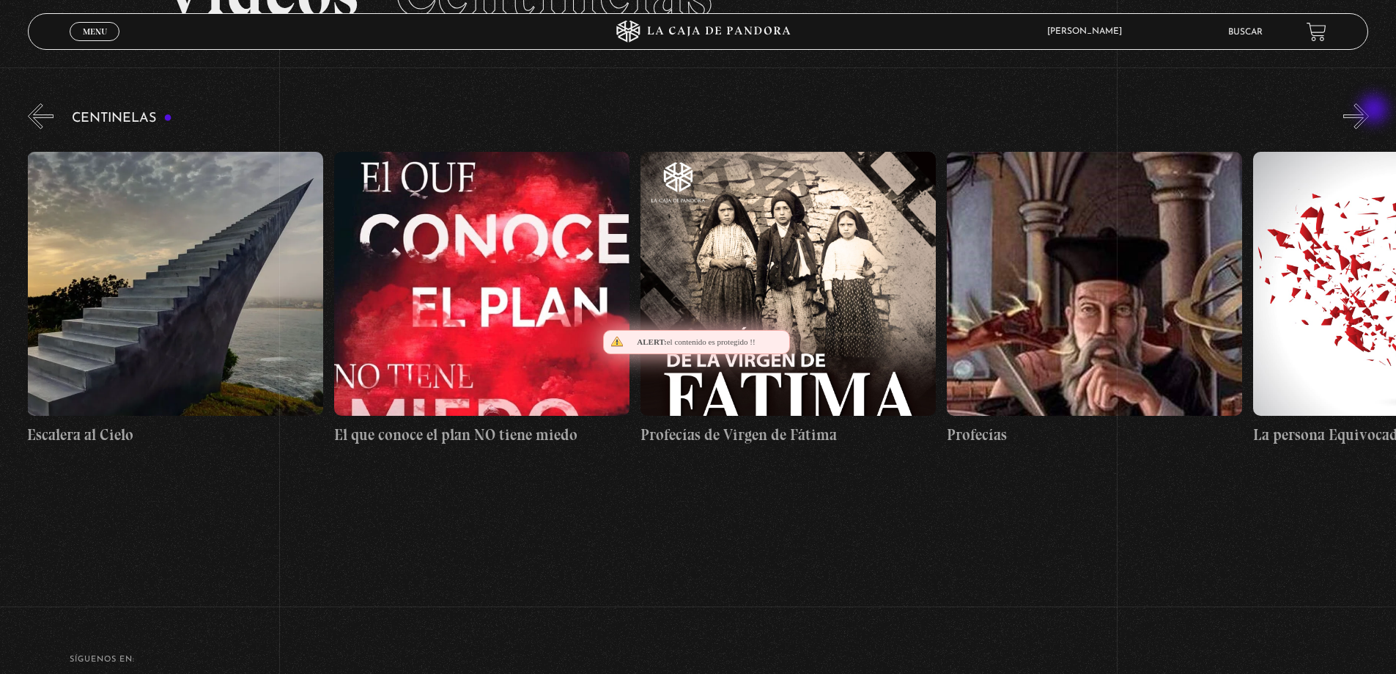
click at [1369, 111] on button "»" at bounding box center [1357, 116] width 26 height 26
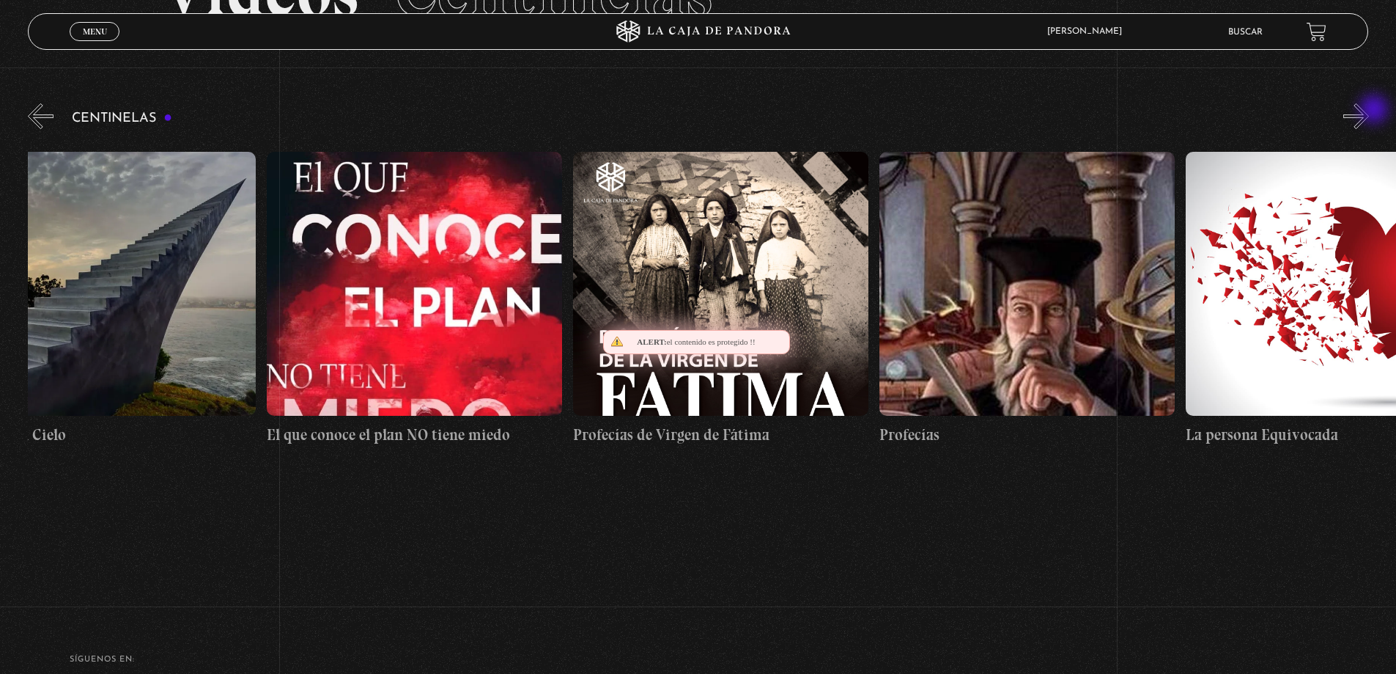
click at [1369, 111] on button "»" at bounding box center [1357, 116] width 26 height 26
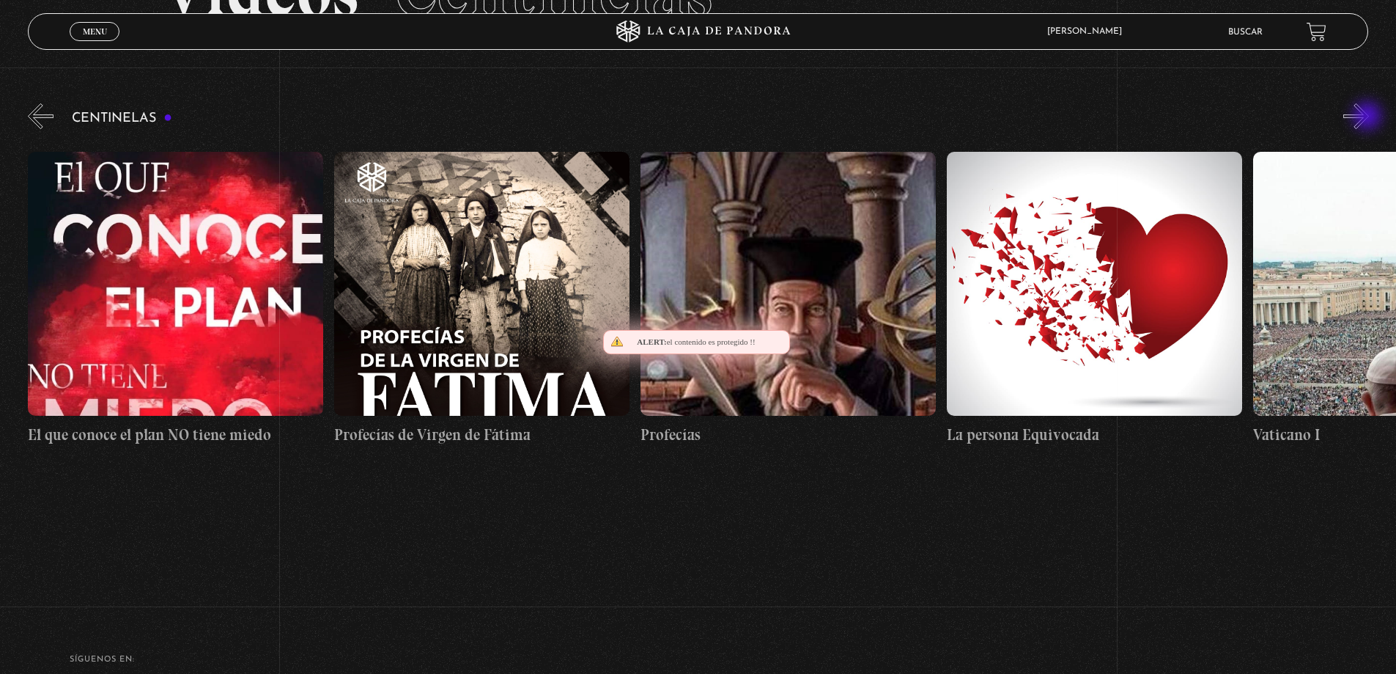
click at [1369, 117] on button "»" at bounding box center [1357, 116] width 26 height 26
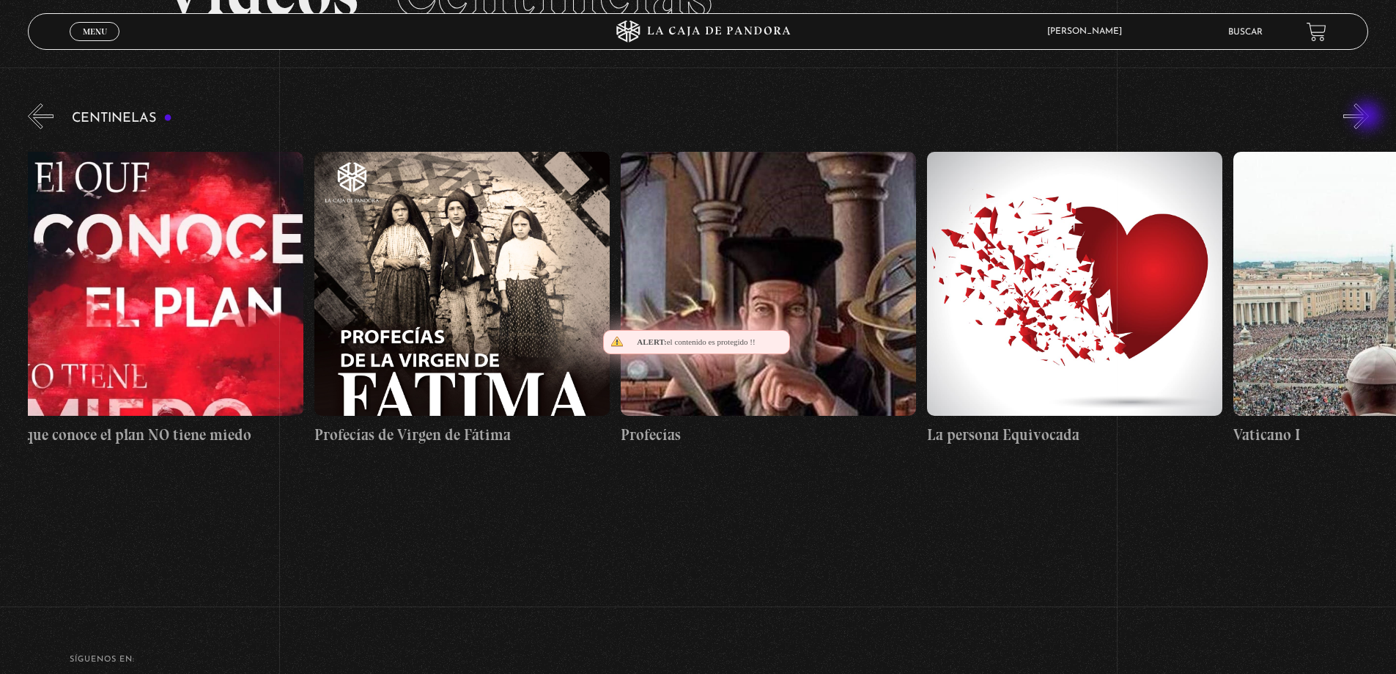
click at [1369, 117] on button "»" at bounding box center [1357, 116] width 26 height 26
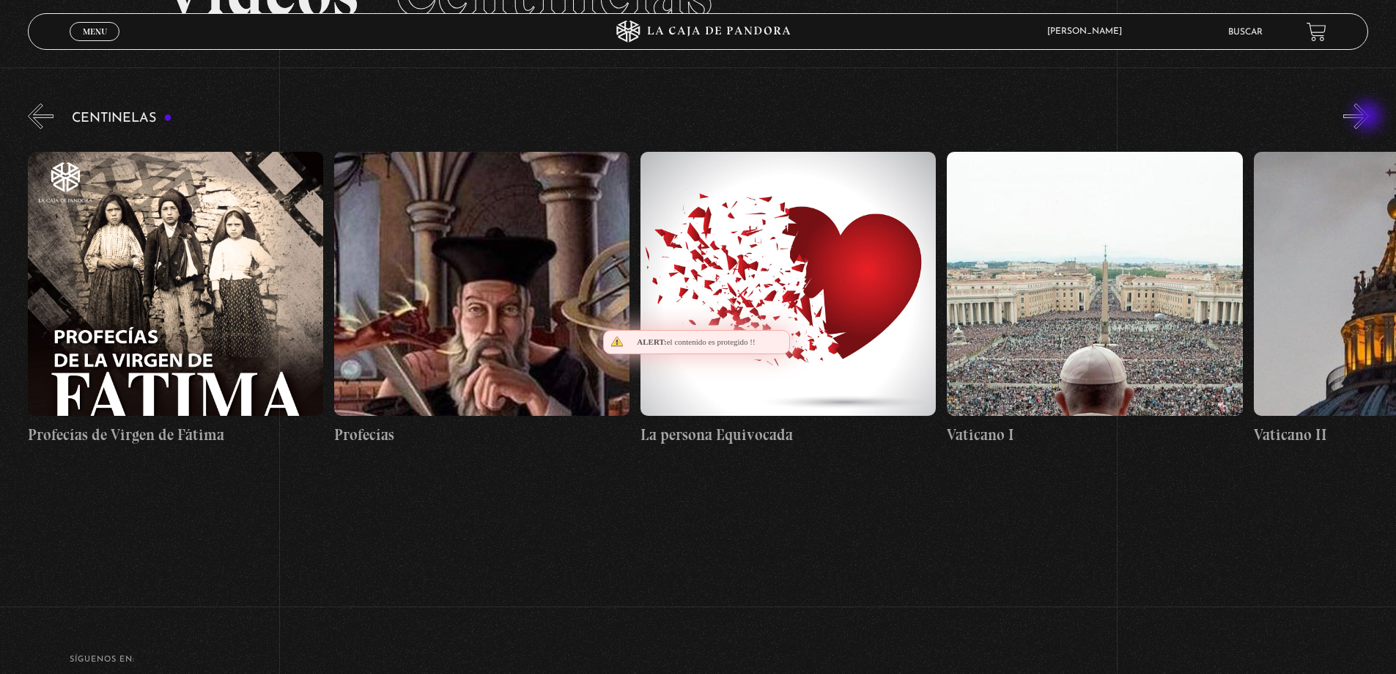
click at [1369, 117] on button "»" at bounding box center [1357, 116] width 26 height 26
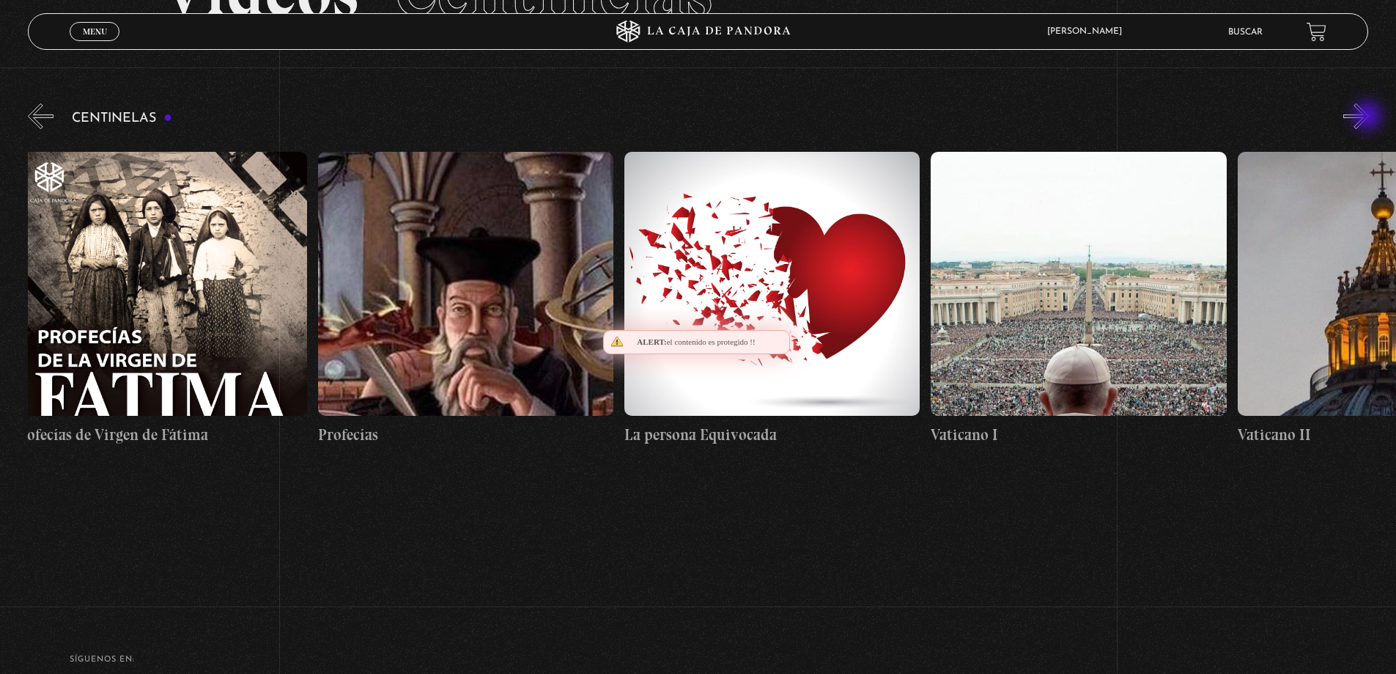
click at [1369, 117] on button "»" at bounding box center [1357, 116] width 26 height 26
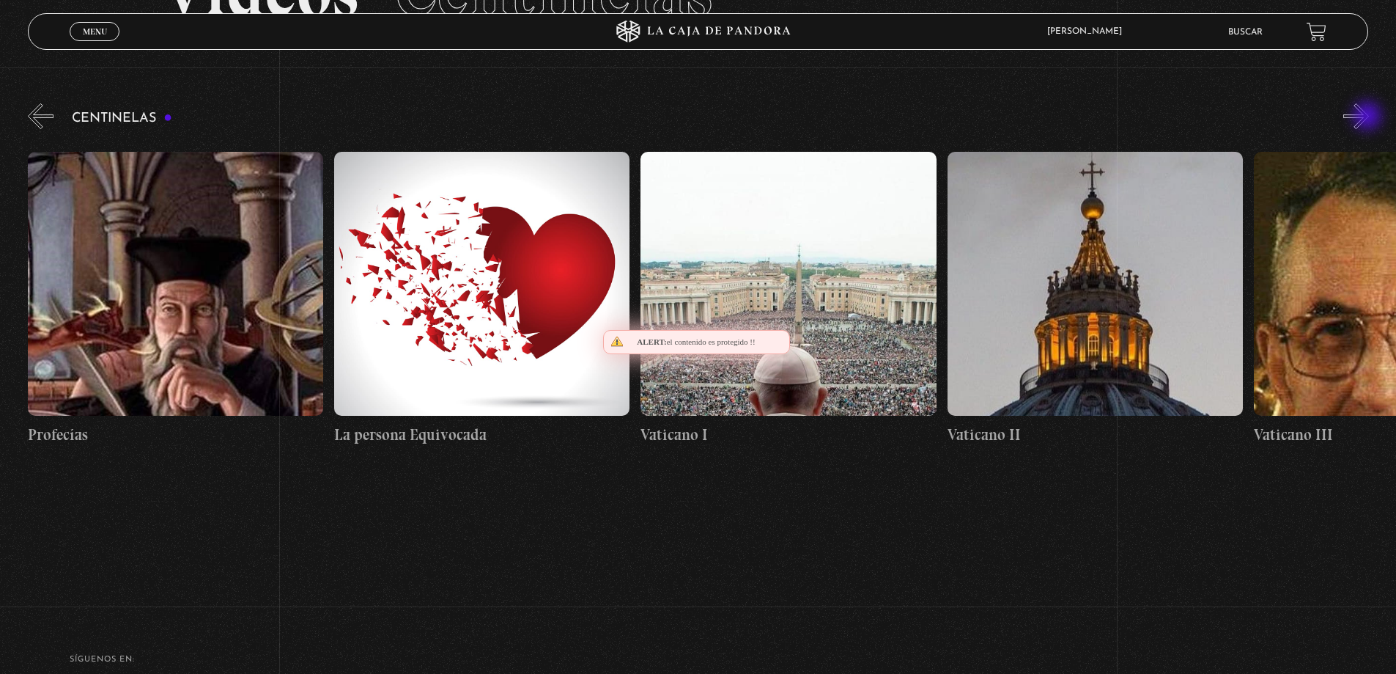
click at [1369, 117] on button "»" at bounding box center [1357, 116] width 26 height 26
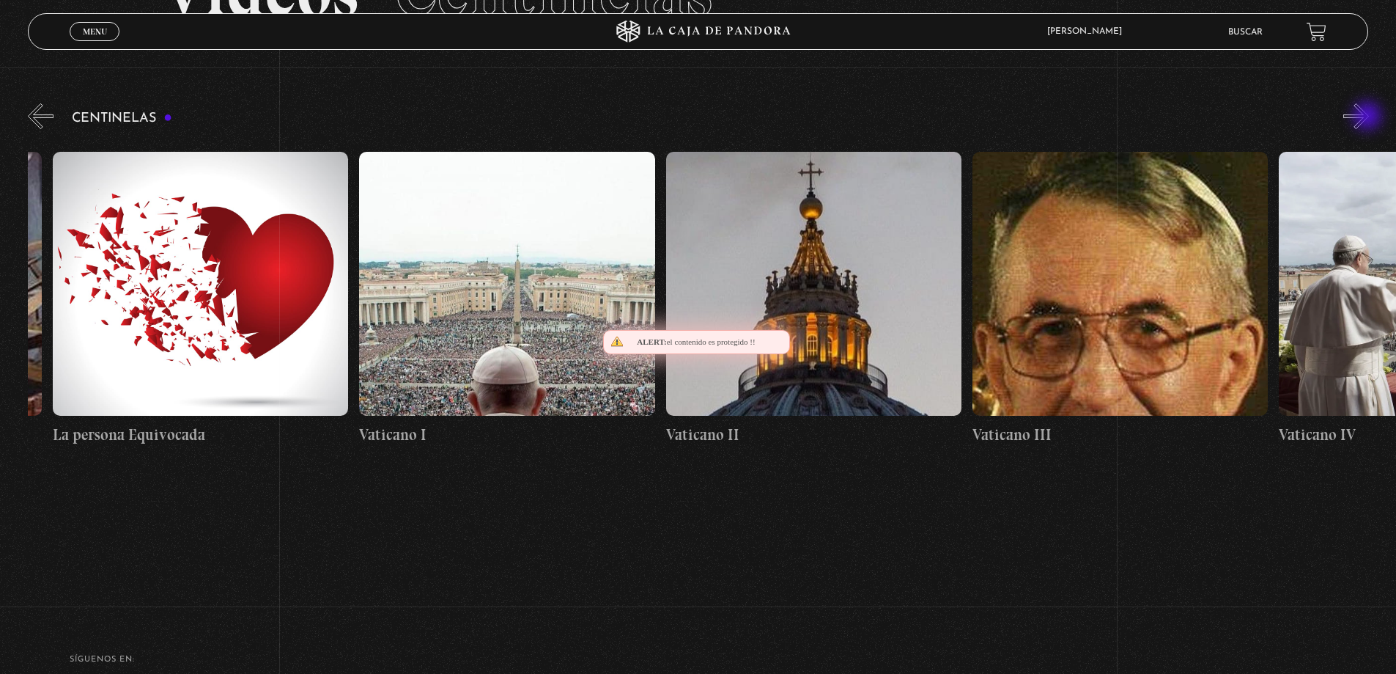
click at [1369, 117] on button "»" at bounding box center [1357, 116] width 26 height 26
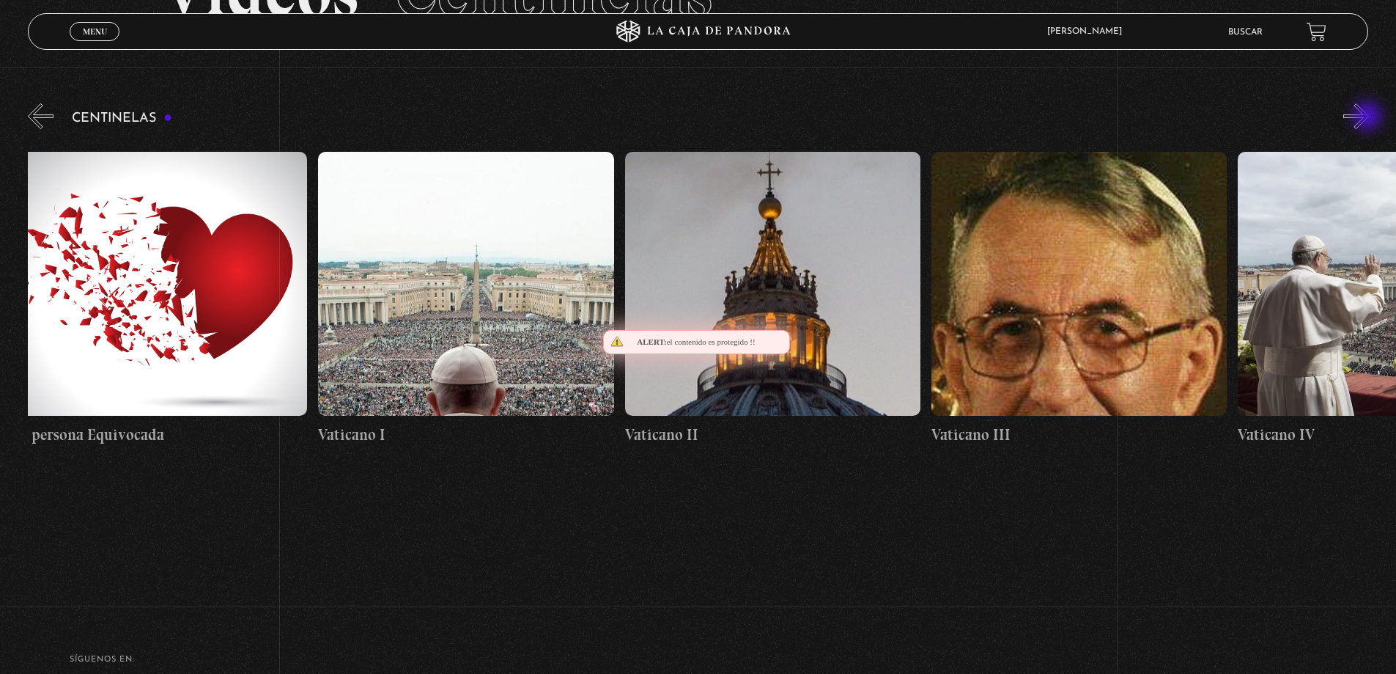
click at [1369, 117] on button "»" at bounding box center [1357, 116] width 26 height 26
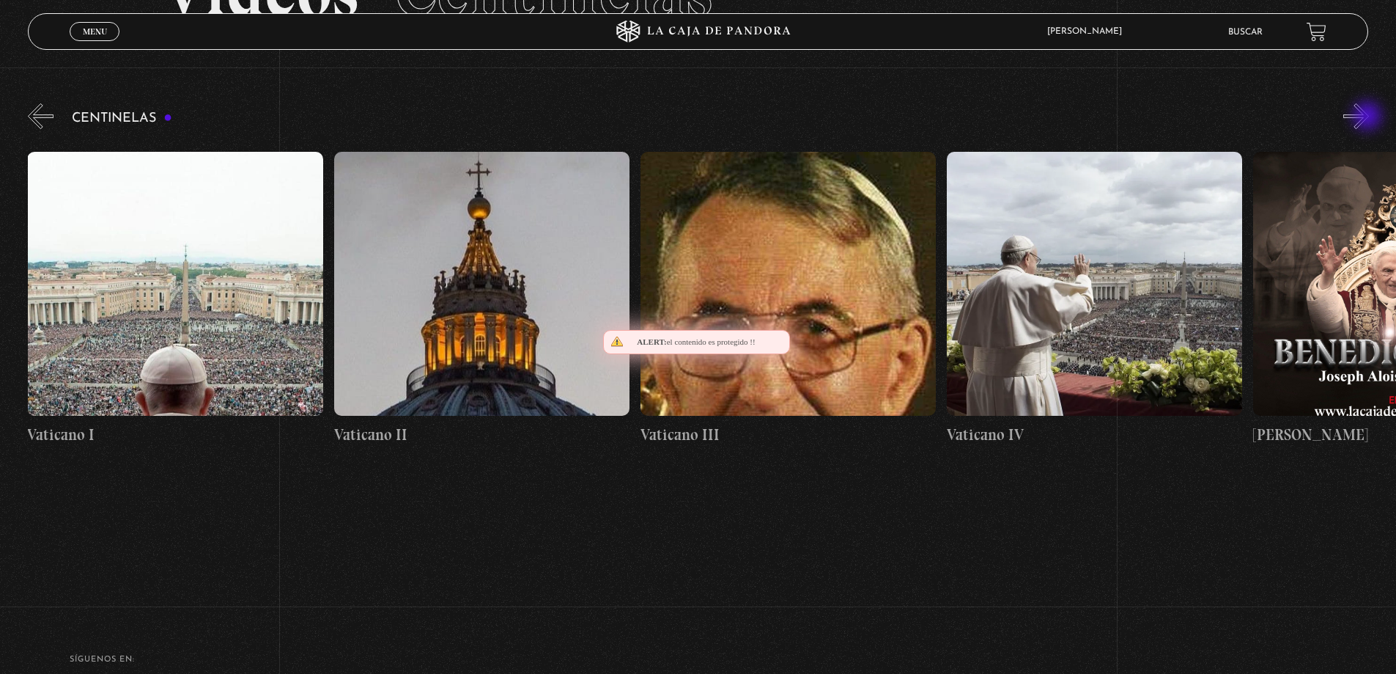
click at [1369, 117] on button "»" at bounding box center [1357, 116] width 26 height 26
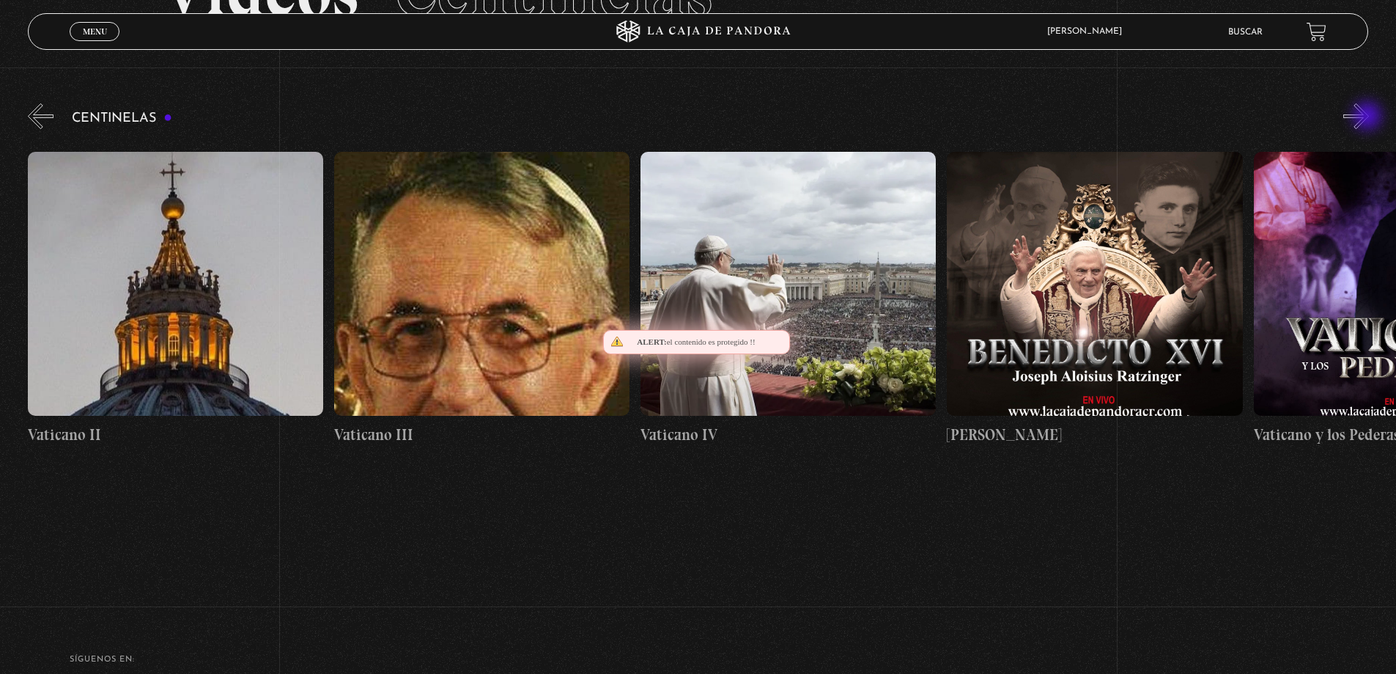
click at [1369, 117] on button "»" at bounding box center [1357, 116] width 26 height 26
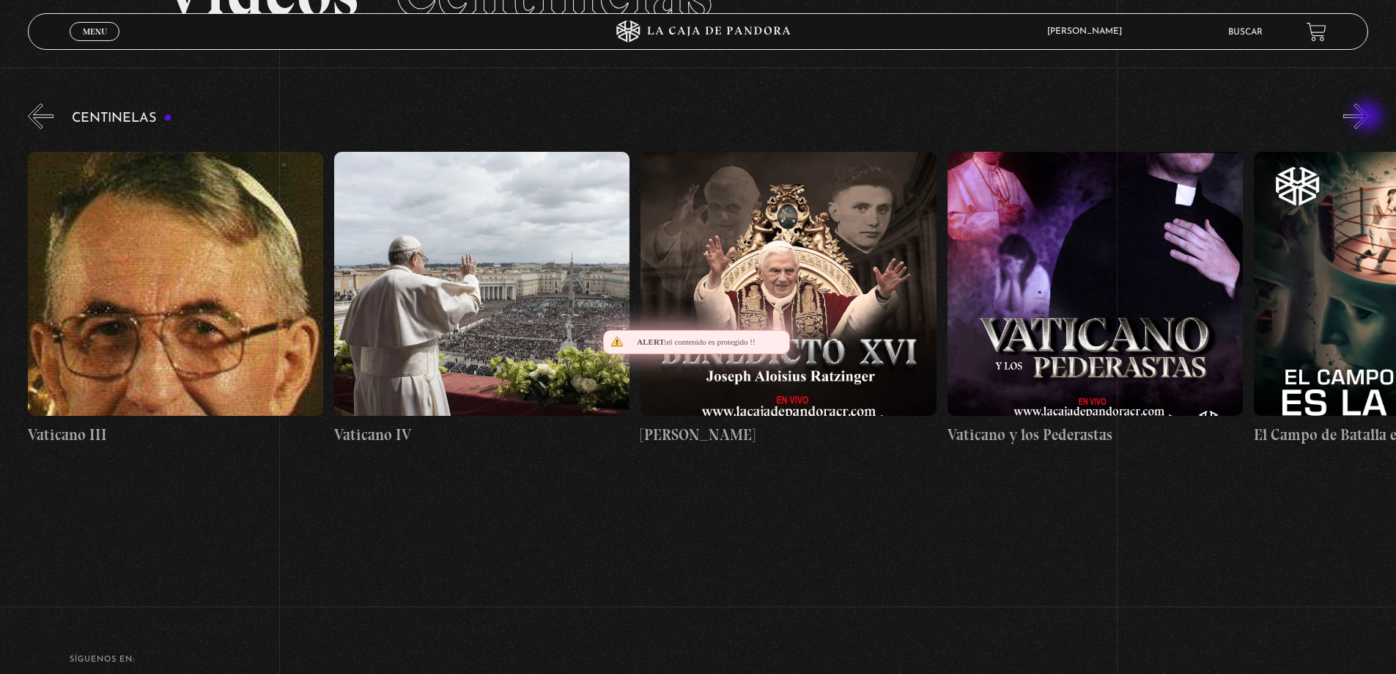
click at [1369, 117] on button "»" at bounding box center [1357, 116] width 26 height 26
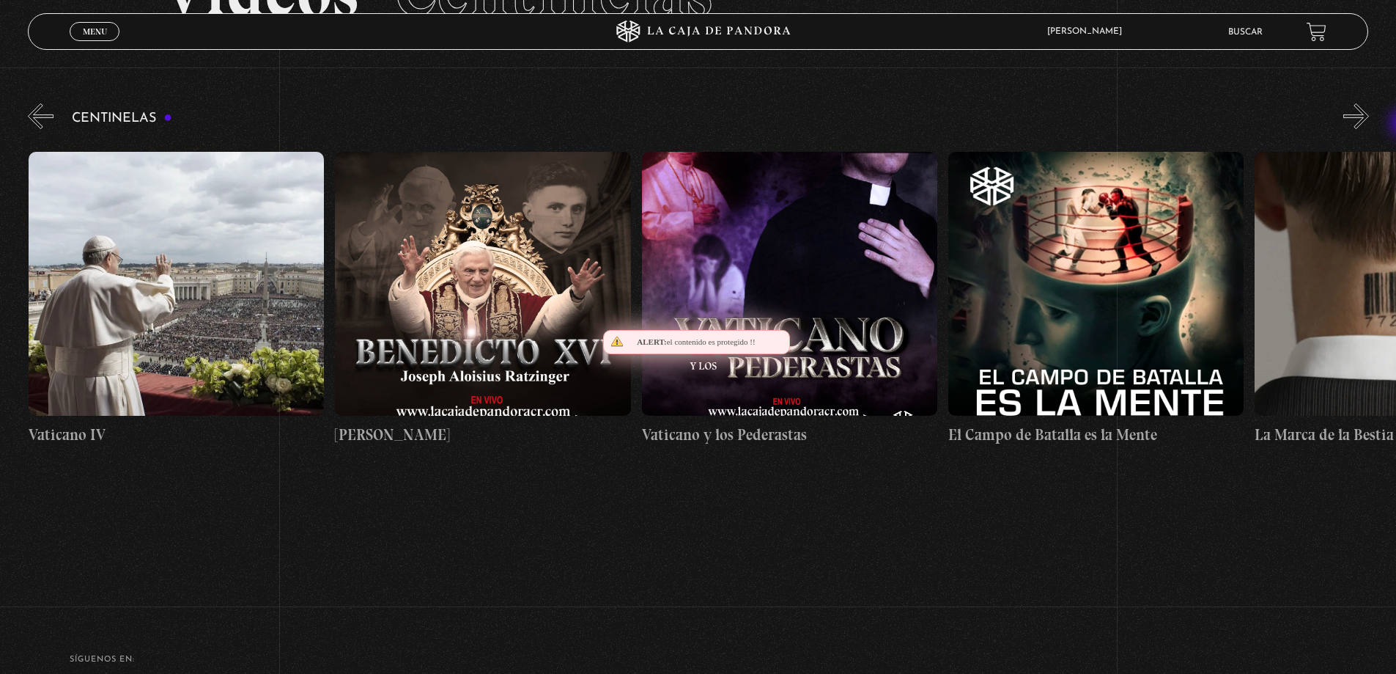
scroll to position [0, 26671]
click at [1369, 108] on button "»" at bounding box center [1357, 116] width 26 height 26
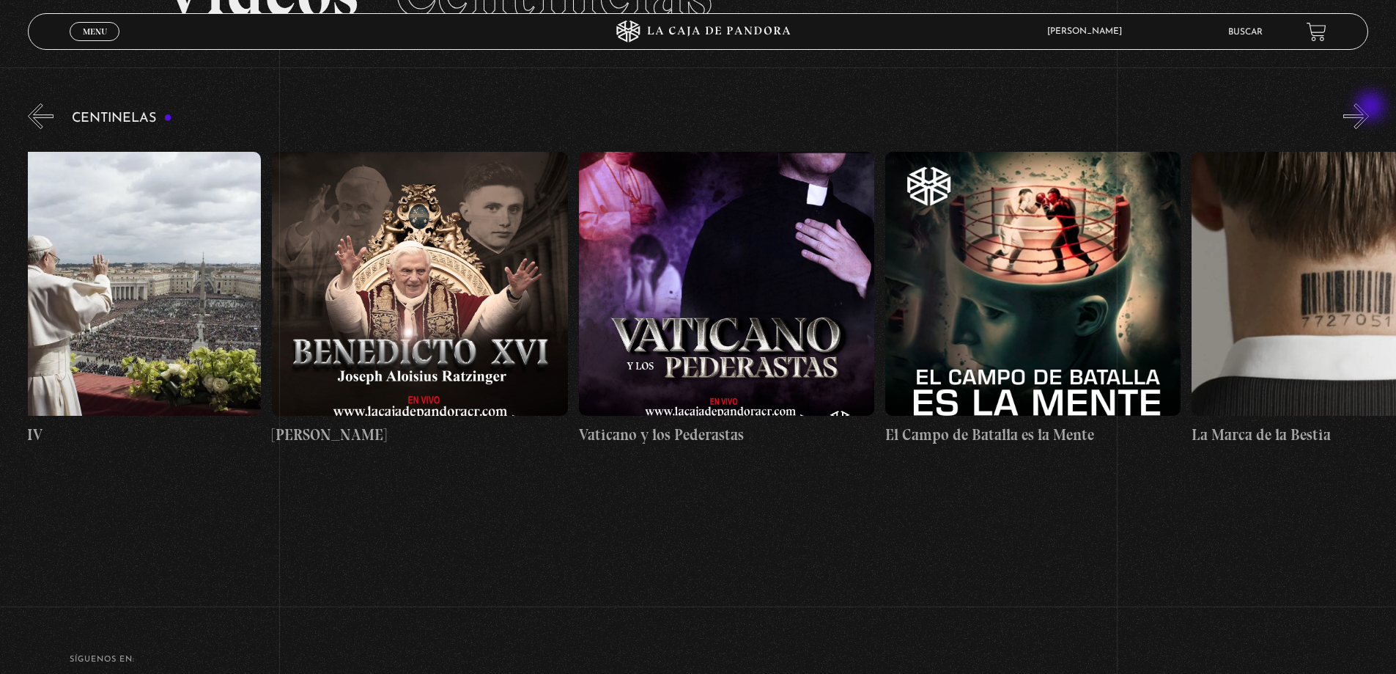
click at [1369, 108] on button "»" at bounding box center [1357, 116] width 26 height 26
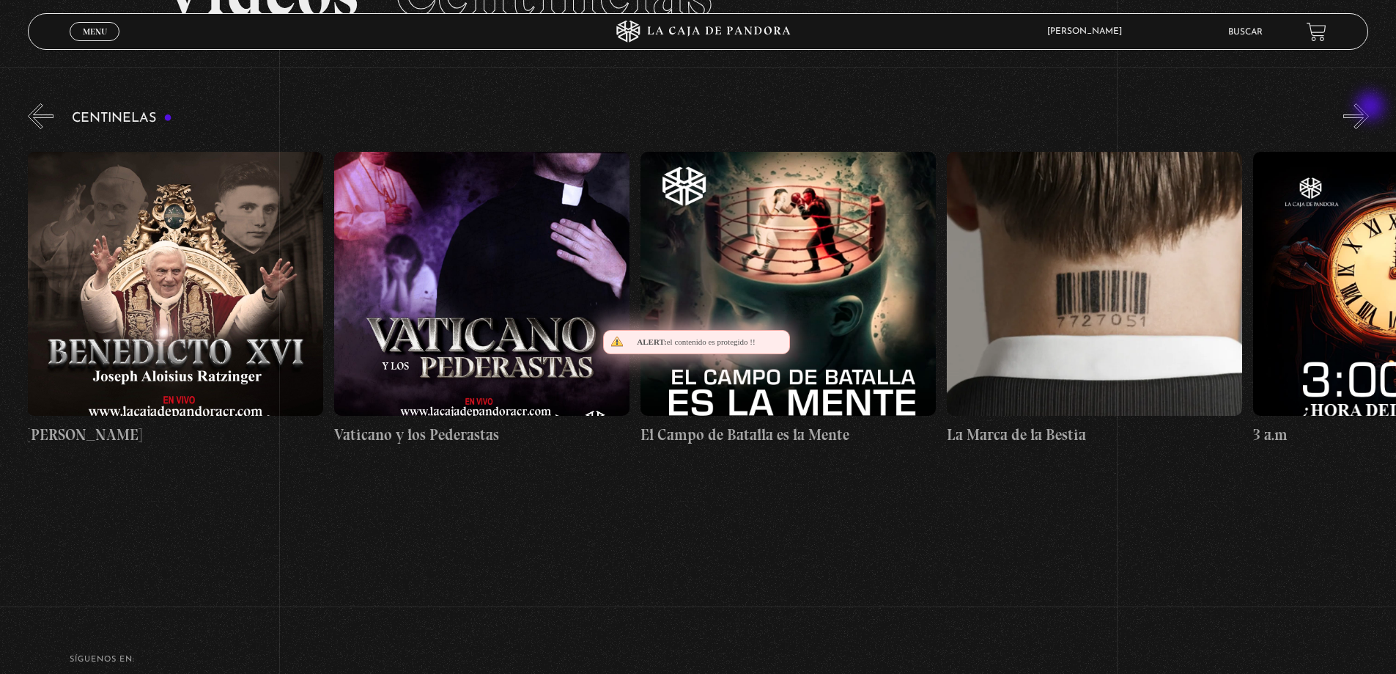
click at [1369, 108] on button "»" at bounding box center [1357, 116] width 26 height 26
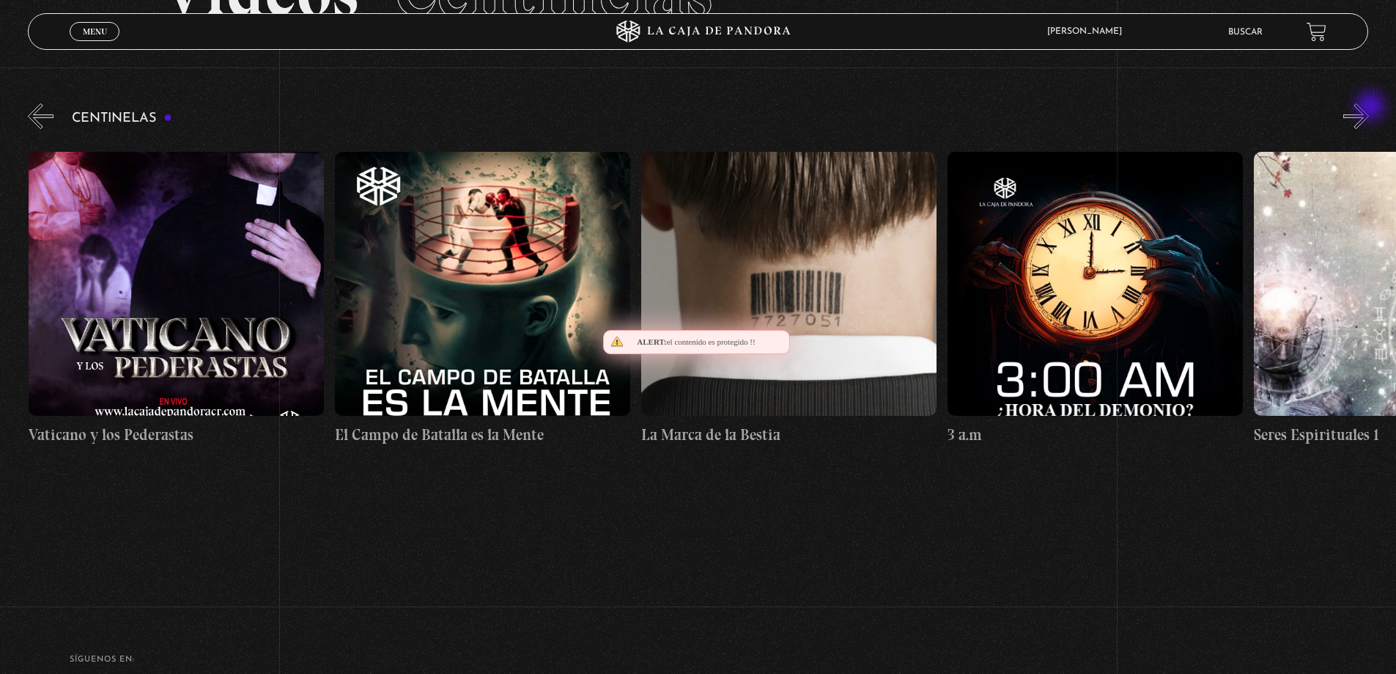
click at [1369, 108] on button "»" at bounding box center [1357, 116] width 26 height 26
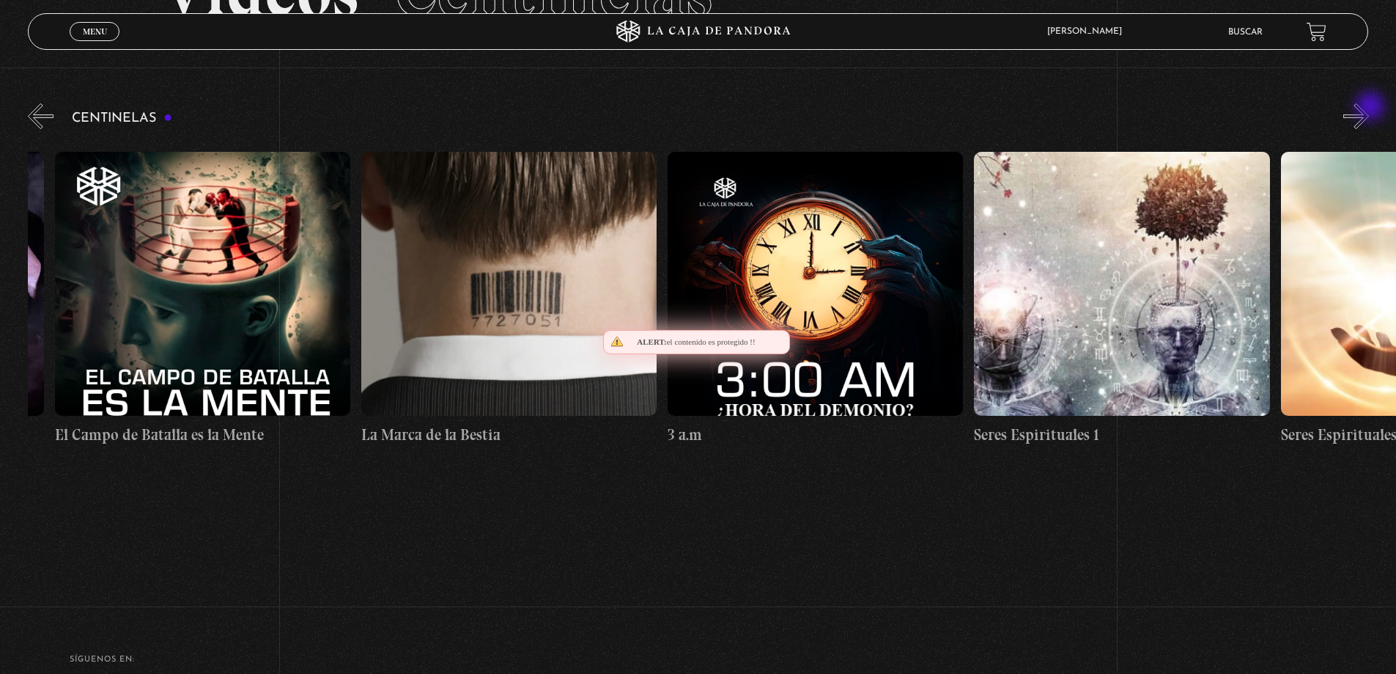
click at [1369, 108] on button "»" at bounding box center [1357, 116] width 26 height 26
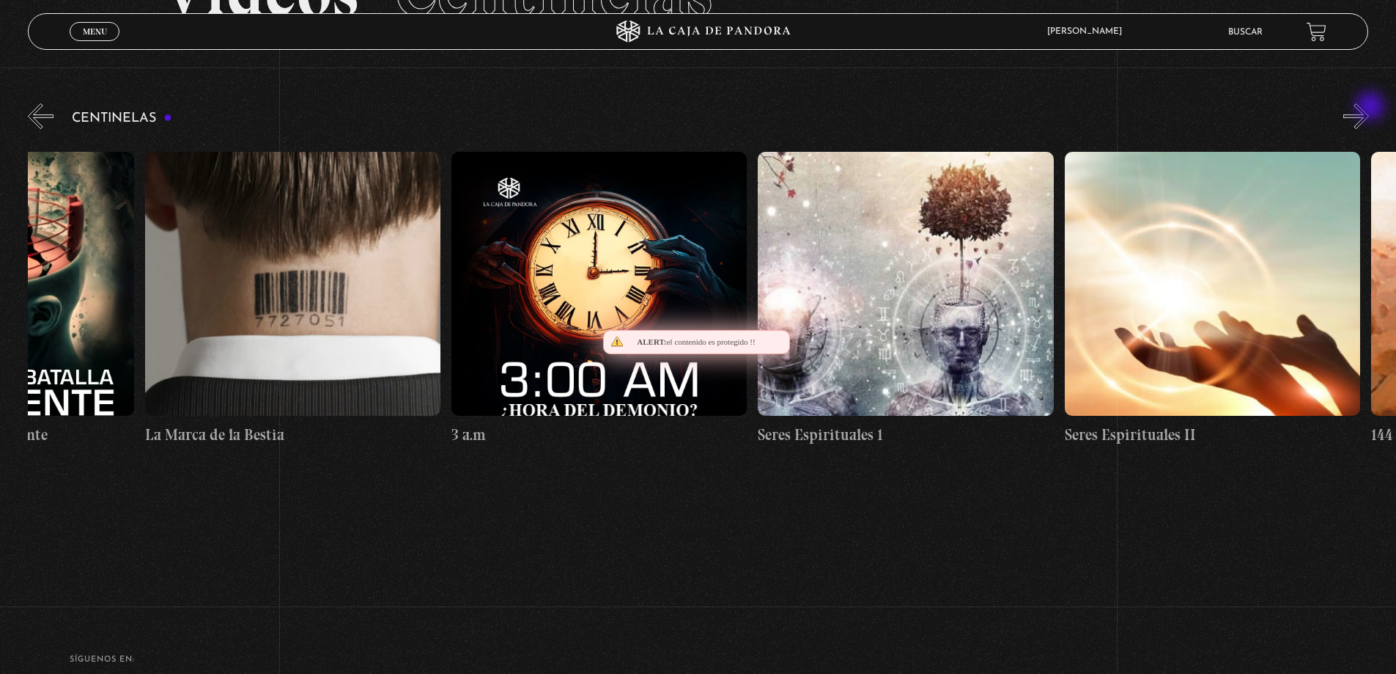
click at [1369, 108] on button "»" at bounding box center [1357, 116] width 26 height 26
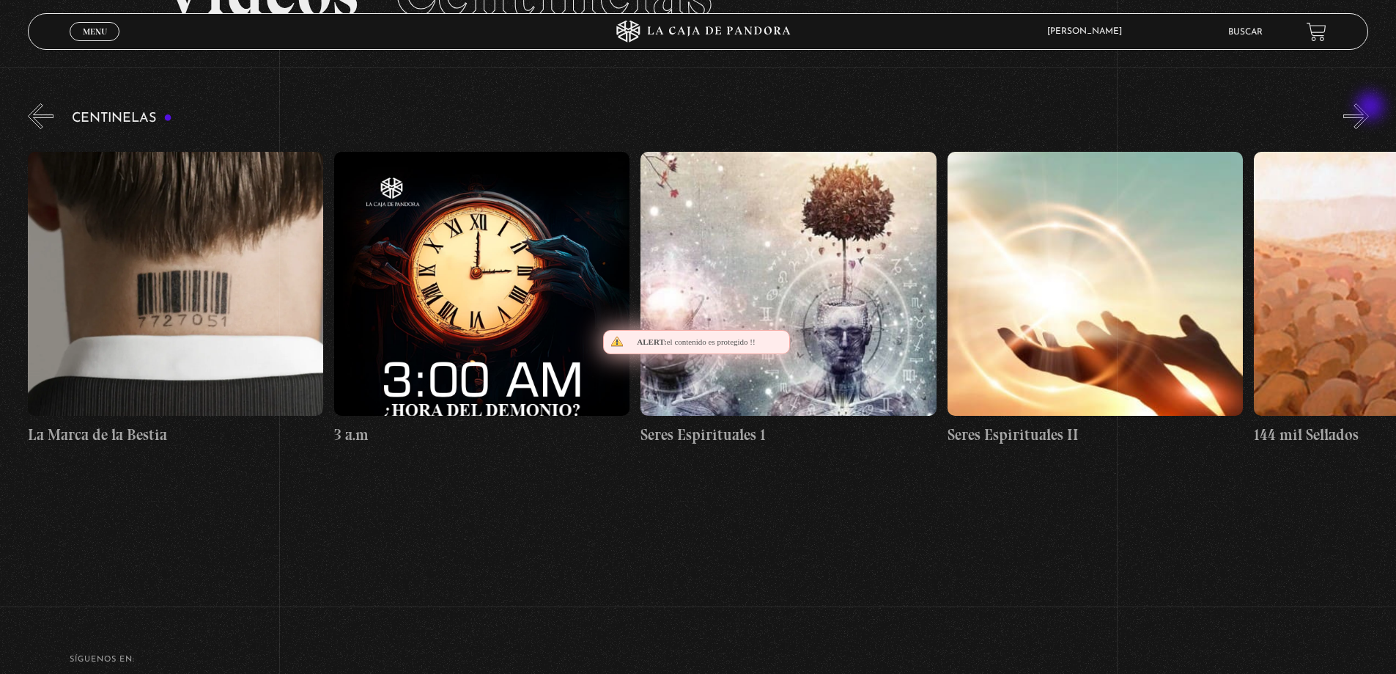
click at [1369, 108] on button "»" at bounding box center [1357, 116] width 26 height 26
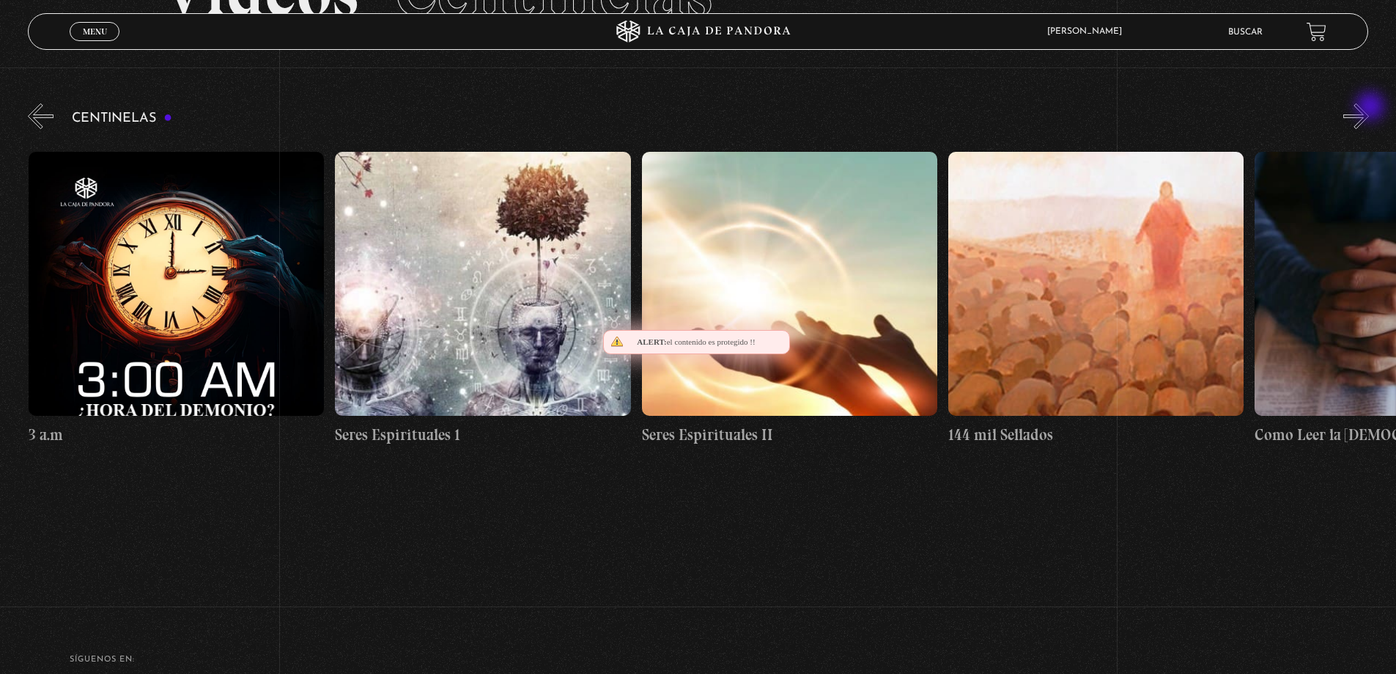
scroll to position [0, 28203]
click at [1369, 108] on button "»" at bounding box center [1357, 116] width 26 height 26
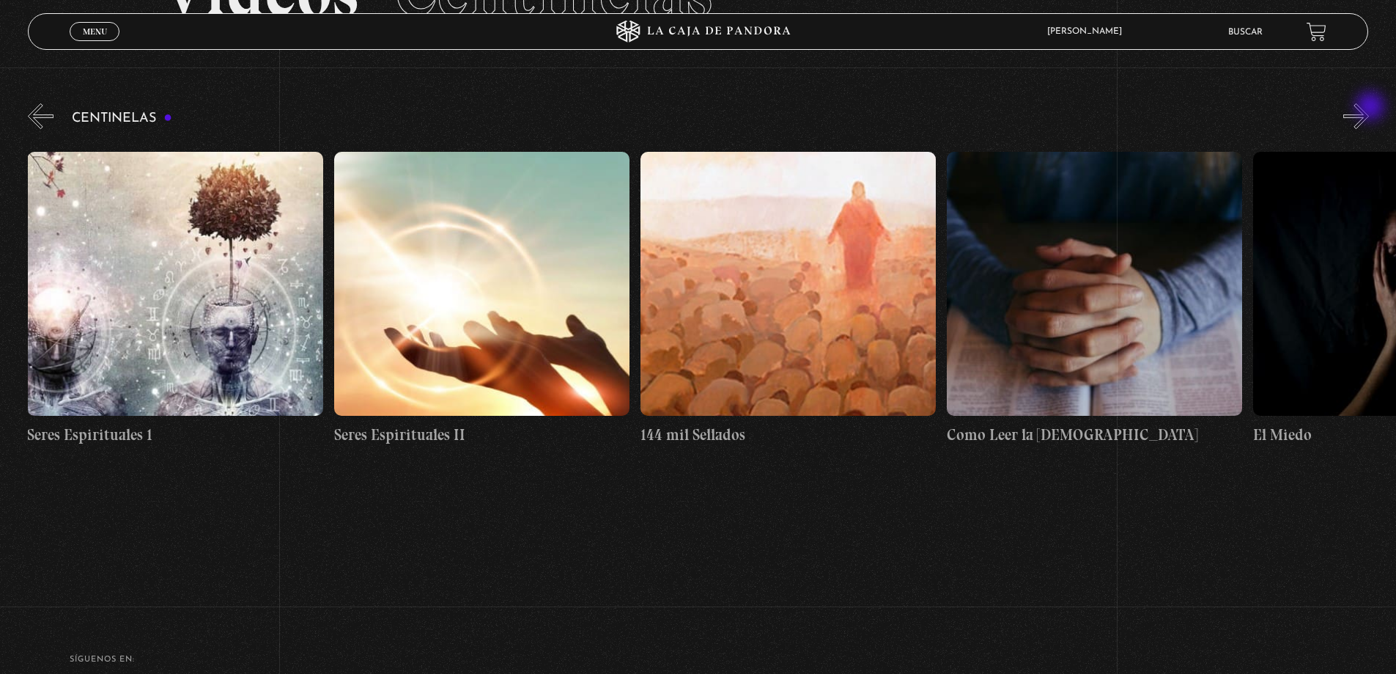
click at [1369, 108] on button "»" at bounding box center [1357, 116] width 26 height 26
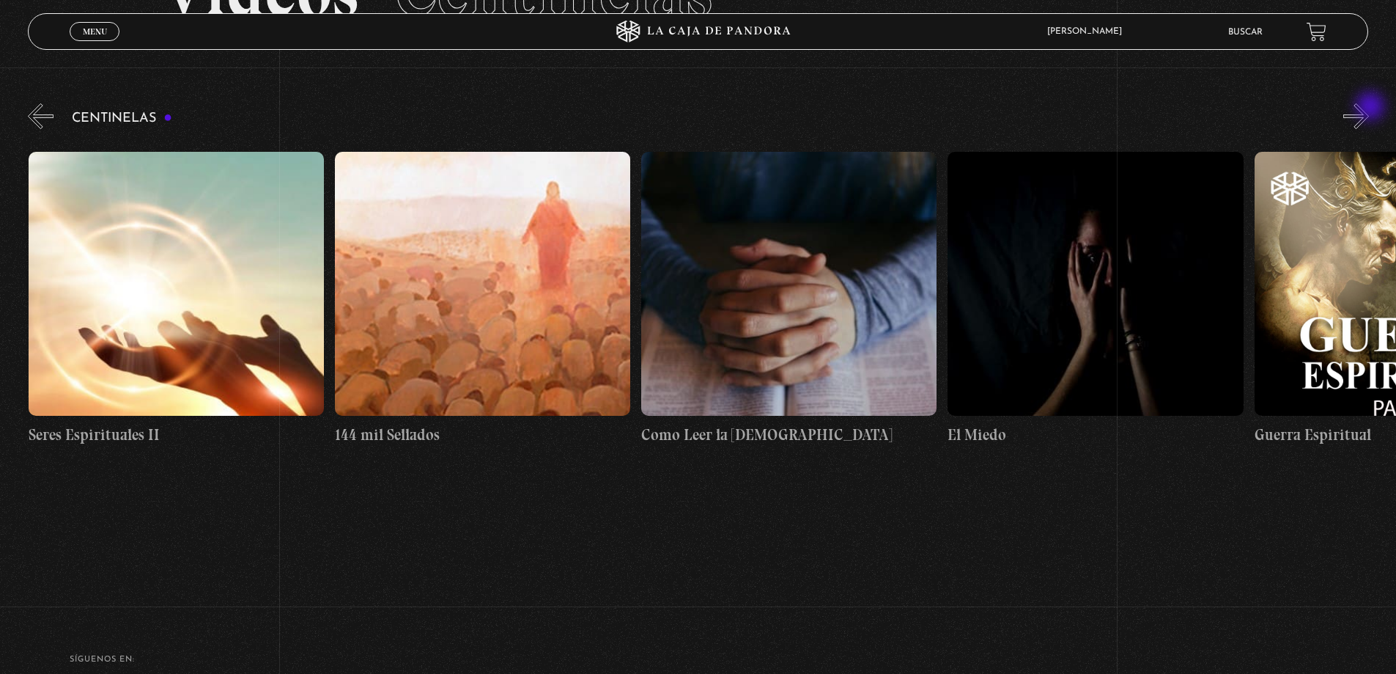
scroll to position [0, 28817]
click at [1369, 108] on button "»" at bounding box center [1357, 116] width 26 height 26
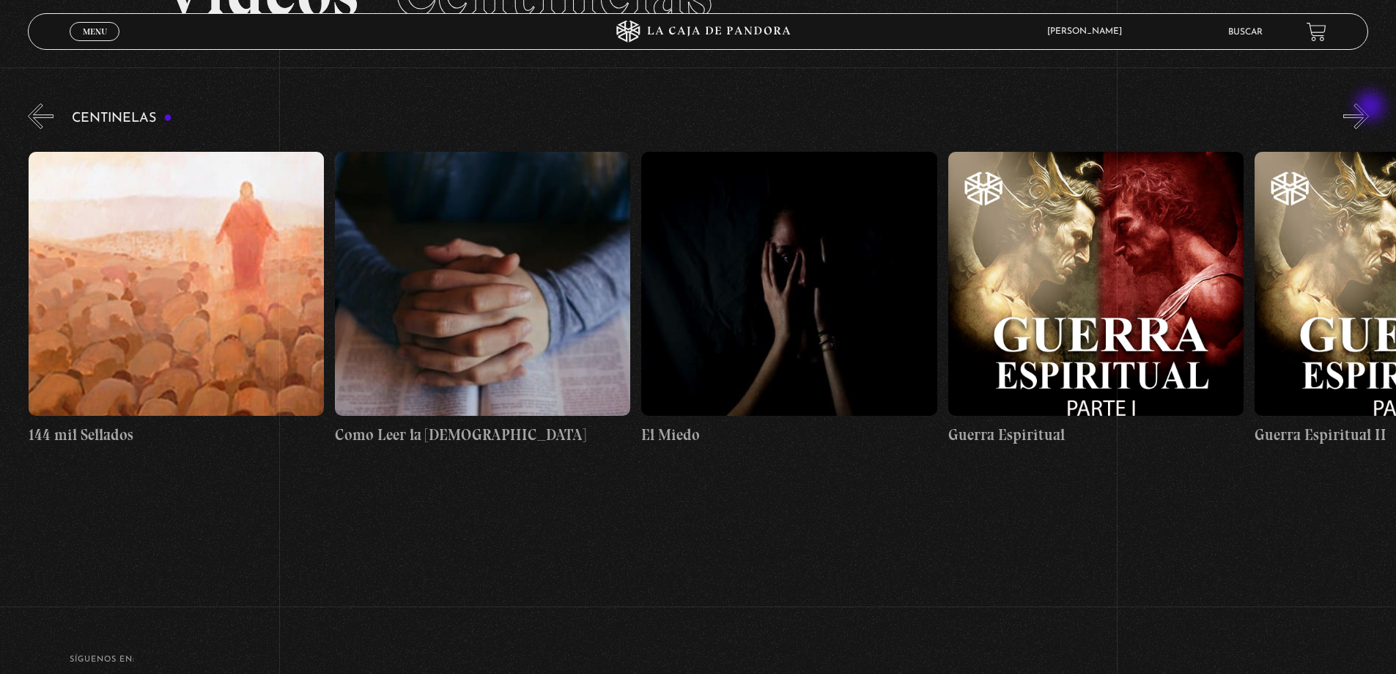
click at [1369, 108] on button "»" at bounding box center [1357, 116] width 26 height 26
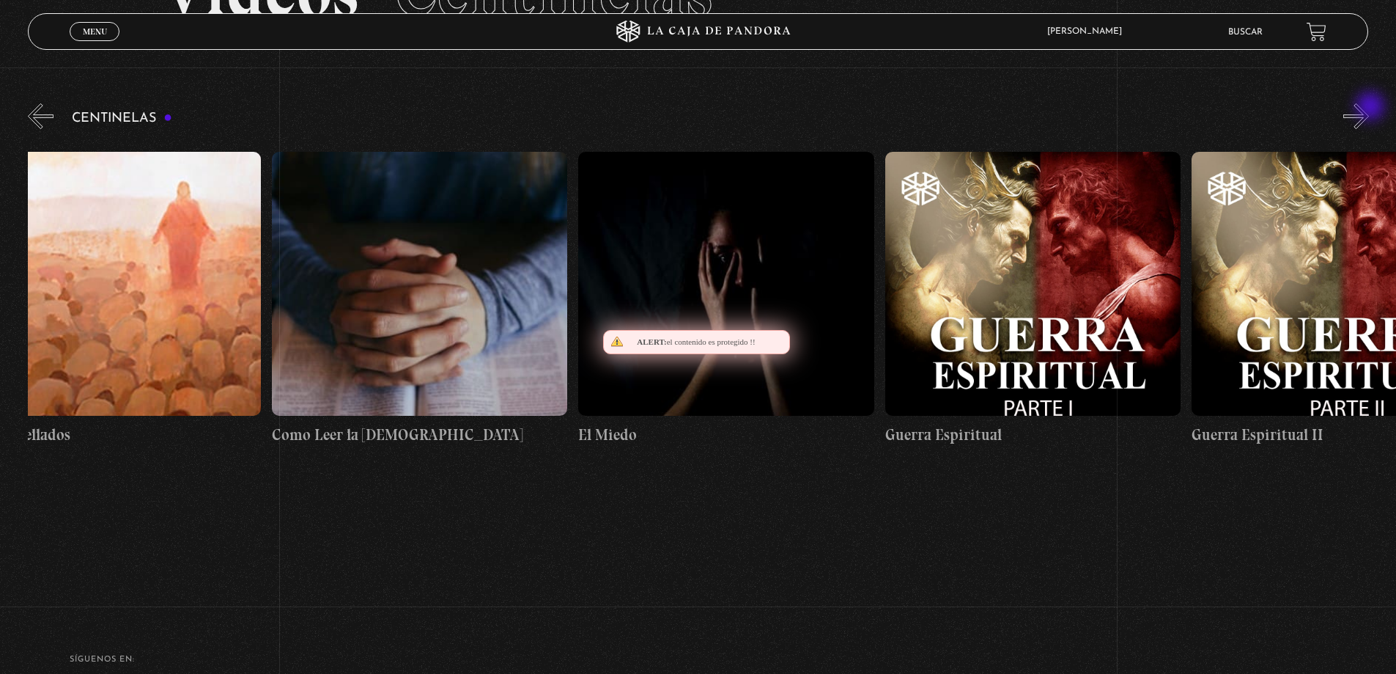
click at [1369, 108] on button "»" at bounding box center [1357, 116] width 26 height 26
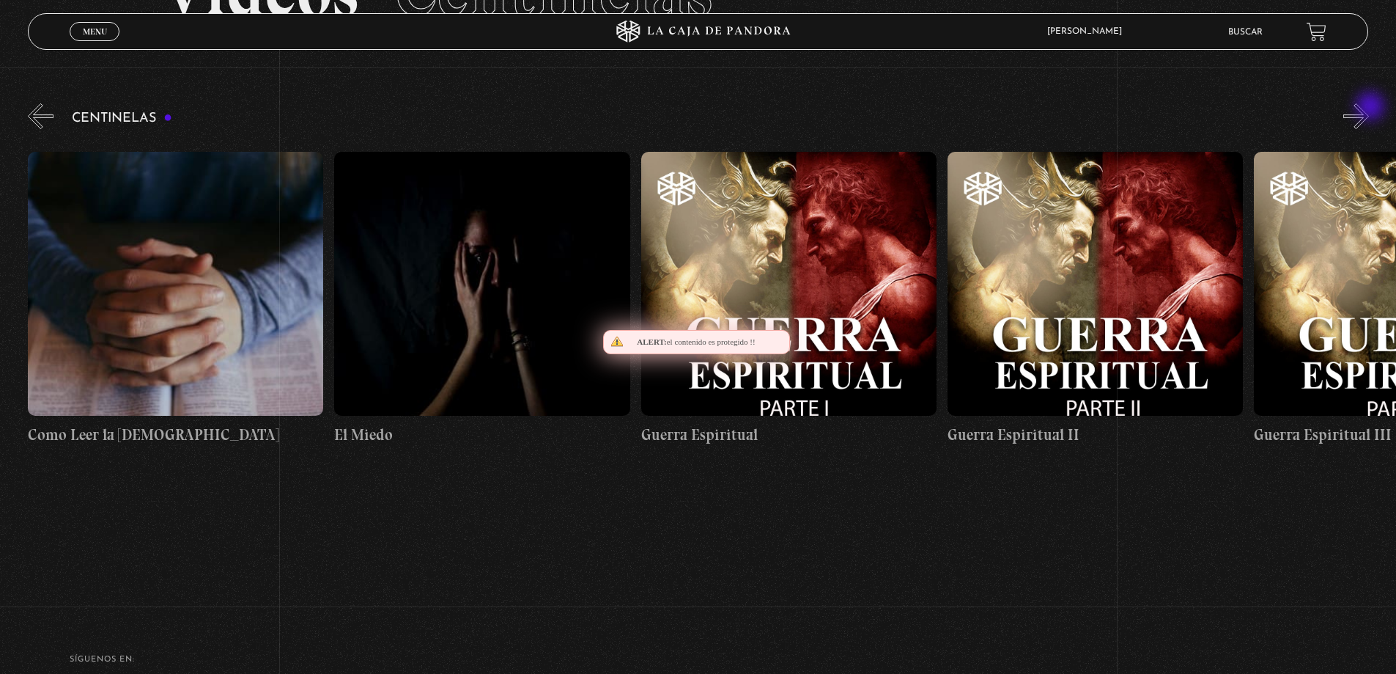
click at [1369, 108] on button "»" at bounding box center [1357, 116] width 26 height 26
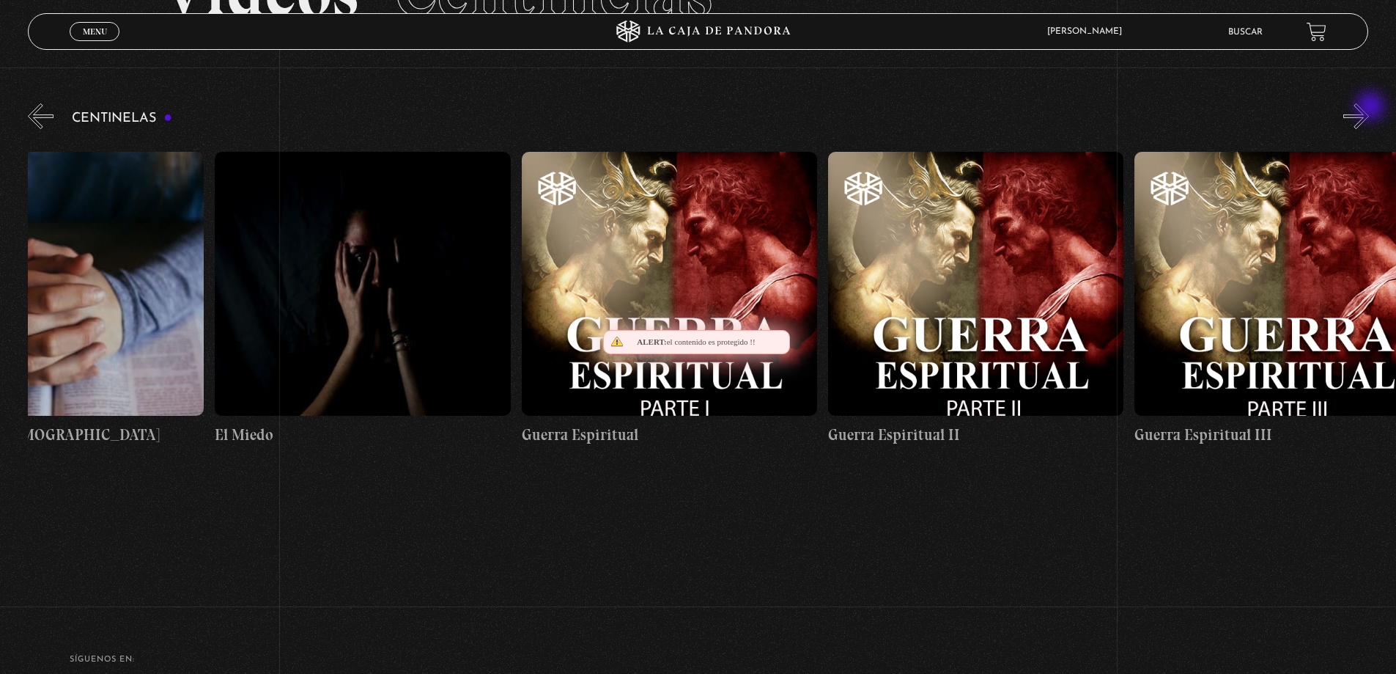
click at [1369, 108] on button "»" at bounding box center [1357, 116] width 26 height 26
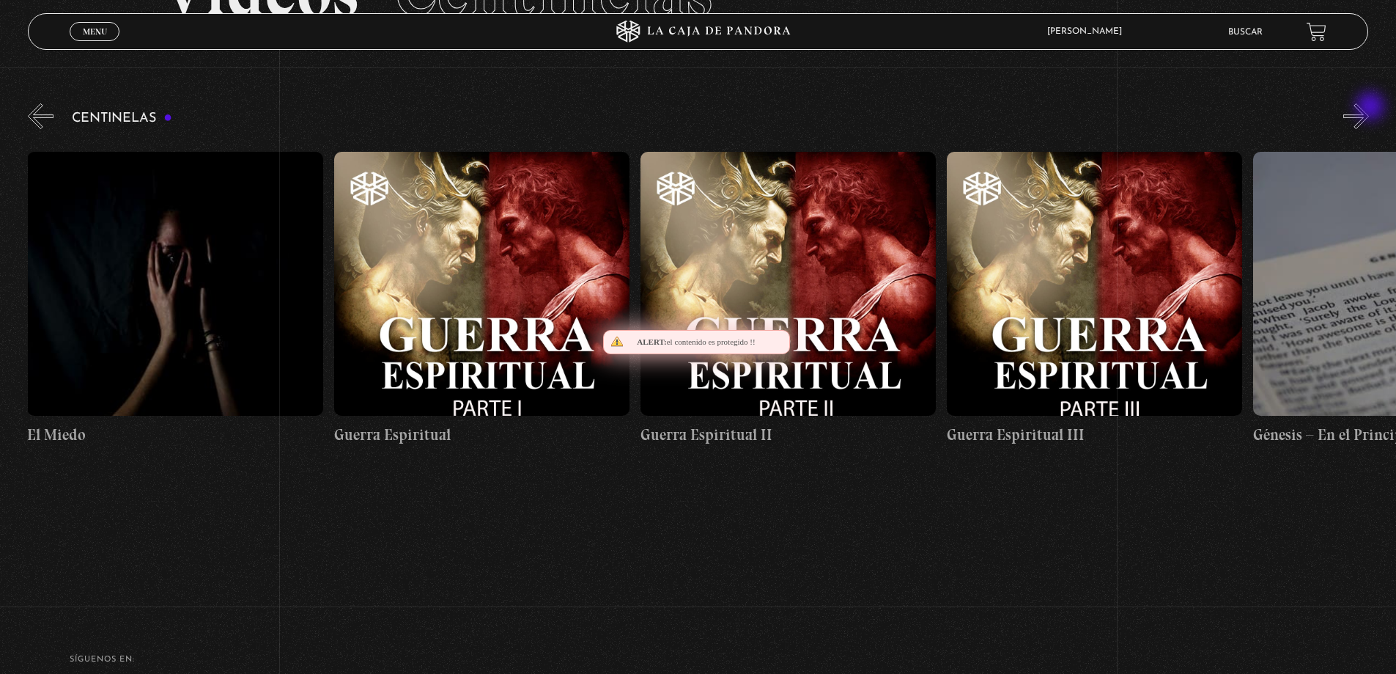
click at [1369, 108] on button "»" at bounding box center [1357, 116] width 26 height 26
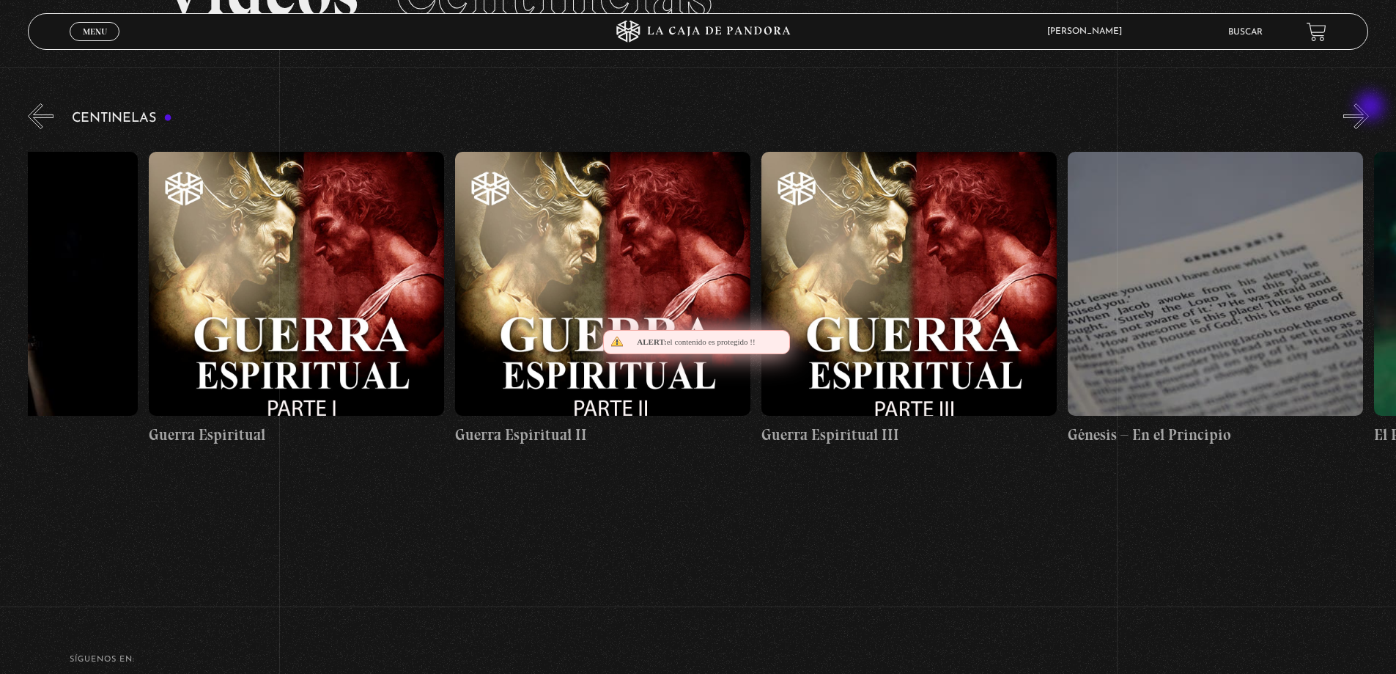
click at [1369, 108] on button "»" at bounding box center [1357, 116] width 26 height 26
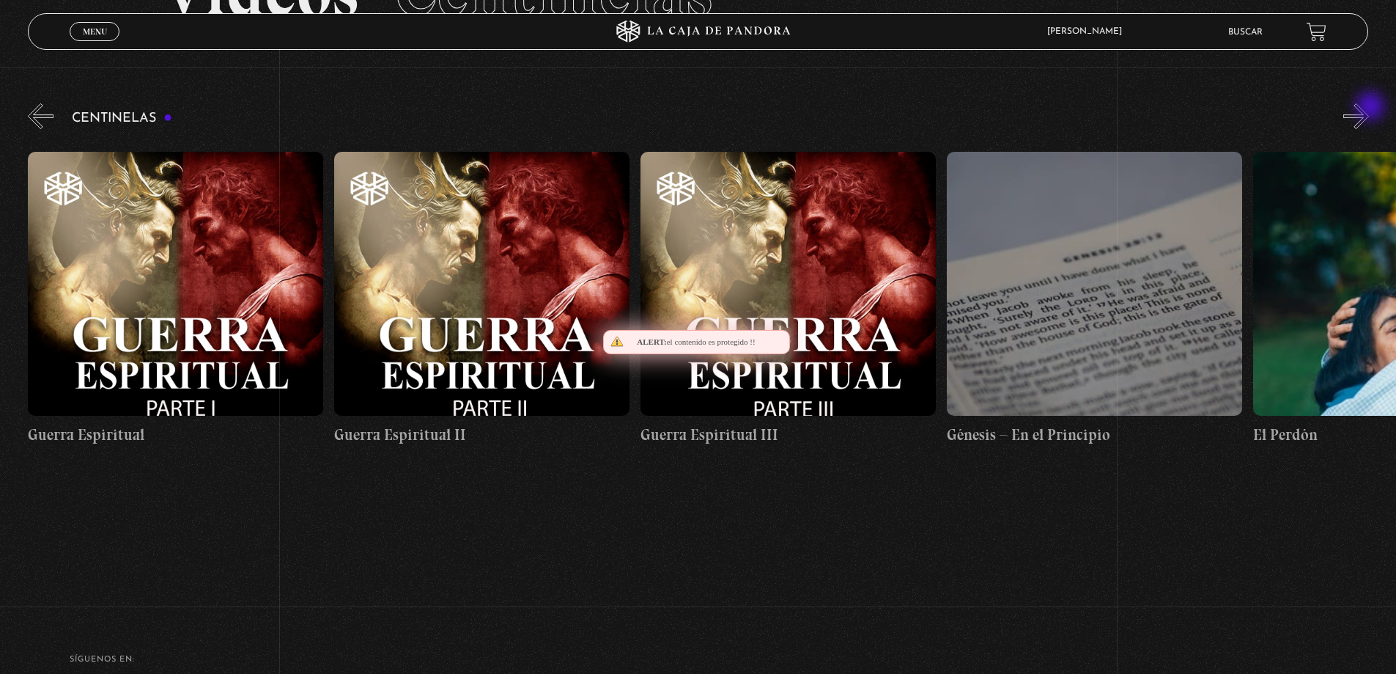
click at [1369, 108] on button "»" at bounding box center [1357, 116] width 26 height 26
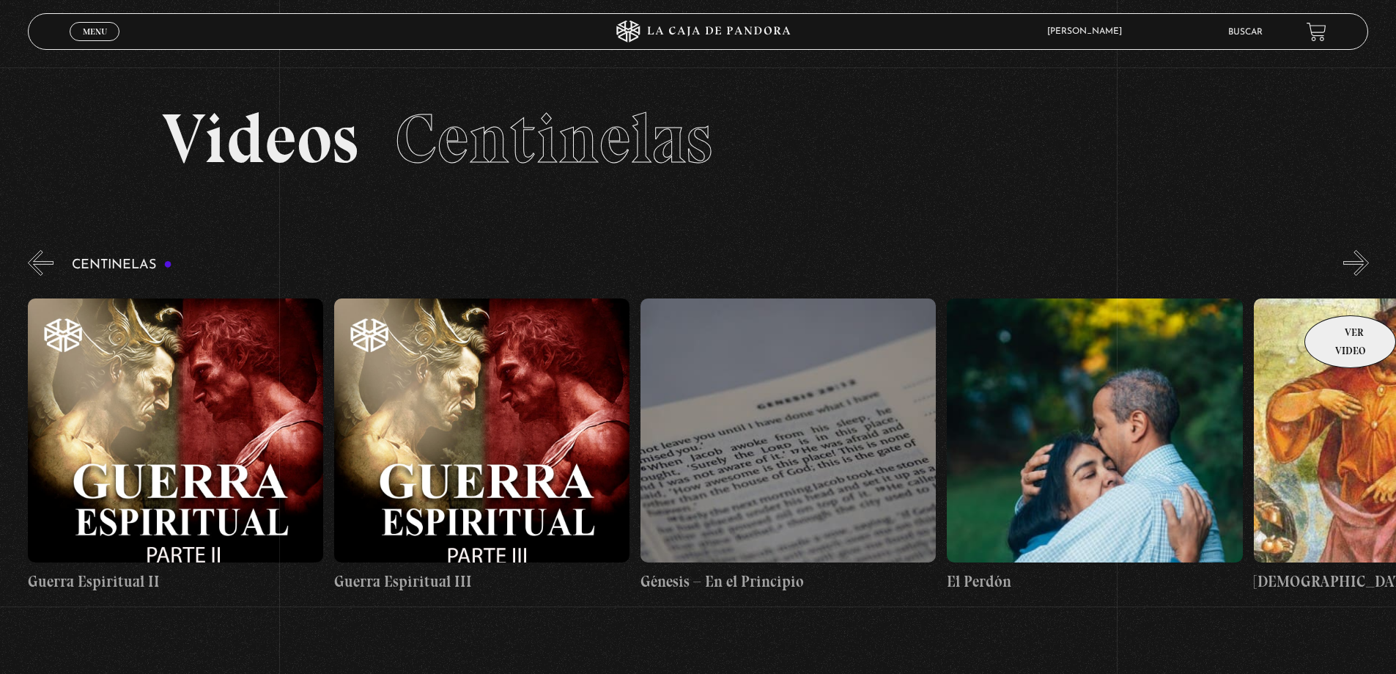
scroll to position [73, 0]
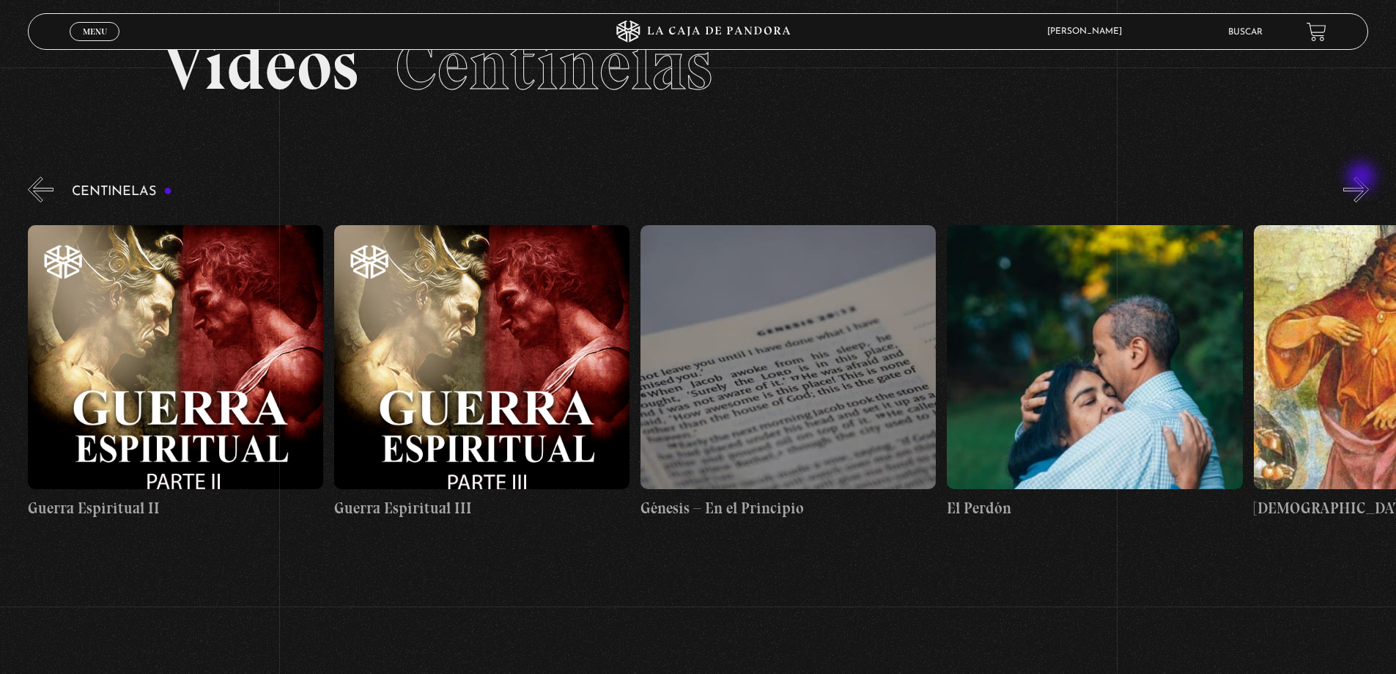
click at [1363, 178] on button "»" at bounding box center [1357, 190] width 26 height 26
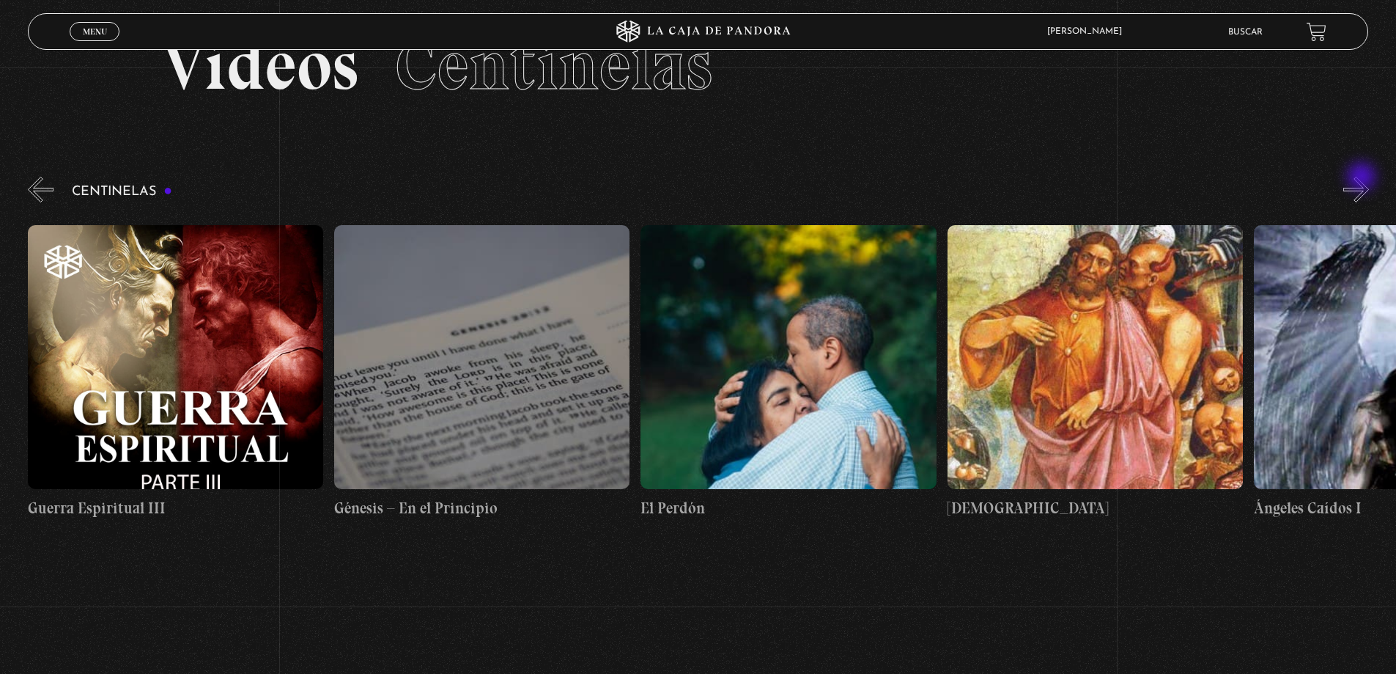
click at [1363, 178] on button "»" at bounding box center [1357, 190] width 26 height 26
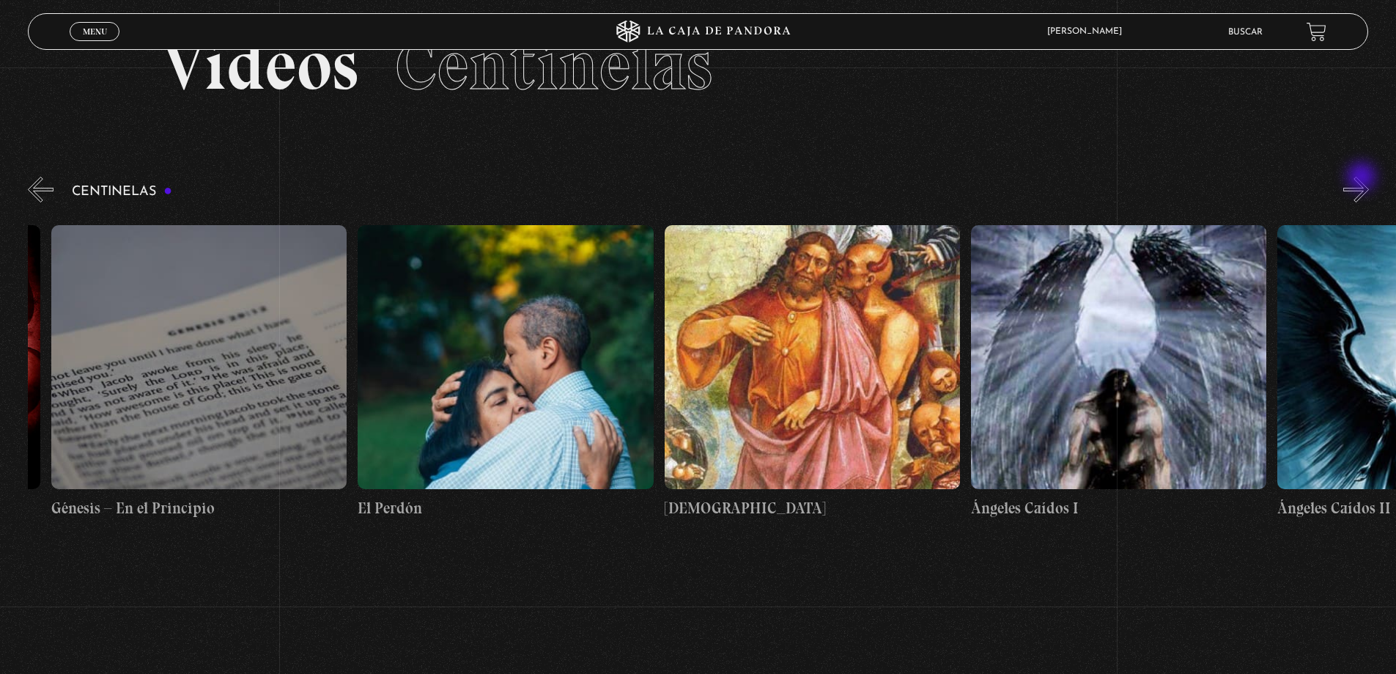
click at [1363, 178] on button "»" at bounding box center [1357, 190] width 26 height 26
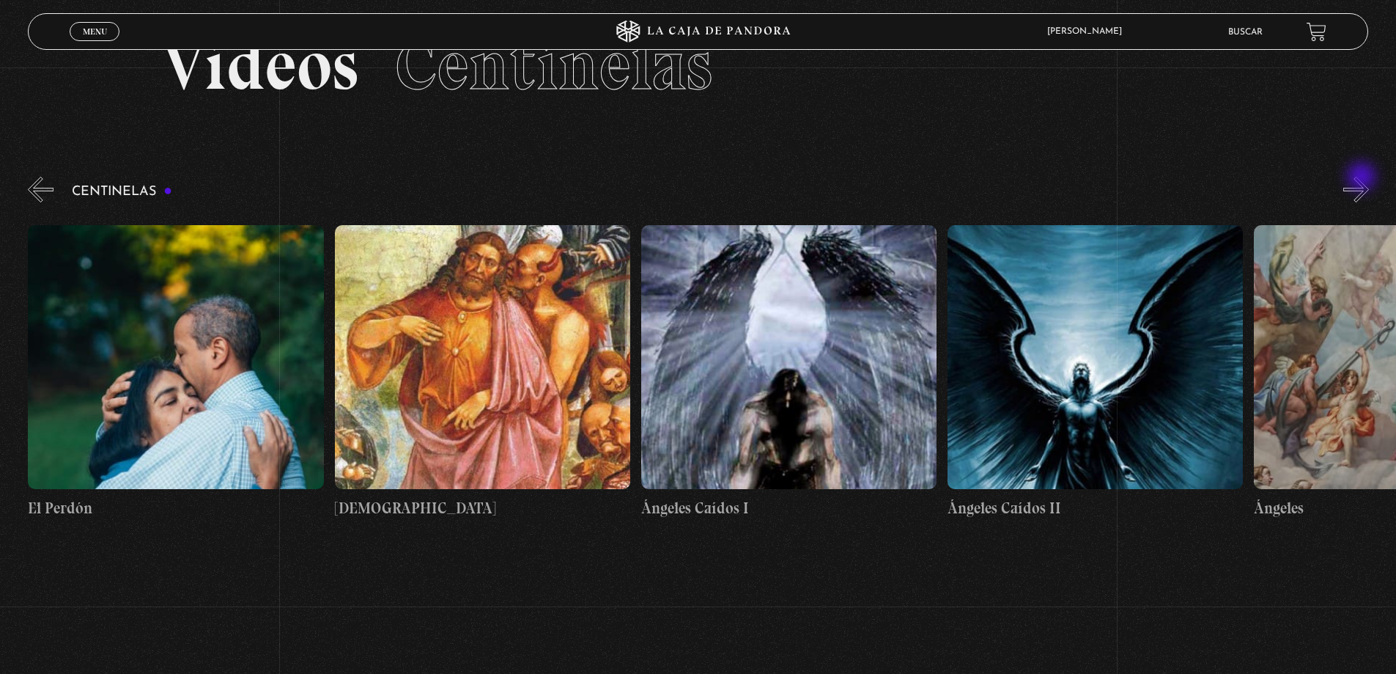
scroll to position [0, 31270]
click at [1119, 370] on figure at bounding box center [1094, 357] width 295 height 264
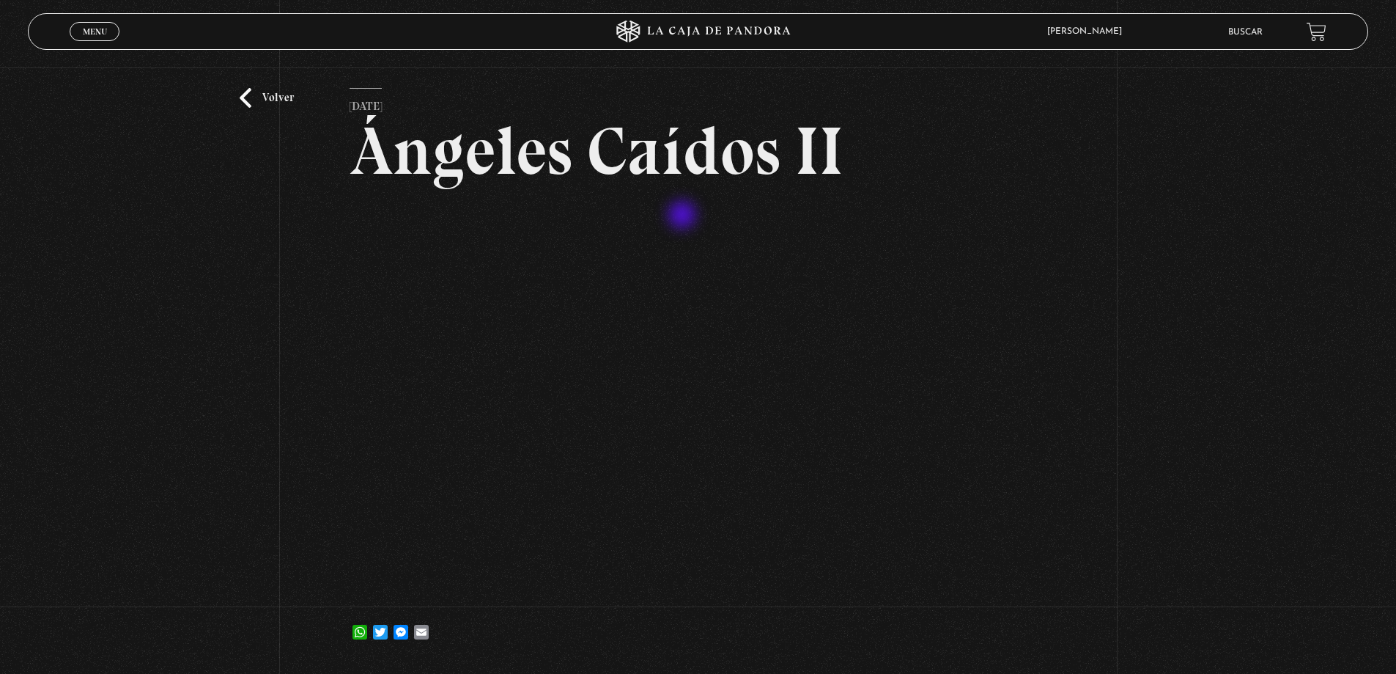
scroll to position [73, 0]
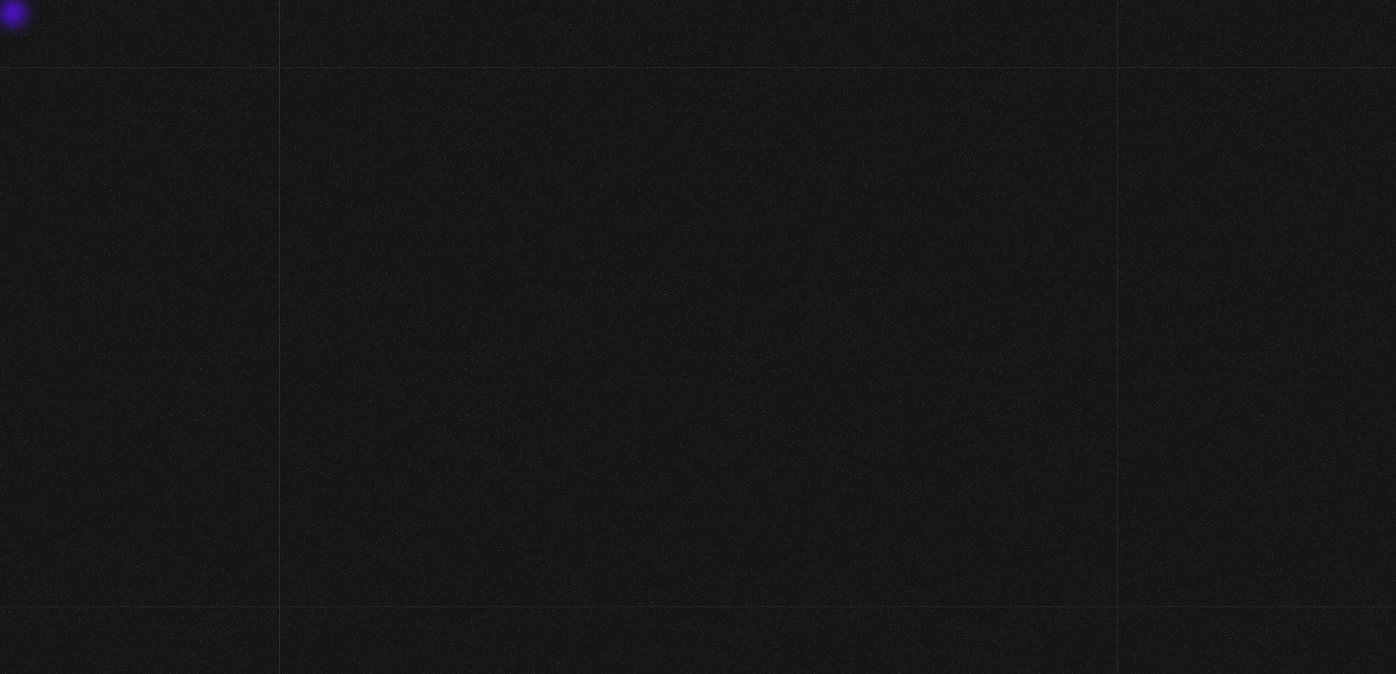
scroll to position [73, 0]
